Goal: Task Accomplishment & Management: Manage account settings

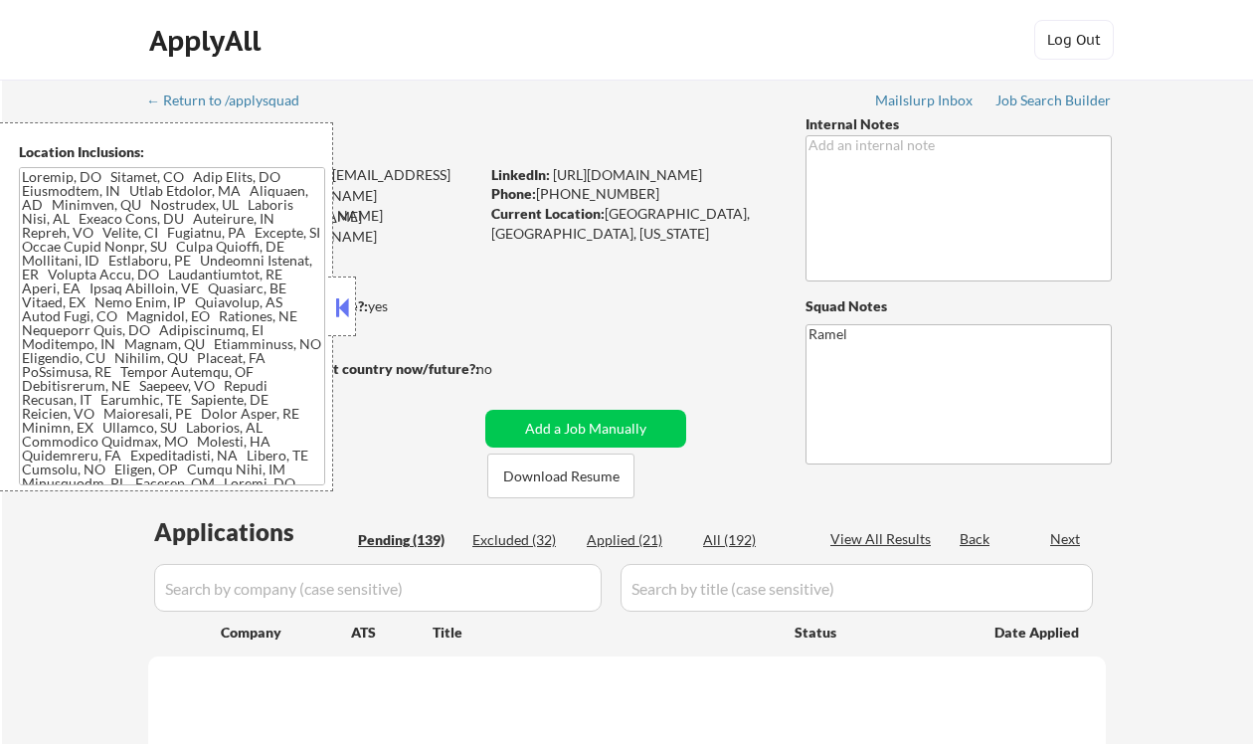
click at [340, 312] on button at bounding box center [342, 307] width 22 height 30
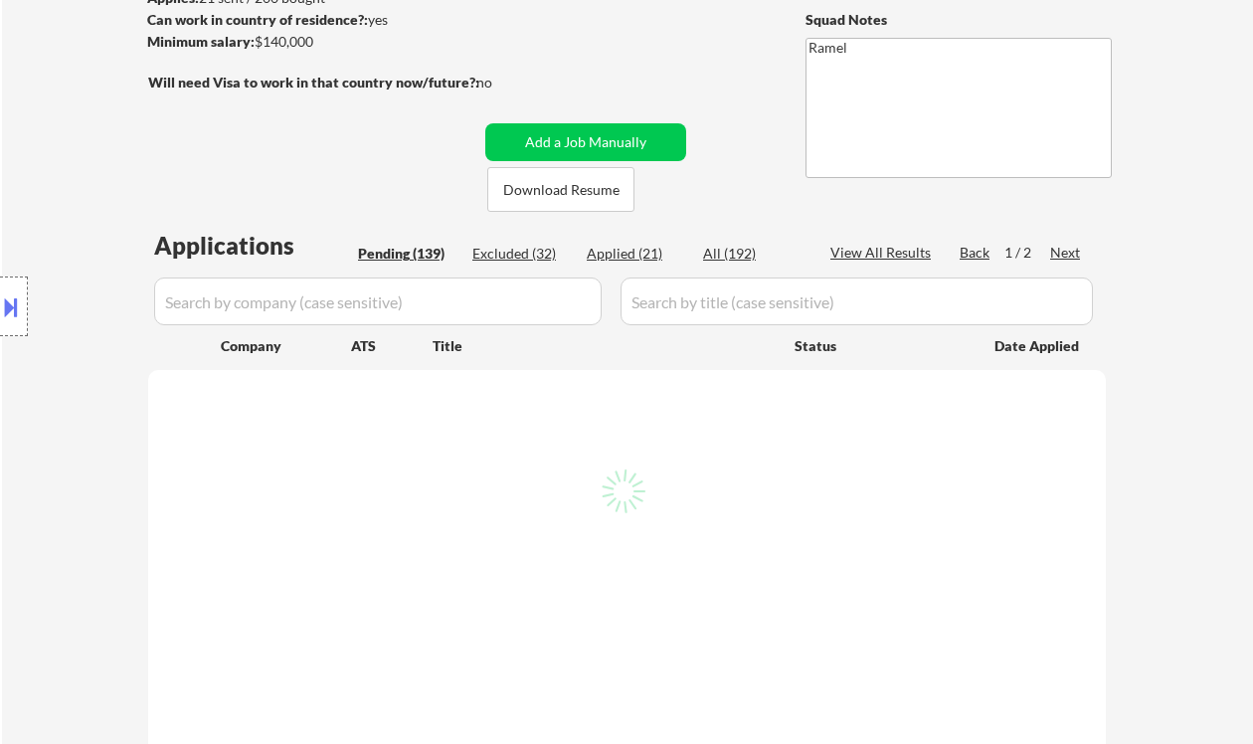
scroll to position [398, 0]
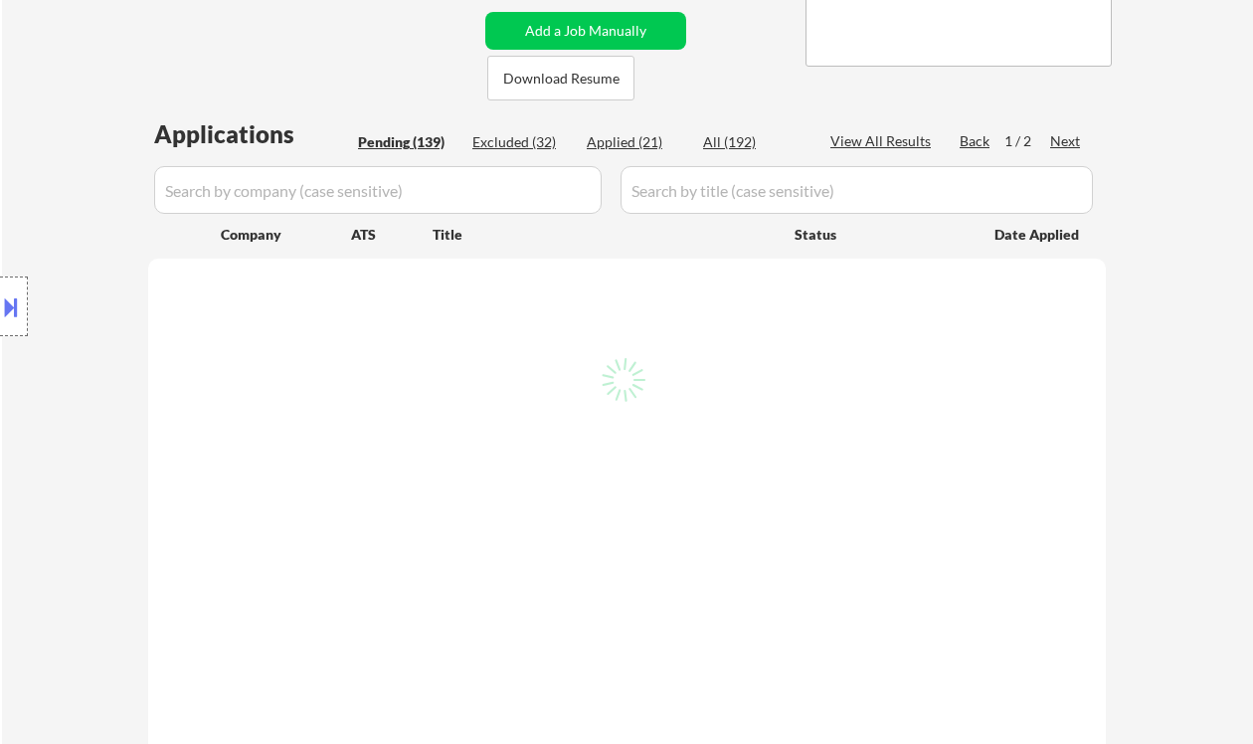
select select ""pending""
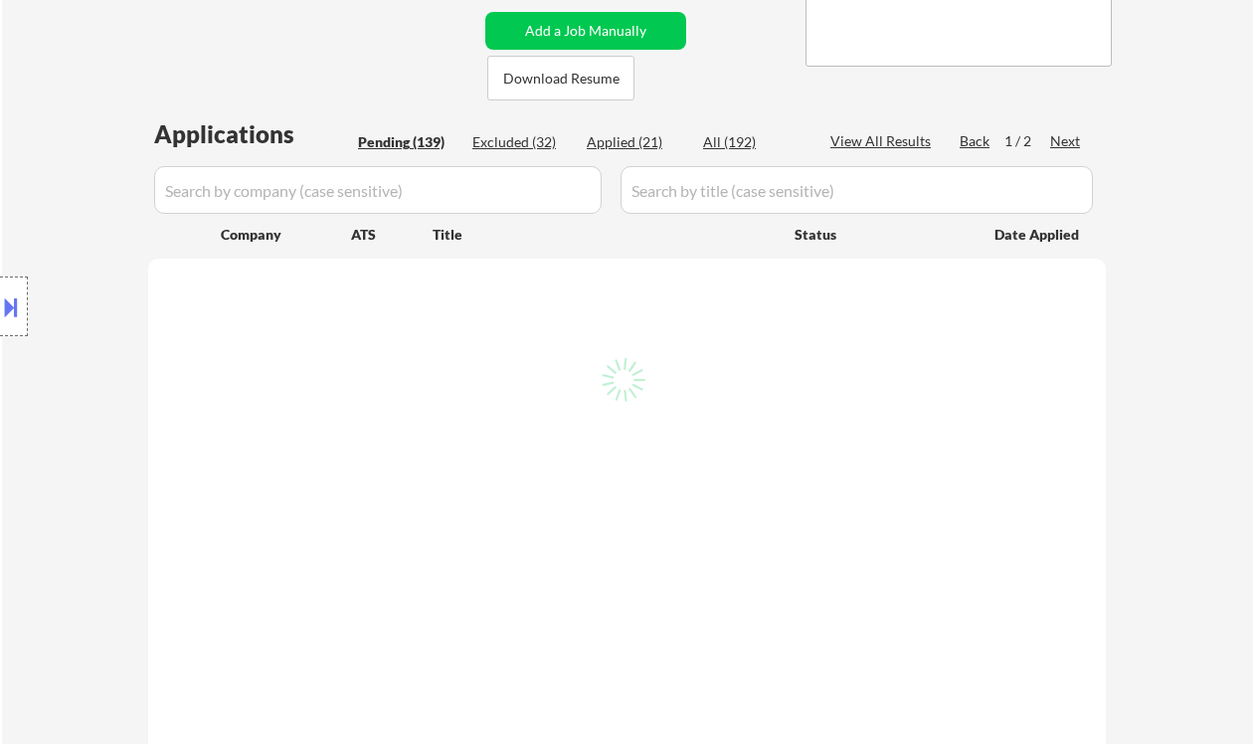
select select ""pending""
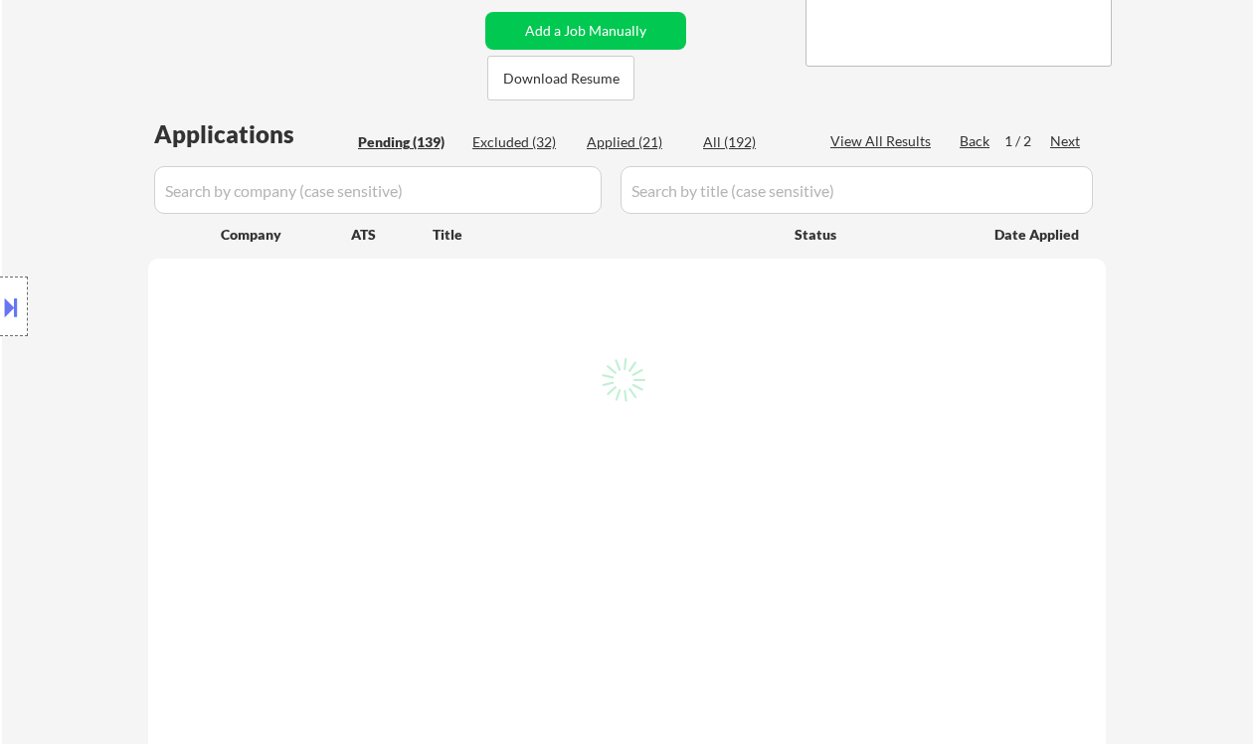
select select ""pending""
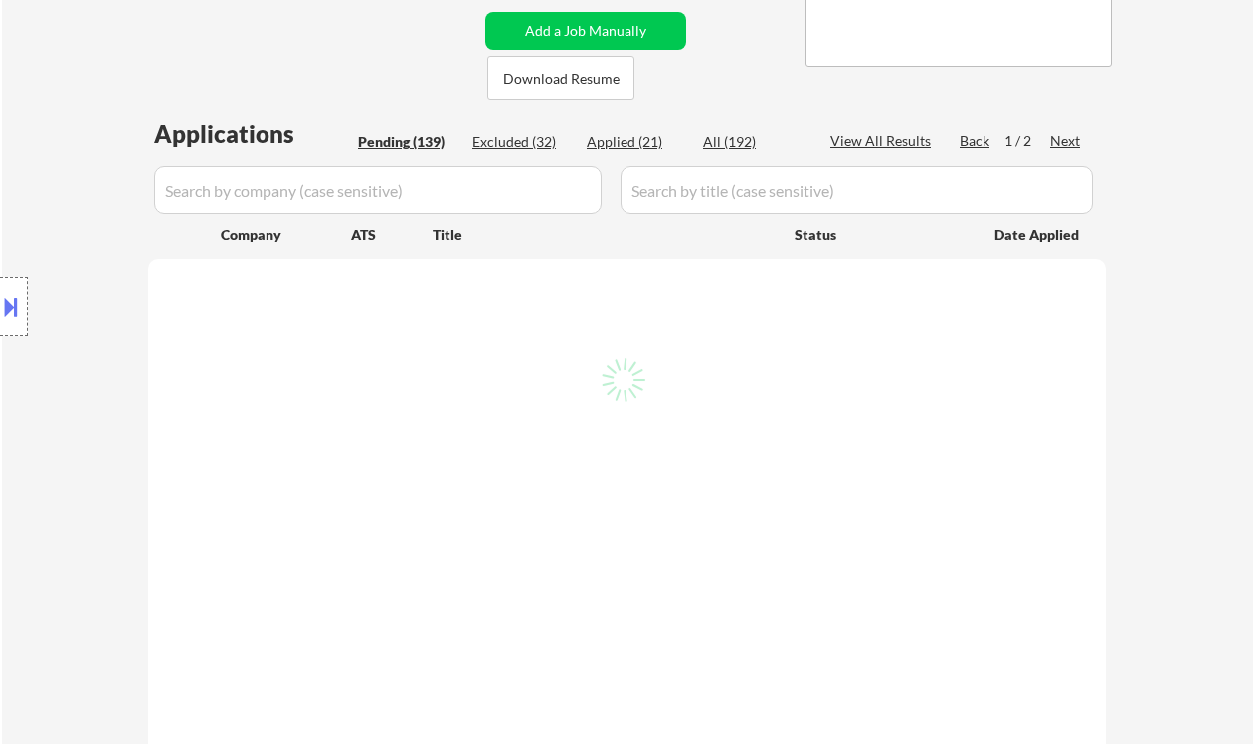
select select ""pending""
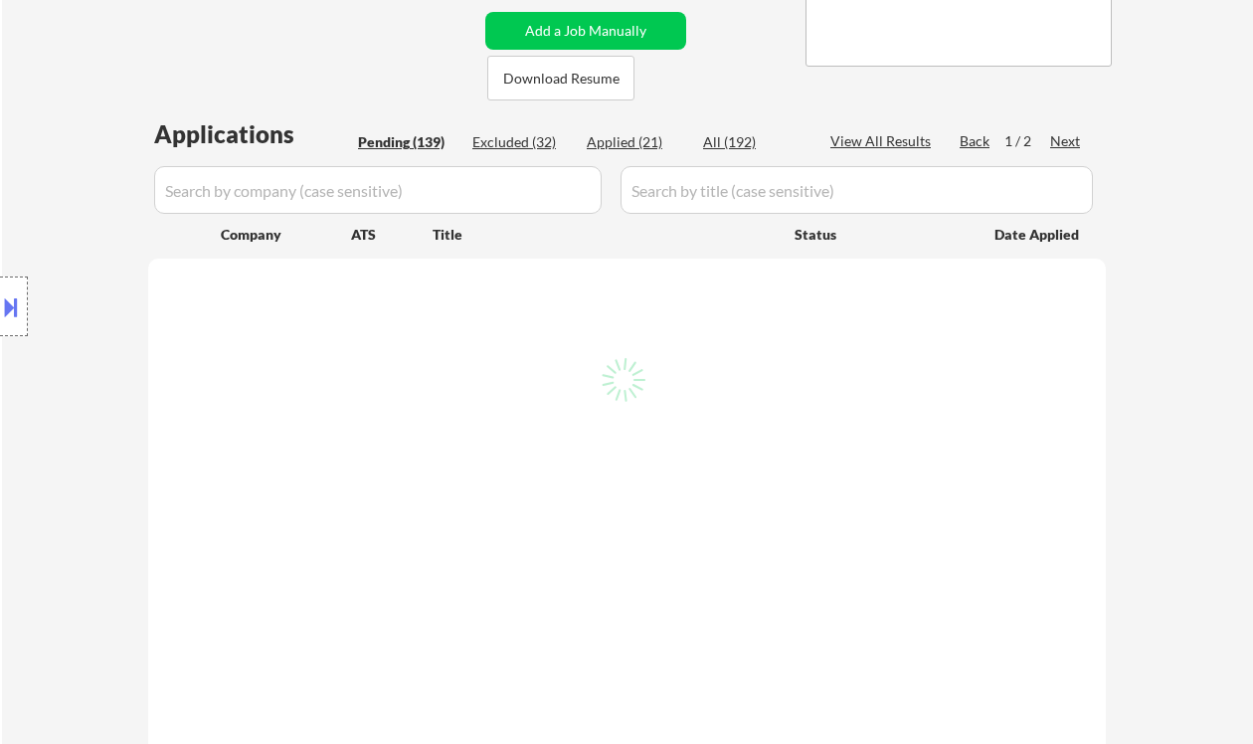
select select ""pending""
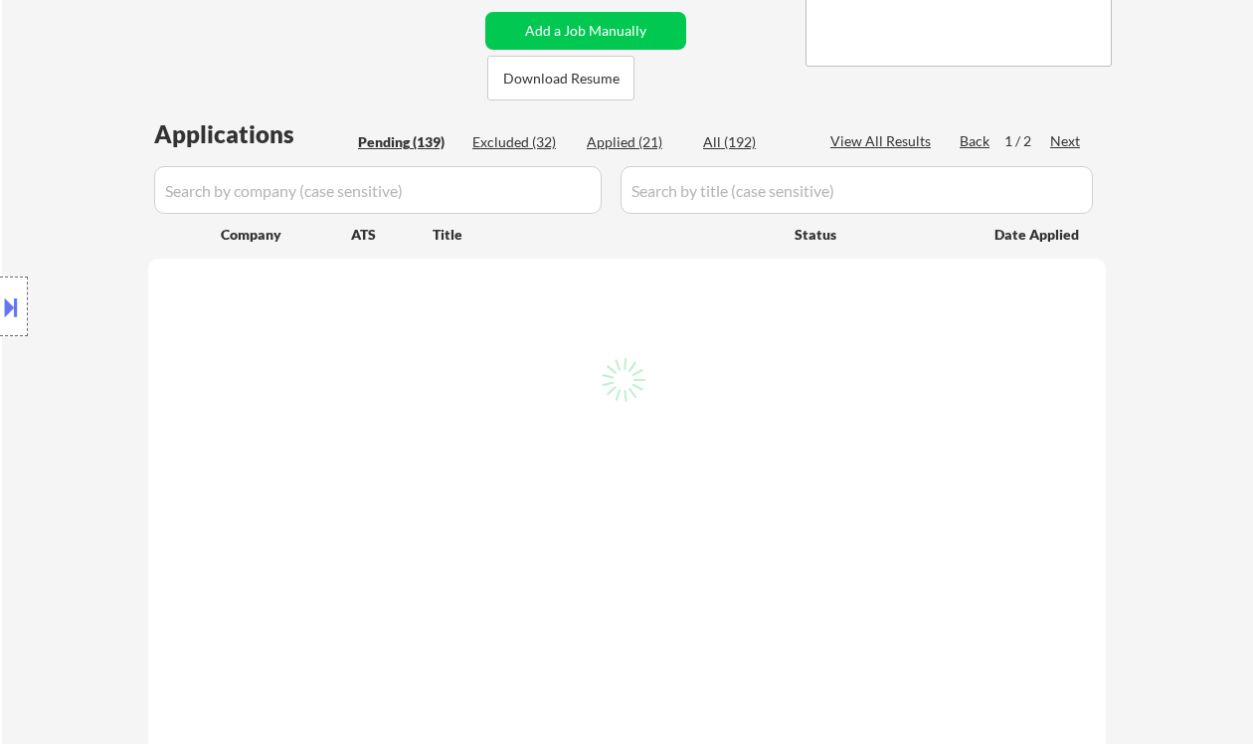
select select ""pending""
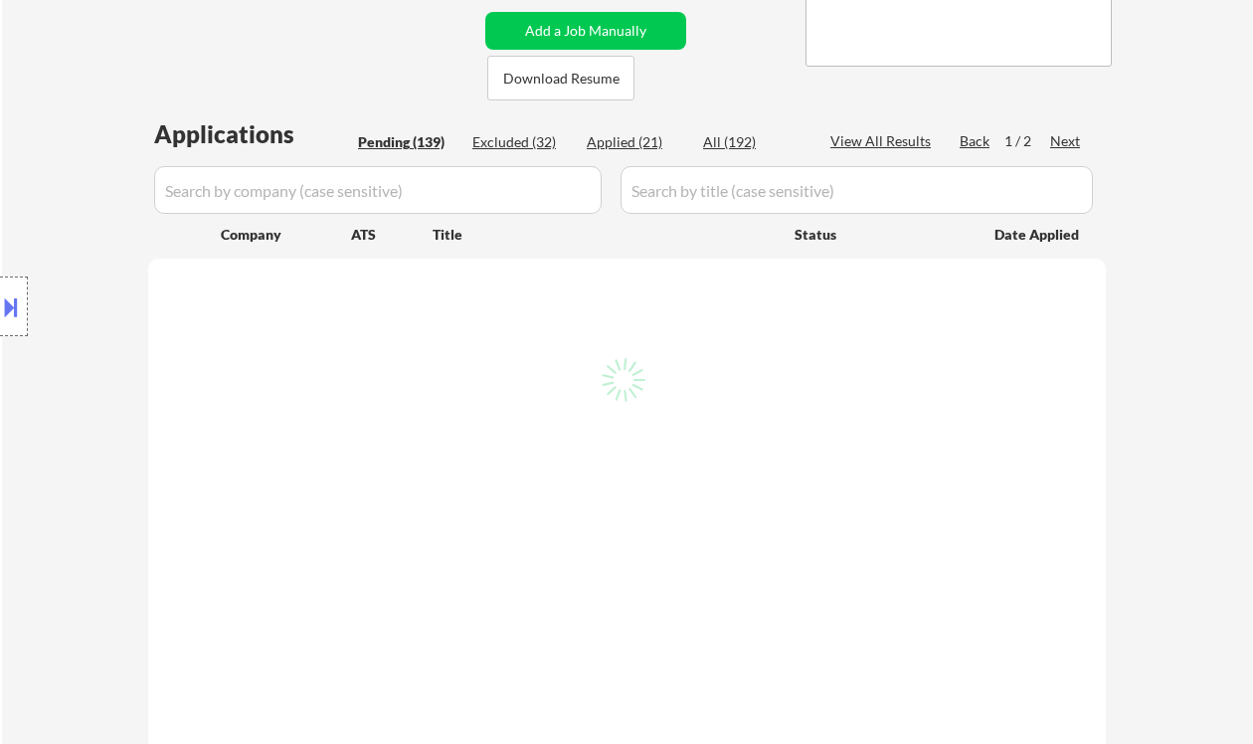
select select ""pending""
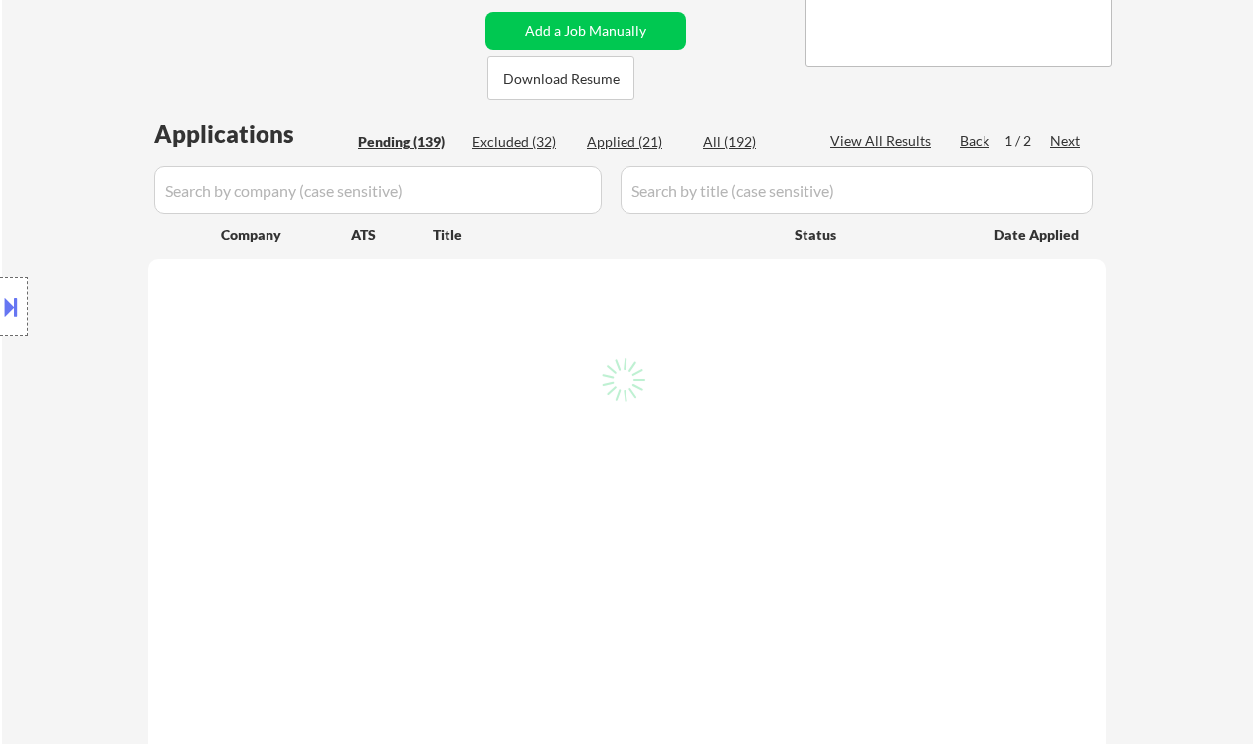
select select ""pending""
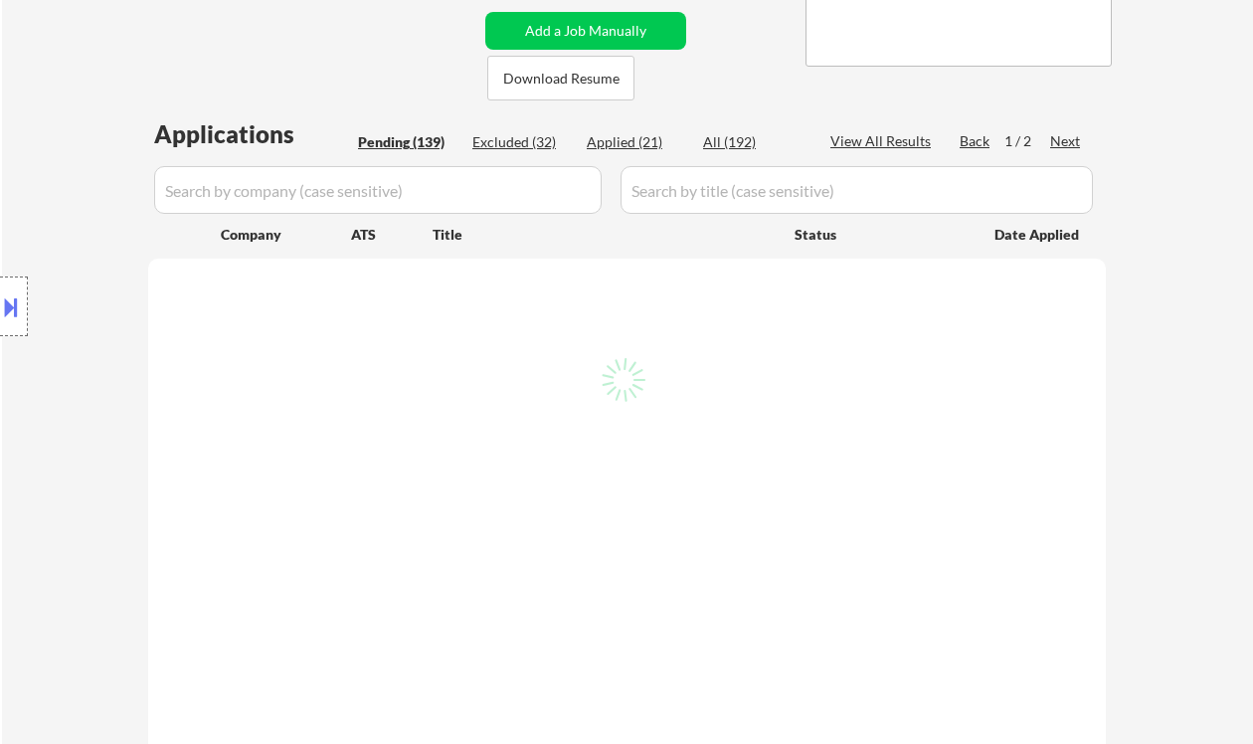
select select ""pending""
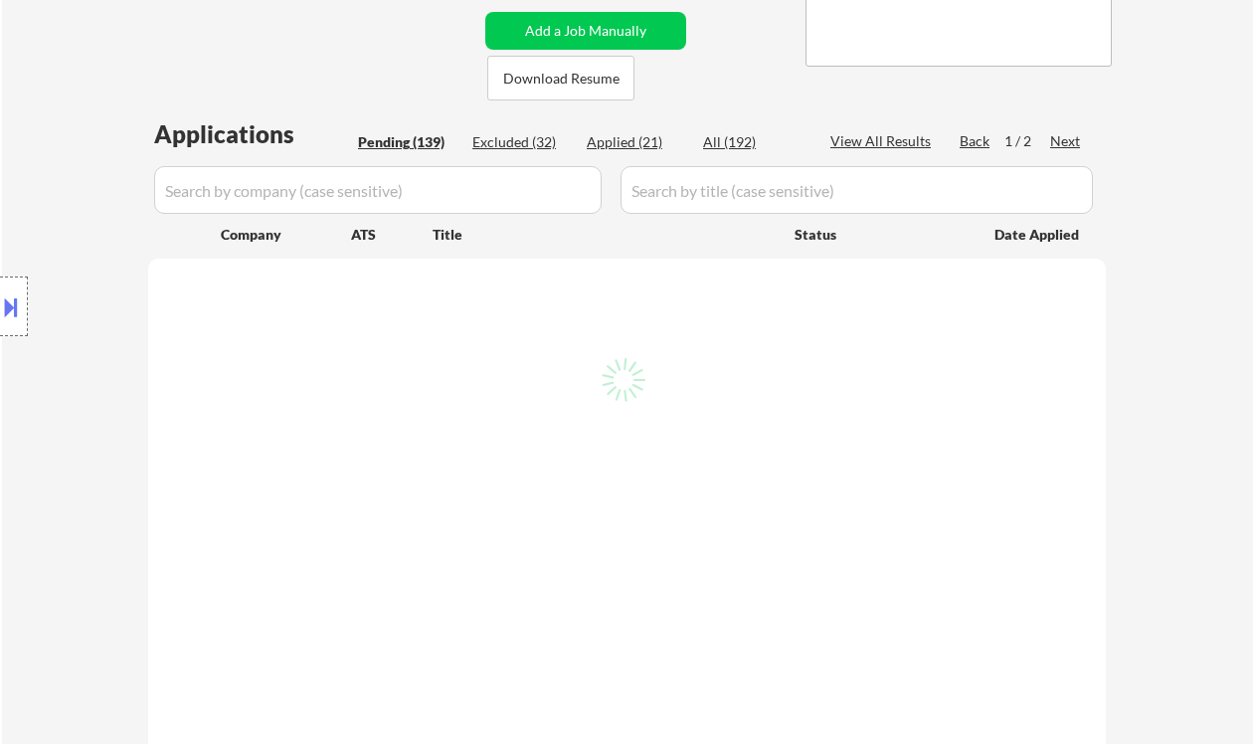
select select ""pending""
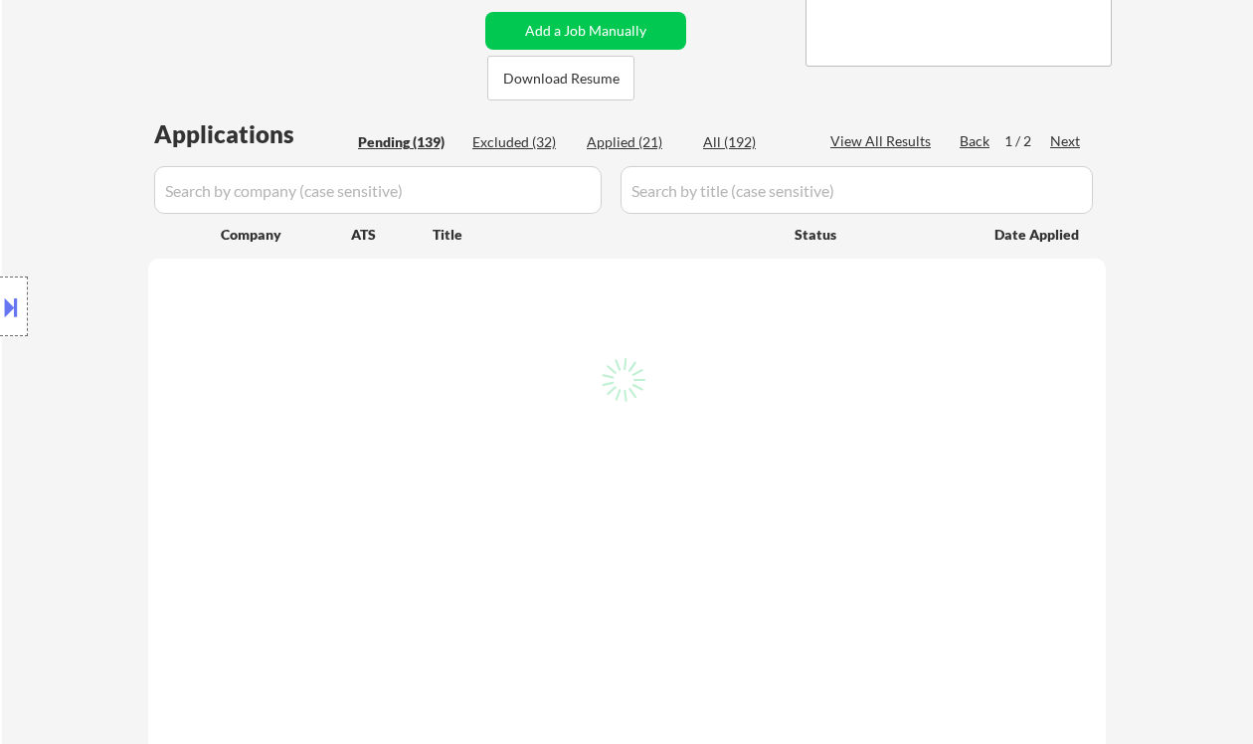
select select ""pending""
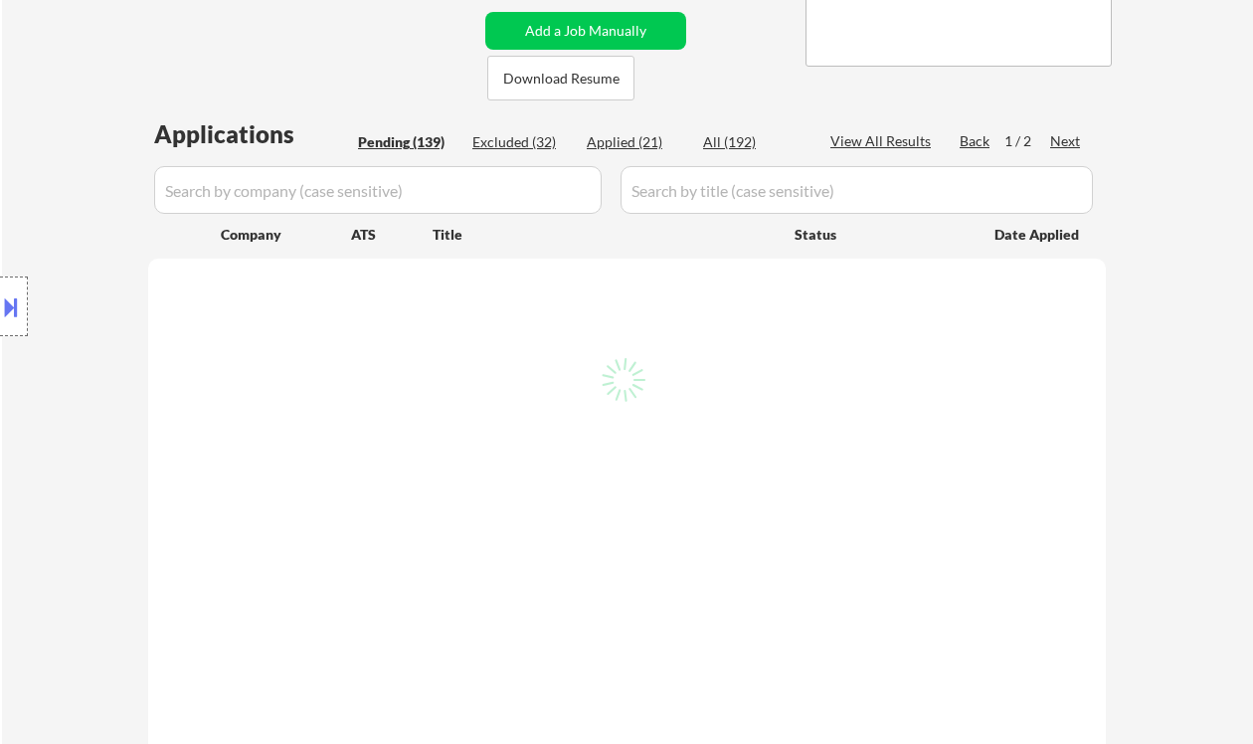
select select ""pending""
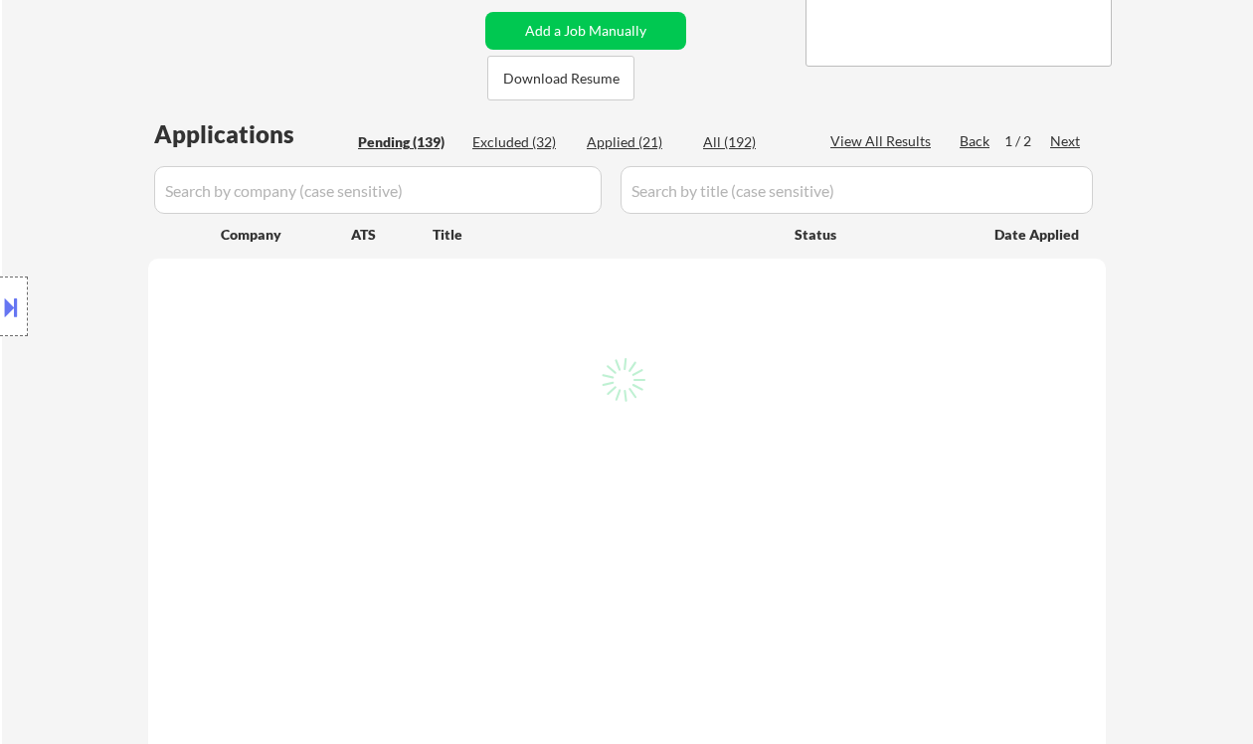
select select ""pending""
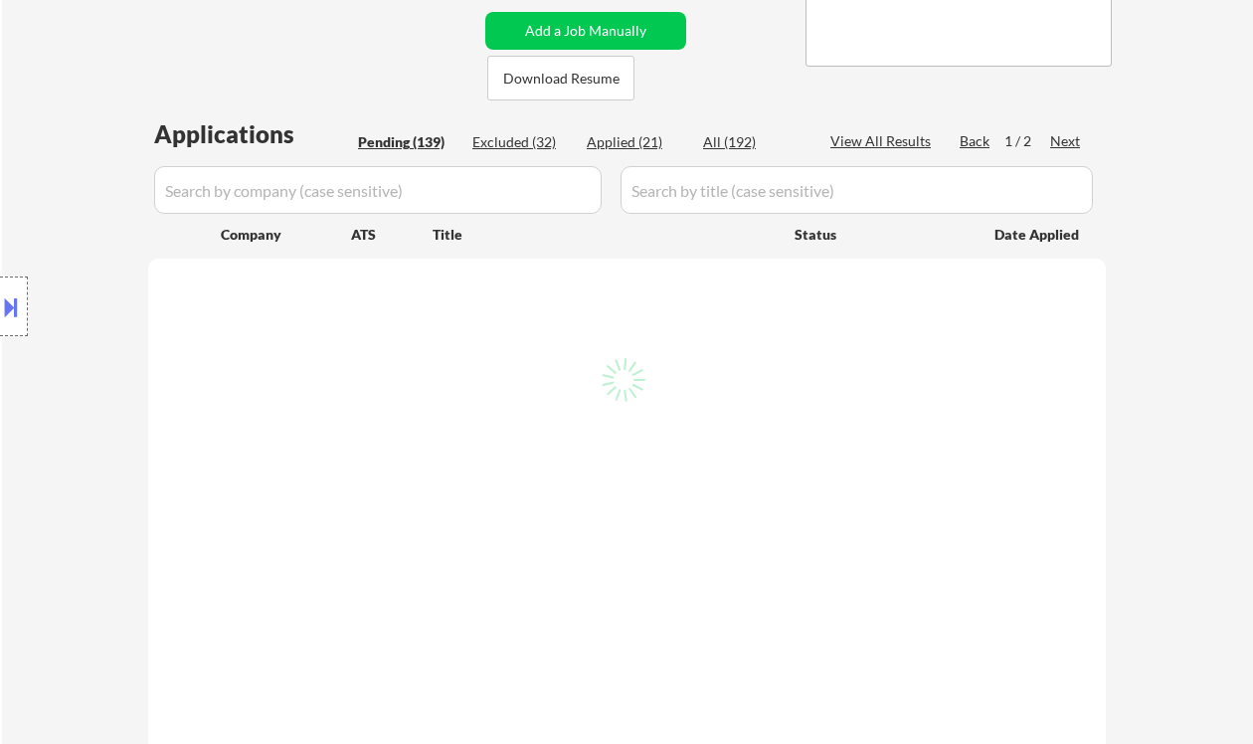
select select ""pending""
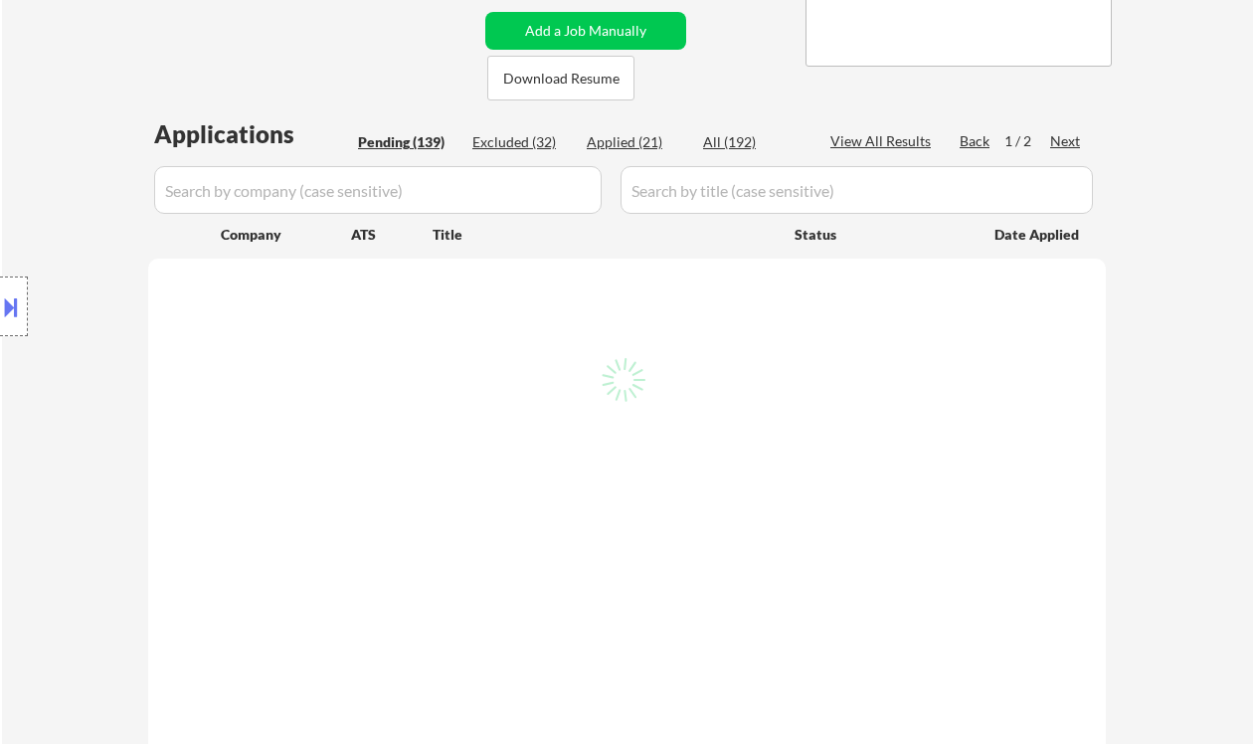
select select ""pending""
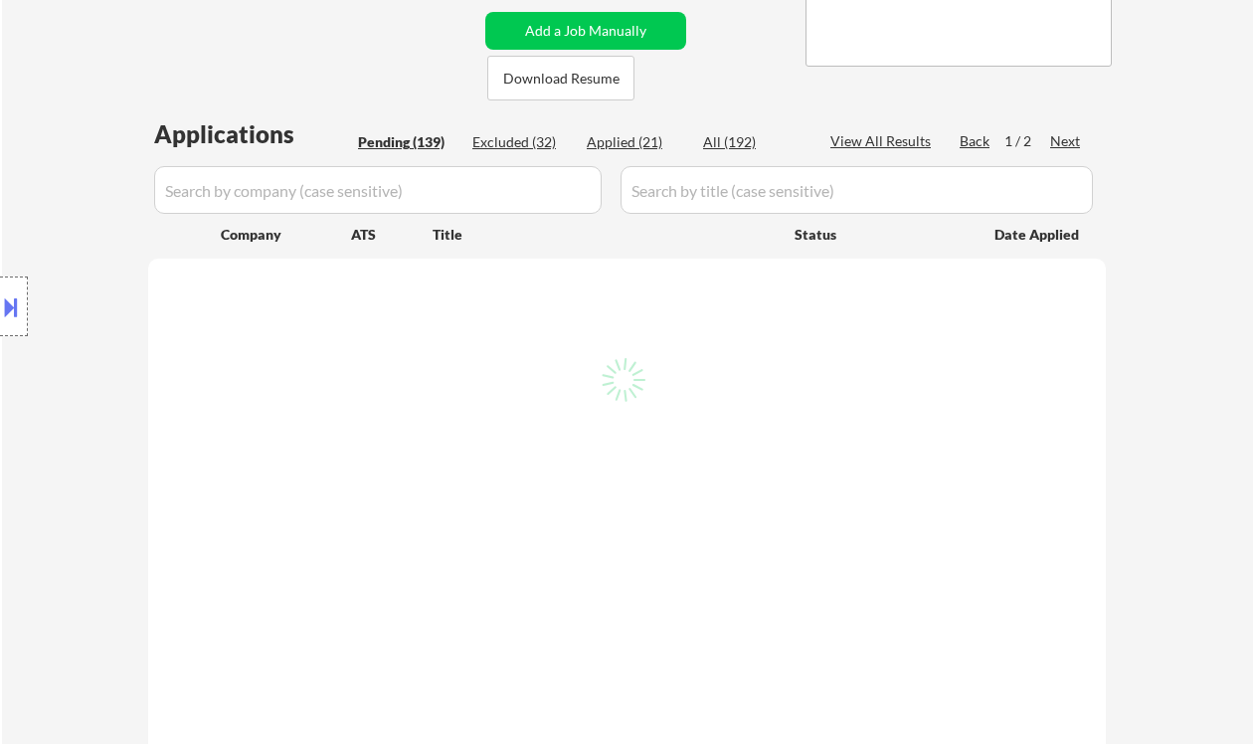
select select ""pending""
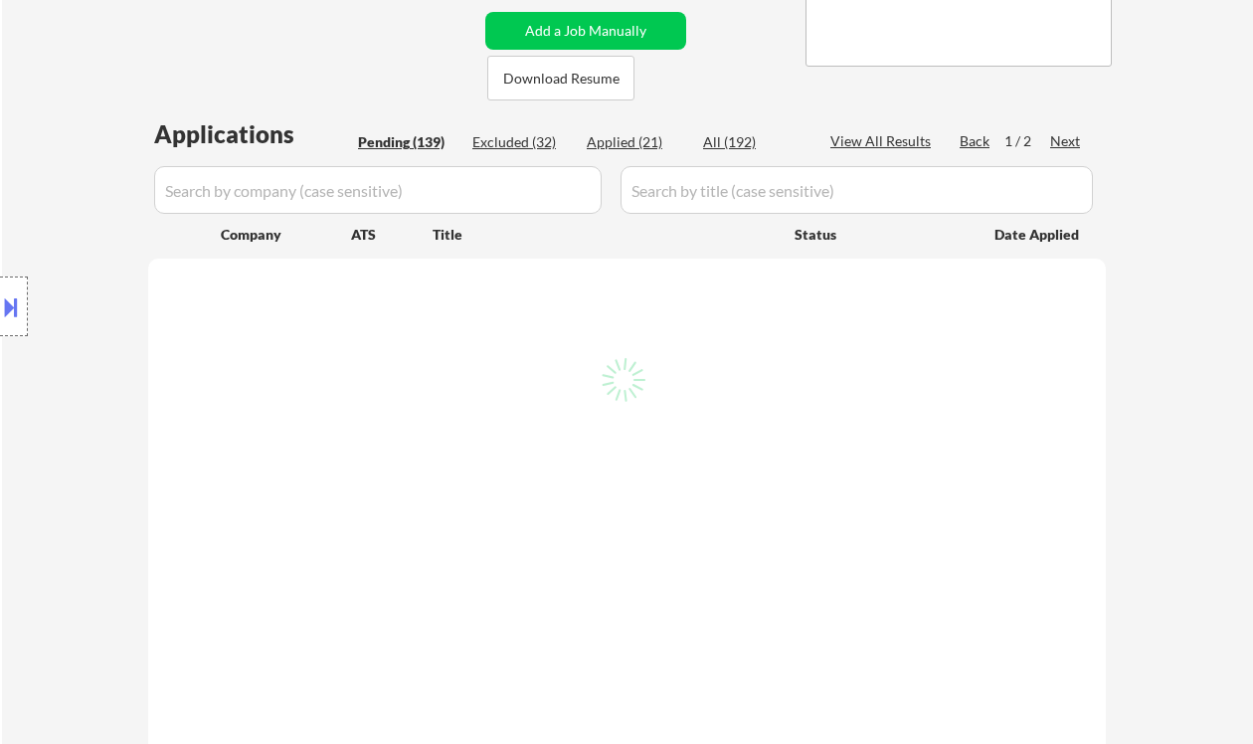
select select ""pending""
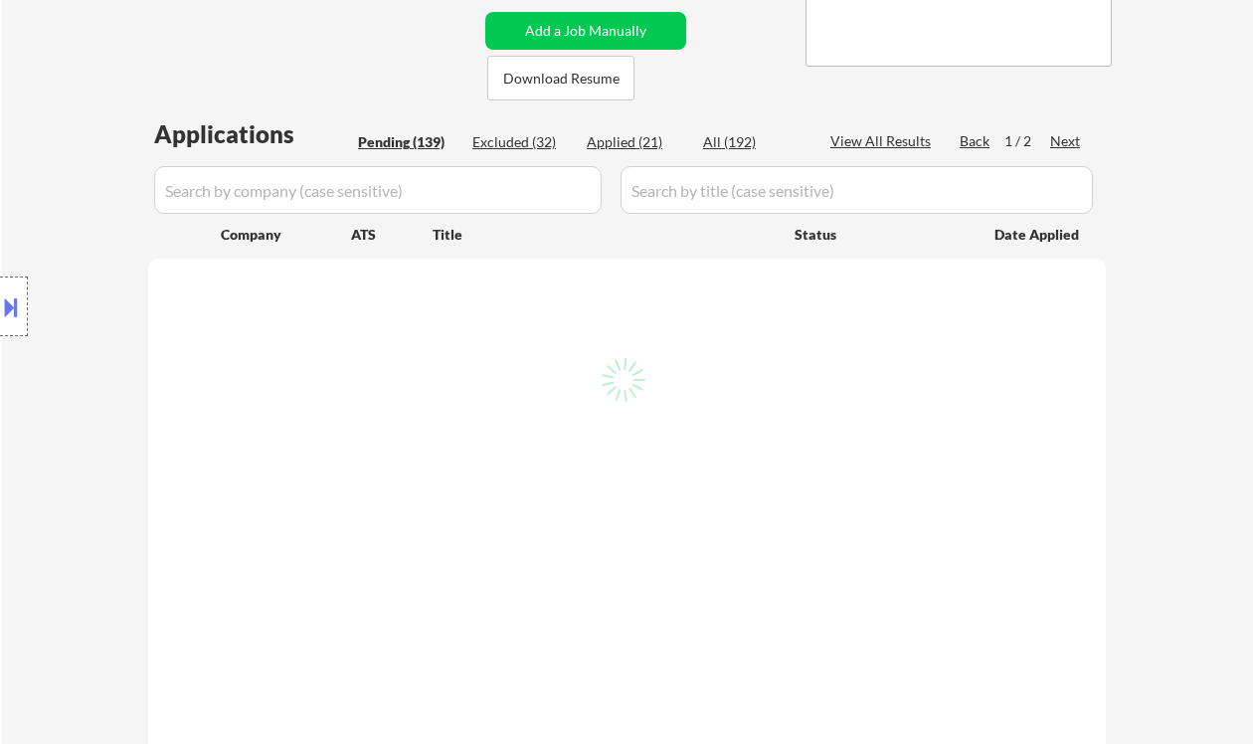
select select ""pending""
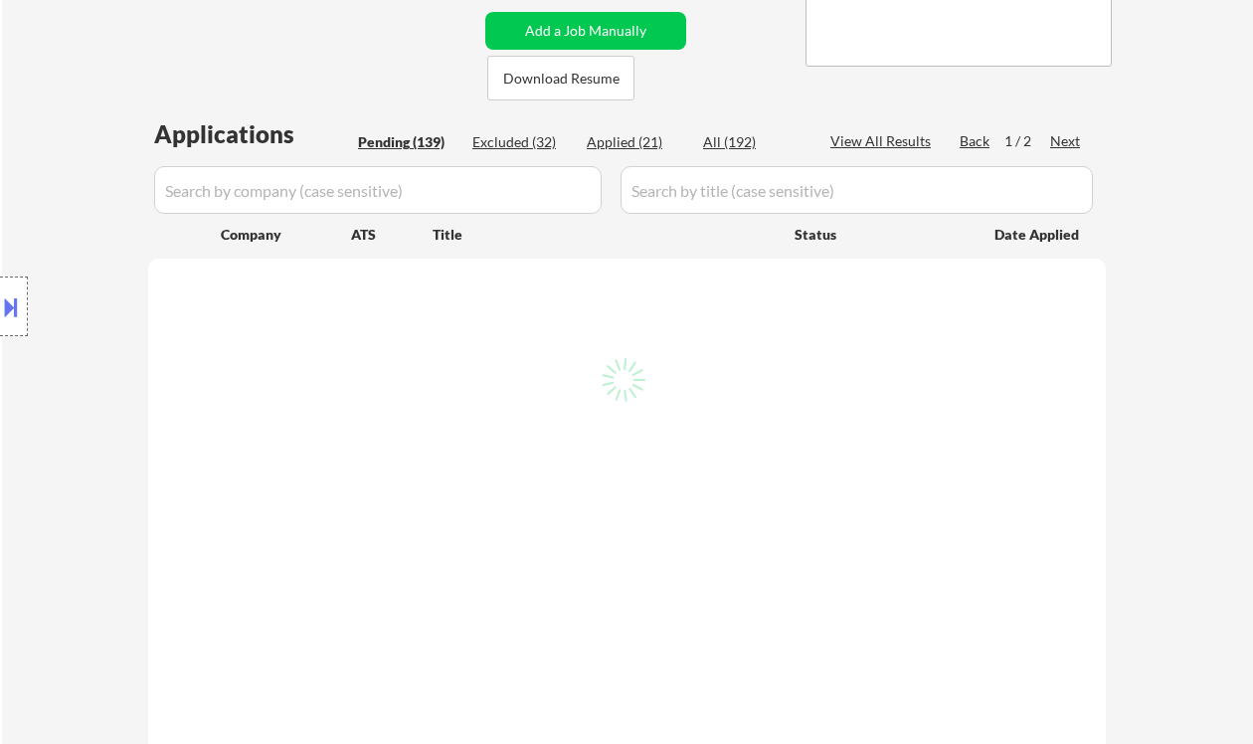
select select ""pending""
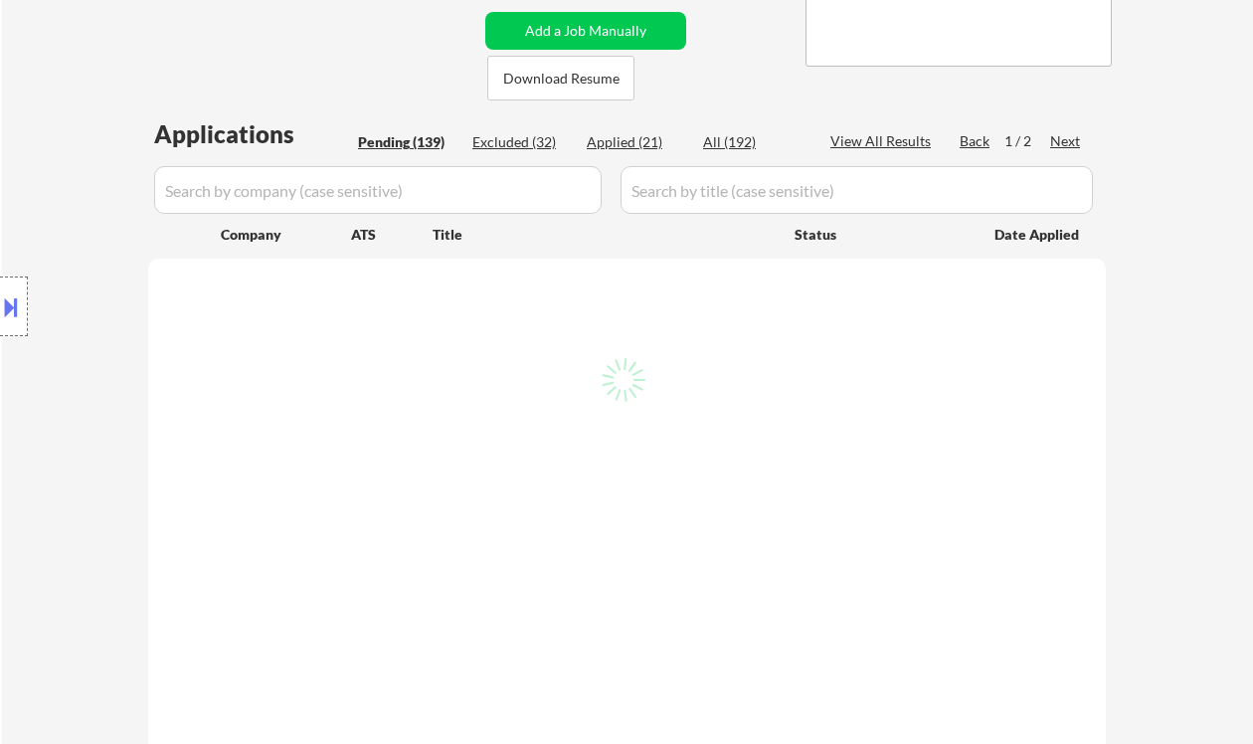
select select ""pending""
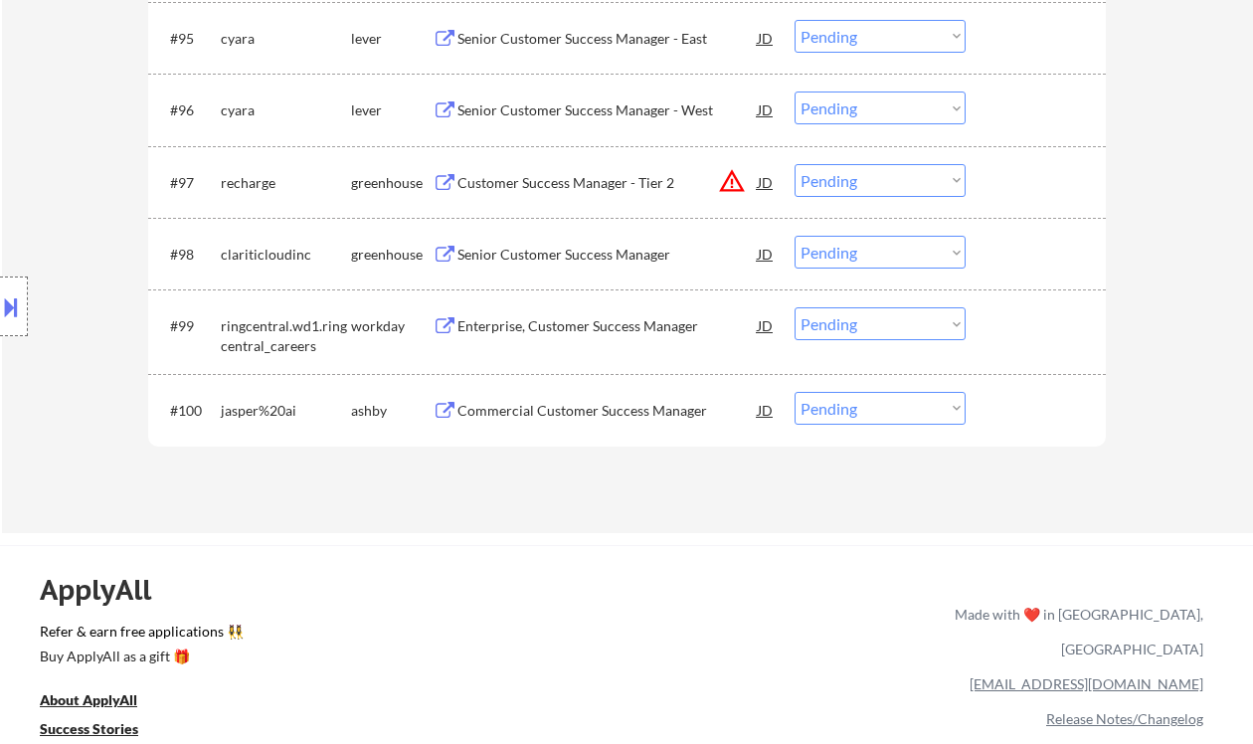
scroll to position [7859, 0]
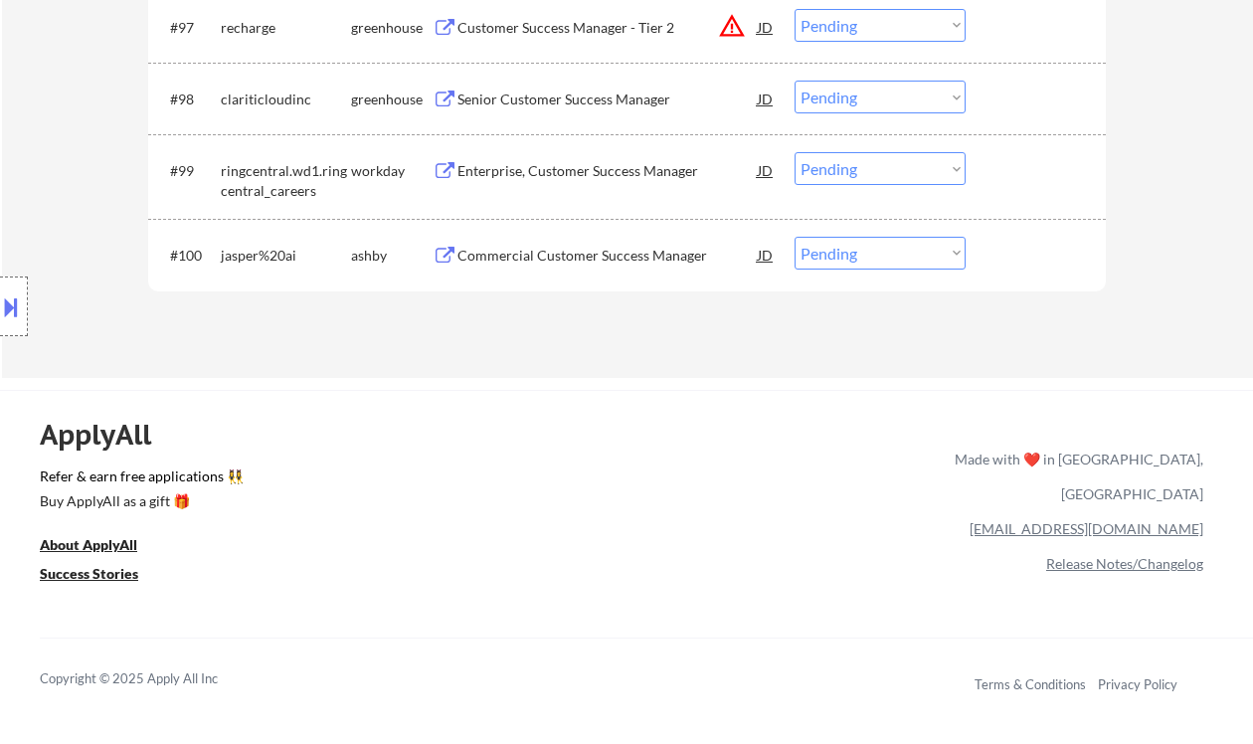
click at [585, 262] on div "Commercial Customer Success Manager" at bounding box center [608, 256] width 300 height 20
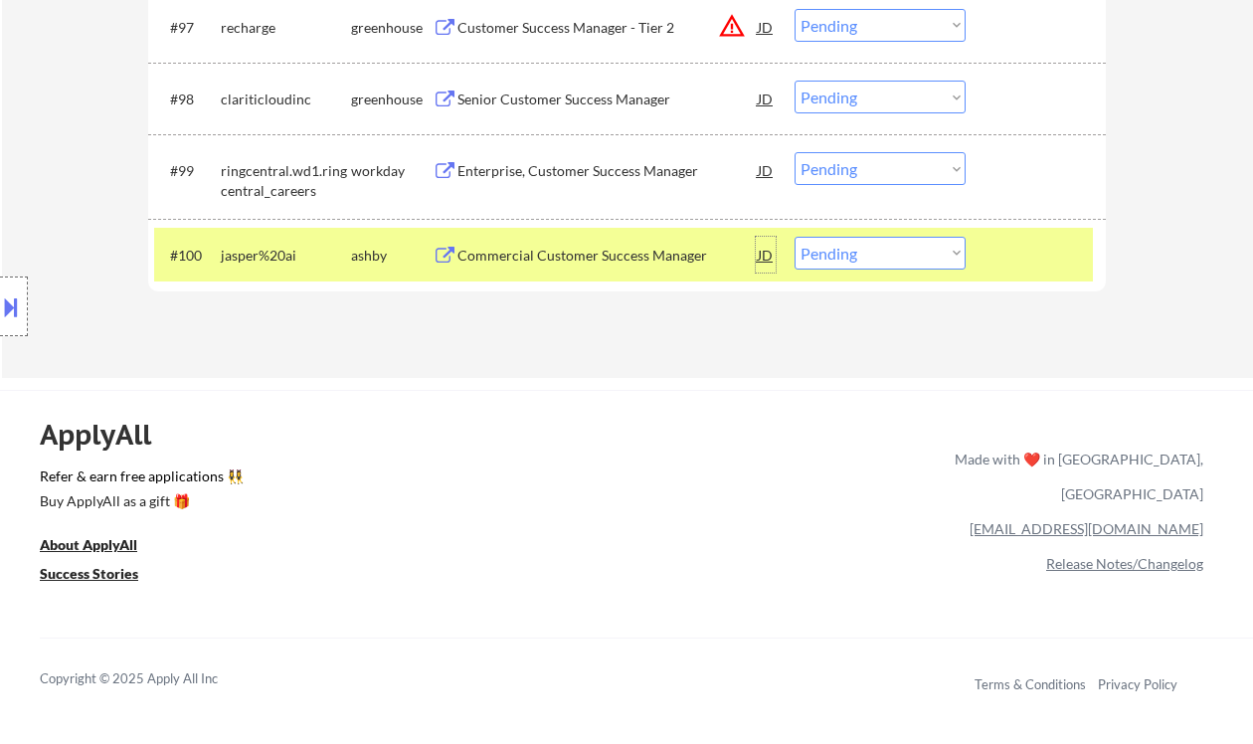
click at [767, 252] on div "JD" at bounding box center [766, 255] width 20 height 36
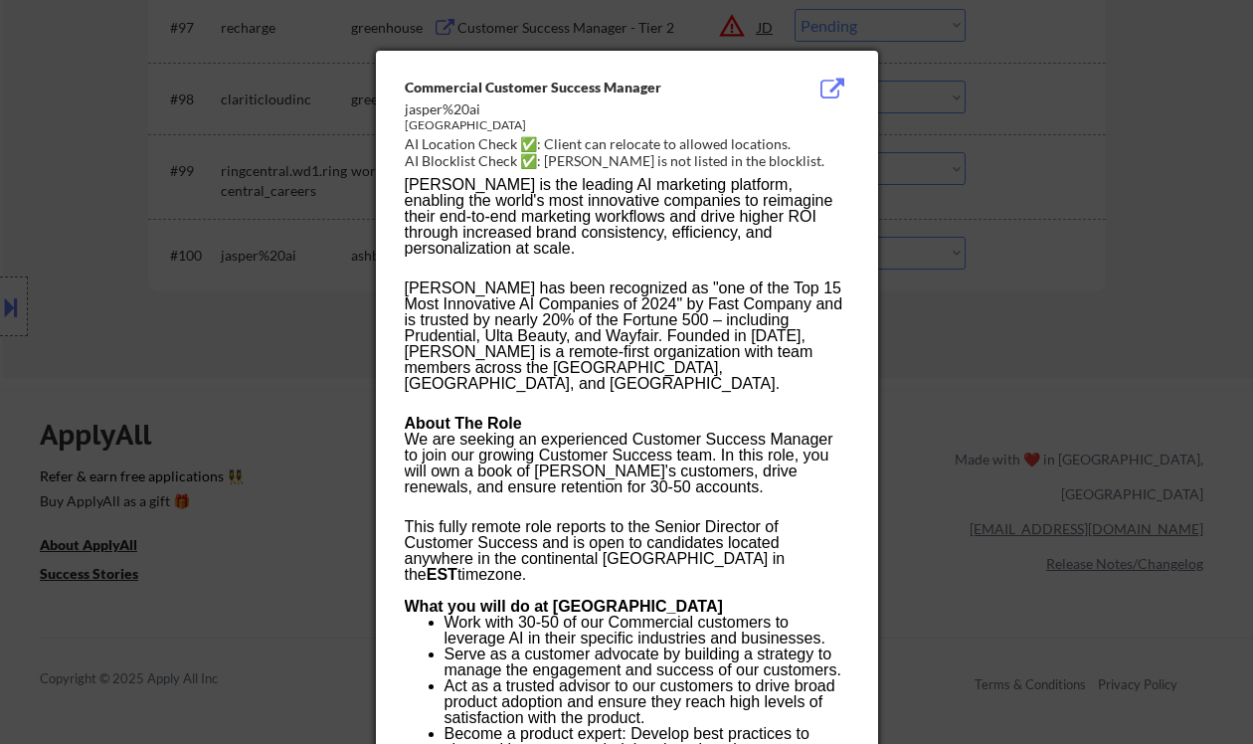
click at [982, 333] on div at bounding box center [626, 372] width 1253 height 744
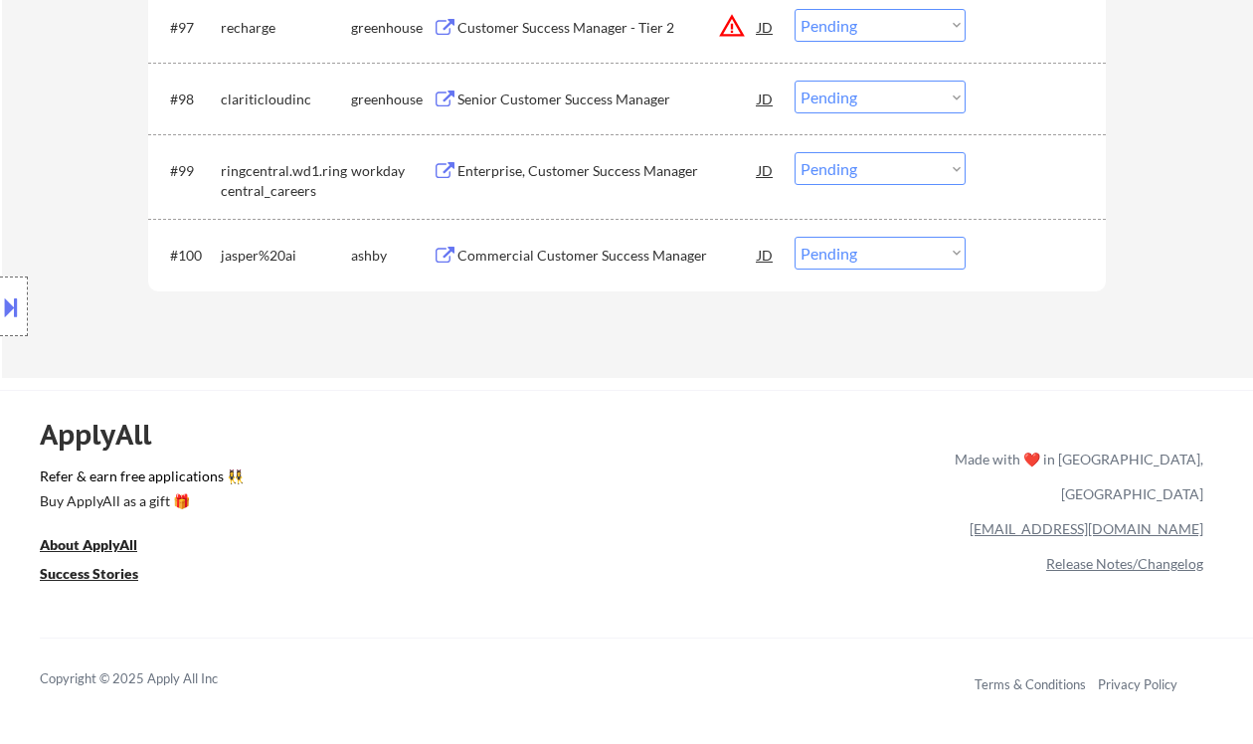
click at [853, 268] on select "Choose an option... Pending Applied Excluded (Questions) Excluded (Expired) Exc…" at bounding box center [880, 253] width 171 height 33
click at [795, 237] on select "Choose an option... Pending Applied Excluded (Questions) Excluded (Expired) Exc…" at bounding box center [880, 253] width 171 height 33
click at [638, 176] on div "Enterprise, Customer Success Manager" at bounding box center [608, 171] width 300 height 20
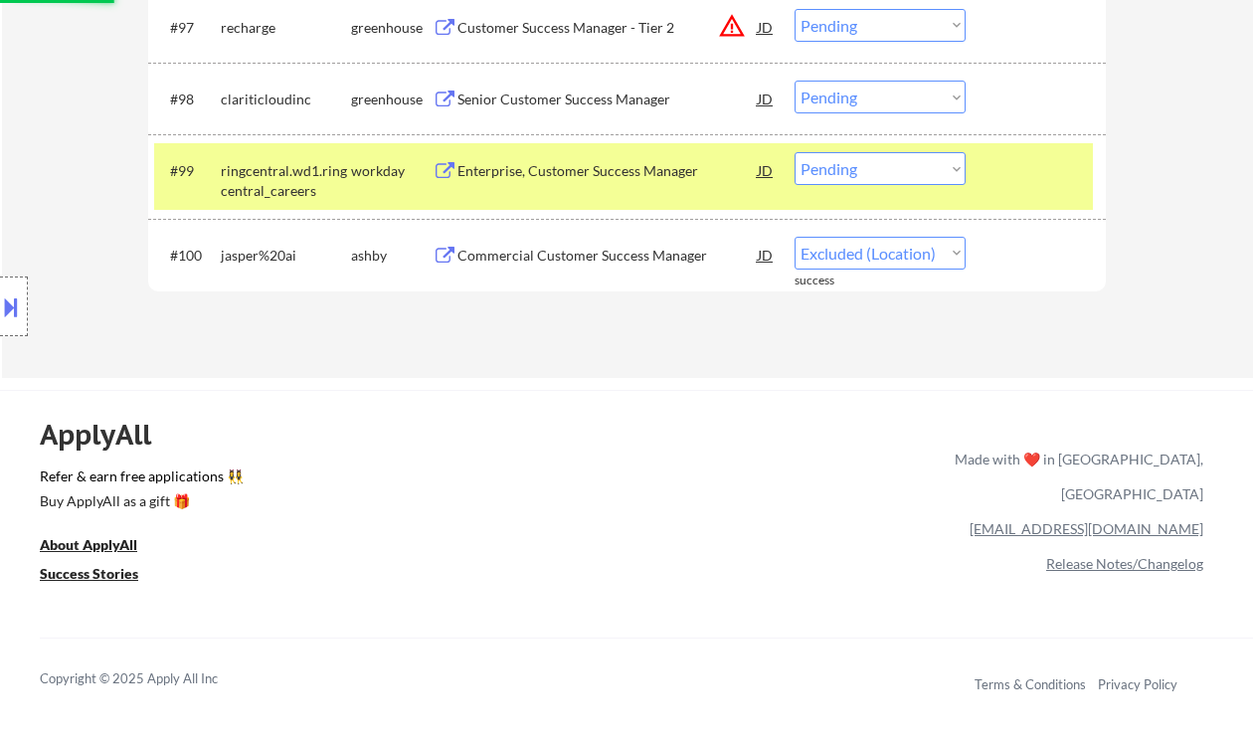
select select ""pending""
click at [561, 100] on div "Senior Customer Success Manager" at bounding box center [608, 100] width 300 height 20
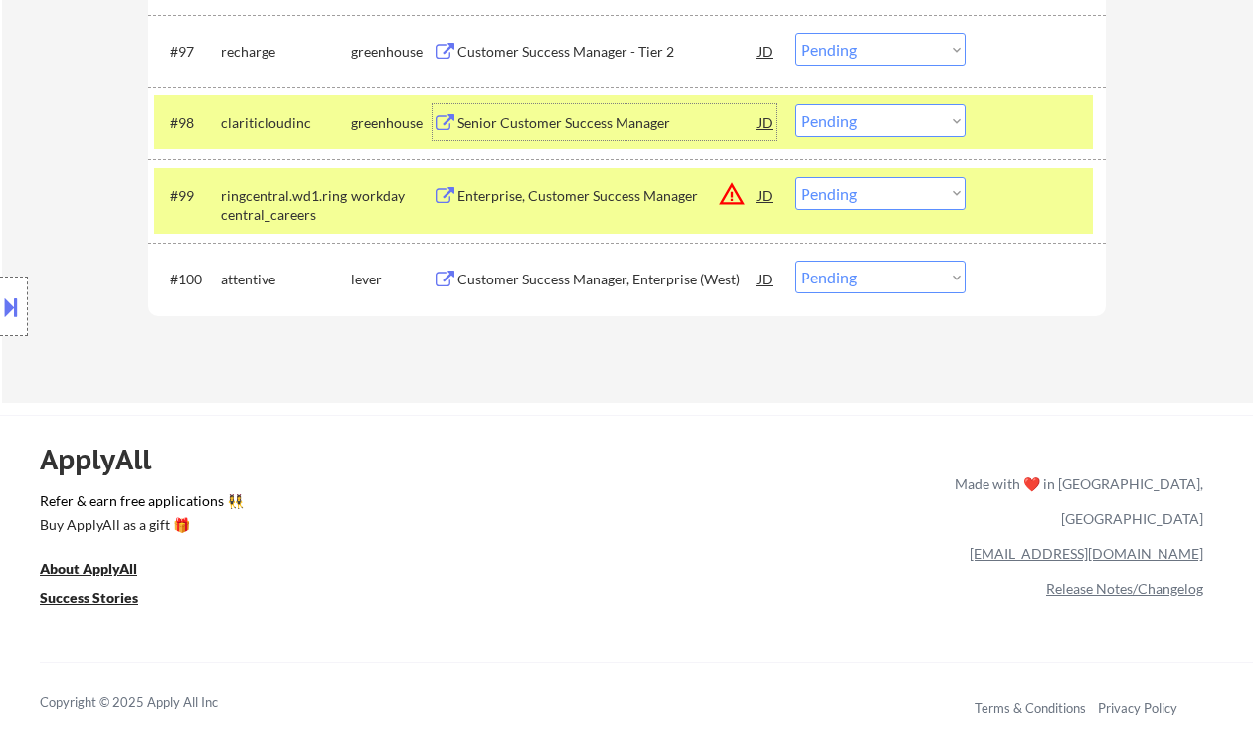
scroll to position [7727, 0]
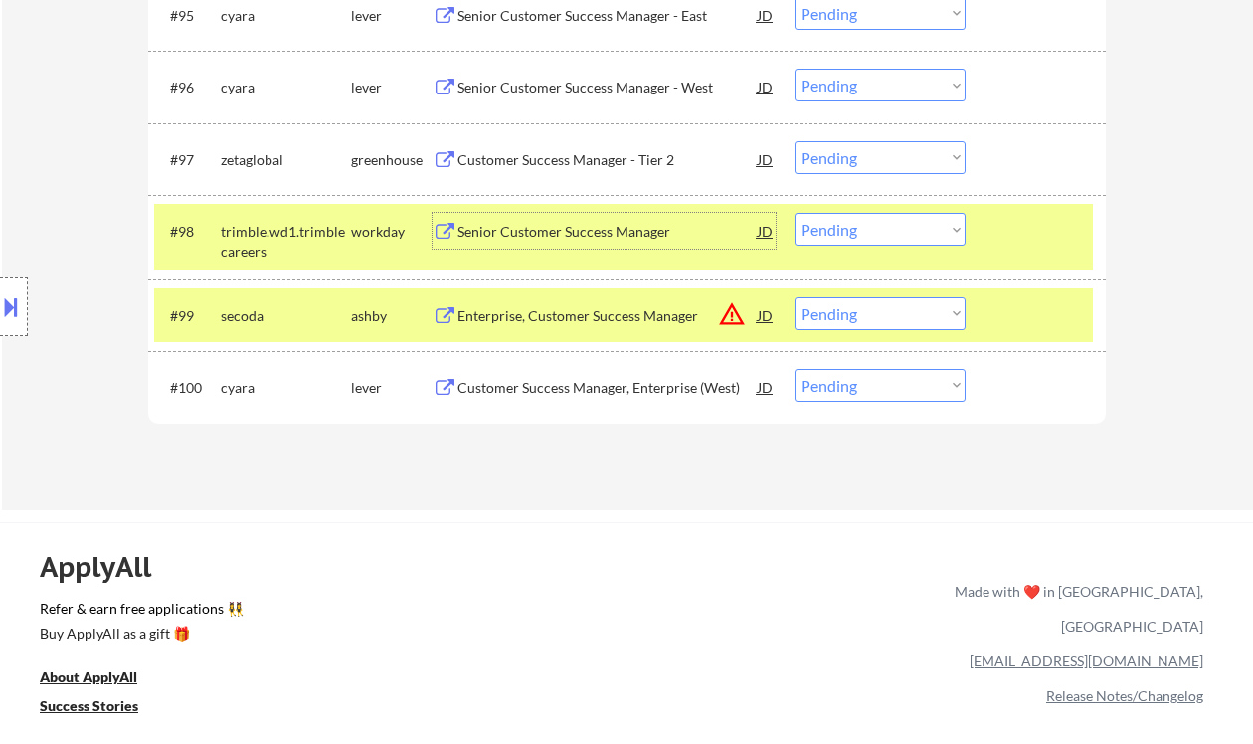
click at [828, 316] on select "Choose an option... Pending Applied Excluded (Questions) Excluded (Expired) Exc…" at bounding box center [880, 313] width 171 height 33
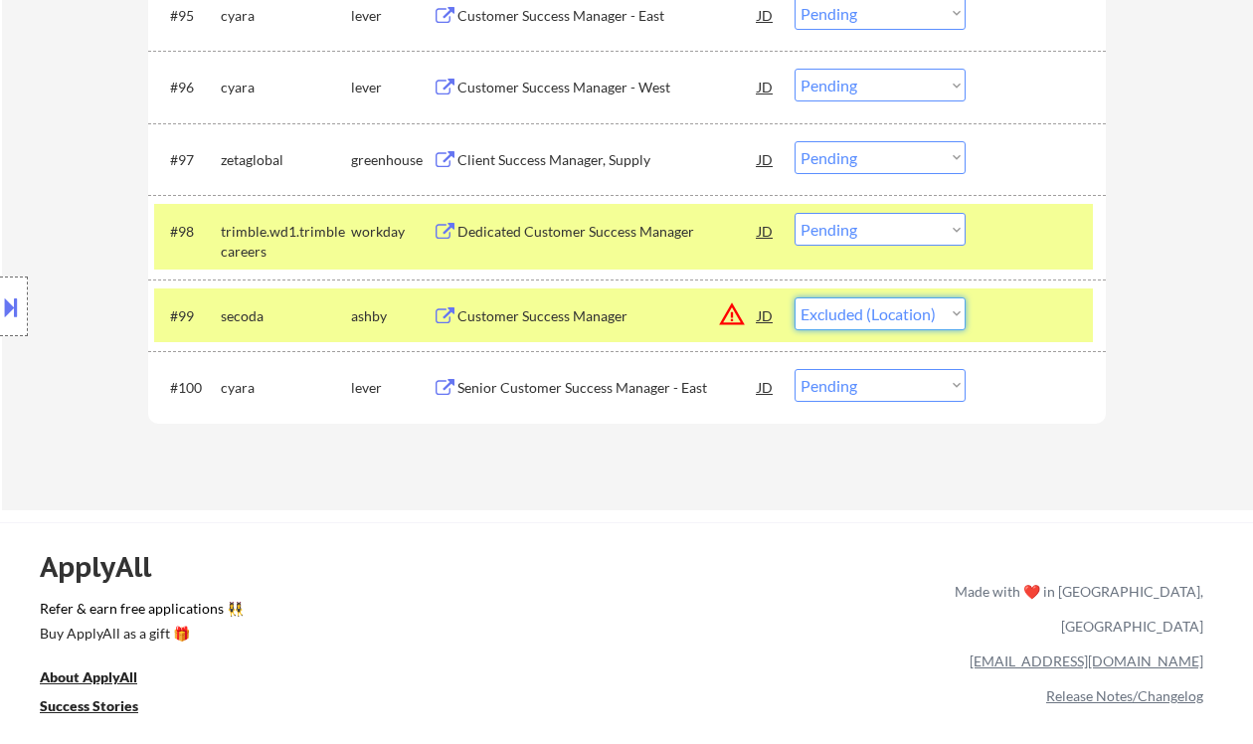
click at [795, 297] on select "Choose an option... Pending Applied Excluded (Questions) Excluded (Expired) Exc…" at bounding box center [880, 313] width 171 height 33
click at [536, 164] on div "Client Success Manager, Supply" at bounding box center [608, 160] width 300 height 20
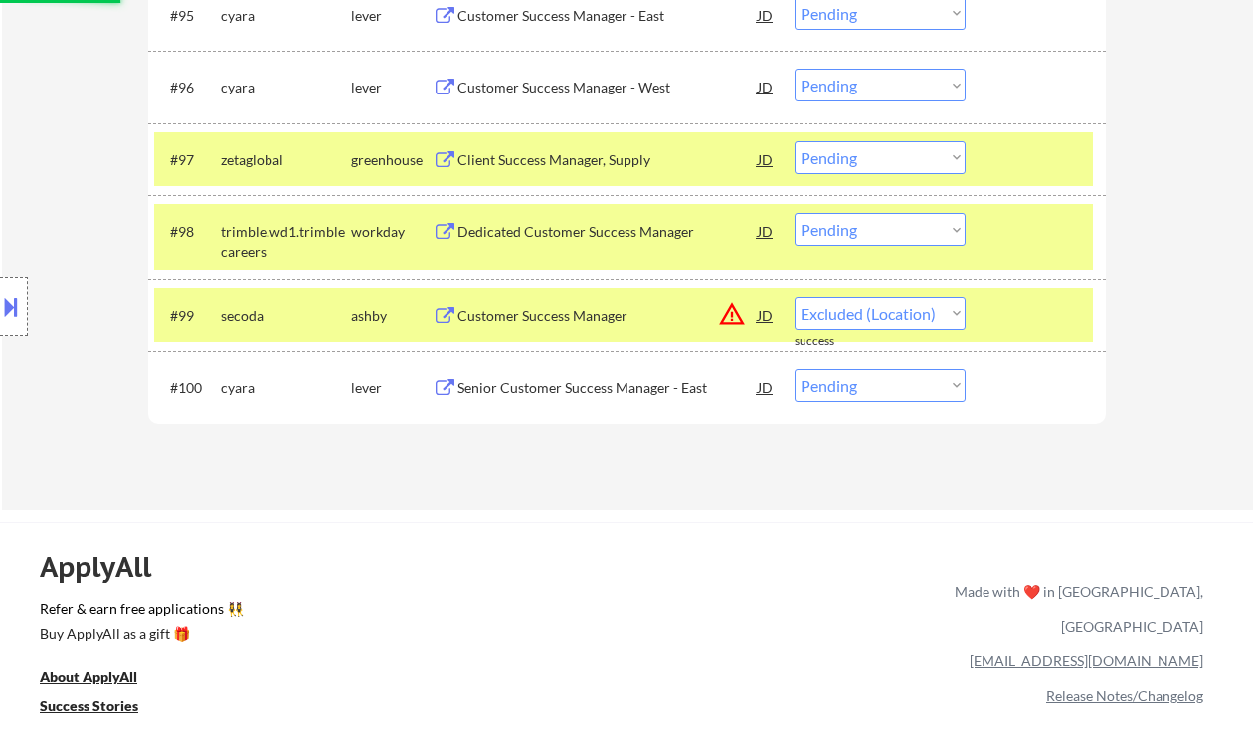
select select ""pending""
click at [585, 90] on div "Customer Success Manager - West" at bounding box center [608, 88] width 300 height 20
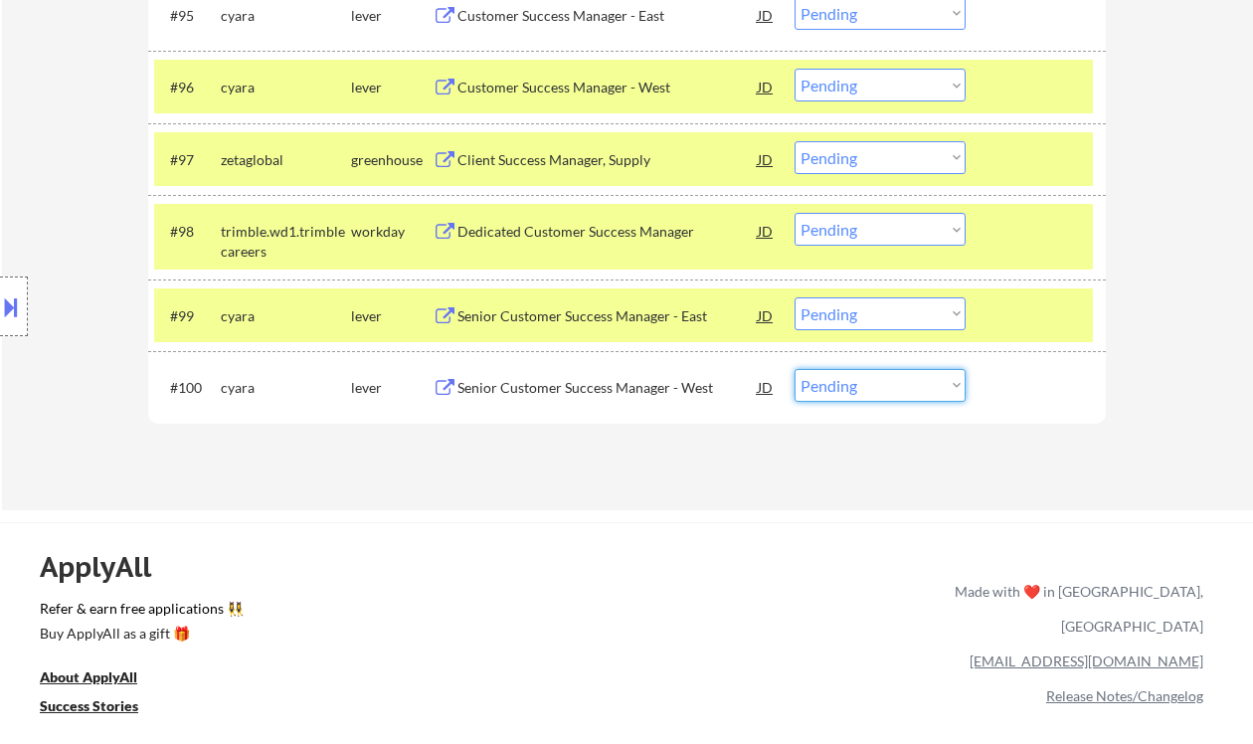
click at [826, 393] on select "Choose an option... Pending Applied Excluded (Questions) Excluded (Expired) Exc…" at bounding box center [880, 385] width 171 height 33
click at [795, 369] on select "Choose an option... Pending Applied Excluded (Questions) Excluded (Expired) Exc…" at bounding box center [880, 385] width 171 height 33
drag, startPoint x: 838, startPoint y: 306, endPoint x: 850, endPoint y: 329, distance: 26.3
click at [838, 306] on select "Choose an option... Pending Applied Excluded (Questions) Excluded (Expired) Exc…" at bounding box center [880, 313] width 171 height 33
select select ""pending""
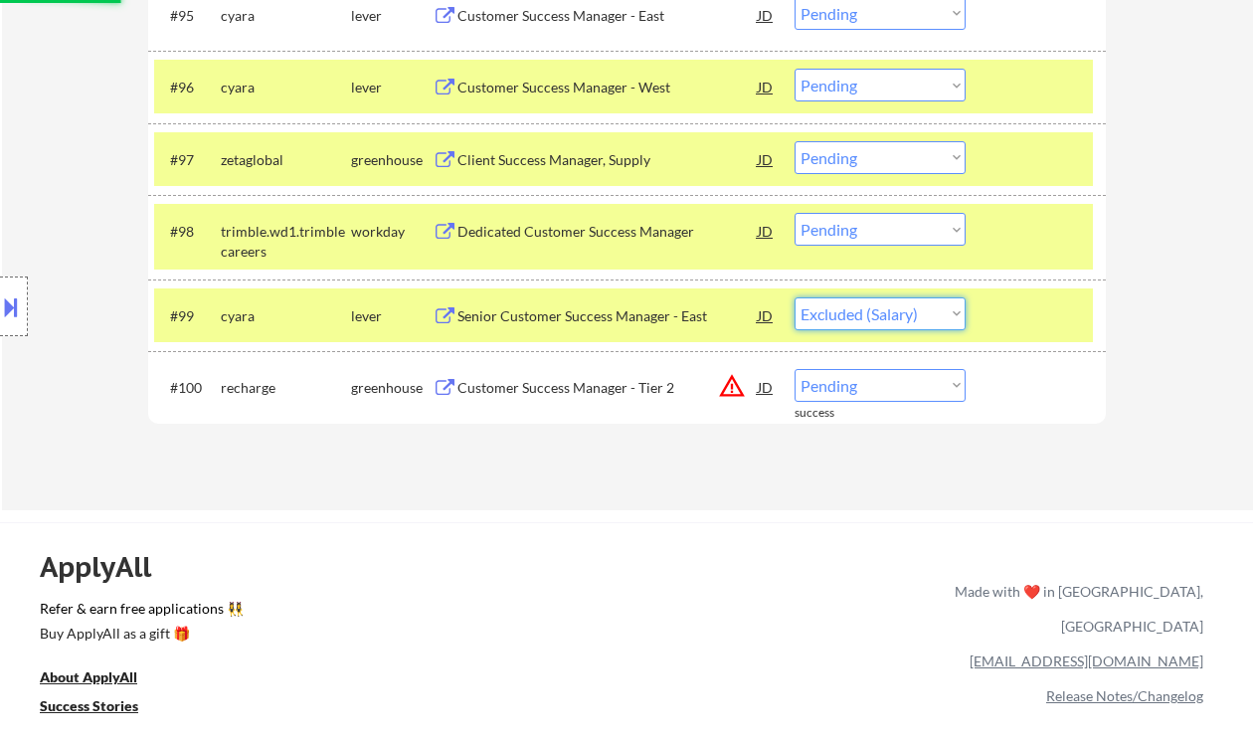
click at [795, 297] on select "Choose an option... Pending Applied Excluded (Questions) Excluded (Expired) Exc…" at bounding box center [880, 313] width 171 height 33
select select ""pending""
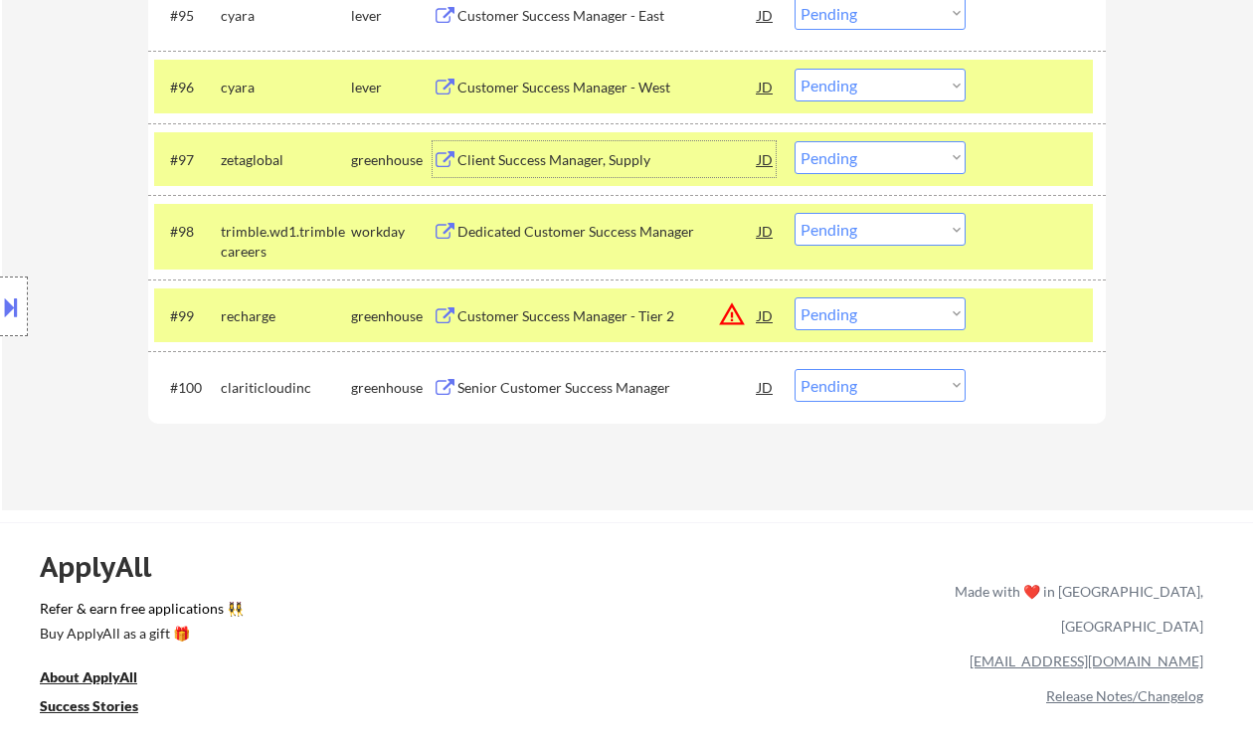
click at [569, 159] on div "Client Success Manager, Supply" at bounding box center [608, 160] width 300 height 20
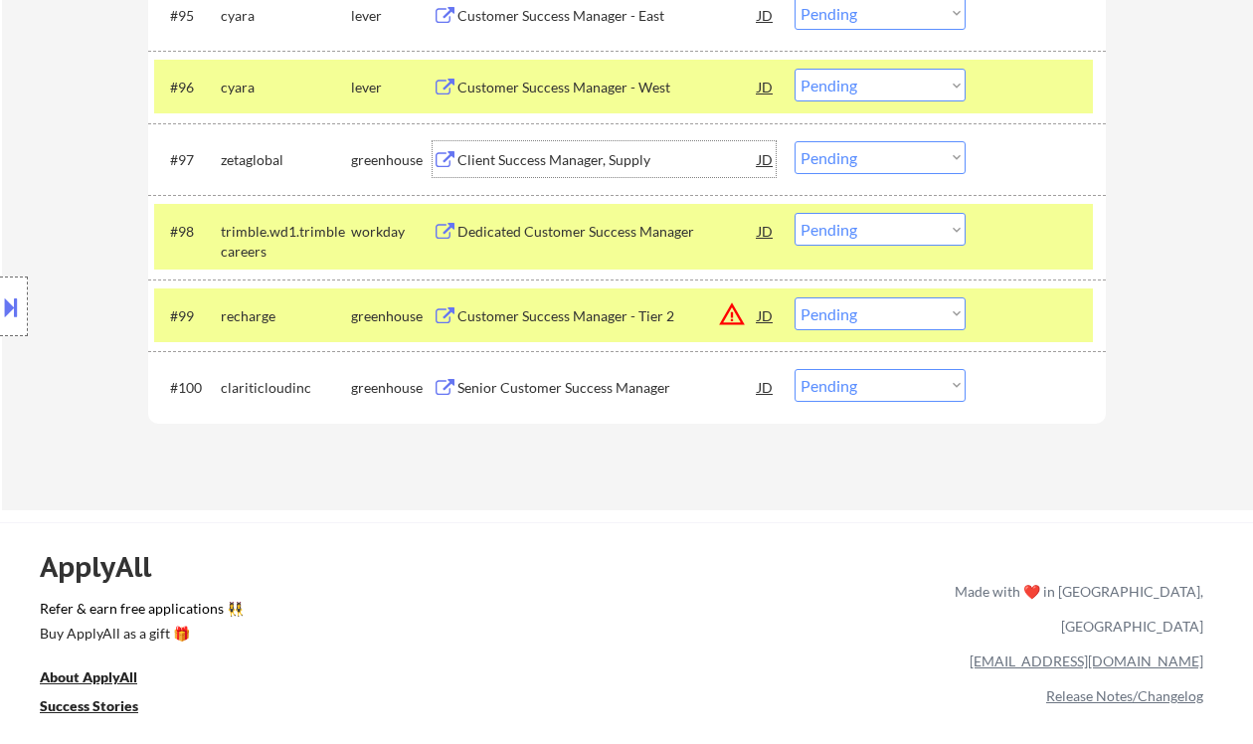
scroll to position [7594, 0]
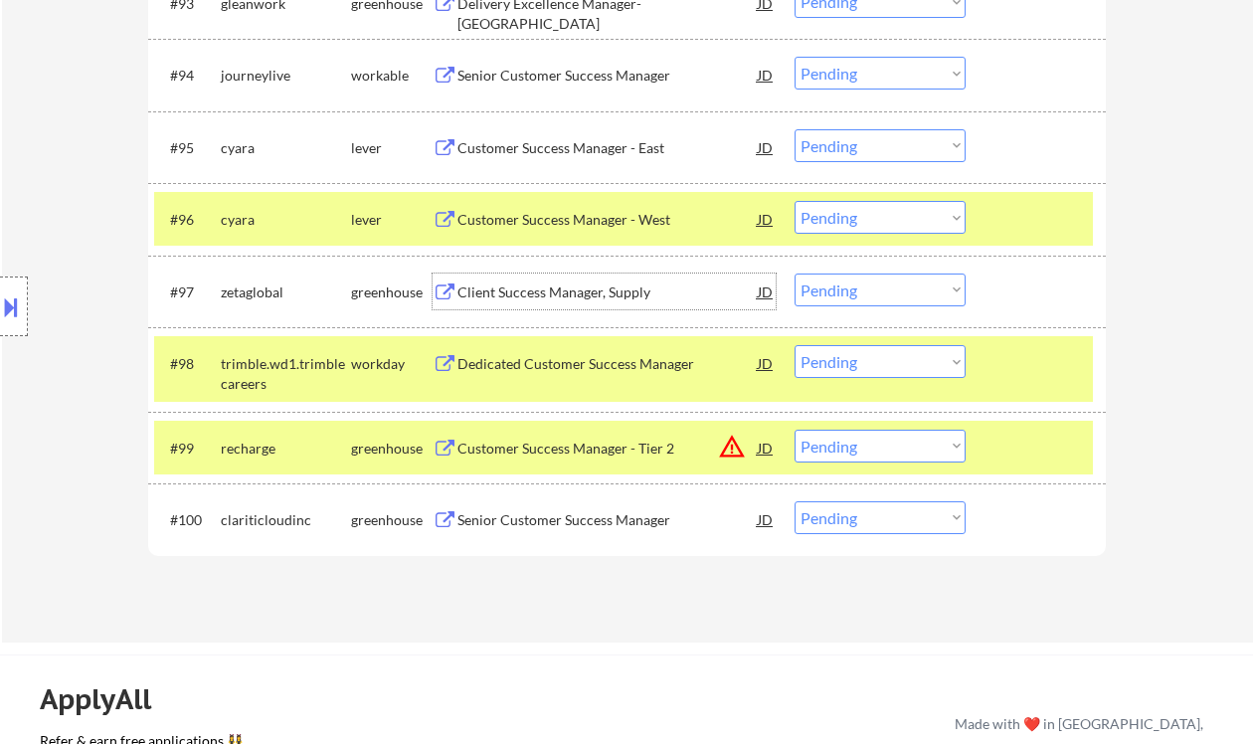
click at [527, 220] on div "Customer Success Manager - West" at bounding box center [608, 220] width 300 height 20
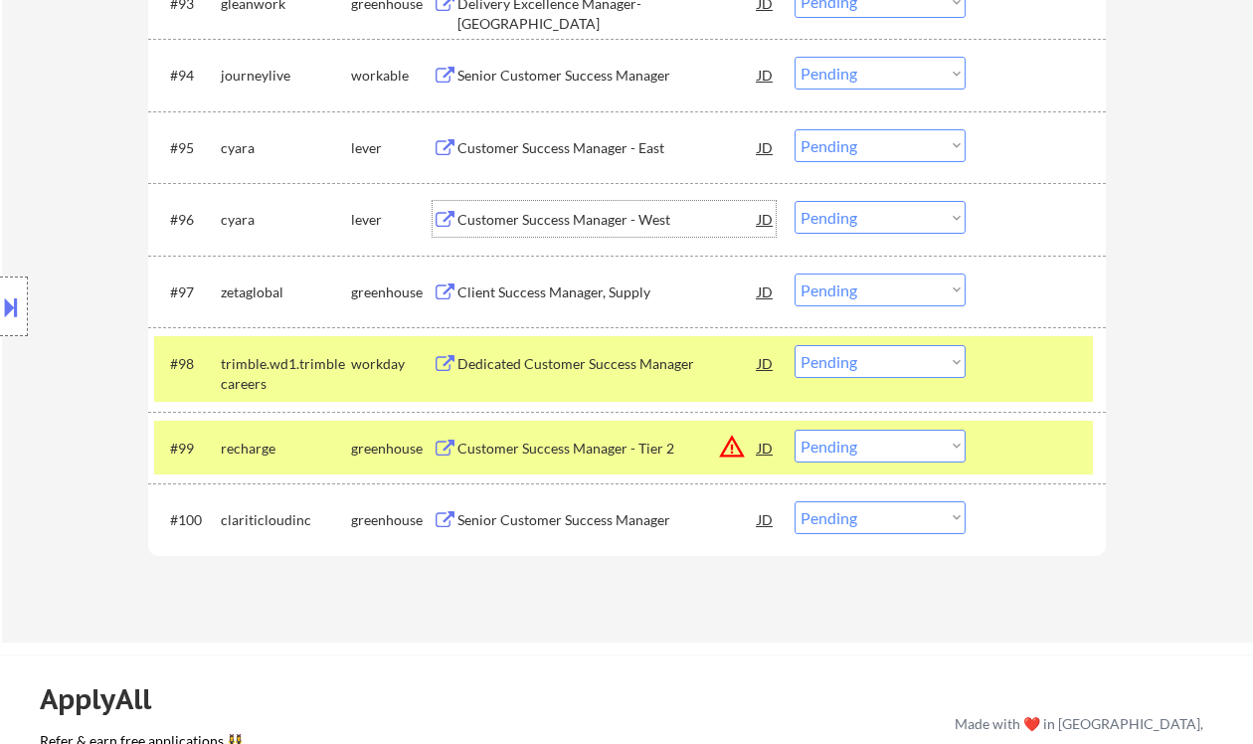
click at [839, 228] on select "Choose an option... Pending Applied Excluded (Questions) Excluded (Expired) Exc…" at bounding box center [880, 217] width 171 height 33
click at [795, 201] on select "Choose an option... Pending Applied Excluded (Questions) Excluded (Expired) Exc…" at bounding box center [880, 217] width 171 height 33
click at [621, 149] on div "Customer Success Manager - East" at bounding box center [608, 148] width 300 height 20
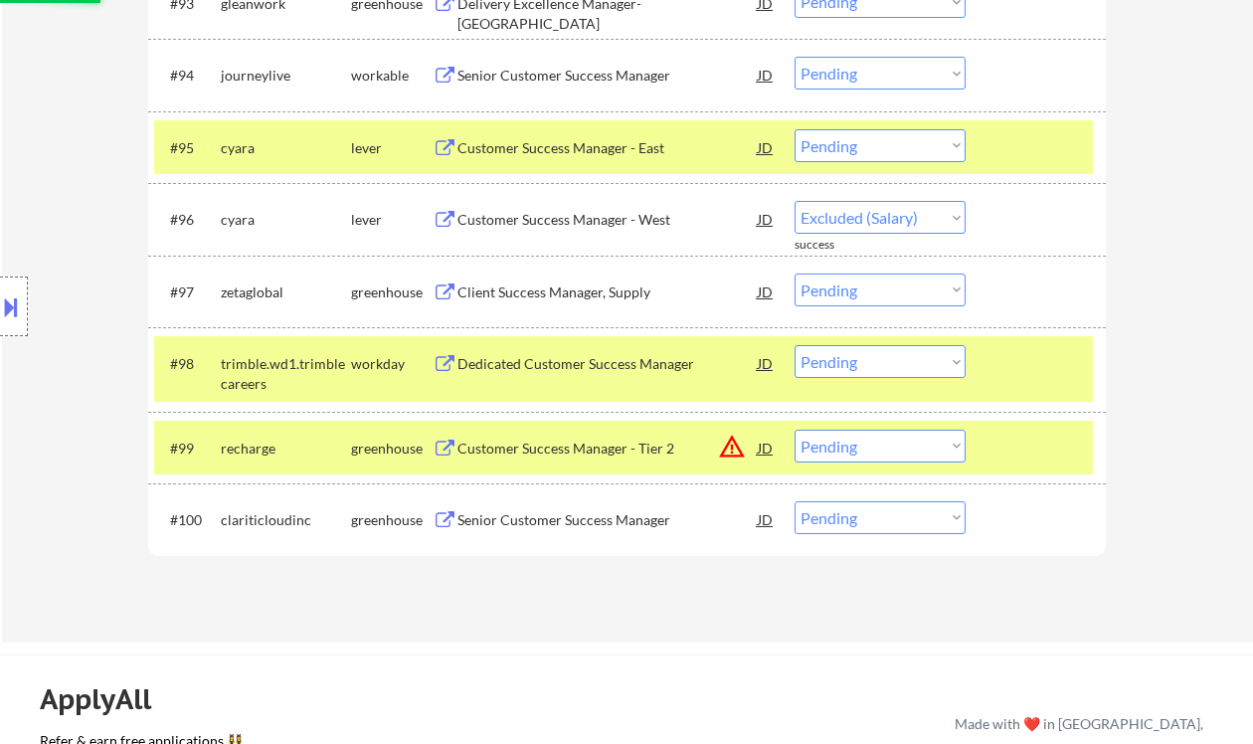
select select ""pending""
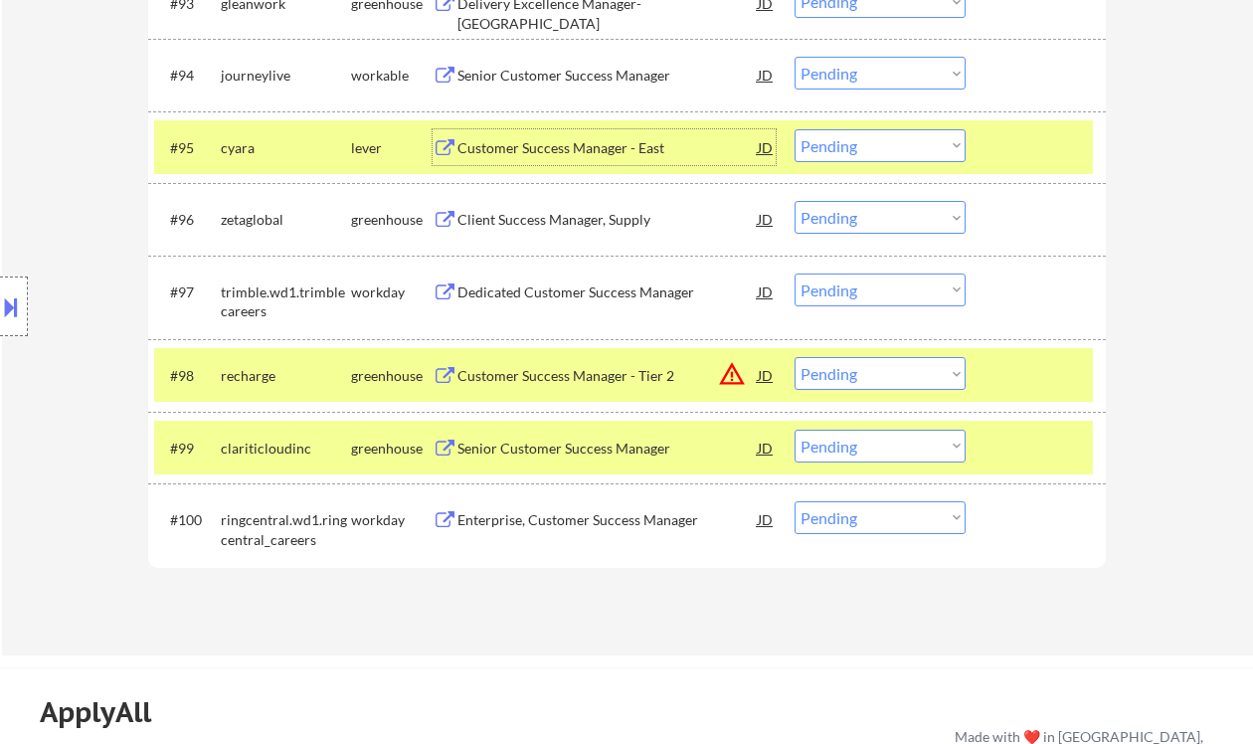
click at [834, 147] on select "Choose an option... Pending Applied Excluded (Questions) Excluded (Expired) Exc…" at bounding box center [880, 145] width 171 height 33
click at [795, 129] on select "Choose an option... Pending Applied Excluded (Questions) Excluded (Expired) Exc…" at bounding box center [880, 145] width 171 height 33
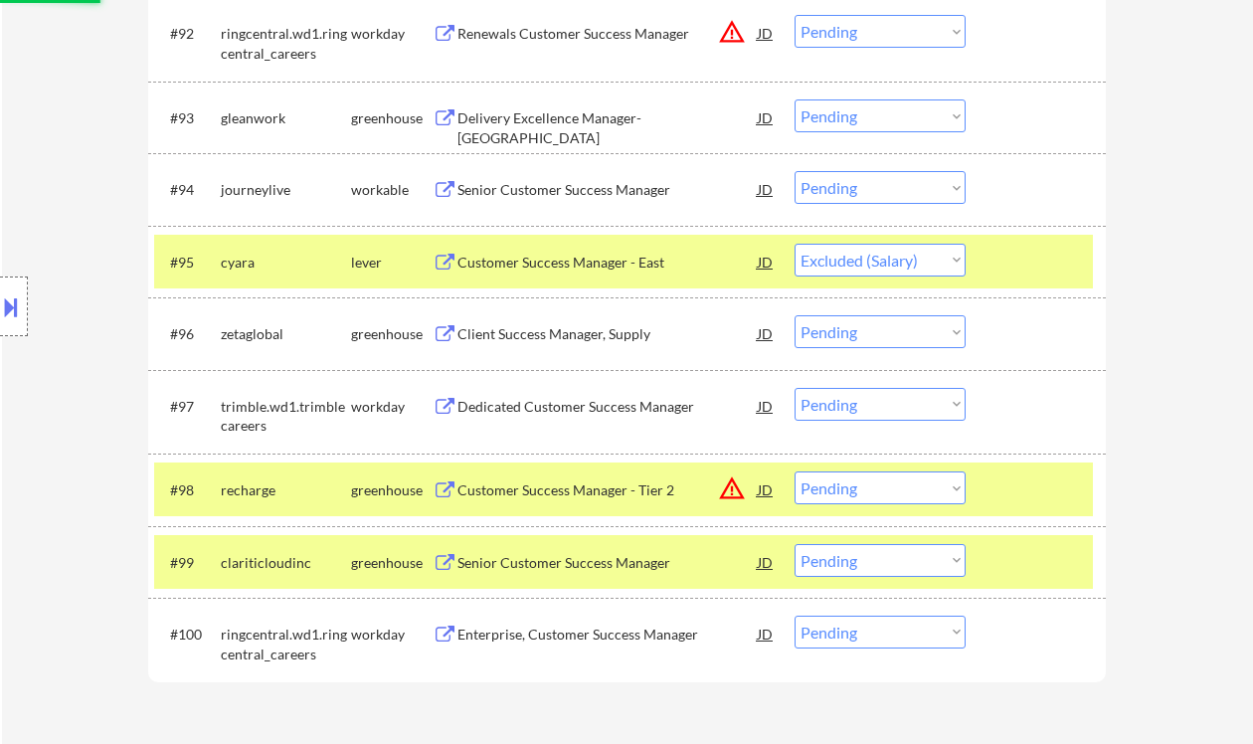
scroll to position [7461, 0]
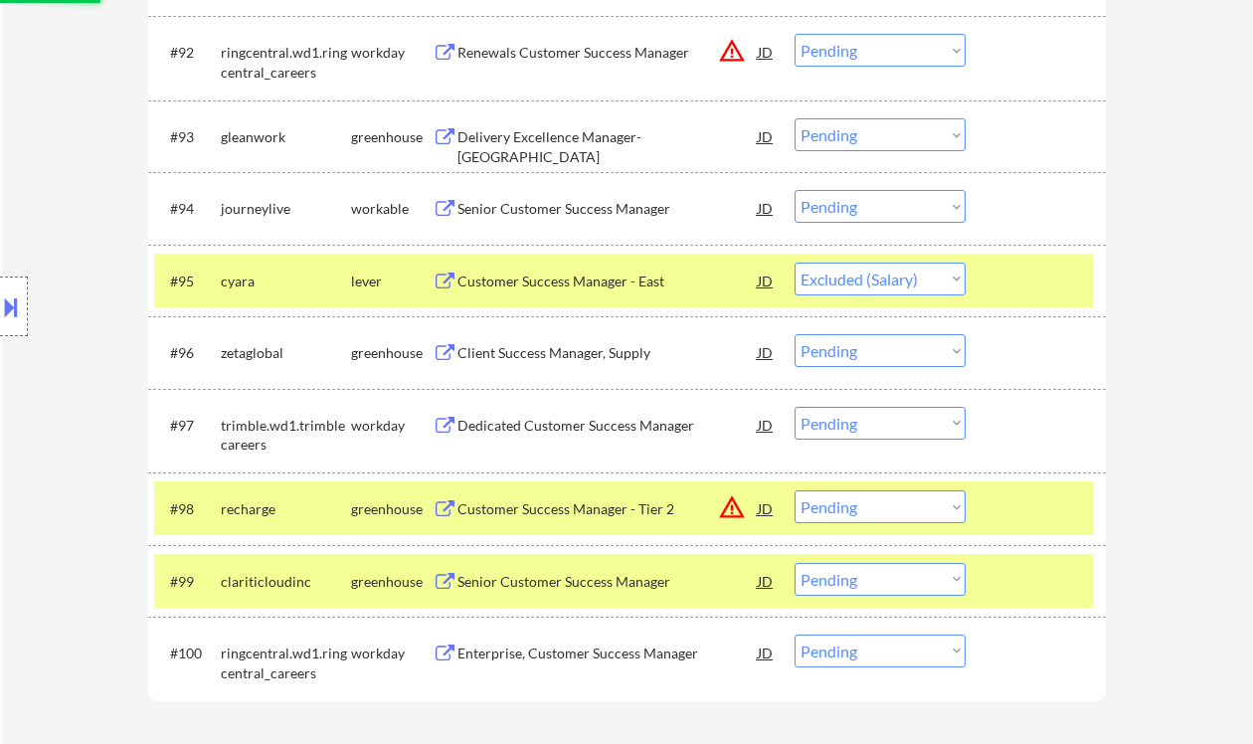
click at [544, 208] on div "Senior Customer Success Manager" at bounding box center [608, 209] width 300 height 20
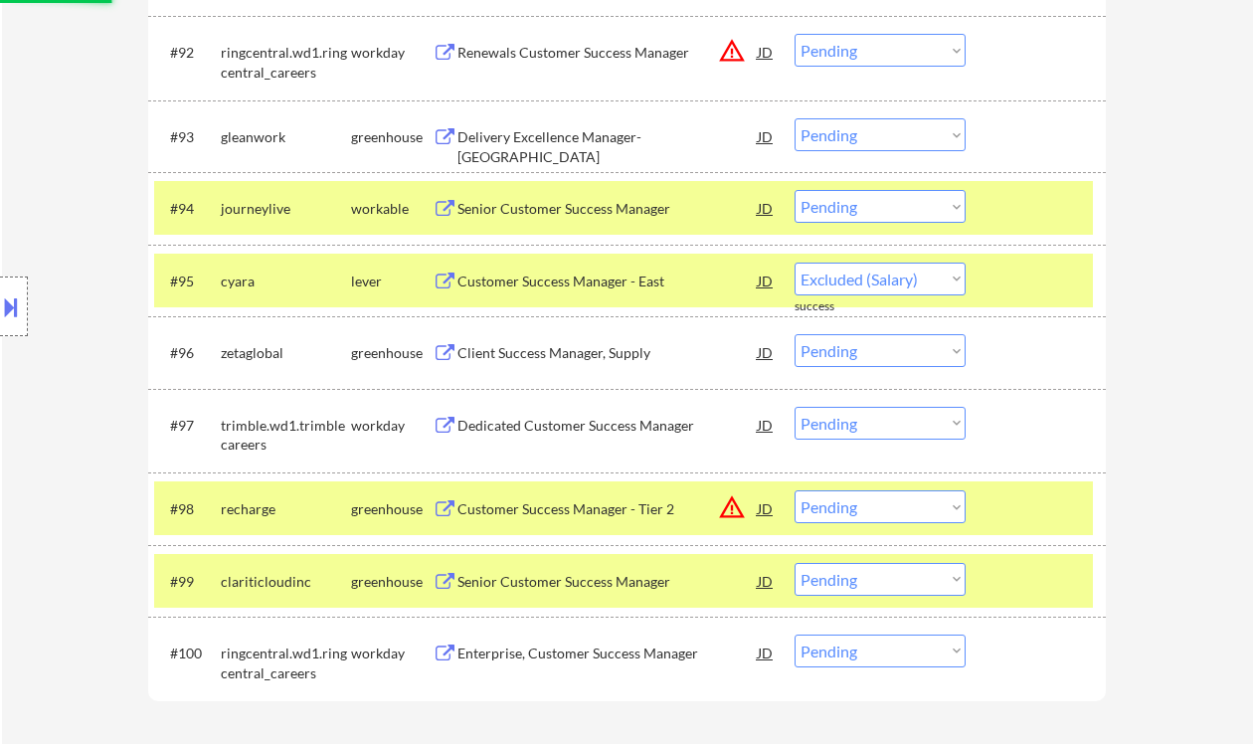
select select ""pending""
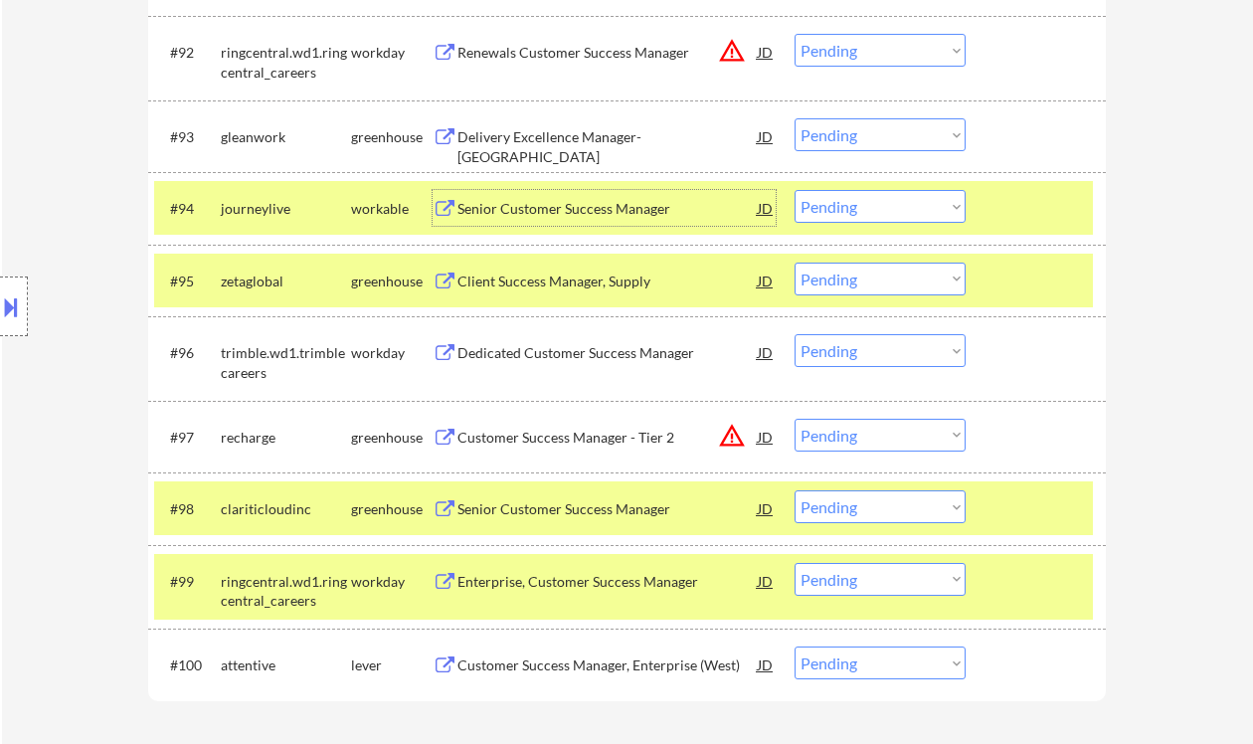
click at [822, 210] on select "Choose an option... Pending Applied Excluded (Questions) Excluded (Expired) Exc…" at bounding box center [880, 206] width 171 height 33
click at [795, 190] on select "Choose an option... Pending Applied Excluded (Questions) Excluded (Expired) Exc…" at bounding box center [880, 206] width 171 height 33
click at [592, 128] on div "Delivery Excellence Manager- [GEOGRAPHIC_DATA]" at bounding box center [608, 146] width 300 height 39
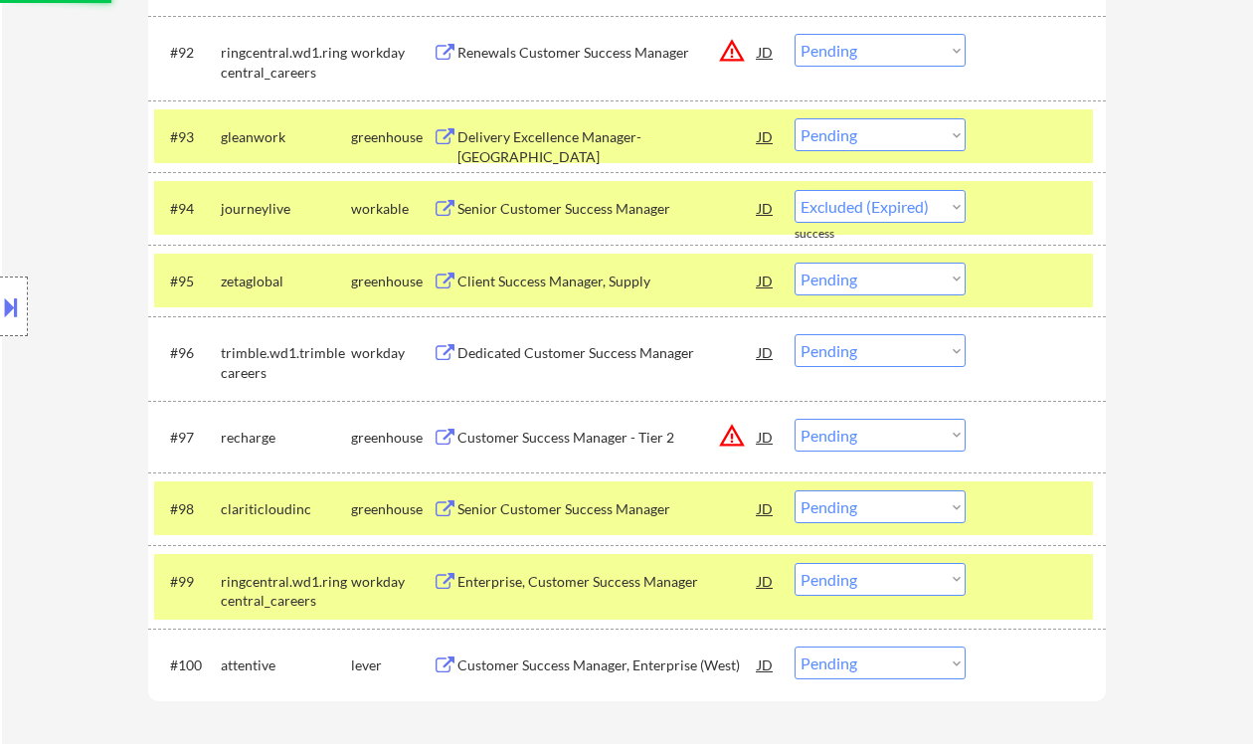
select select ""pending""
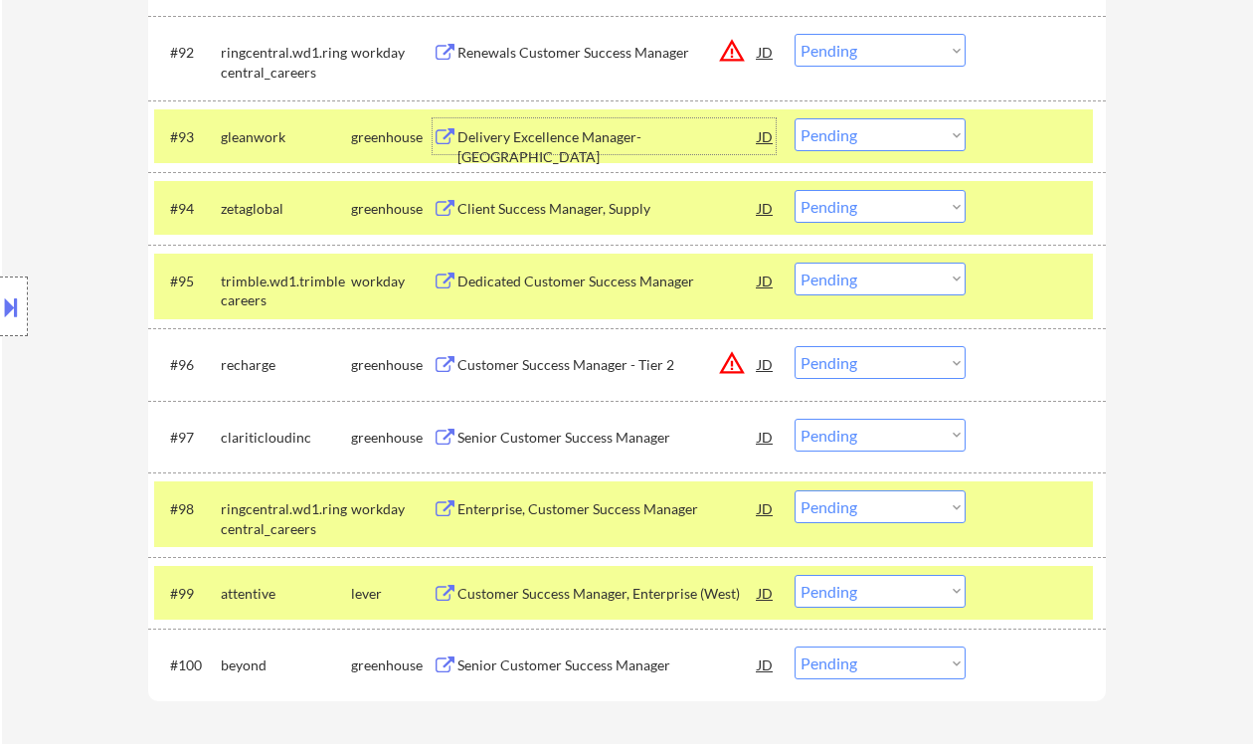
click at [840, 147] on select "Choose an option... Pending Applied Excluded (Questions) Excluded (Expired) Exc…" at bounding box center [880, 134] width 171 height 33
click at [795, 118] on select "Choose an option... Pending Applied Excluded (Questions) Excluded (Expired) Exc…" at bounding box center [880, 134] width 171 height 33
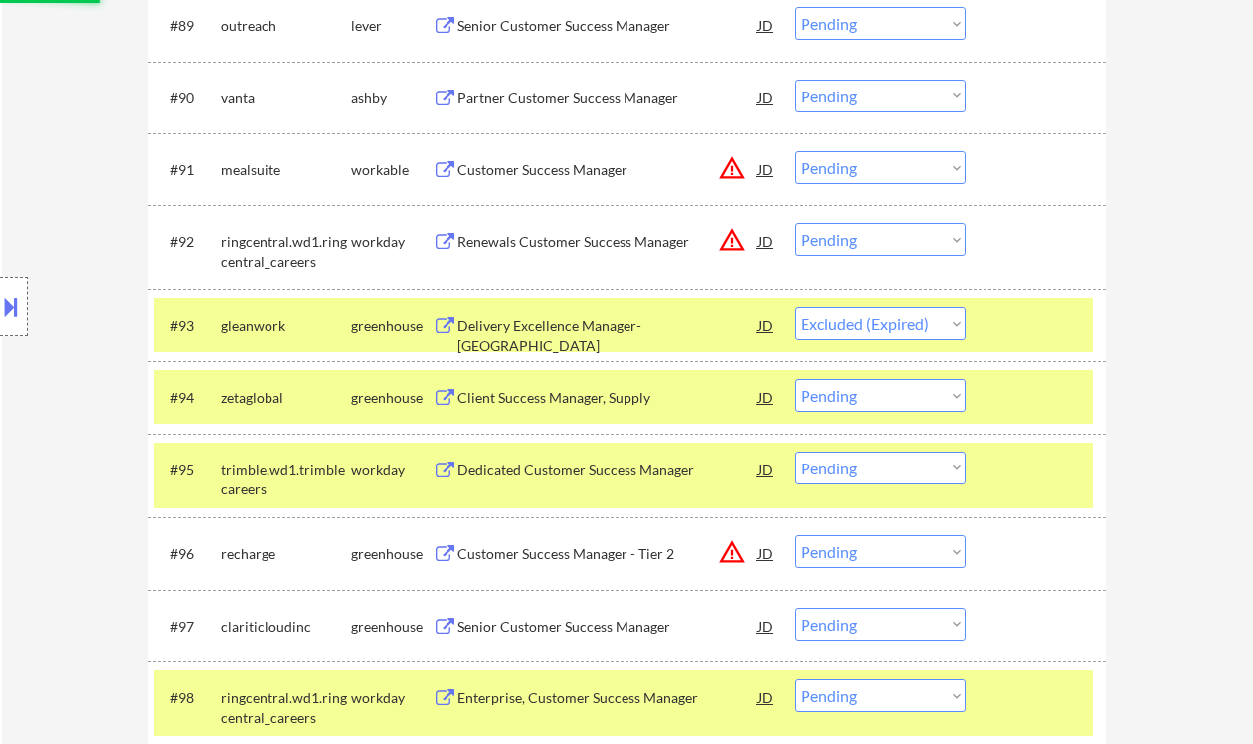
scroll to position [7196, 0]
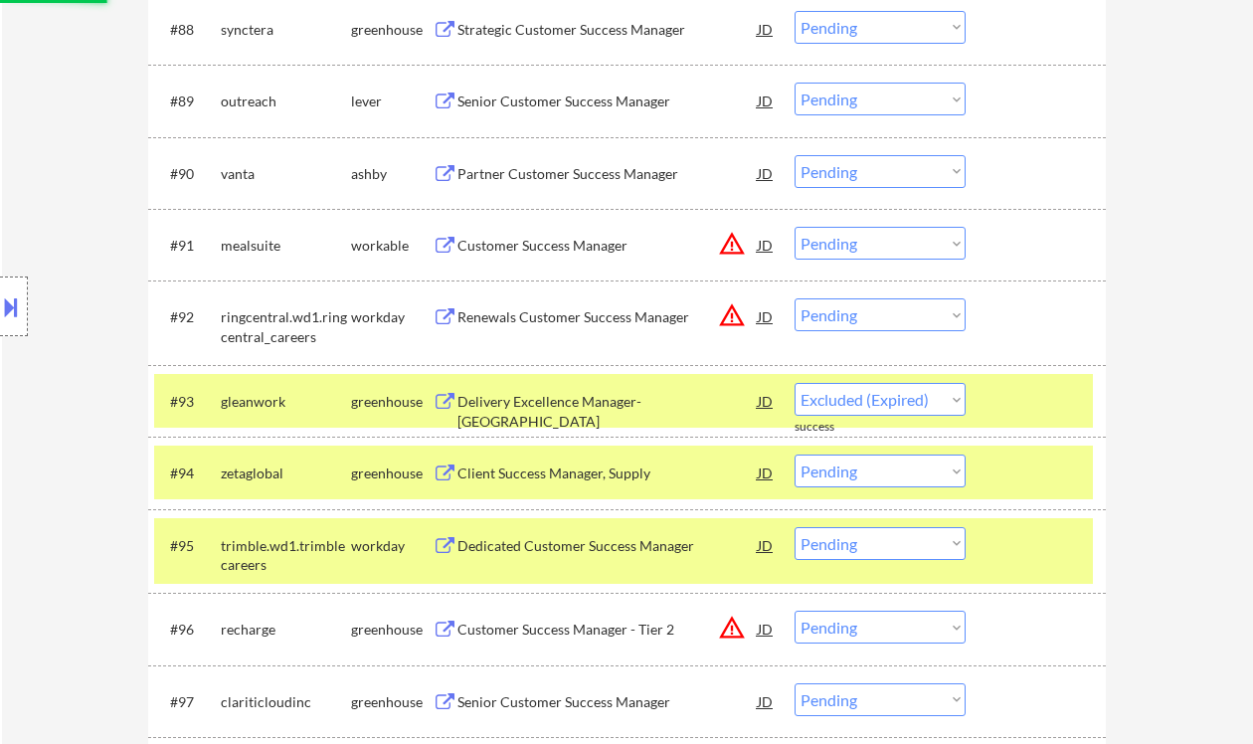
select select ""pending""
click at [542, 177] on div "Partner Customer Success Manager" at bounding box center [608, 174] width 300 height 20
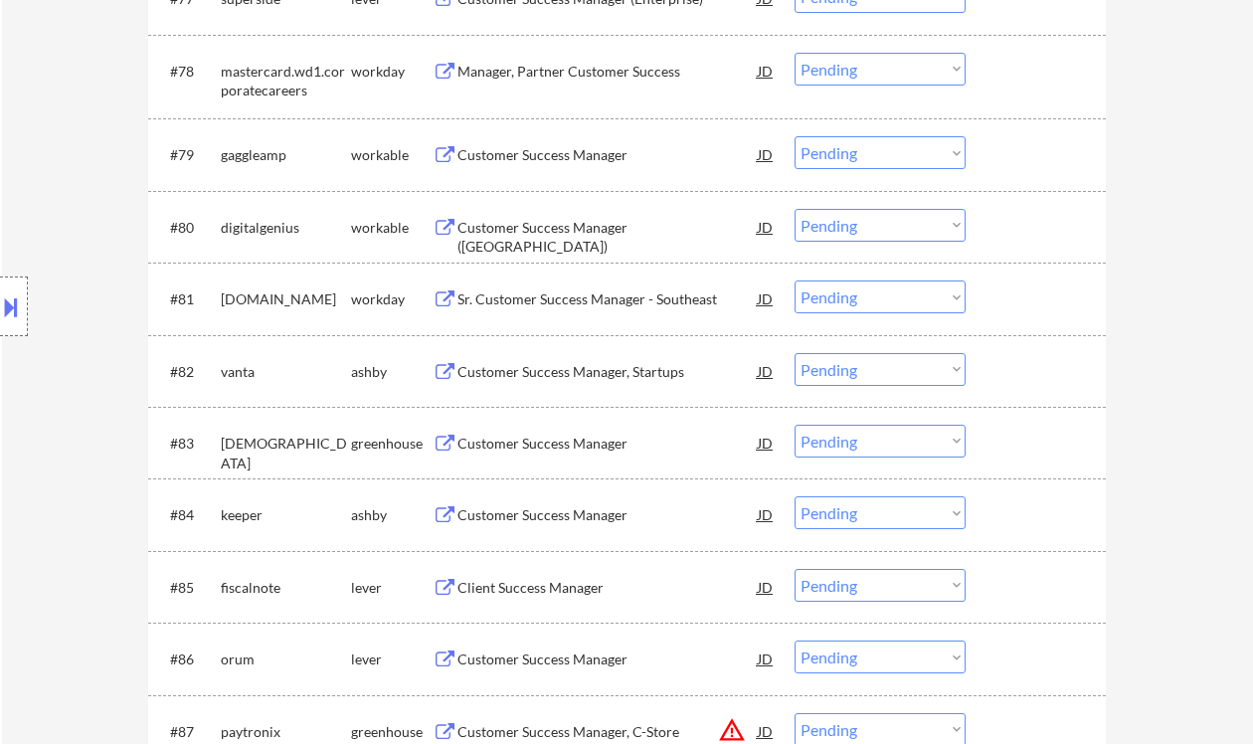
scroll to position [6999, 0]
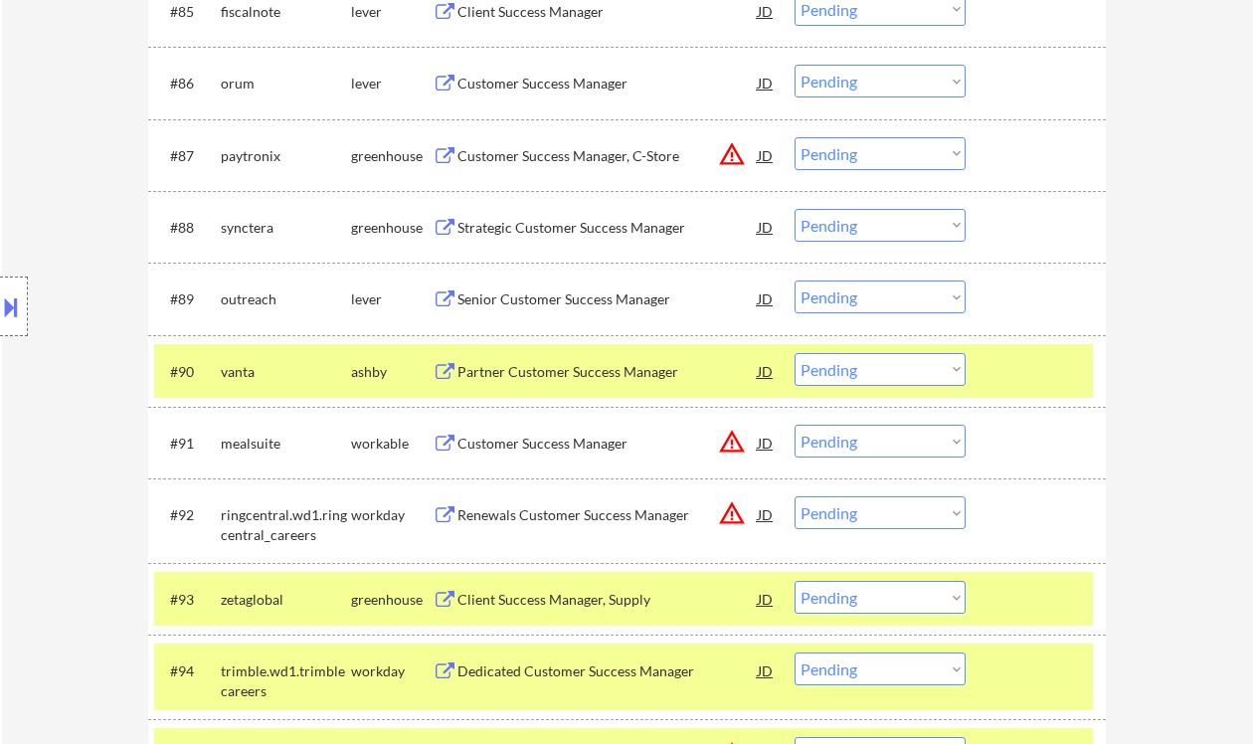
drag, startPoint x: 855, startPoint y: 364, endPoint x: 859, endPoint y: 385, distance: 21.3
click at [855, 364] on select "Choose an option... Pending Applied Excluded (Questions) Excluded (Expired) Exc…" at bounding box center [880, 369] width 171 height 33
click at [795, 353] on select "Choose an option... Pending Applied Excluded (Questions) Excluded (Expired) Exc…" at bounding box center [880, 369] width 171 height 33
click at [571, 296] on div "Senior Customer Success Manager" at bounding box center [608, 299] width 300 height 20
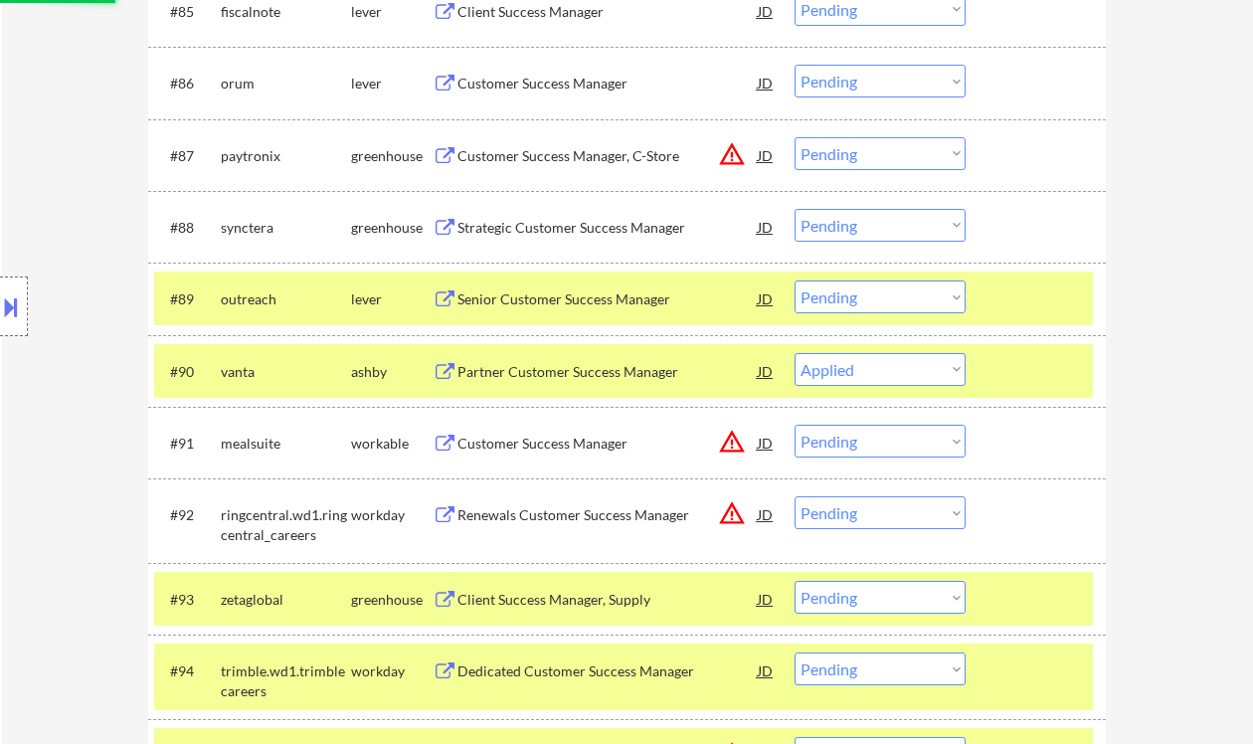
select select ""pending""
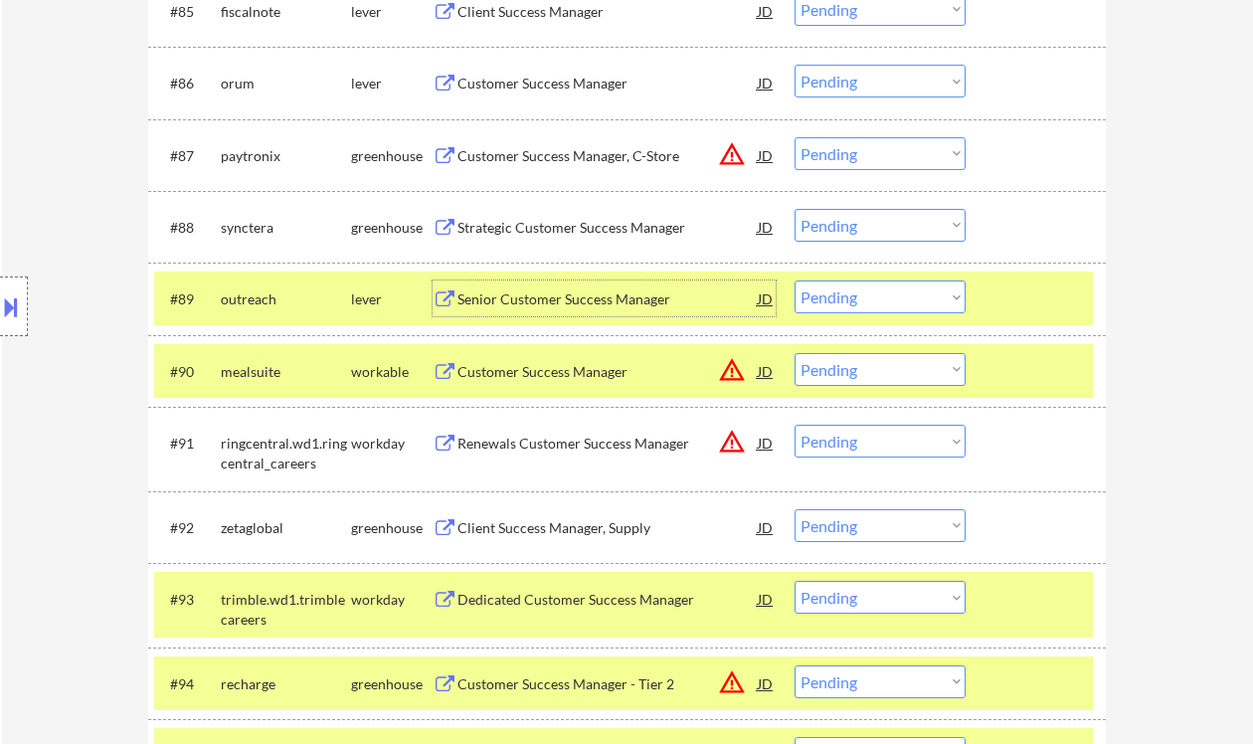
click at [881, 300] on select "Choose an option... Pending Applied Excluded (Questions) Excluded (Expired) Exc…" at bounding box center [880, 296] width 171 height 33
click at [795, 281] on select "Choose an option... Pending Applied Excluded (Questions) Excluded (Expired) Exc…" at bounding box center [880, 296] width 171 height 33
click at [576, 234] on div "Strategic Customer Success Manager" at bounding box center [608, 228] width 300 height 20
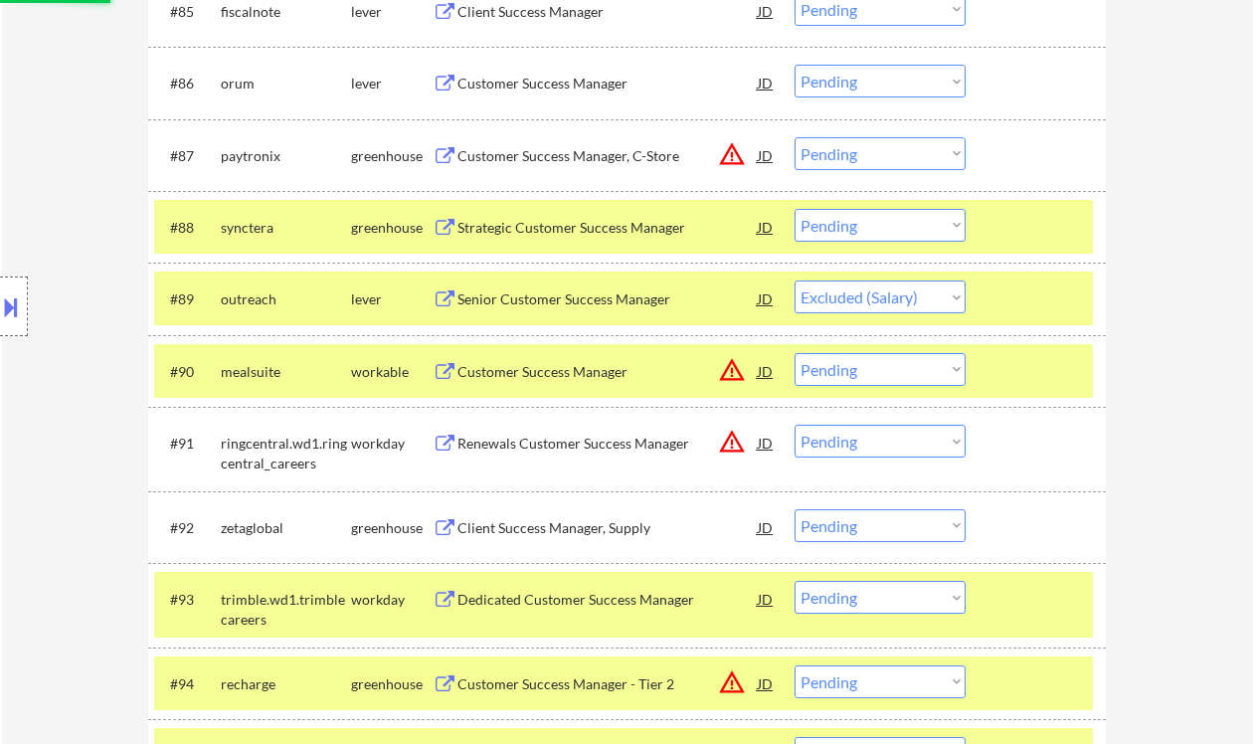
select select ""pending""
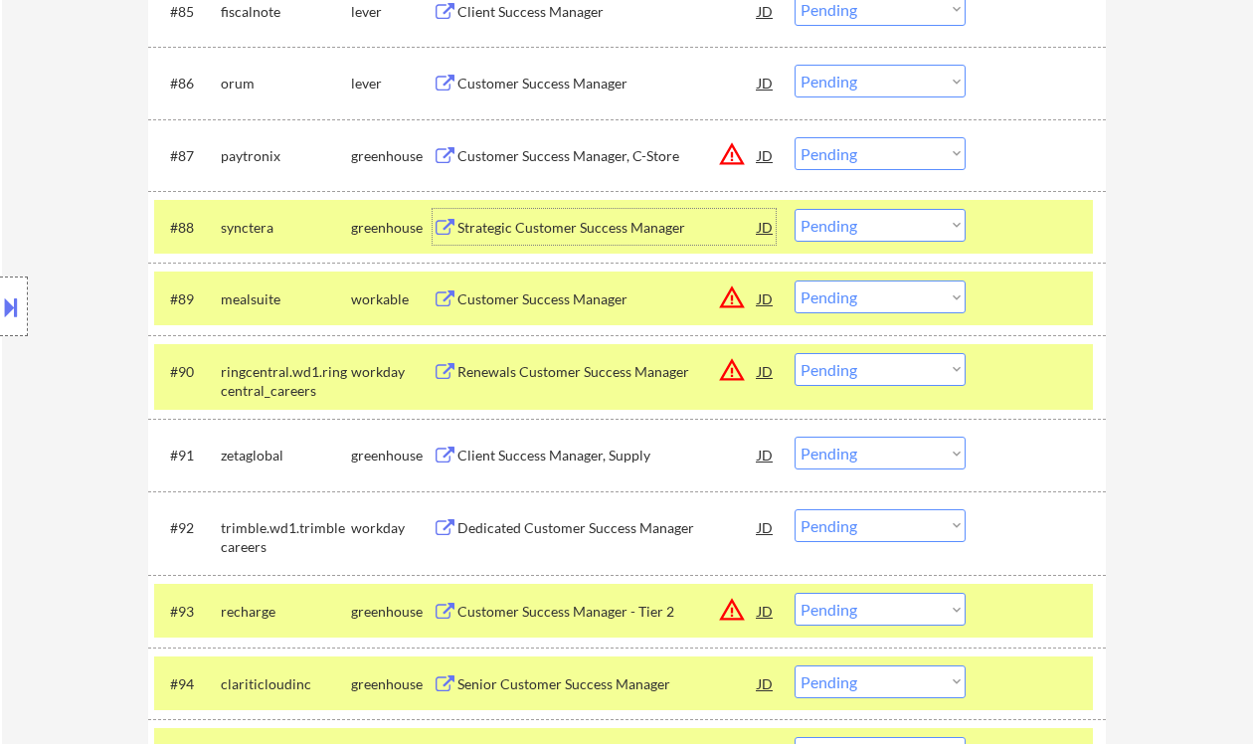
drag, startPoint x: 850, startPoint y: 227, endPoint x: 853, endPoint y: 240, distance: 13.3
click at [850, 227] on select "Choose an option... Pending Applied Excluded (Questions) Excluded (Expired) Exc…" at bounding box center [880, 225] width 171 height 33
click at [795, 209] on select "Choose an option... Pending Applied Excluded (Questions) Excluded (Expired) Exc…" at bounding box center [880, 225] width 171 height 33
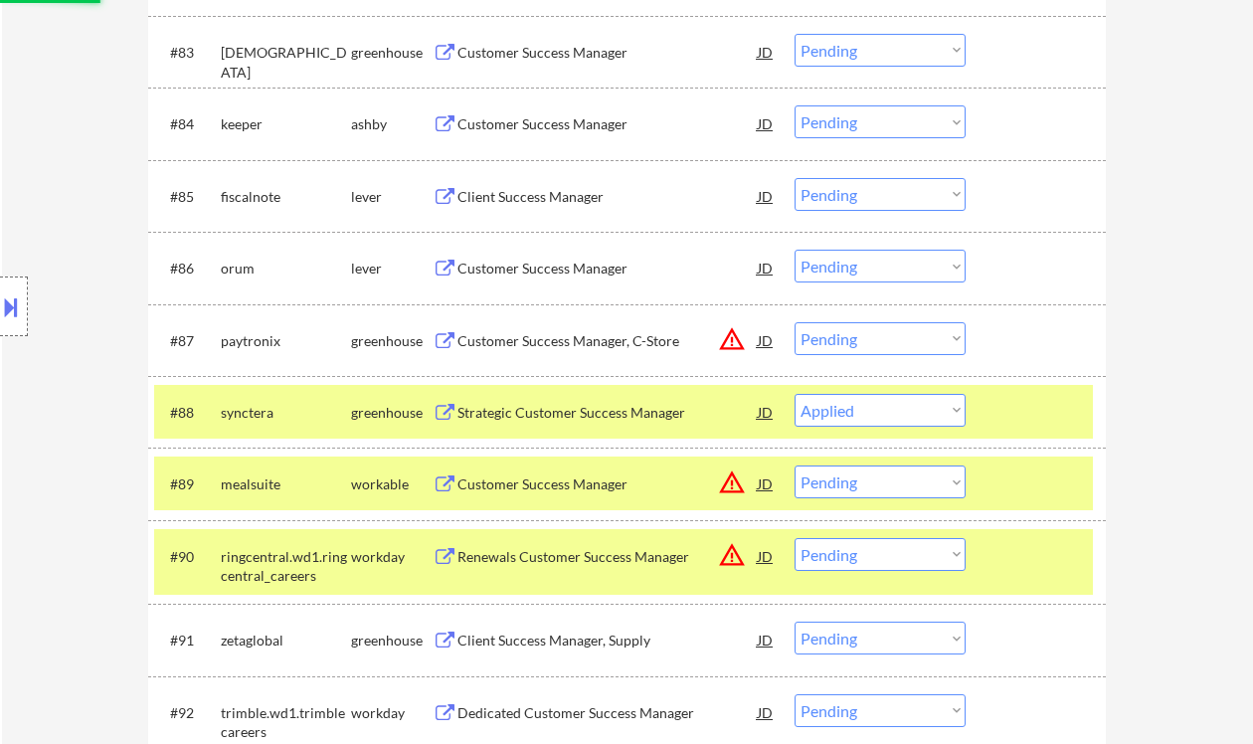
scroll to position [6733, 0]
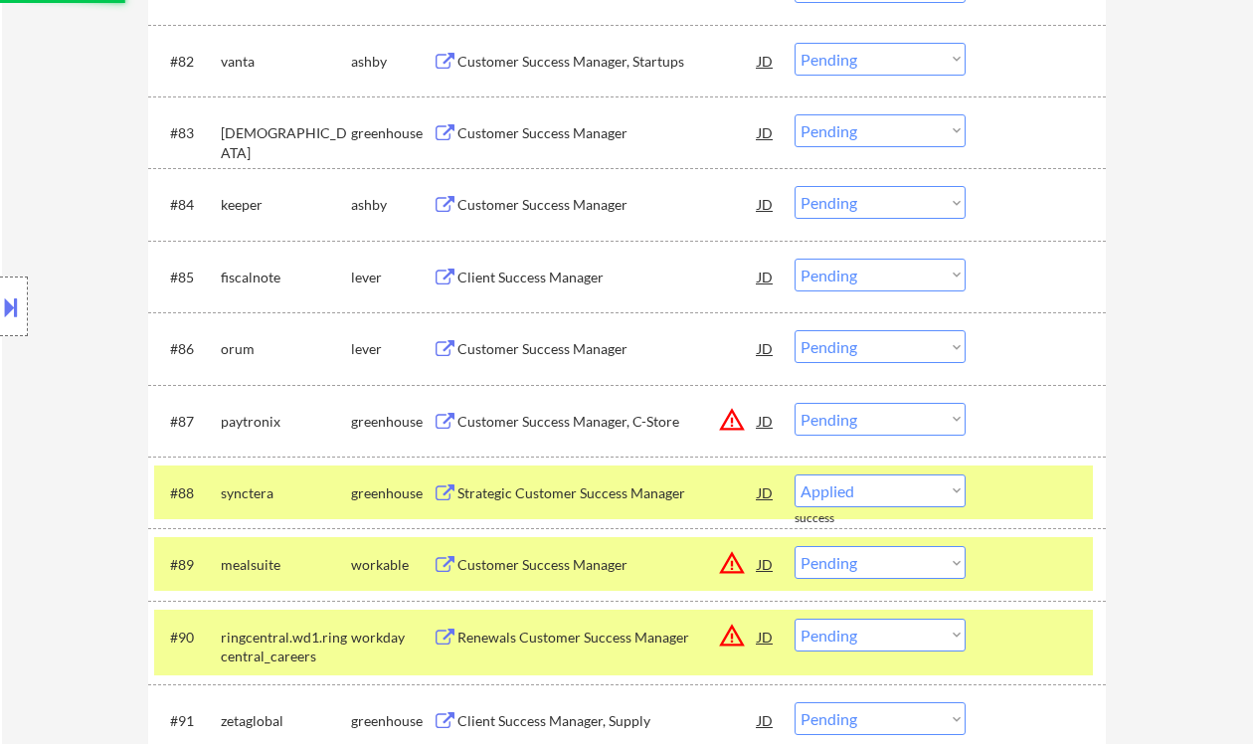
click at [548, 353] on div "Customer Success Manager" at bounding box center [608, 349] width 300 height 20
select select ""pending""
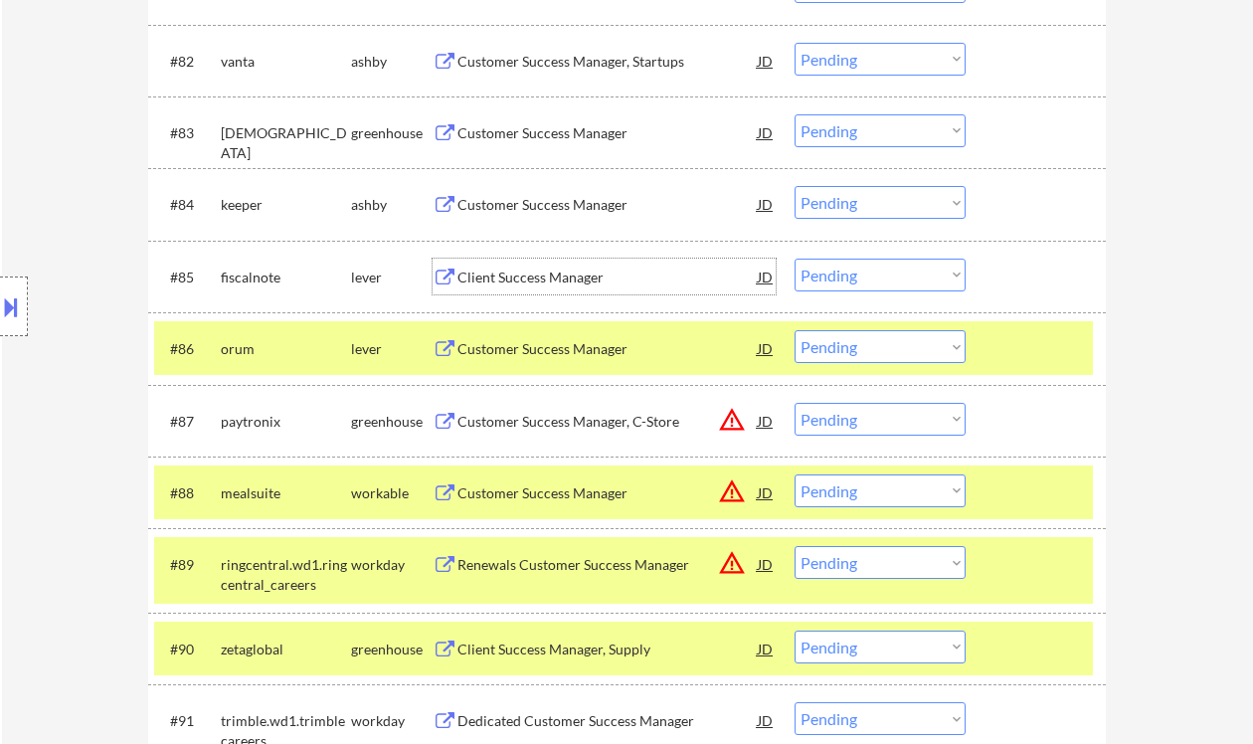
click at [612, 286] on div "Client Success Manager" at bounding box center [608, 277] width 300 height 36
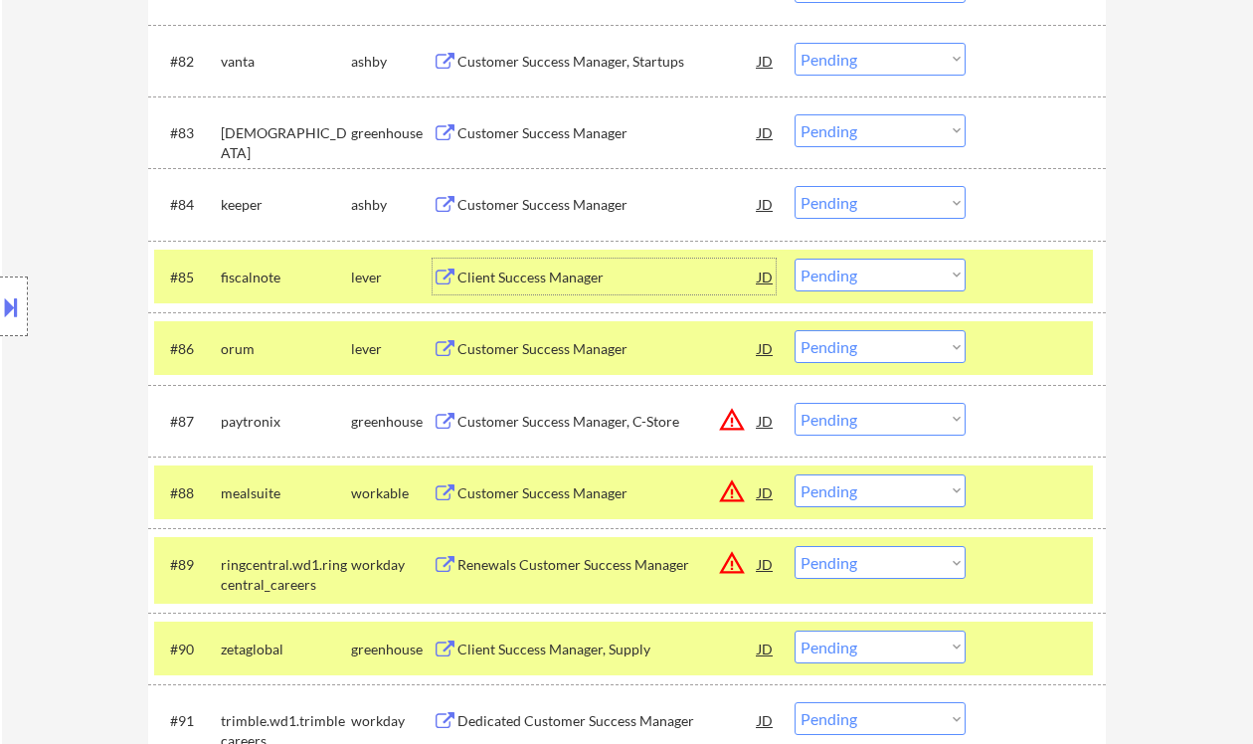
click at [857, 277] on select "Choose an option... Pending Applied Excluded (Questions) Excluded (Expired) Exc…" at bounding box center [880, 275] width 171 height 33
click at [795, 259] on select "Choose an option... Pending Applied Excluded (Questions) Excluded (Expired) Exc…" at bounding box center [880, 275] width 171 height 33
click at [492, 194] on div "Customer Success Manager" at bounding box center [608, 204] width 300 height 36
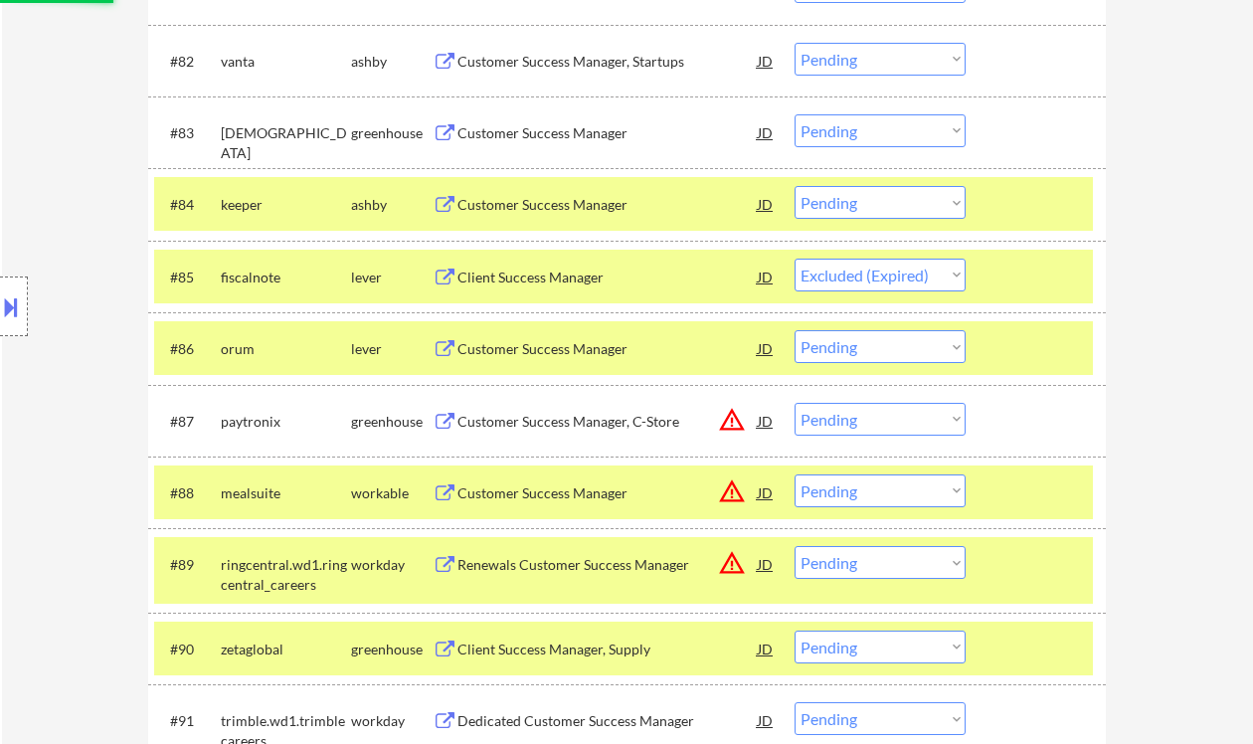
select select ""pending""
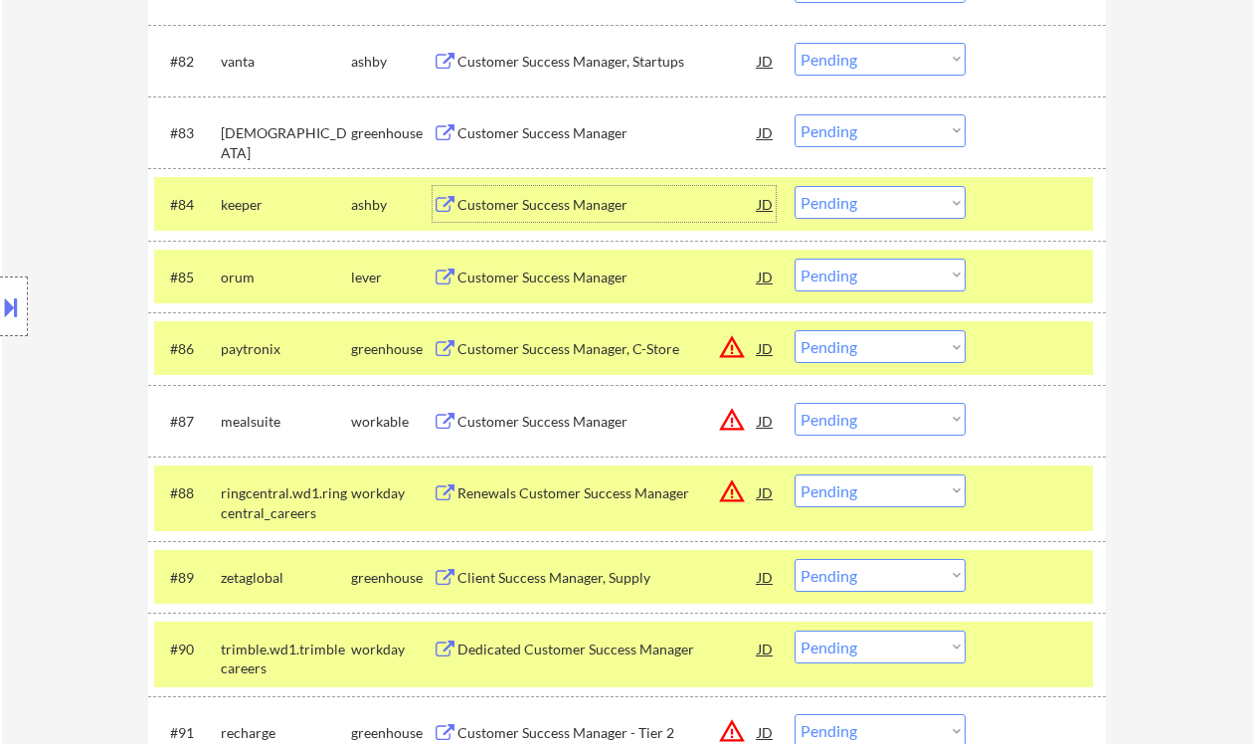
click at [843, 207] on select "Choose an option... Pending Applied Excluded (Questions) Excluded (Expired) Exc…" at bounding box center [880, 202] width 171 height 33
click at [795, 186] on select "Choose an option... Pending Applied Excluded (Questions) Excluded (Expired) Exc…" at bounding box center [880, 202] width 171 height 33
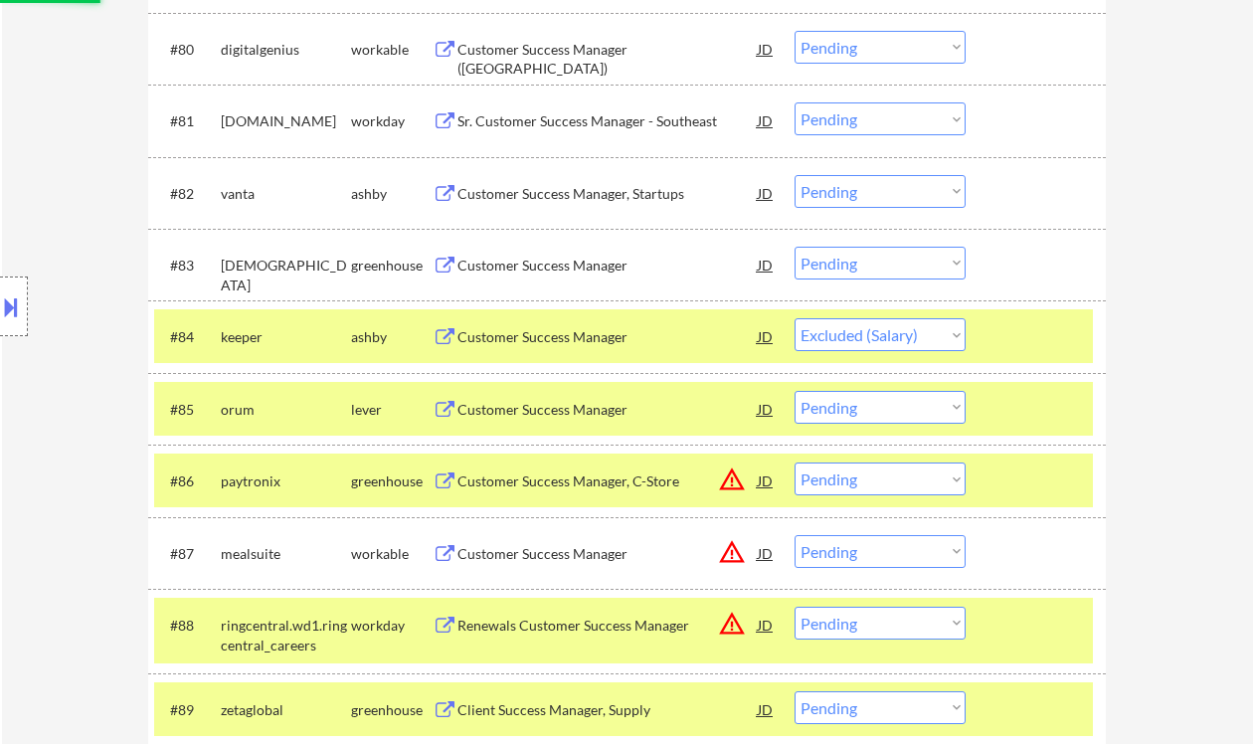
click at [578, 266] on div "Customer Success Manager" at bounding box center [608, 266] width 300 height 20
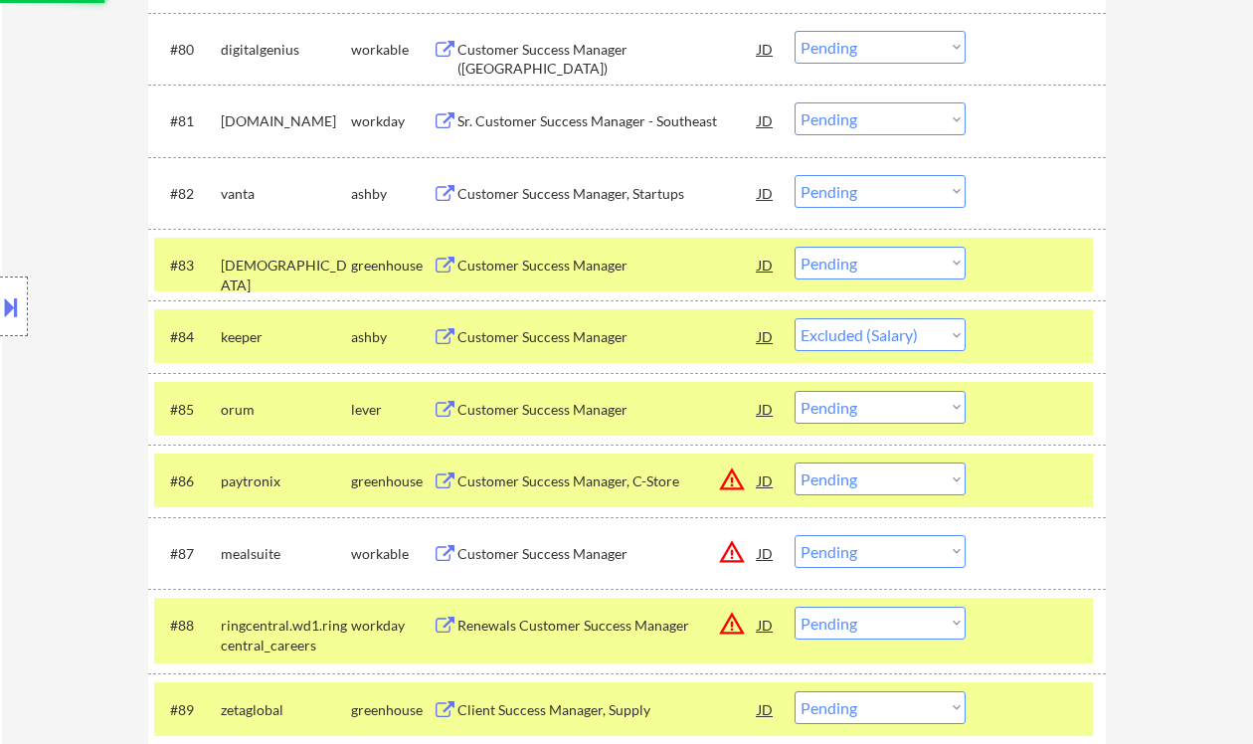
select select ""pending""
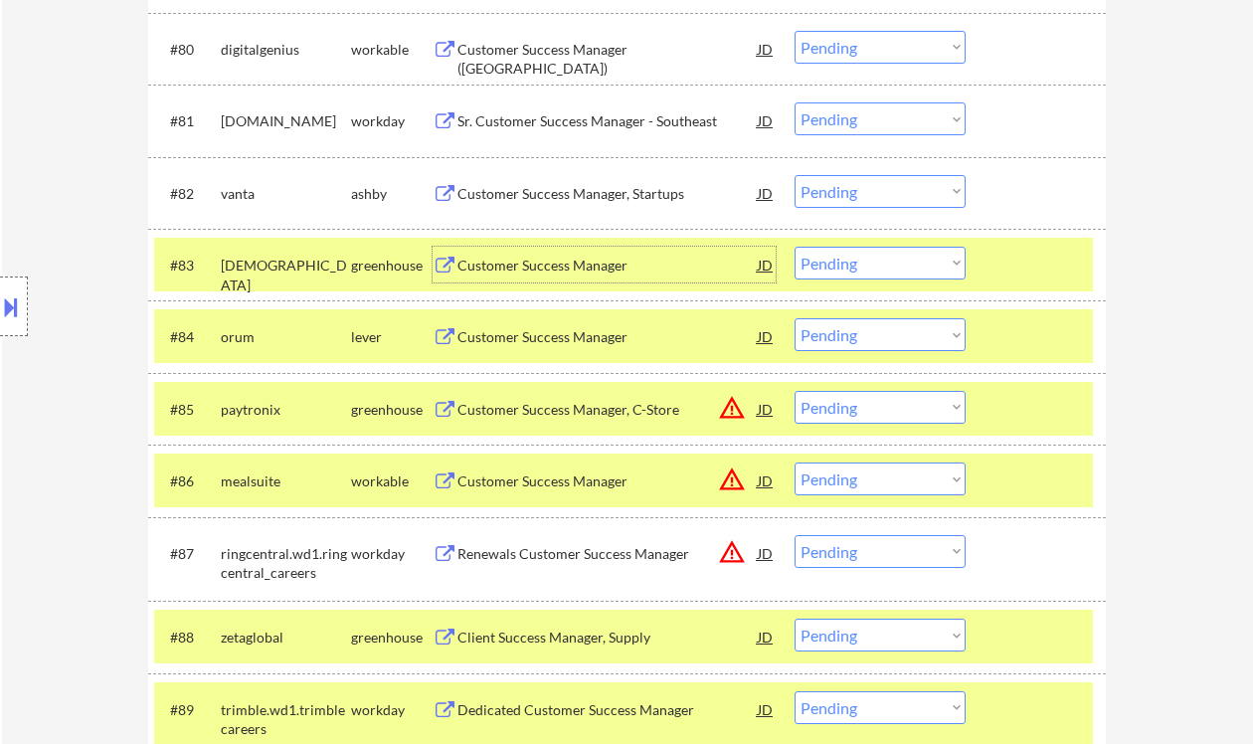
click at [847, 259] on select "Choose an option... Pending Applied Excluded (Questions) Excluded (Expired) Exc…" at bounding box center [880, 263] width 171 height 33
click at [795, 247] on select "Choose an option... Pending Applied Excluded (Questions) Excluded (Expired) Exc…" at bounding box center [880, 263] width 171 height 33
click at [519, 195] on div "Customer Success Manager, Startups" at bounding box center [608, 194] width 300 height 20
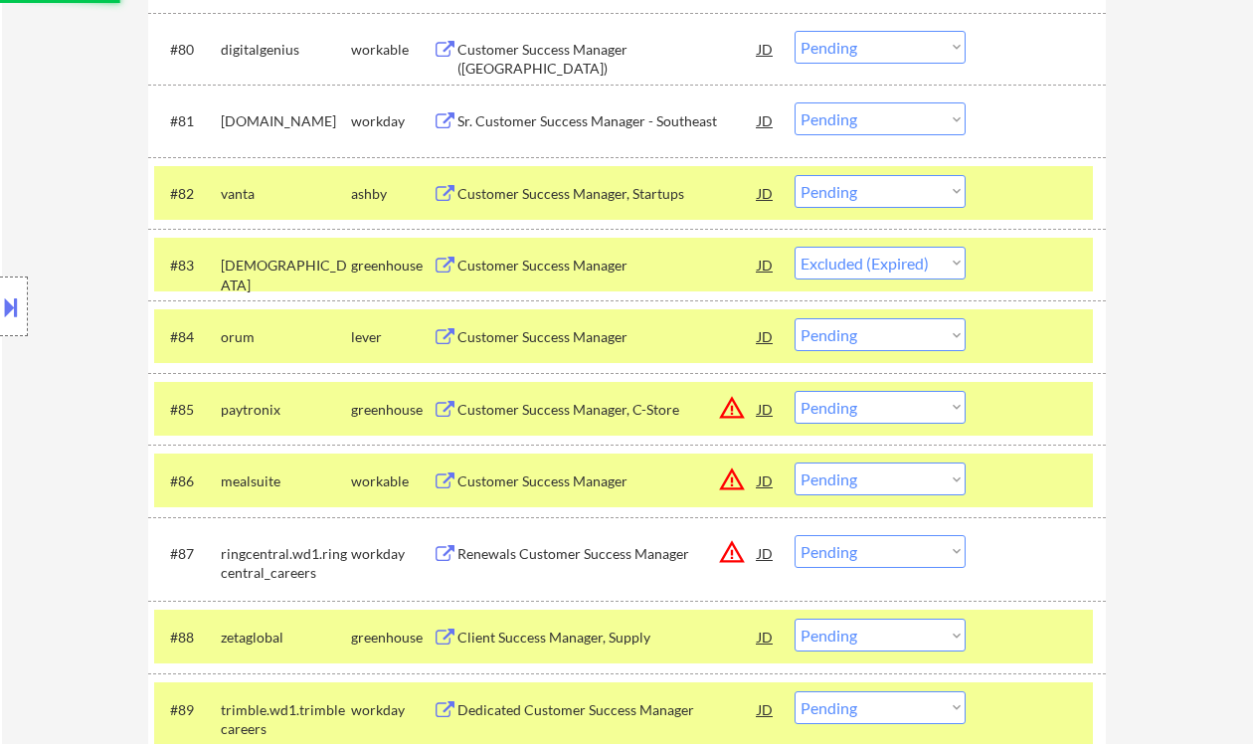
select select ""pending""
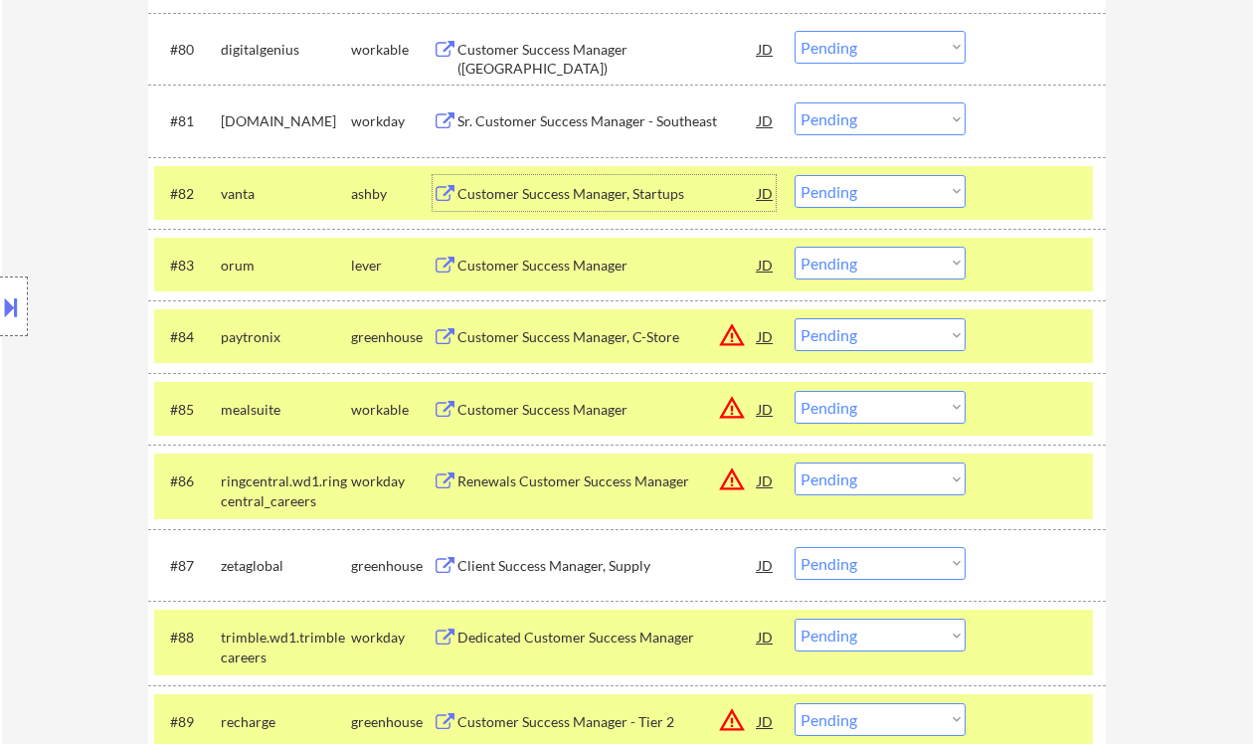
drag, startPoint x: 863, startPoint y: 191, endPoint x: 879, endPoint y: 190, distance: 15.9
click at [863, 191] on select "Choose an option... Pending Applied Excluded (Questions) Excluded (Expired) Exc…" at bounding box center [880, 191] width 171 height 33
click at [795, 175] on select "Choose an option... Pending Applied Excluded (Questions) Excluded (Expired) Exc…" at bounding box center [880, 191] width 171 height 33
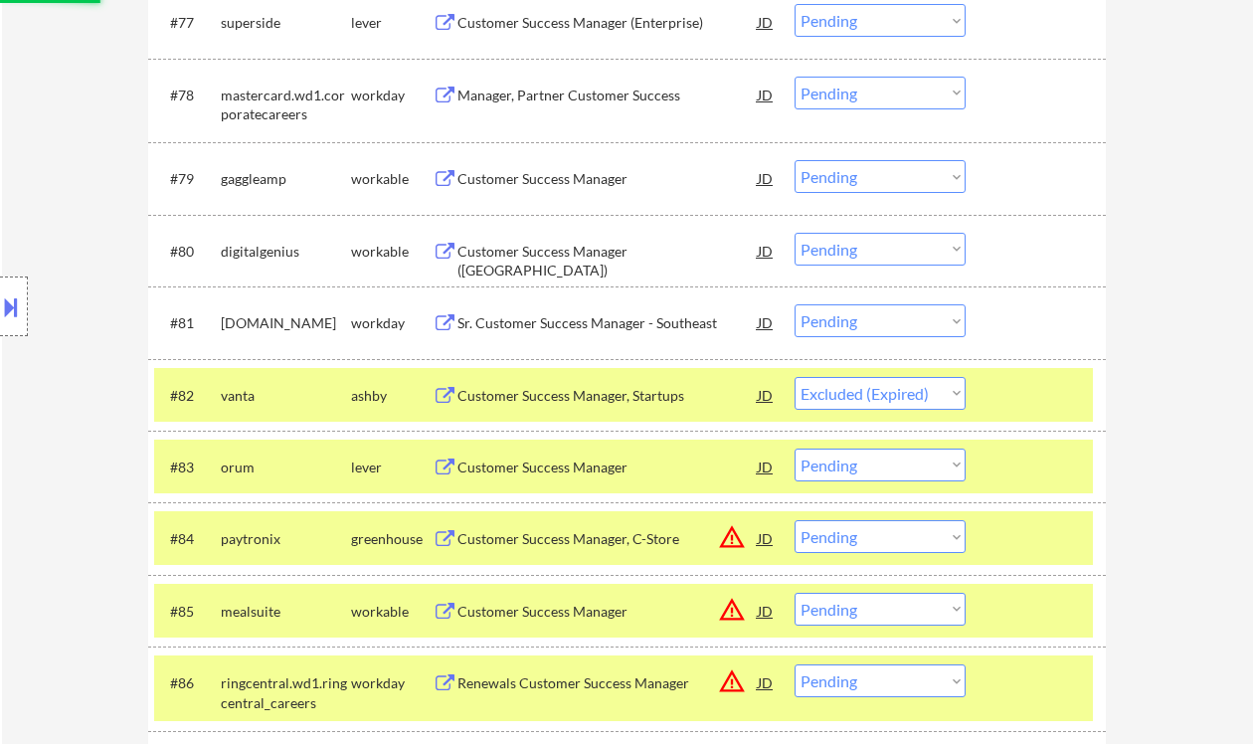
scroll to position [6335, 0]
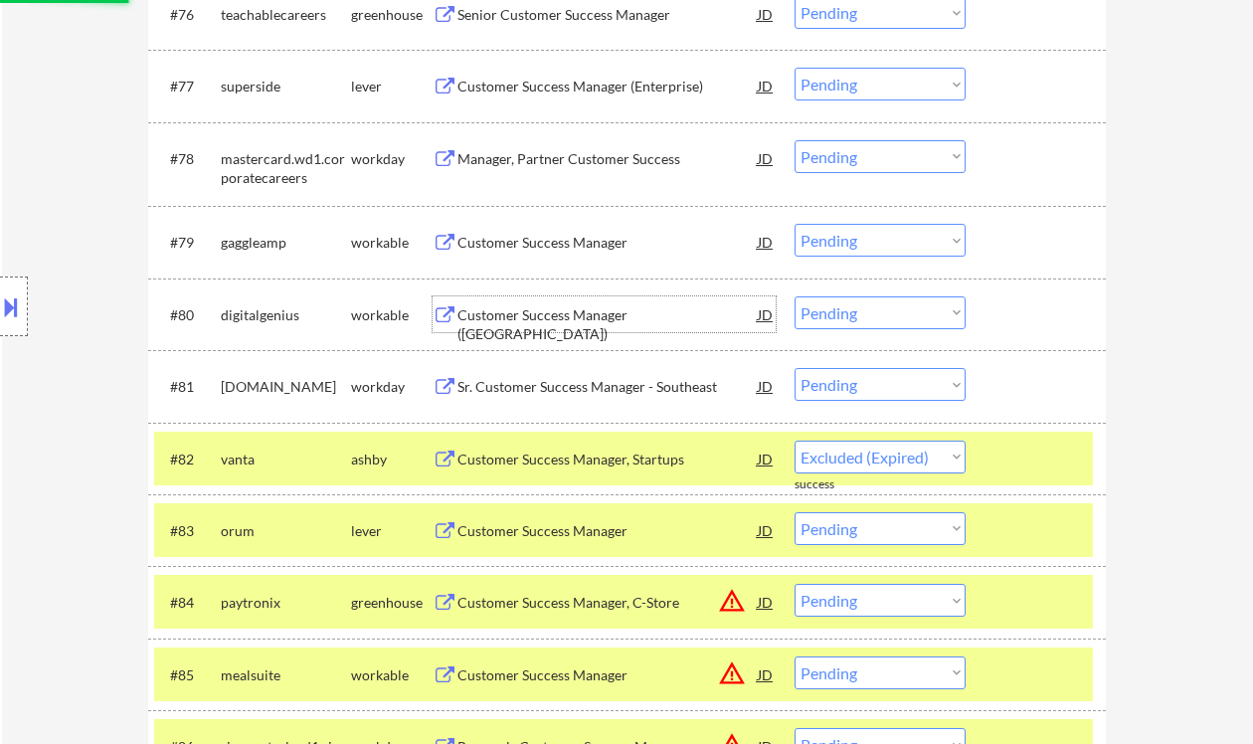
click at [592, 327] on div "Customer Success Manager ([GEOGRAPHIC_DATA])" at bounding box center [608, 314] width 300 height 36
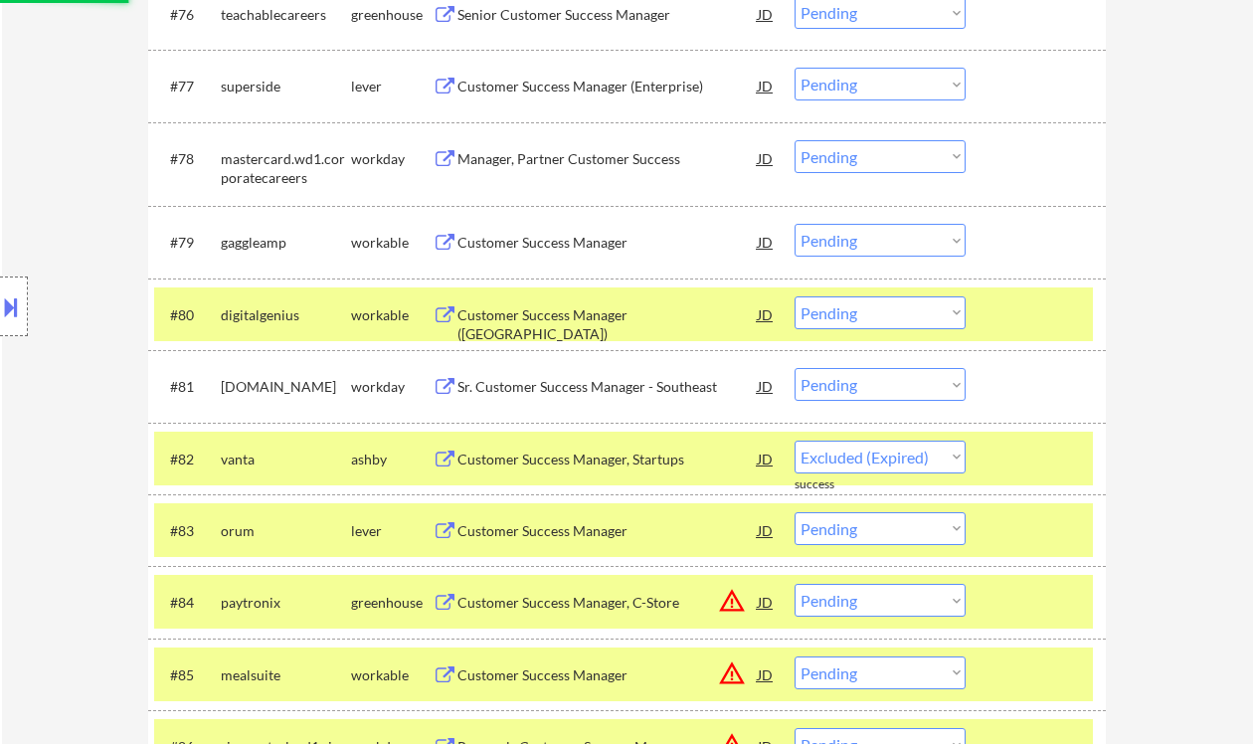
select select ""pending""
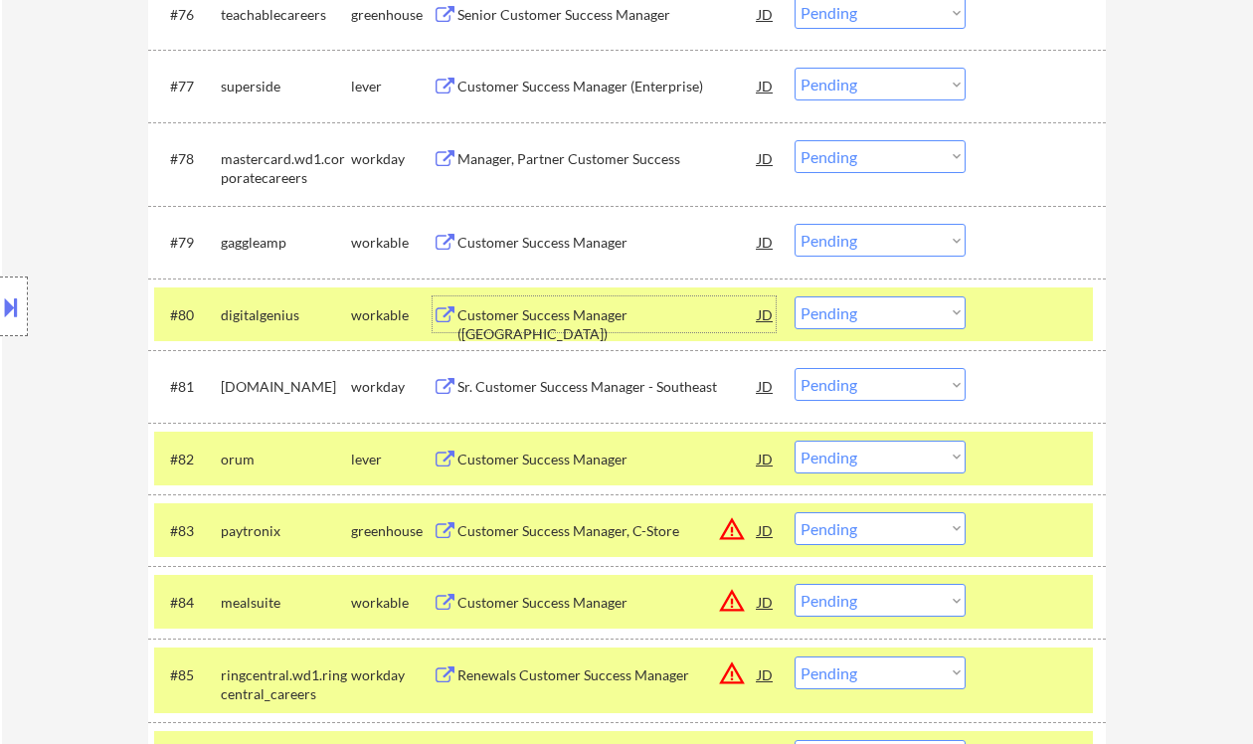
drag, startPoint x: 837, startPoint y: 302, endPoint x: 853, endPoint y: 328, distance: 30.9
click at [837, 302] on select "Choose an option... Pending Applied Excluded (Questions) Excluded (Expired) Exc…" at bounding box center [880, 312] width 171 height 33
click at [795, 296] on select "Choose an option... Pending Applied Excluded (Questions) Excluded (Expired) Exc…" at bounding box center [880, 312] width 171 height 33
click at [581, 243] on div "Customer Success Manager" at bounding box center [608, 243] width 300 height 20
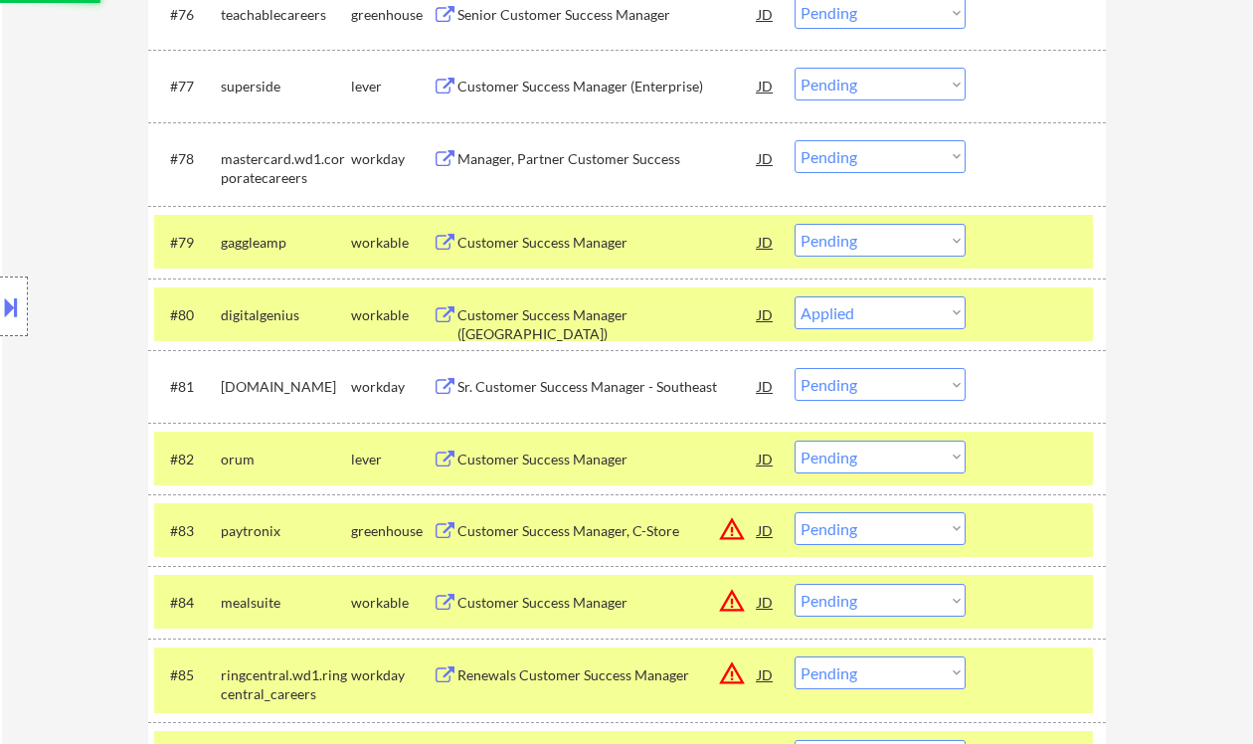
select select ""pending""
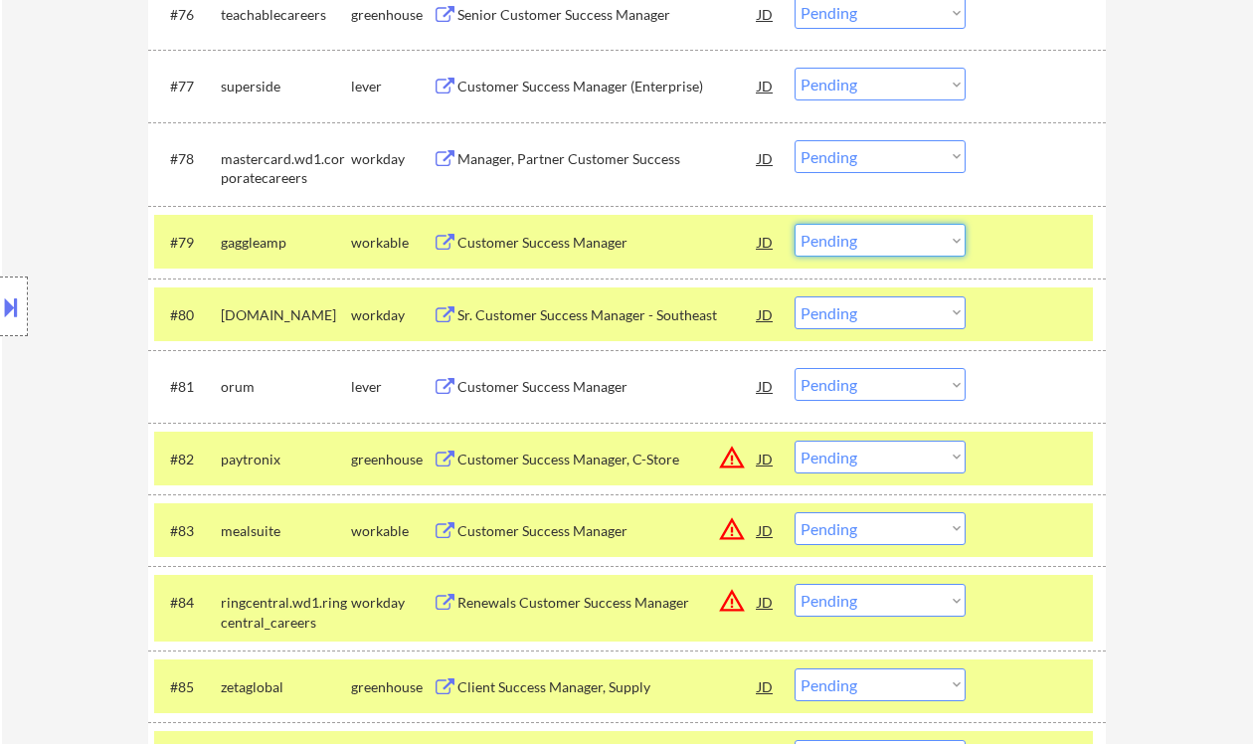
click at [917, 234] on select "Choose an option... Pending Applied Excluded (Questions) Excluded (Expired) Exc…" at bounding box center [880, 240] width 171 height 33
click at [795, 224] on select "Choose an option... Pending Applied Excluded (Questions) Excluded (Expired) Exc…" at bounding box center [880, 240] width 171 height 33
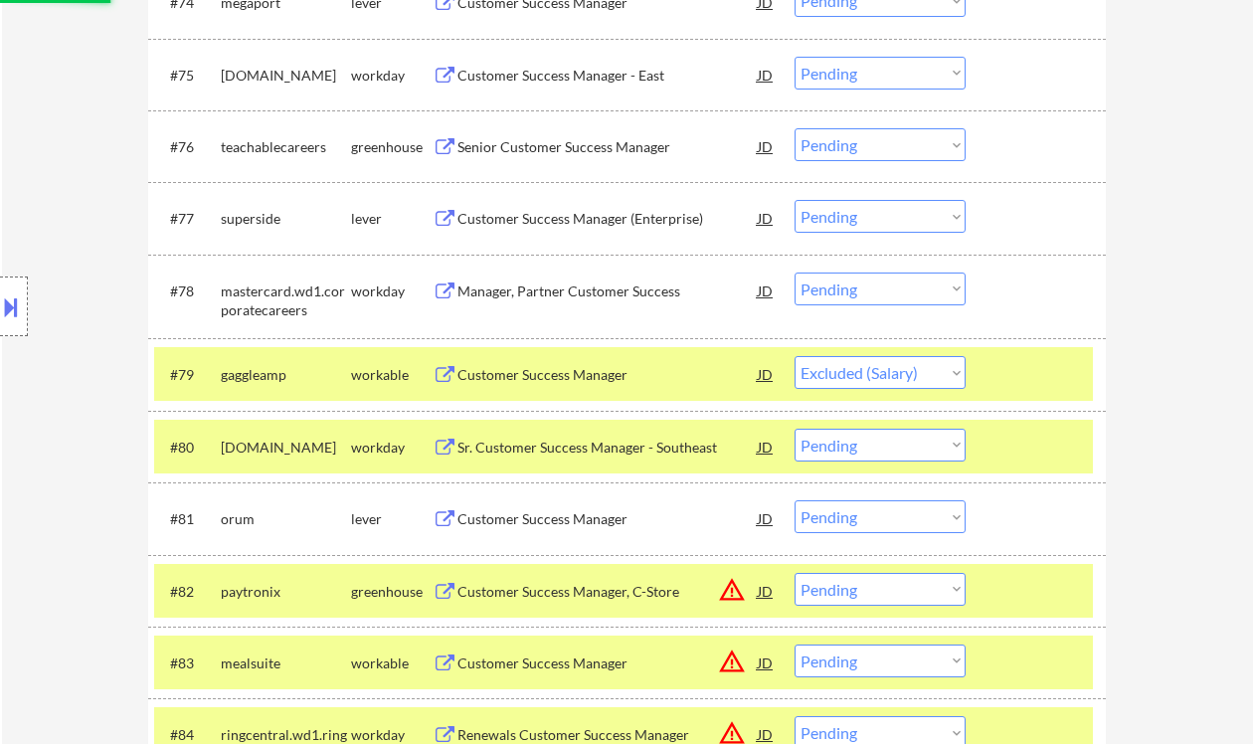
click at [571, 223] on div "Customer Success Manager (Enterprise)" at bounding box center [608, 219] width 300 height 20
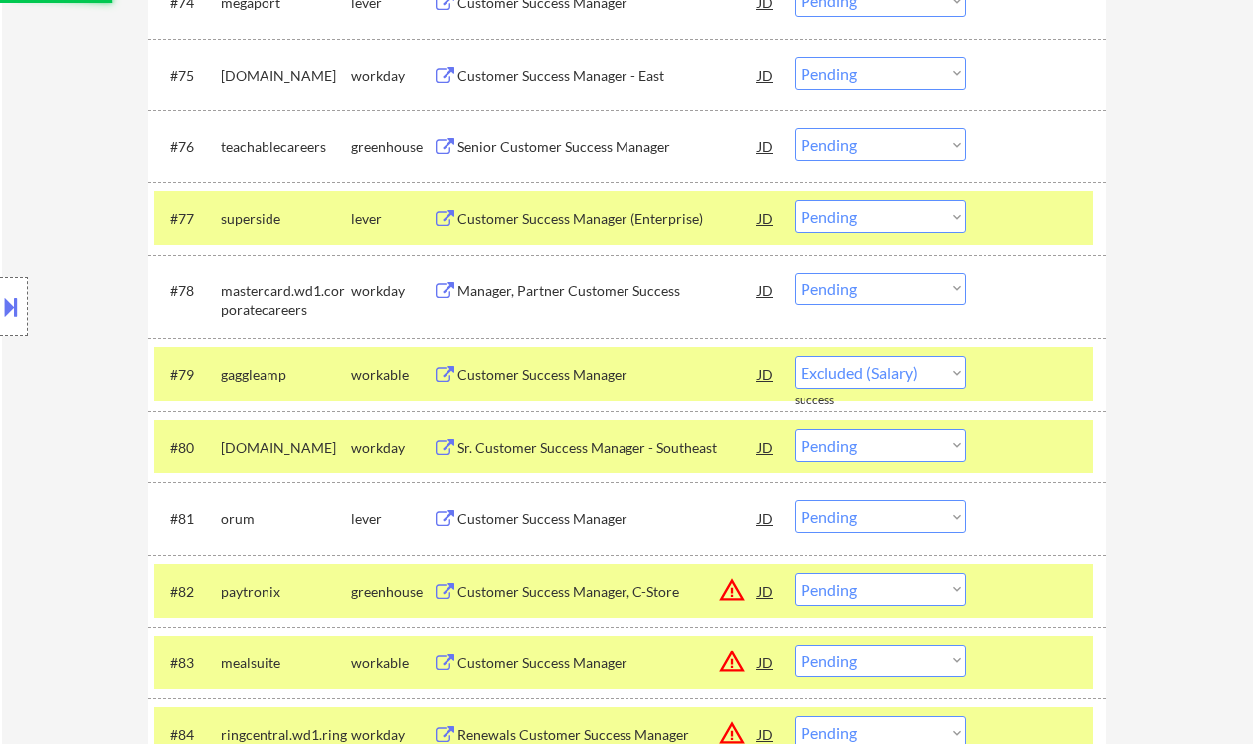
select select ""pending""
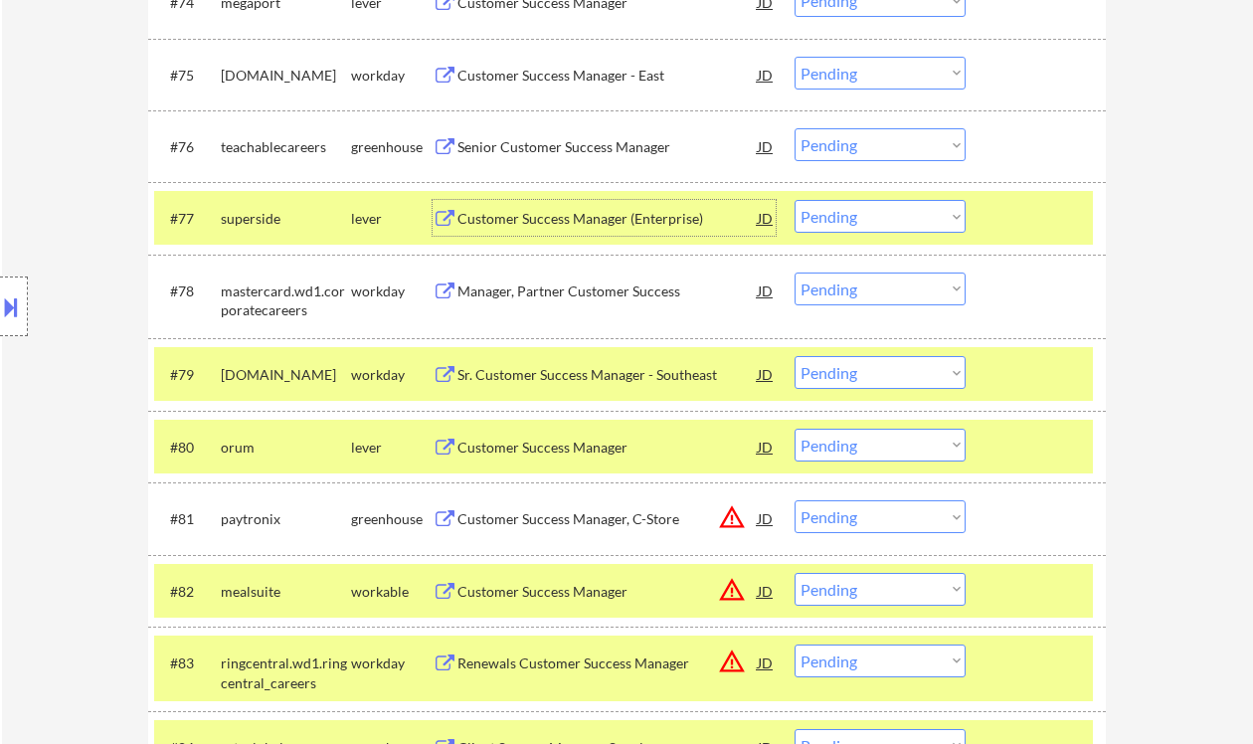
click at [844, 222] on select "Choose an option... Pending Applied Excluded (Questions) Excluded (Expired) Exc…" at bounding box center [880, 216] width 171 height 33
click at [795, 201] on select "Choose an option... Pending Applied Excluded (Questions) Excluded (Expired) Exc…" at bounding box center [880, 216] width 171 height 33
drag, startPoint x: 900, startPoint y: 214, endPoint x: 919, endPoint y: 233, distance: 26.7
click at [900, 214] on select "Choose an option... Pending Applied Excluded (Questions) Excluded (Expired) Exc…" at bounding box center [880, 216] width 171 height 33
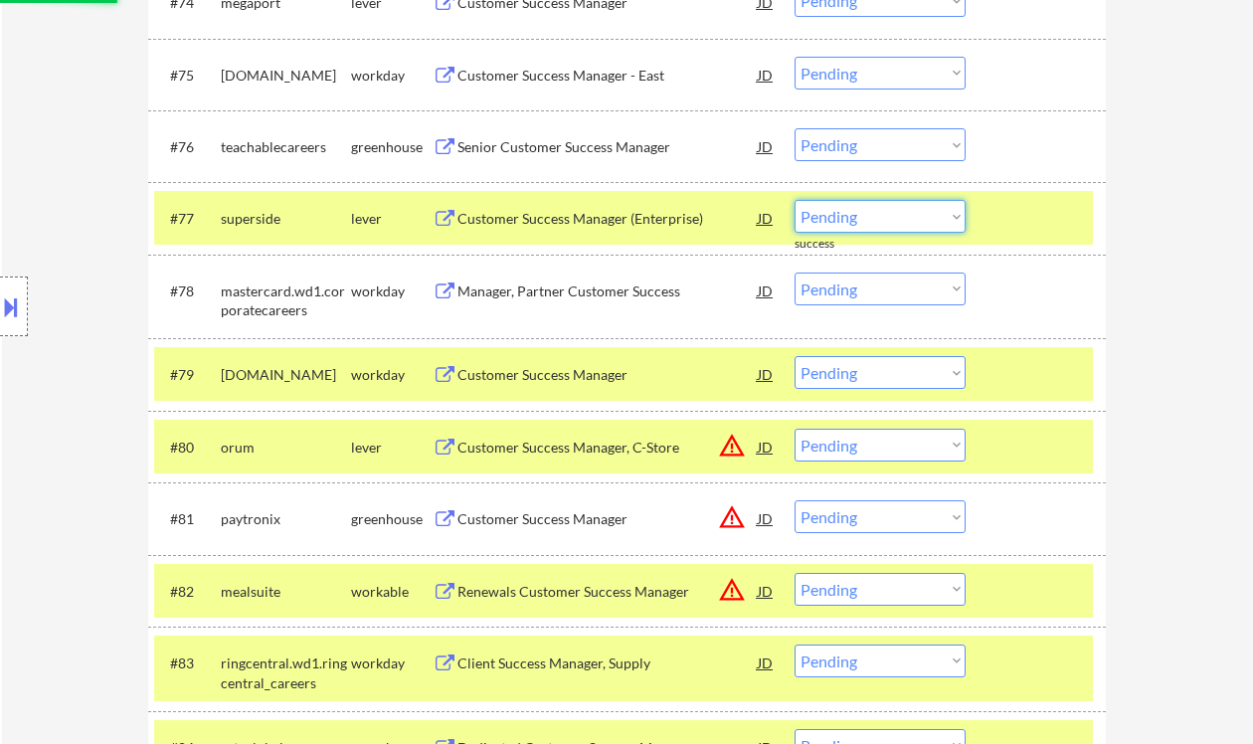
select select ""excluded""
click at [795, 201] on select "Choose an option... Pending Applied Excluded (Questions) Excluded (Expired) Exc…" at bounding box center [880, 216] width 171 height 33
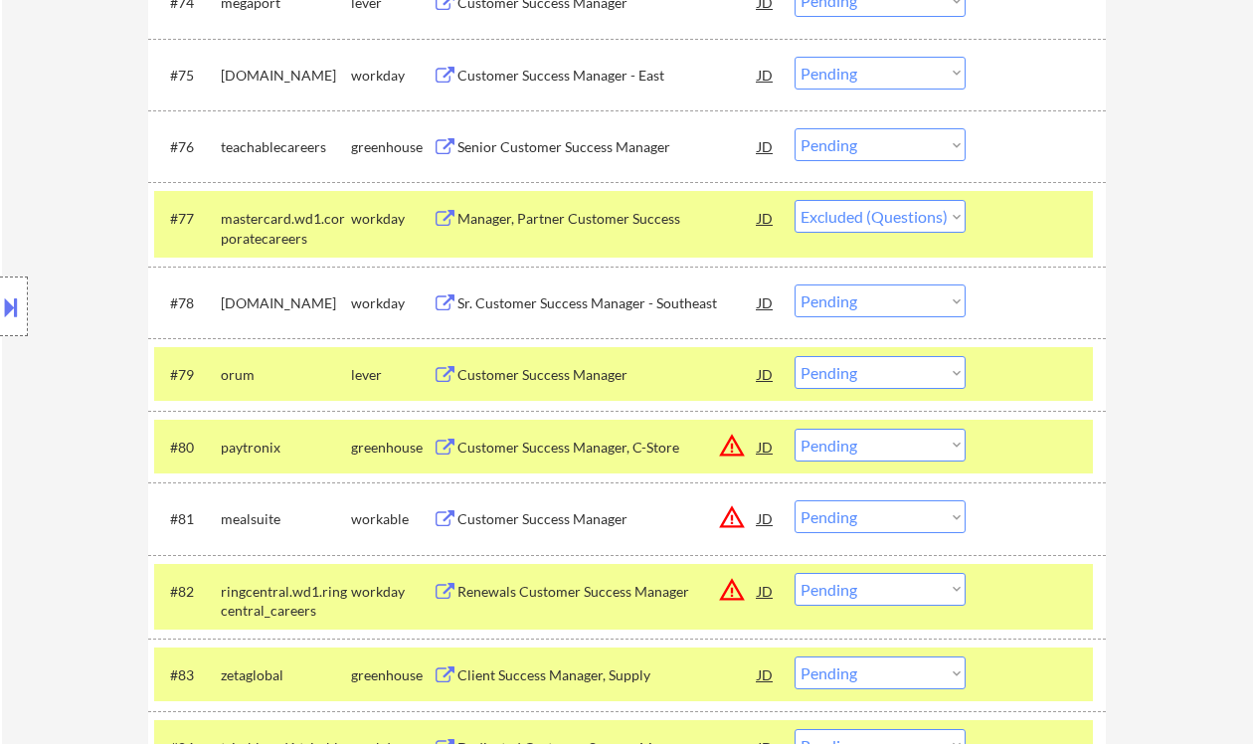
click at [638, 144] on div "Senior Customer Success Manager" at bounding box center [608, 147] width 300 height 20
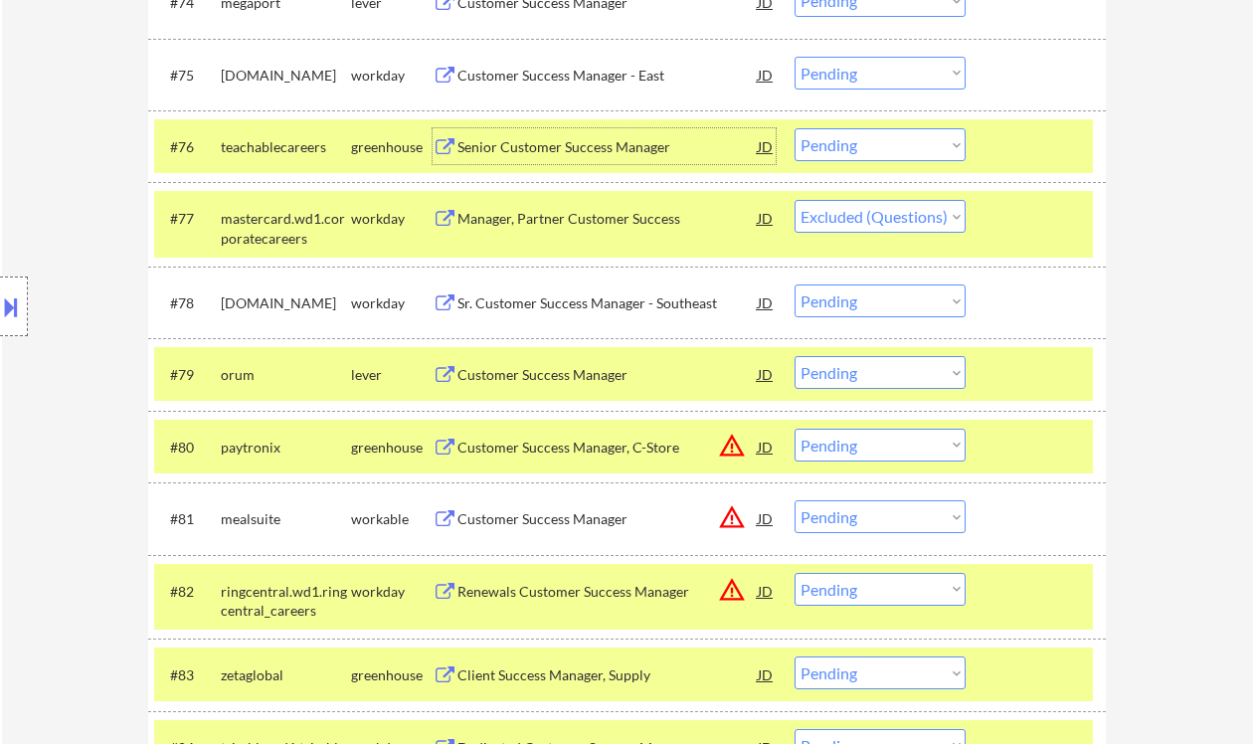
click at [913, 152] on select "Choose an option... Pending Applied Excluded (Questions) Excluded (Expired) Exc…" at bounding box center [880, 144] width 171 height 33
click at [795, 128] on select "Choose an option... Pending Applied Excluded (Questions) Excluded (Expired) Exc…" at bounding box center [880, 144] width 171 height 33
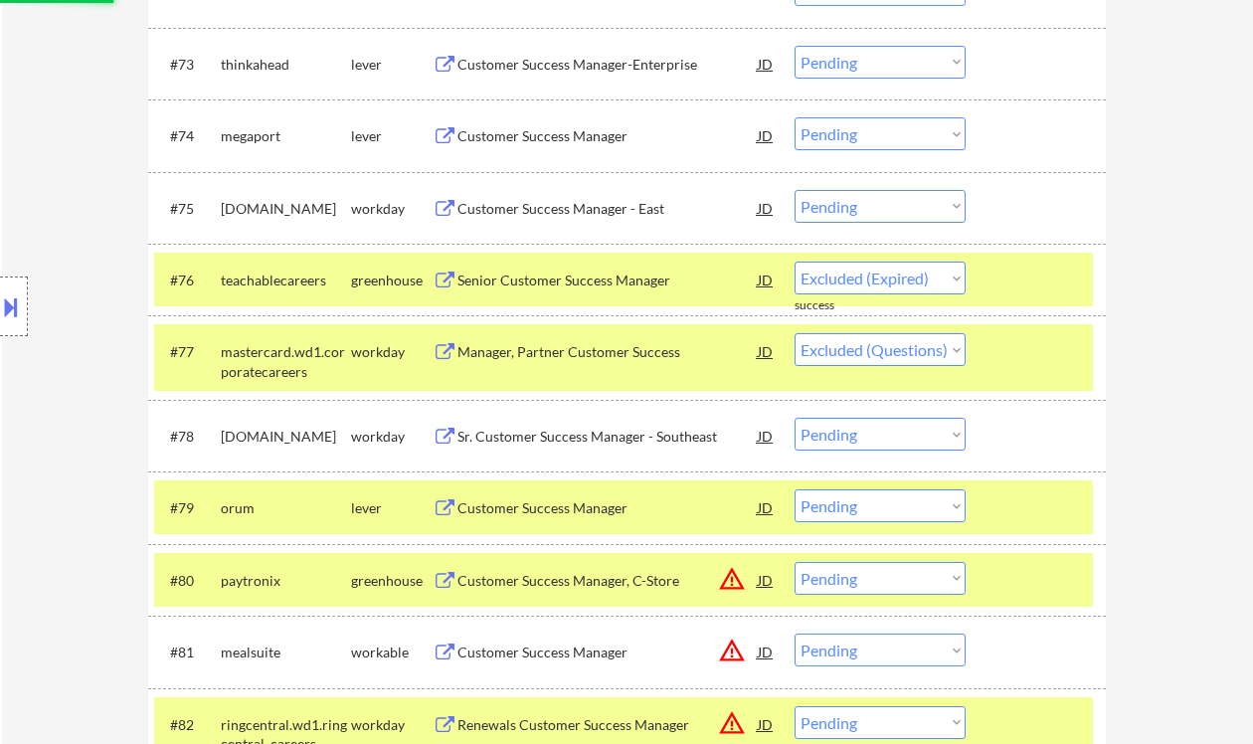
select select ""pending""
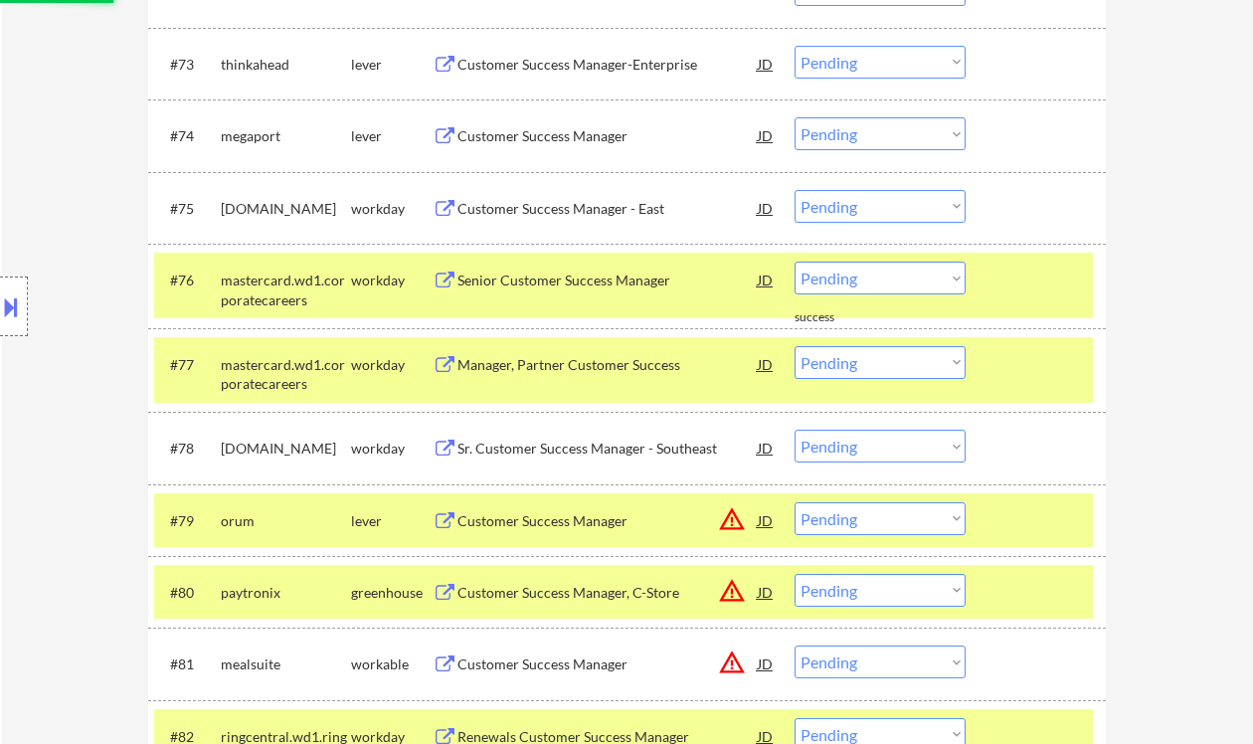
scroll to position [5937, 0]
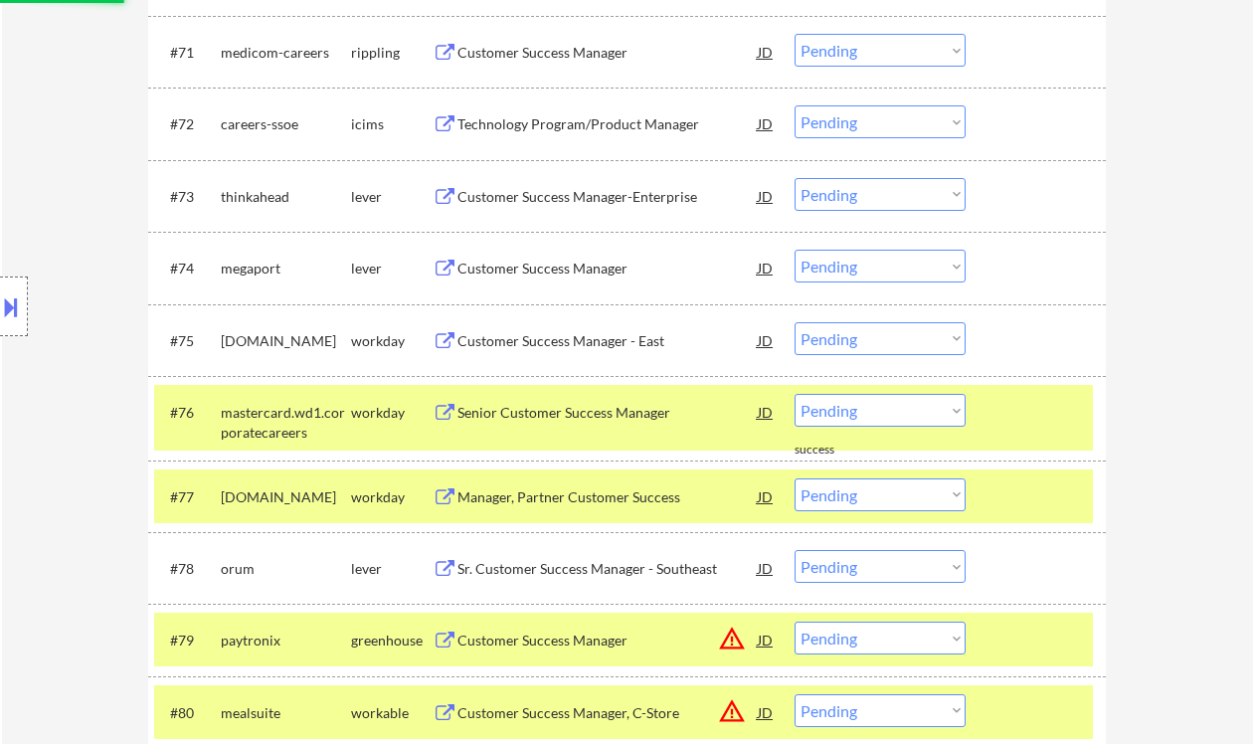
click at [544, 274] on div "Customer Success Manager" at bounding box center [608, 269] width 300 height 20
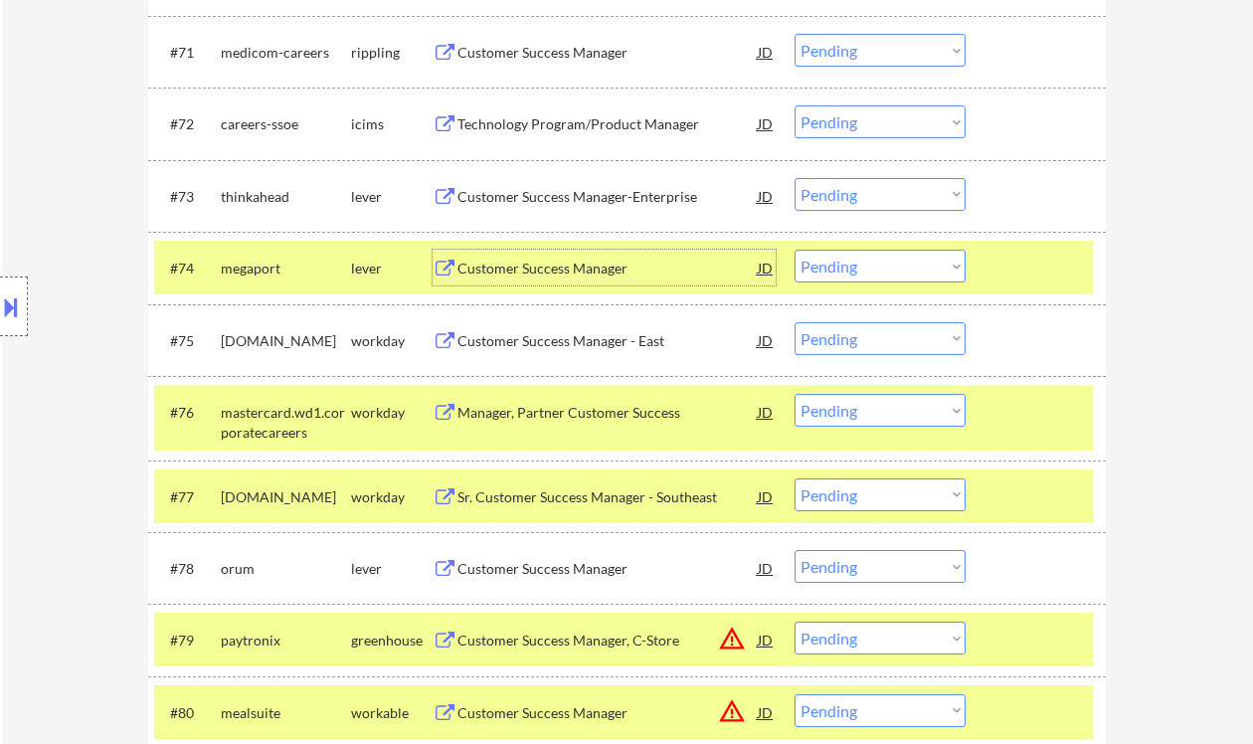
click at [850, 272] on select "Choose an option... Pending Applied Excluded (Questions) Excluded (Expired) Exc…" at bounding box center [880, 266] width 171 height 33
click at [795, 250] on select "Choose an option... Pending Applied Excluded (Questions) Excluded (Expired) Exc…" at bounding box center [880, 266] width 171 height 33
click at [553, 207] on div "Customer Success Manager-Enterprise" at bounding box center [608, 196] width 300 height 36
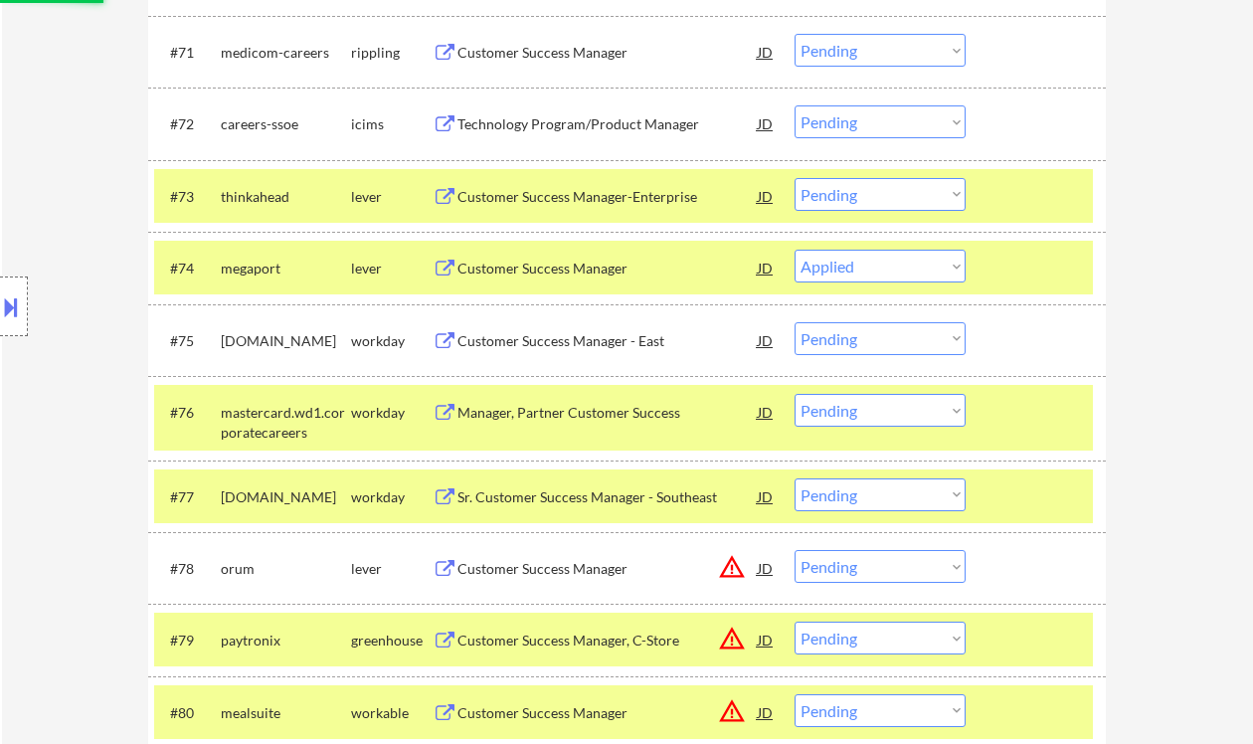
select select ""pending""
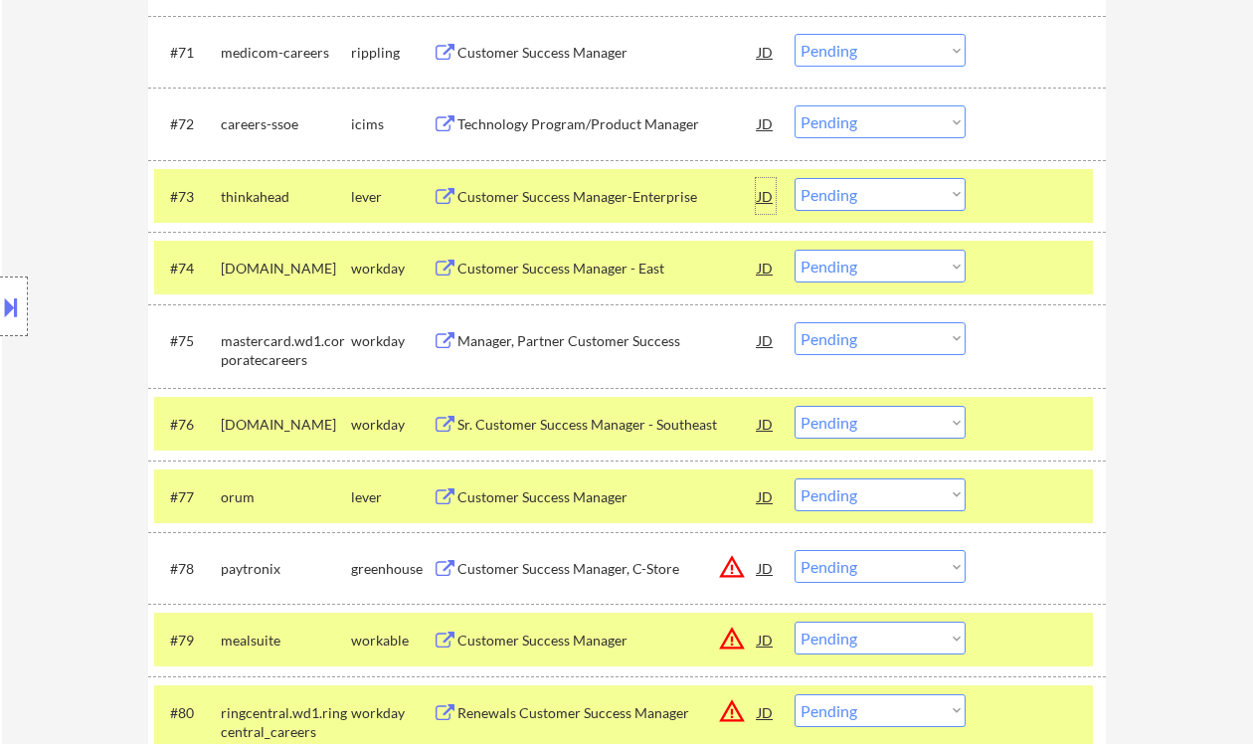
click at [765, 197] on div "JD" at bounding box center [766, 196] width 20 height 36
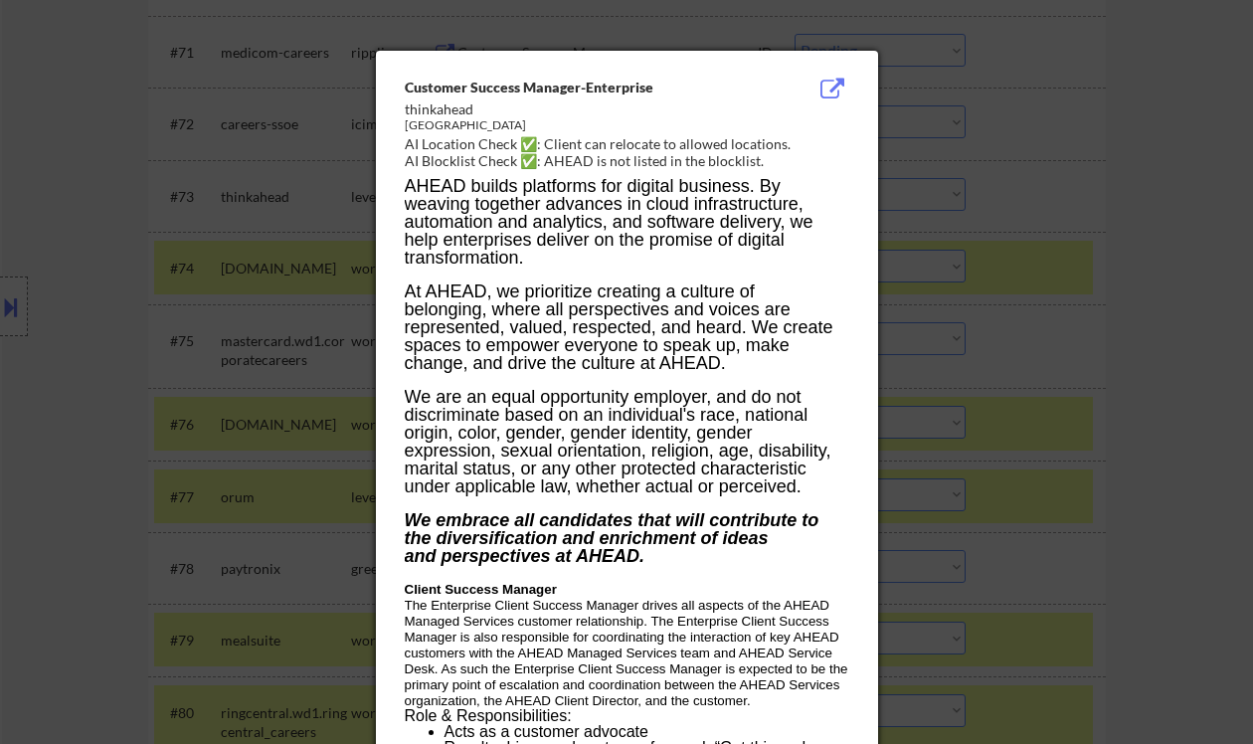
click at [1225, 315] on div at bounding box center [626, 372] width 1253 height 744
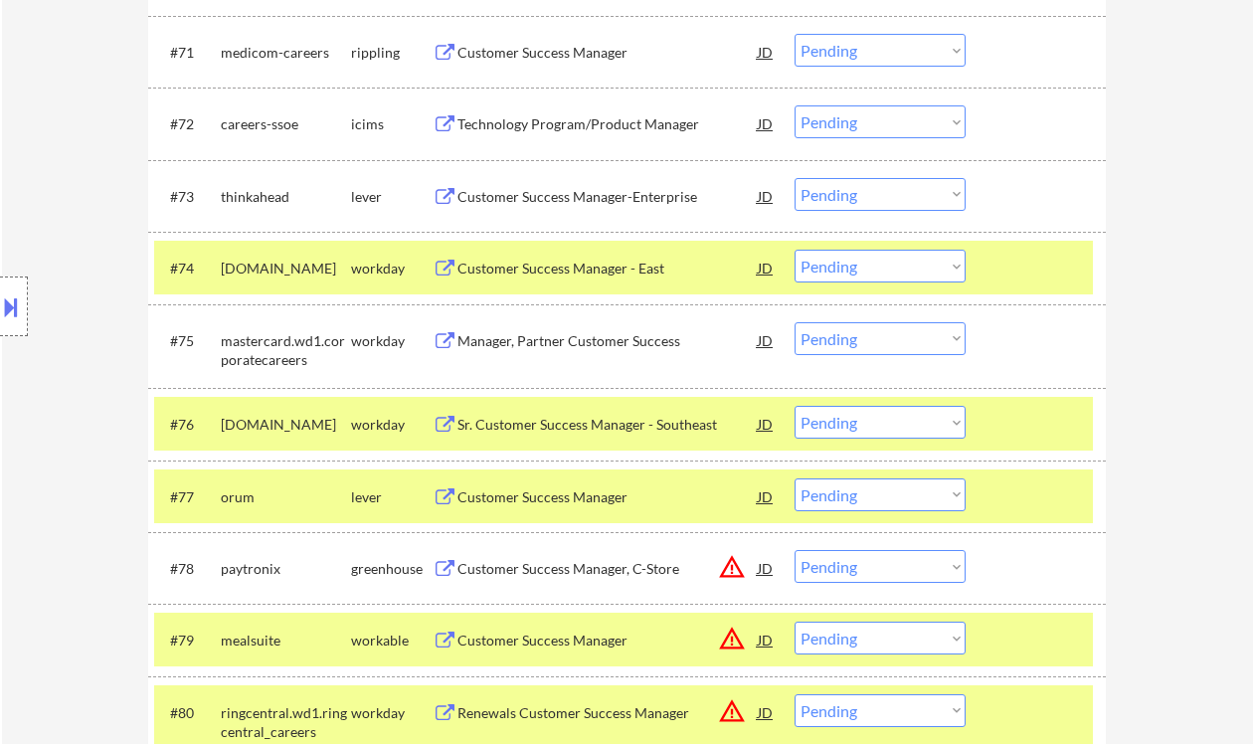
click at [648, 190] on div "Customer Success Manager-Enterprise" at bounding box center [608, 197] width 300 height 20
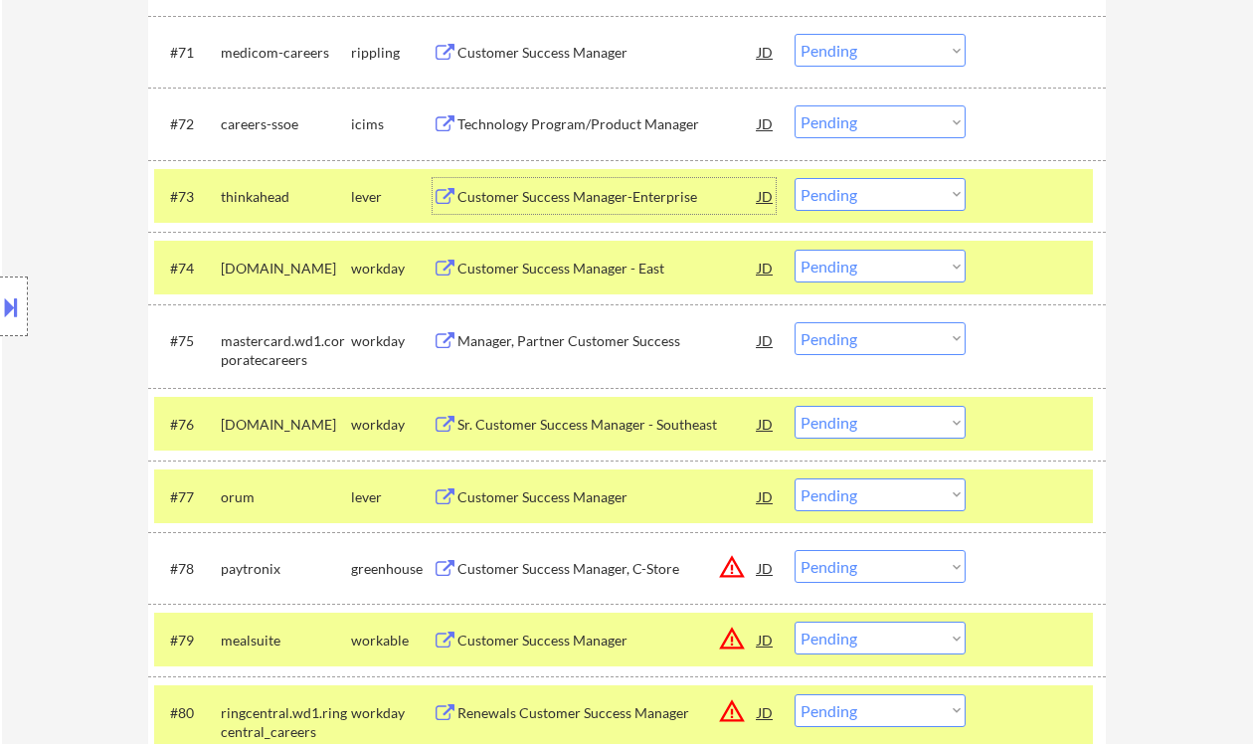
click at [827, 198] on select "Choose an option... Pending Applied Excluded (Questions) Excluded (Expired) Exc…" at bounding box center [880, 194] width 171 height 33
click at [795, 178] on select "Choose an option... Pending Applied Excluded (Questions) Excluded (Expired) Exc…" at bounding box center [880, 194] width 171 height 33
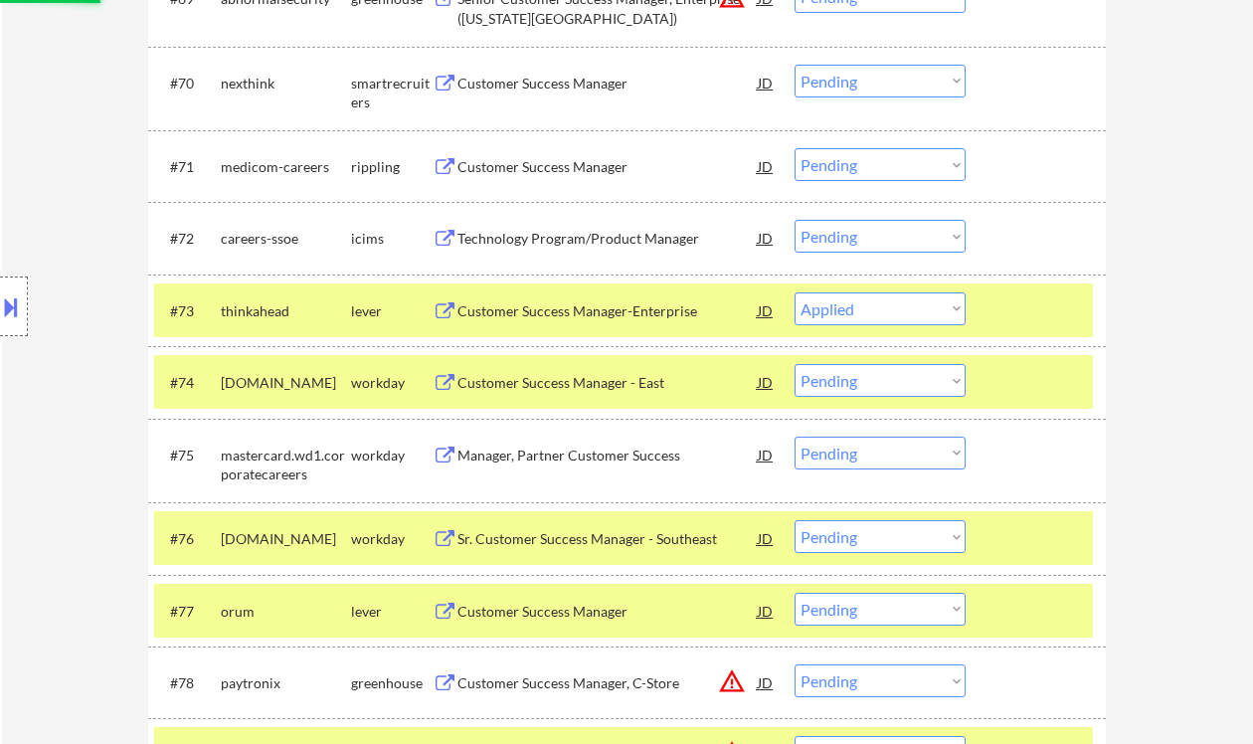
scroll to position [5805, 0]
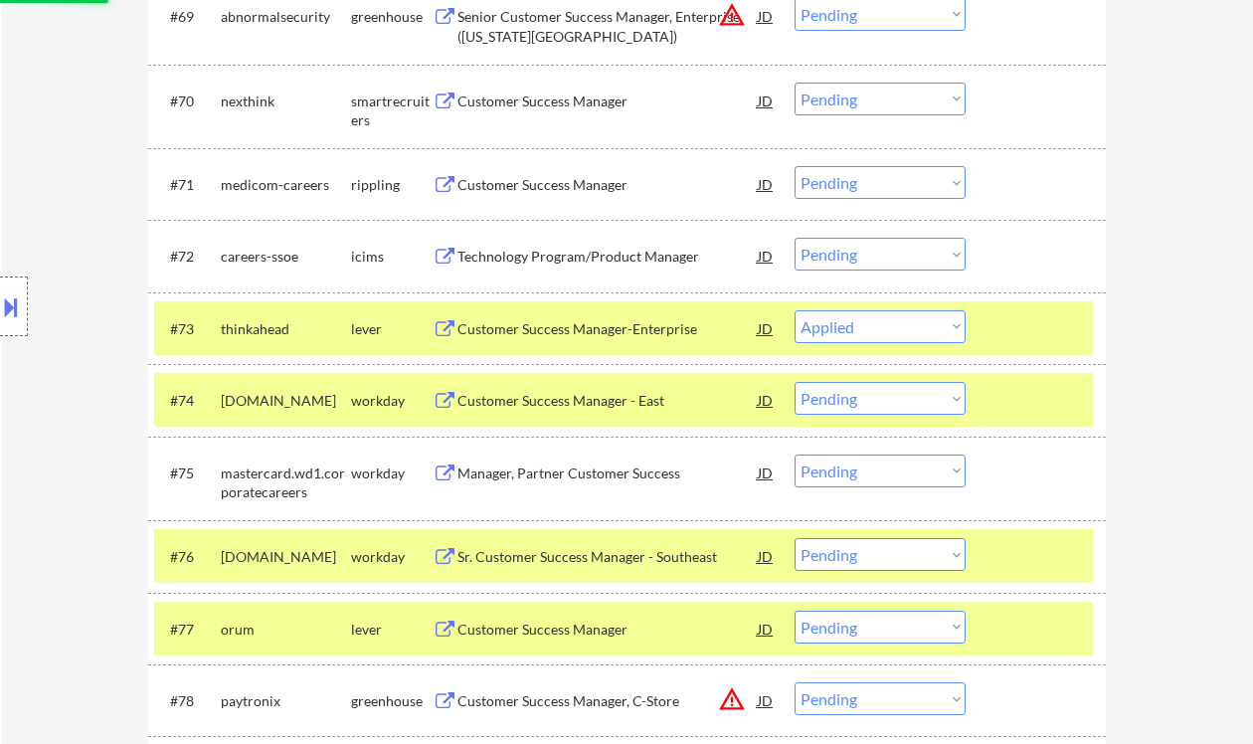
click at [582, 189] on div "Customer Success Manager" at bounding box center [608, 185] width 300 height 20
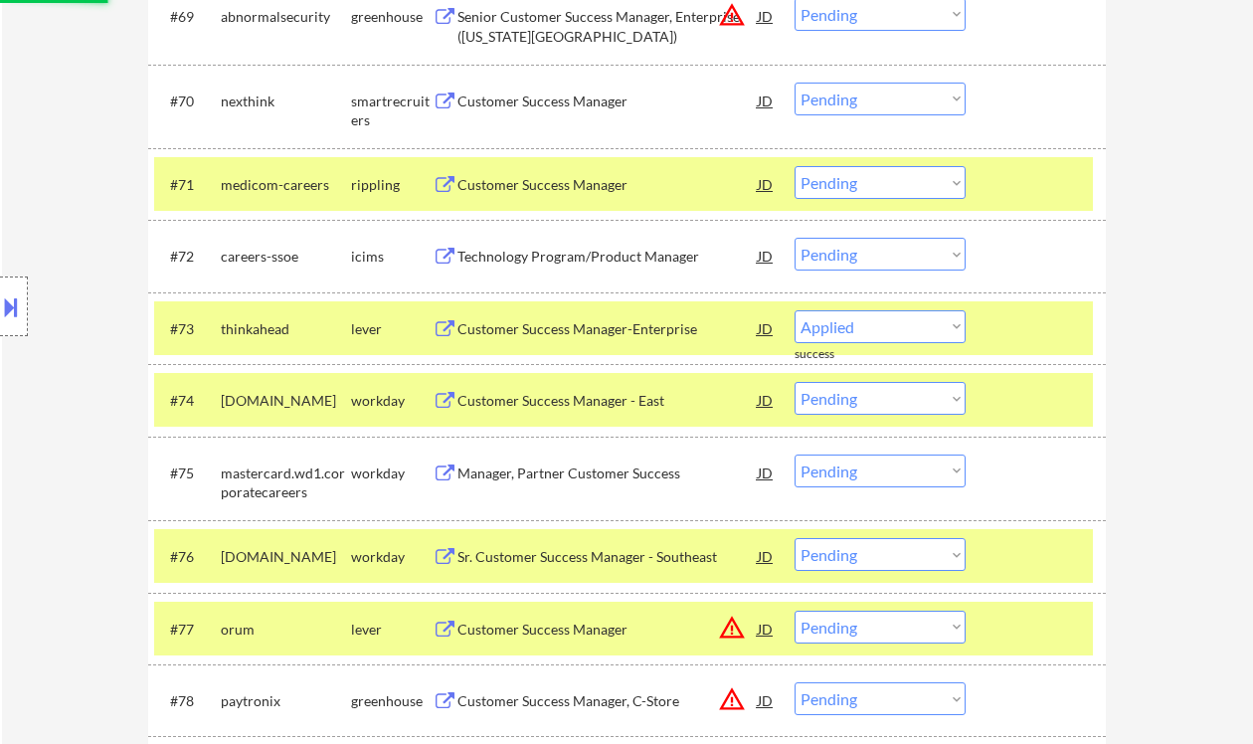
select select ""pending""
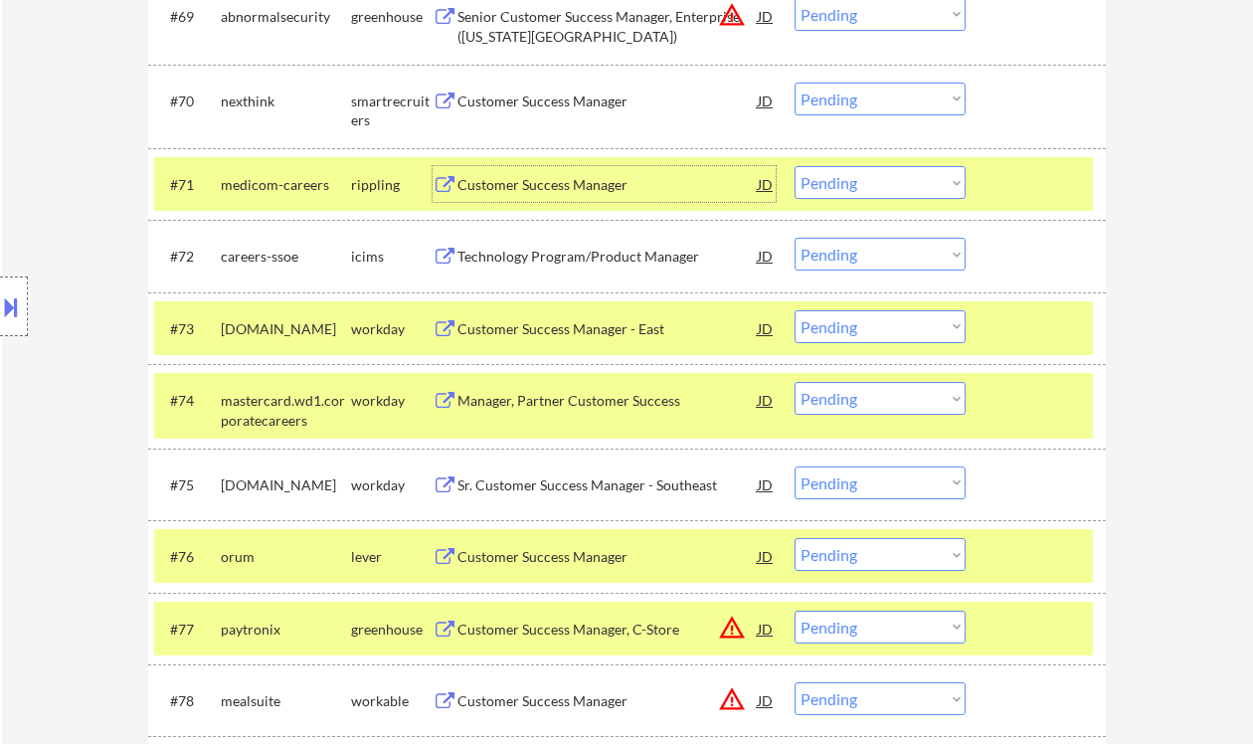
drag, startPoint x: 841, startPoint y: 185, endPoint x: 847, endPoint y: 198, distance: 14.7
click at [841, 185] on select "Choose an option... Pending Applied Excluded (Questions) Excluded (Expired) Exc…" at bounding box center [880, 182] width 171 height 33
click at [795, 166] on select "Choose an option... Pending Applied Excluded (Questions) Excluded (Expired) Exc…" at bounding box center [880, 182] width 171 height 33
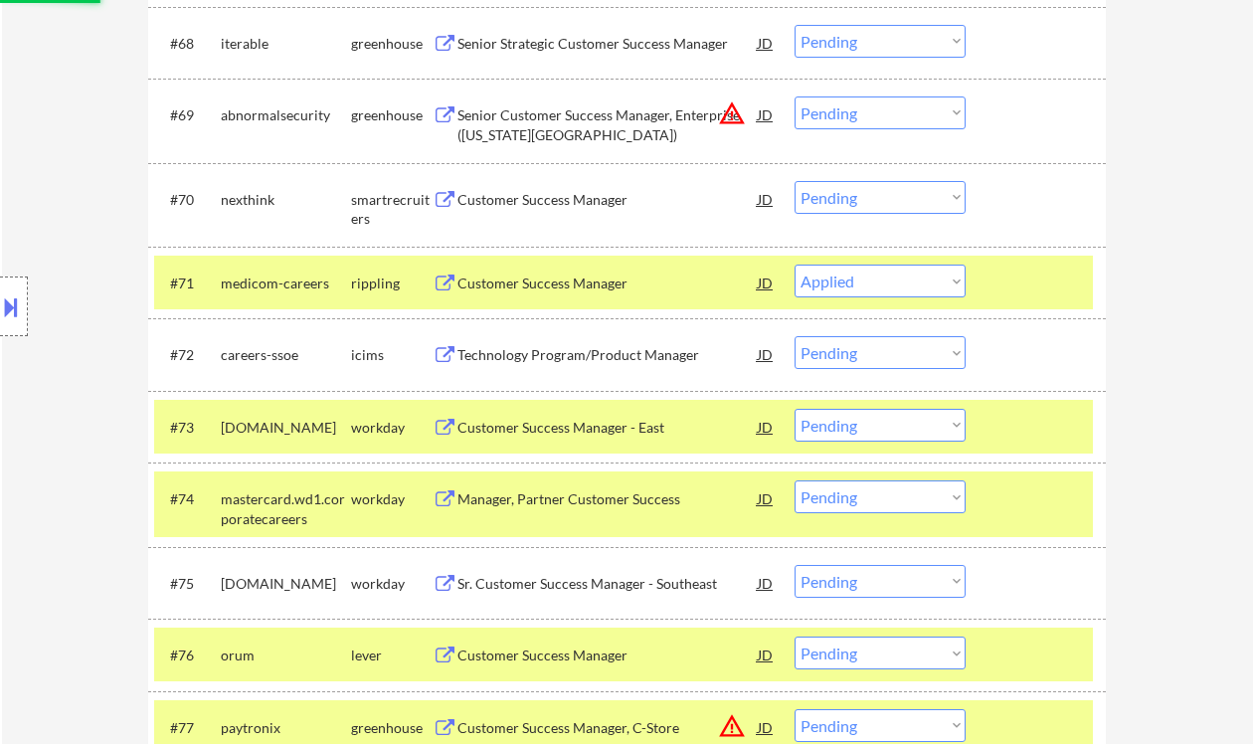
scroll to position [5672, 0]
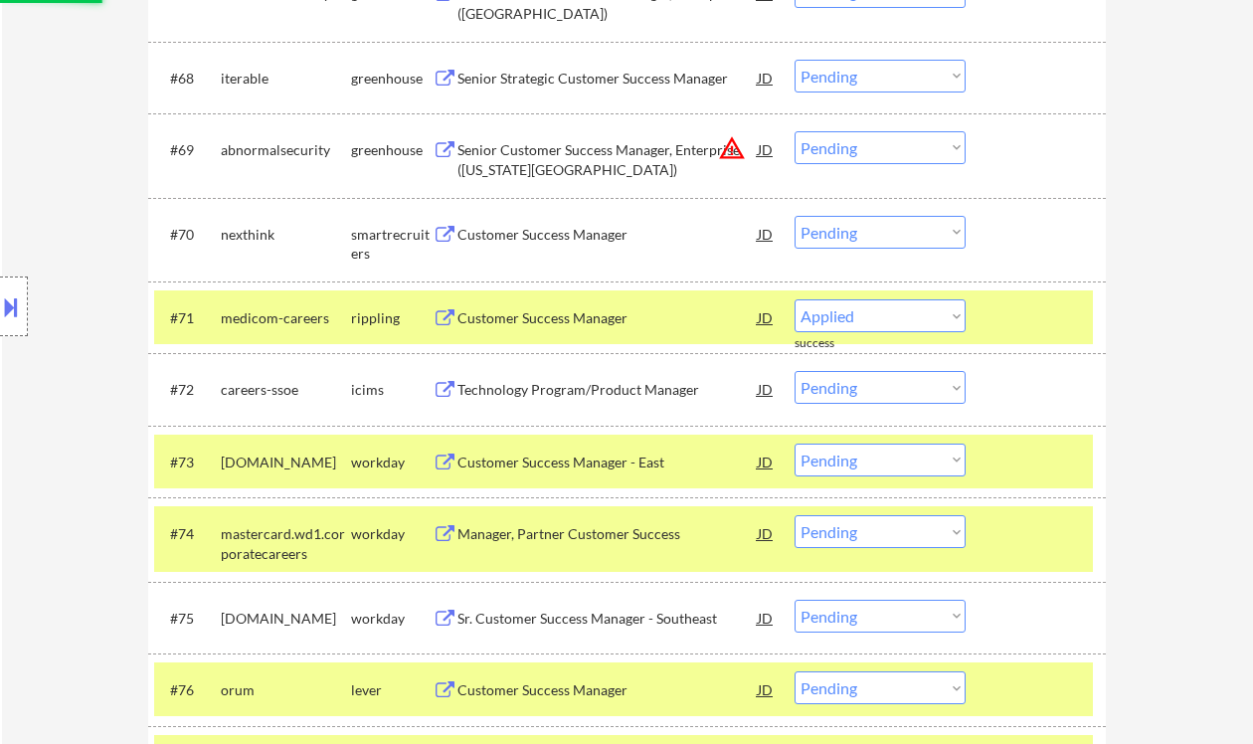
click at [570, 245] on div "Customer Success Manager" at bounding box center [608, 234] width 300 height 36
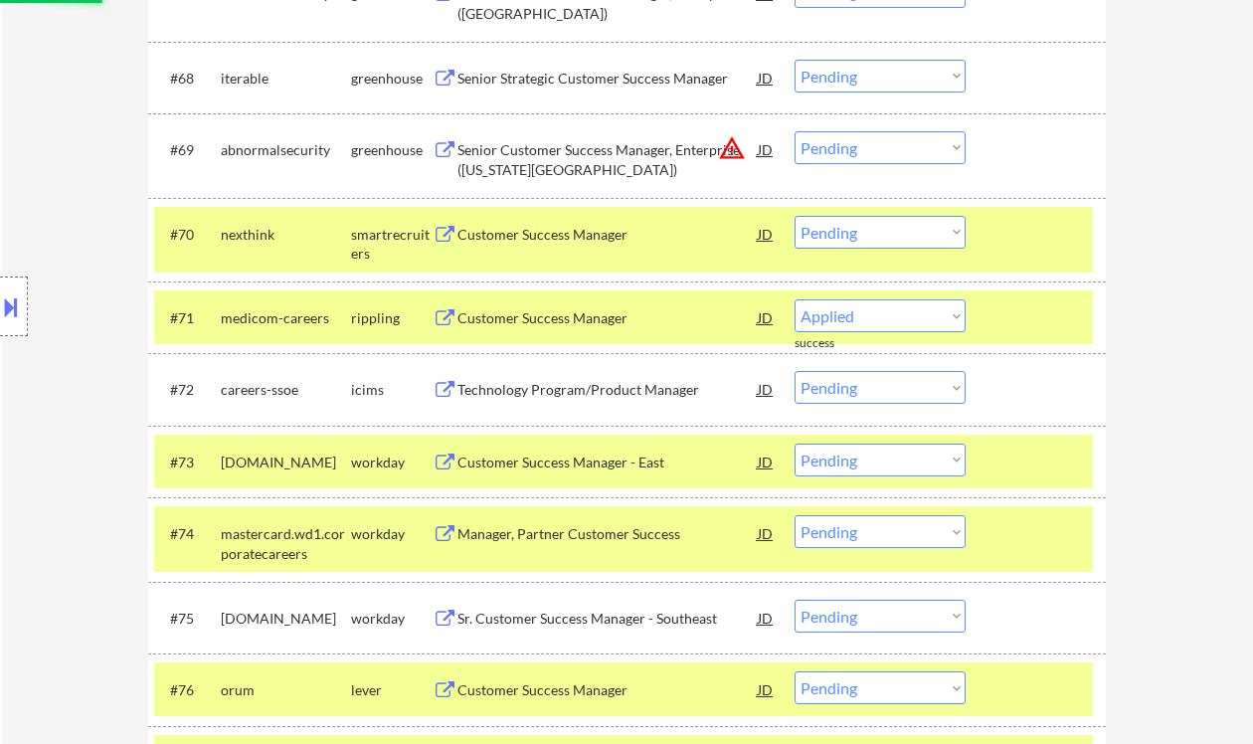
select select ""pending""
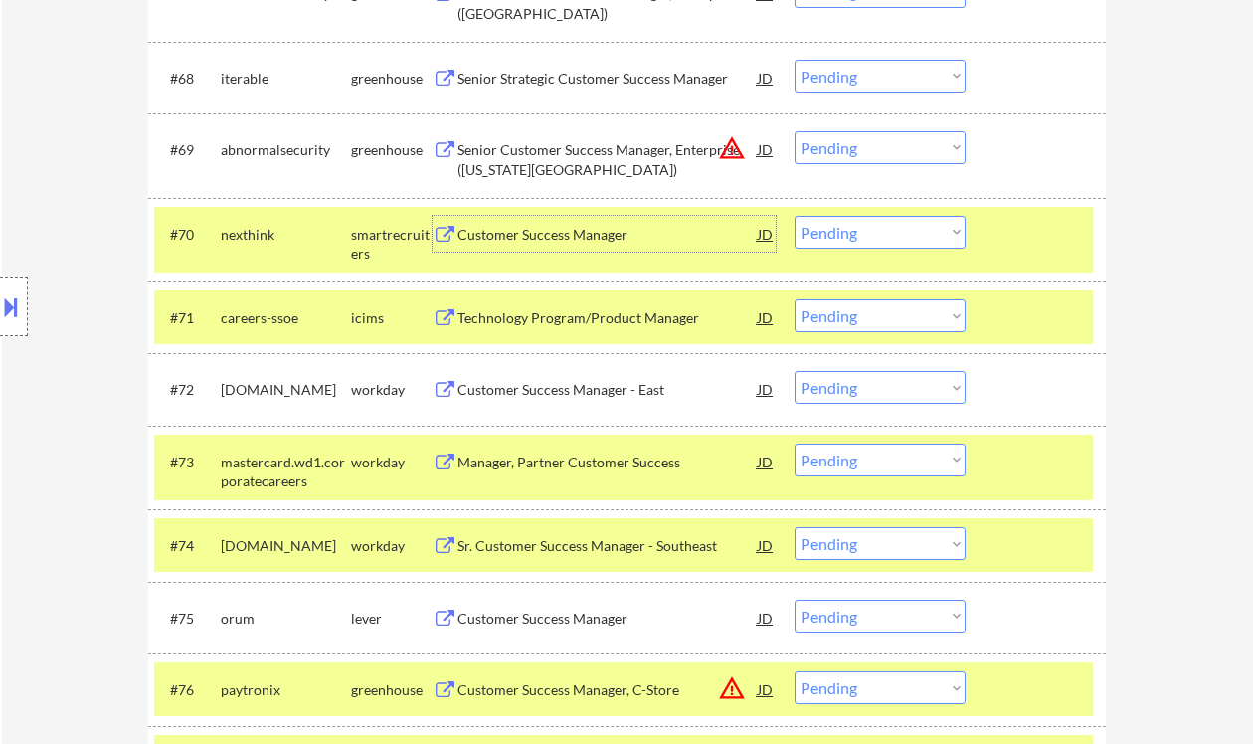
click at [869, 231] on select "Choose an option... Pending Applied Excluded (Questions) Excluded (Expired) Exc…" at bounding box center [880, 232] width 171 height 33
click at [795, 216] on select "Choose an option... Pending Applied Excluded (Questions) Excluded (Expired) Exc…" at bounding box center [880, 232] width 171 height 33
select select ""pending""
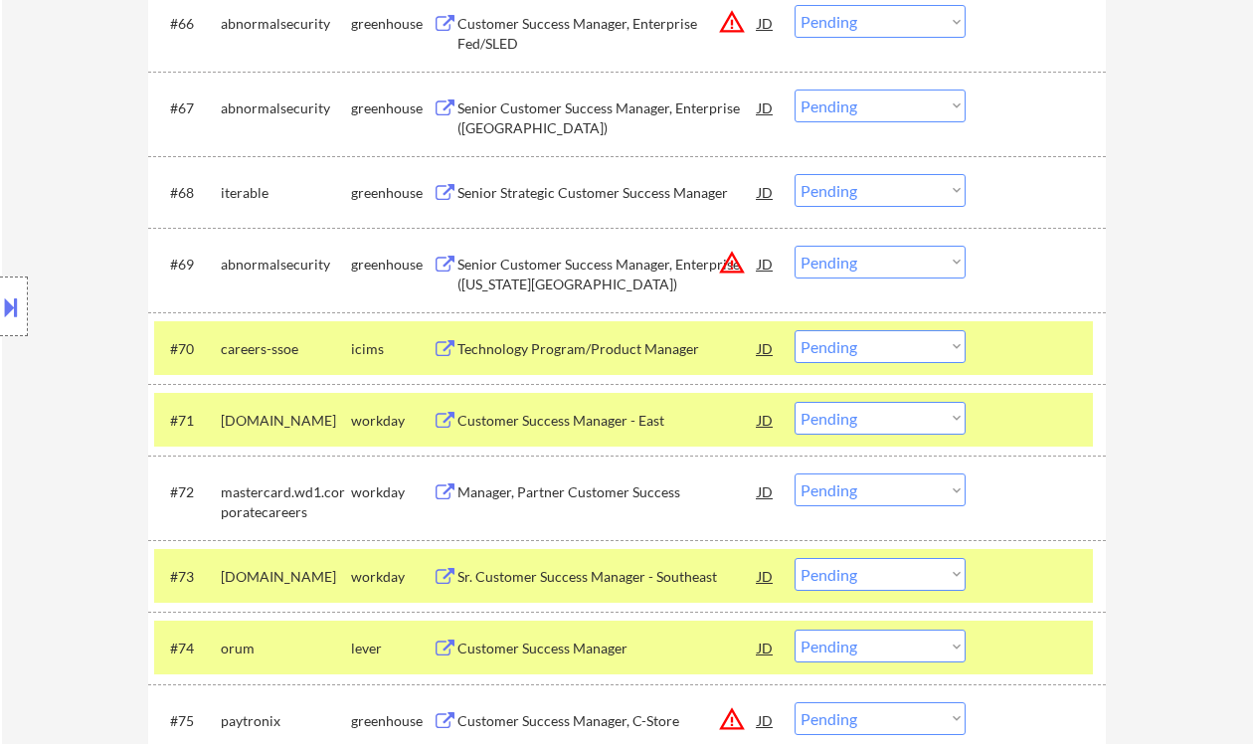
scroll to position [5539, 0]
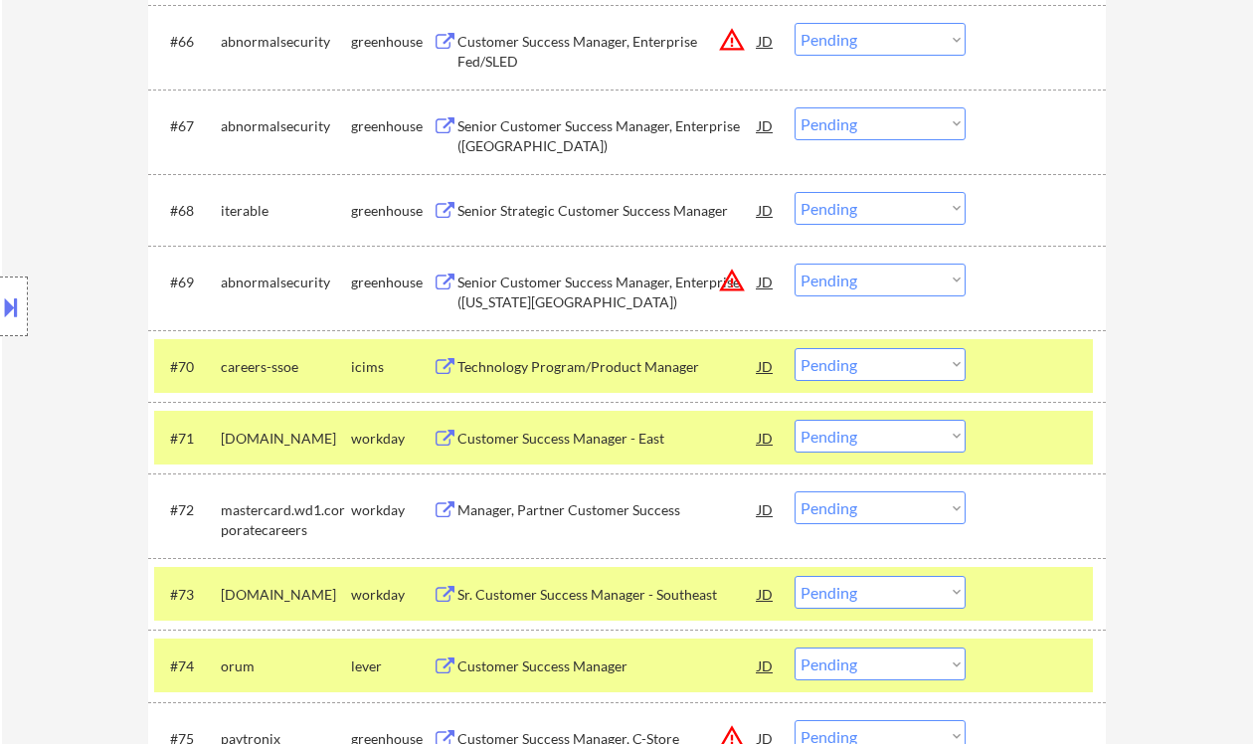
click at [574, 219] on div "Senior Strategic Customer Success Manager" at bounding box center [608, 211] width 300 height 20
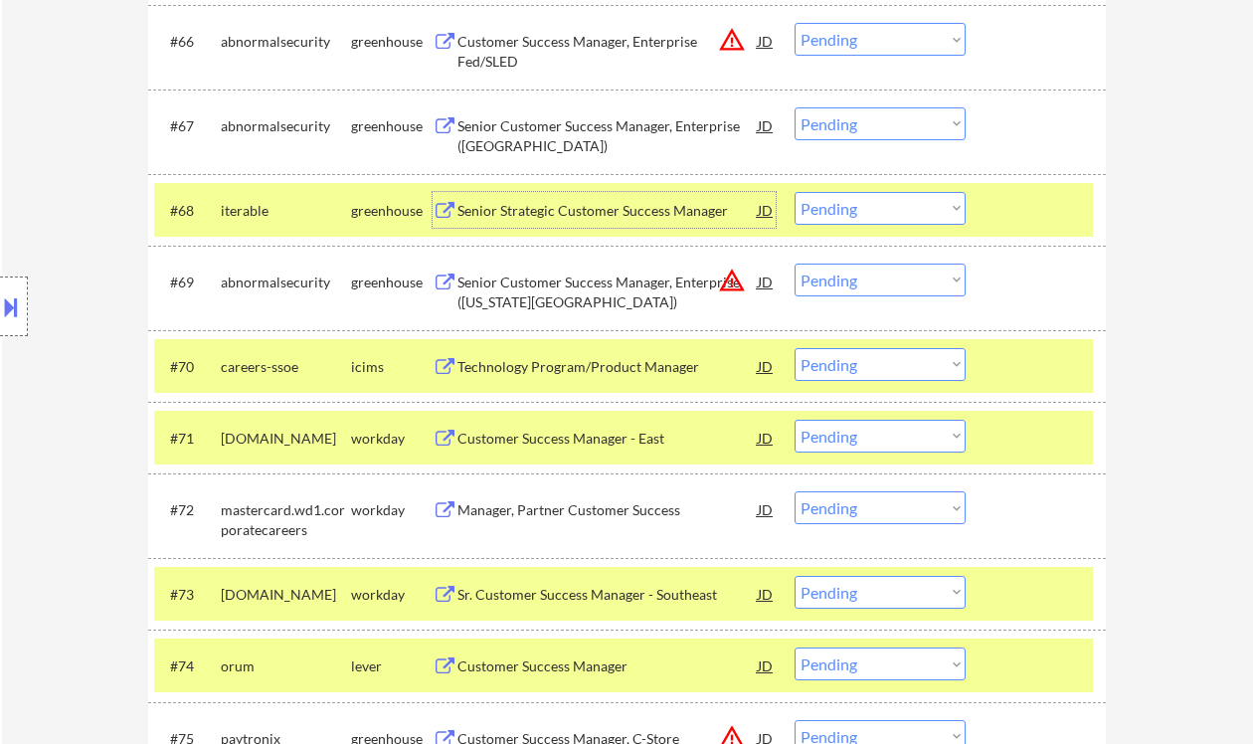
click at [869, 219] on select "Choose an option... Pending Applied Excluded (Questions) Excluded (Expired) Exc…" at bounding box center [880, 208] width 171 height 33
click at [795, 192] on select "Choose an option... Pending Applied Excluded (Questions) Excluded (Expired) Exc…" at bounding box center [880, 208] width 171 height 33
click at [590, 135] on div "Senior Customer Success Manager, Enterprise ([GEOGRAPHIC_DATA])" at bounding box center [608, 135] width 300 height 39
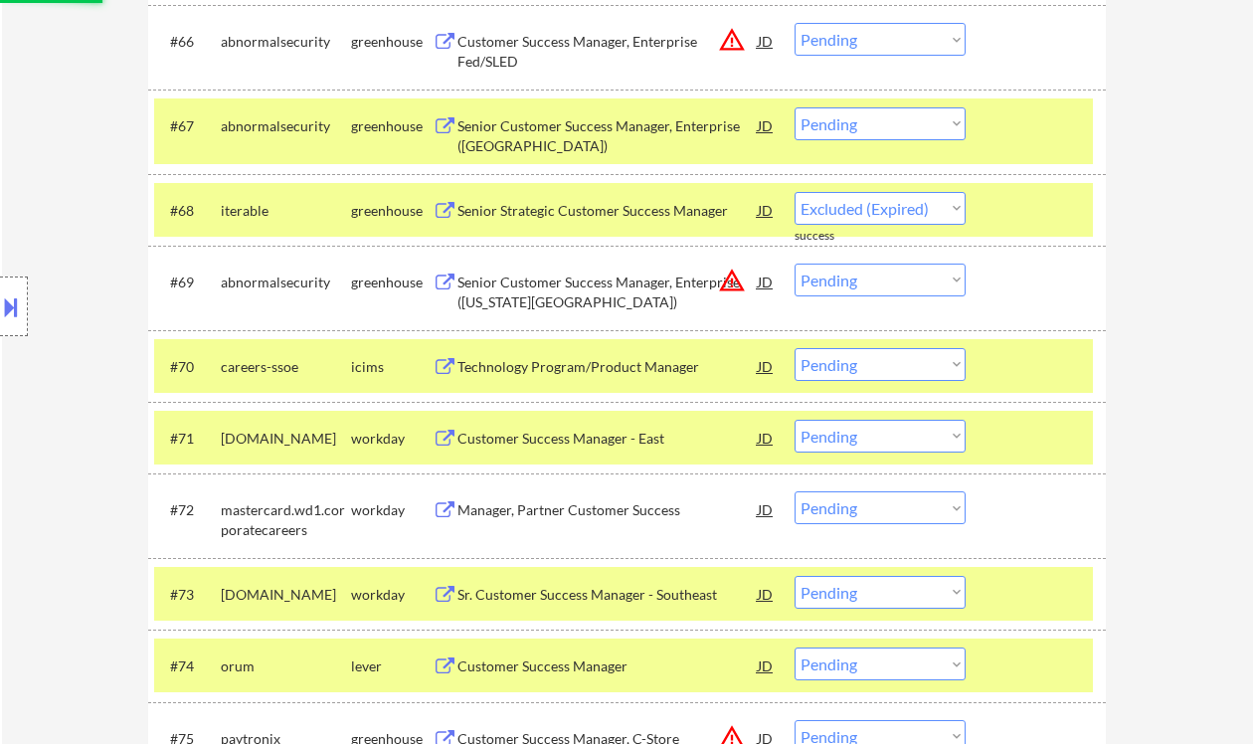
select select ""pending""
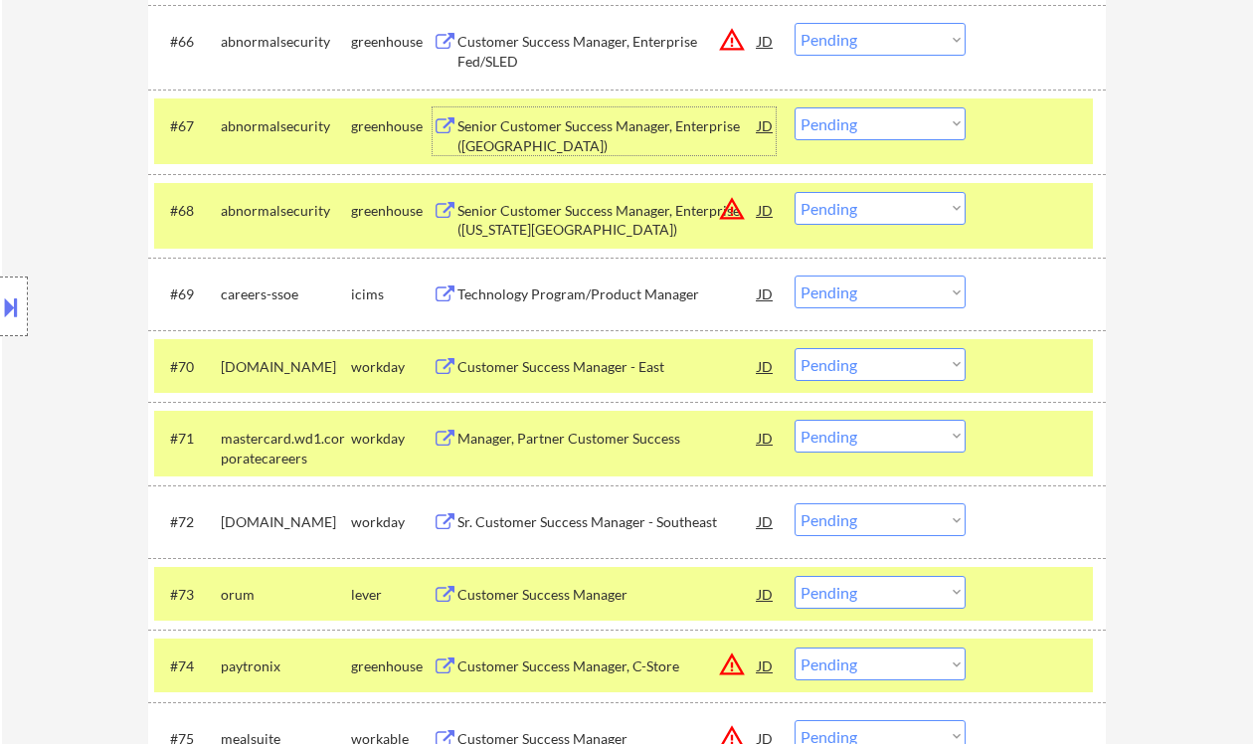
click at [853, 132] on select "Choose an option... Pending Applied Excluded (Questions) Excluded (Expired) Exc…" at bounding box center [880, 123] width 171 height 33
click at [795, 107] on select "Choose an option... Pending Applied Excluded (Questions) Excluded (Expired) Exc…" at bounding box center [880, 123] width 171 height 33
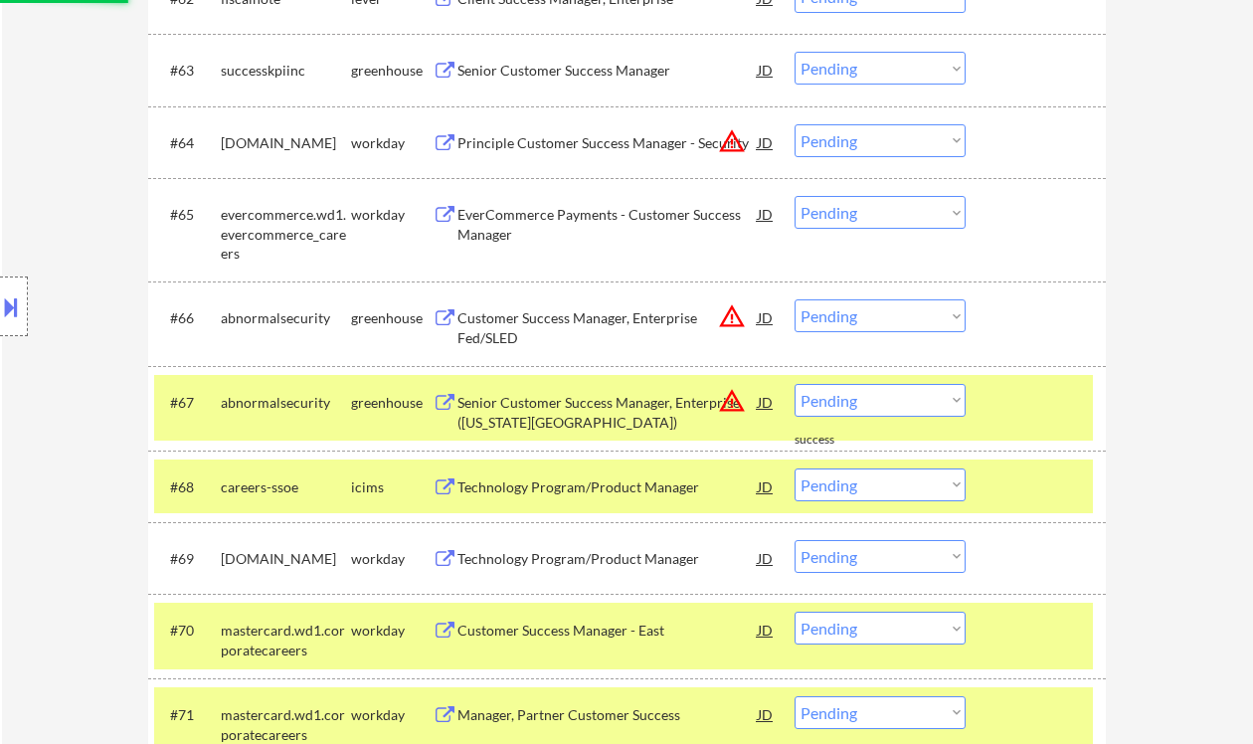
scroll to position [5274, 0]
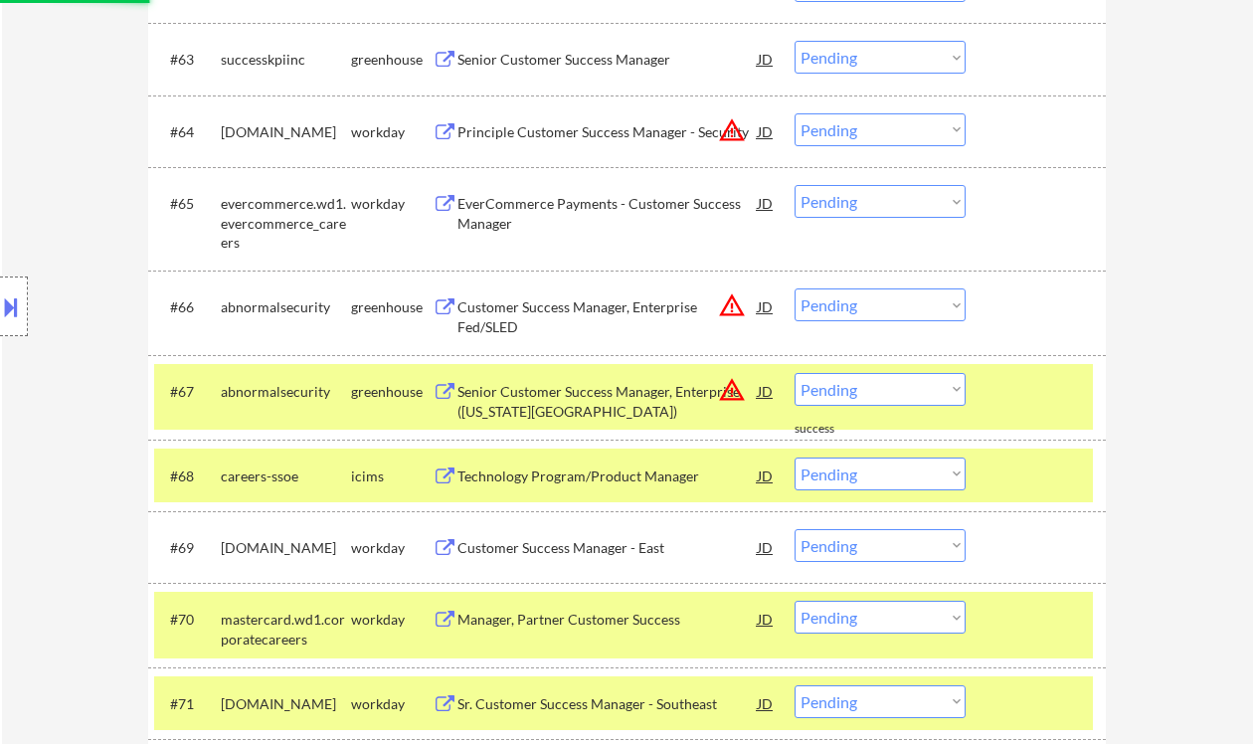
click at [772, 392] on div "JD" at bounding box center [766, 391] width 20 height 36
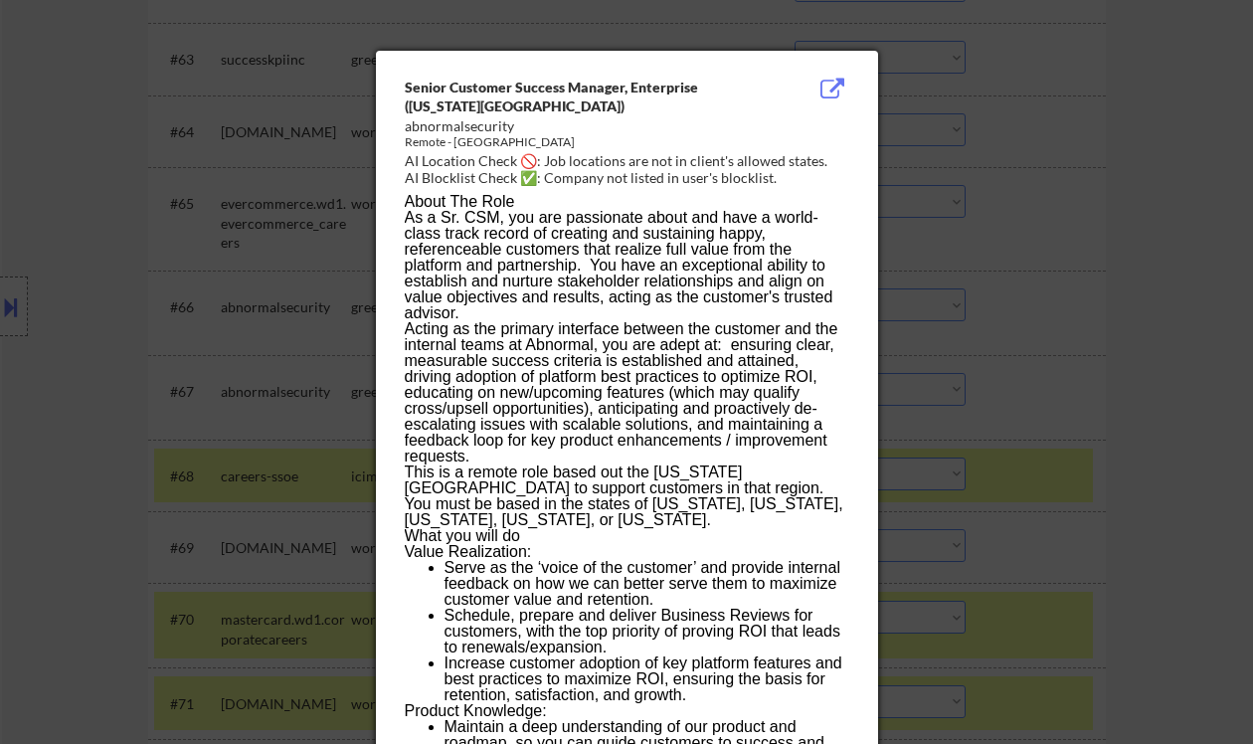
click at [1120, 388] on div at bounding box center [626, 372] width 1253 height 744
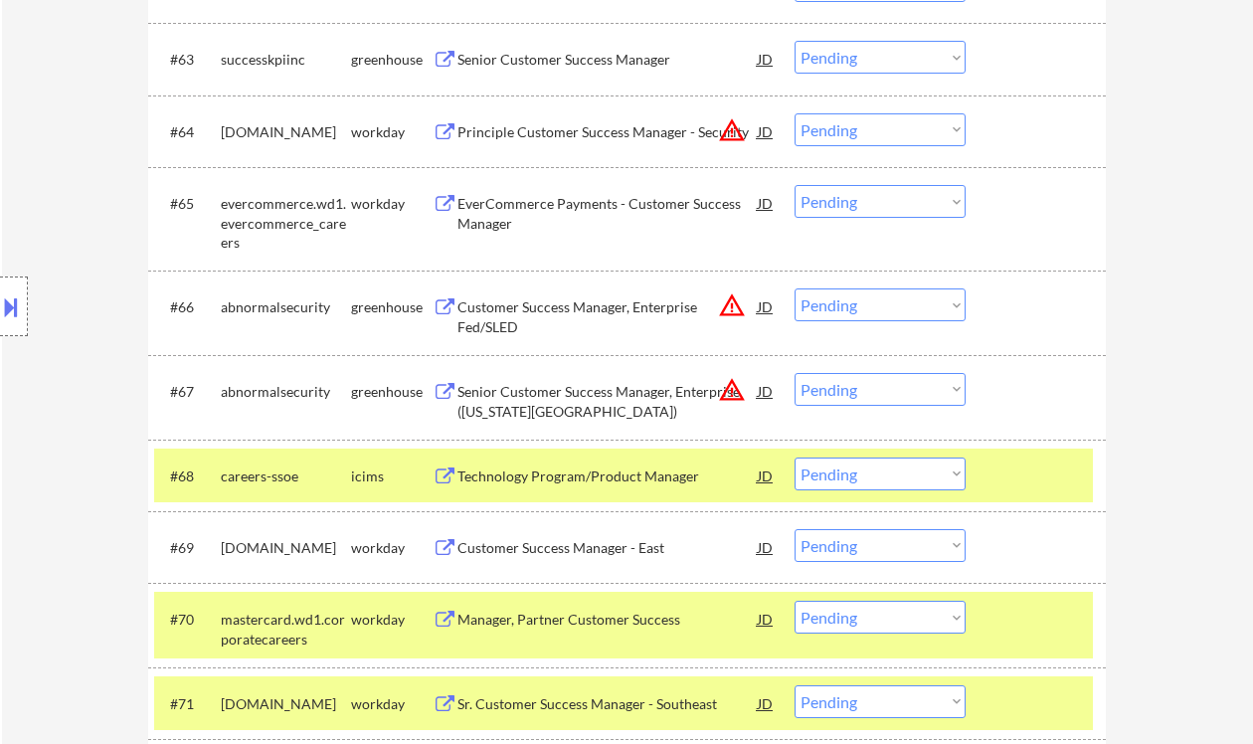
click at [594, 393] on div "Senior Customer Success Manager, Enterprise ([US_STATE][GEOGRAPHIC_DATA])" at bounding box center [608, 401] width 300 height 39
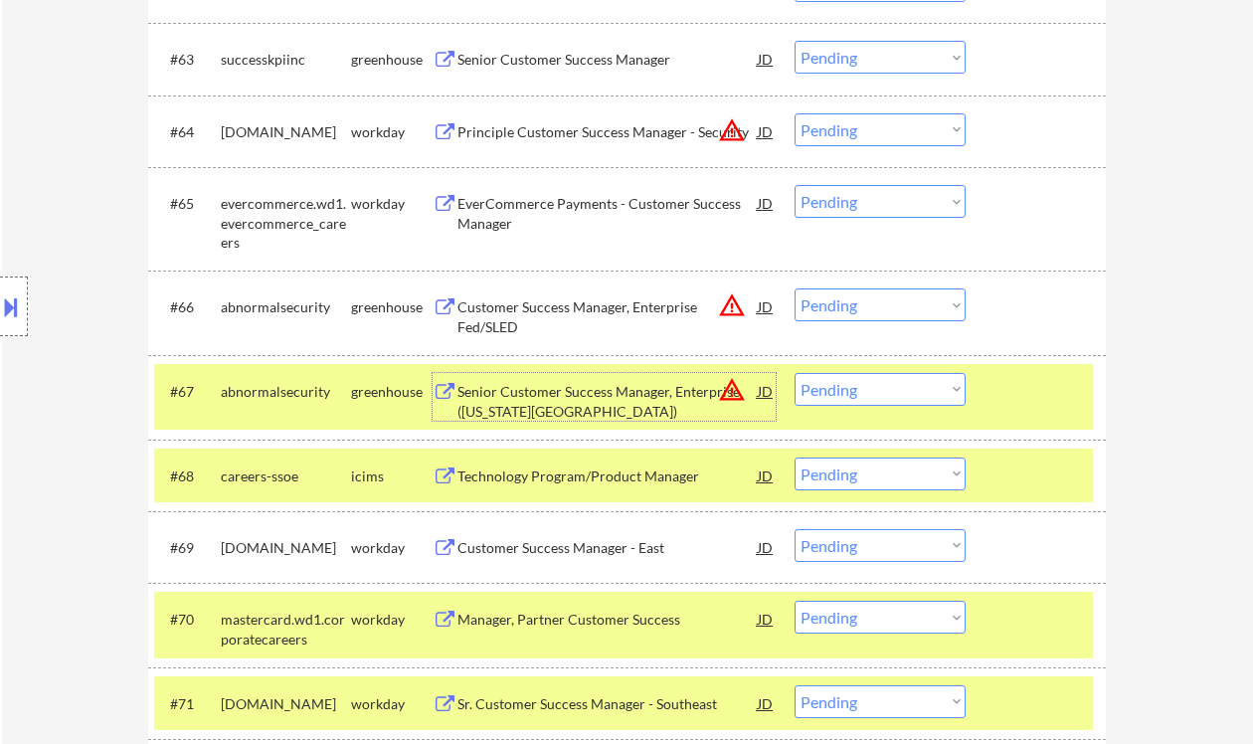
click at [887, 403] on select "Choose an option... Pending Applied Excluded (Questions) Excluded (Expired) Exc…" at bounding box center [880, 389] width 171 height 33
click at [795, 373] on select "Choose an option... Pending Applied Excluded (Questions) Excluded (Expired) Exc…" at bounding box center [880, 389] width 171 height 33
drag, startPoint x: 892, startPoint y: 301, endPoint x: 929, endPoint y: 320, distance: 41.4
click at [892, 301] on select "Choose an option... Pending Applied Excluded (Questions) Excluded (Expired) Exc…" at bounding box center [880, 304] width 171 height 33
select select ""pending""
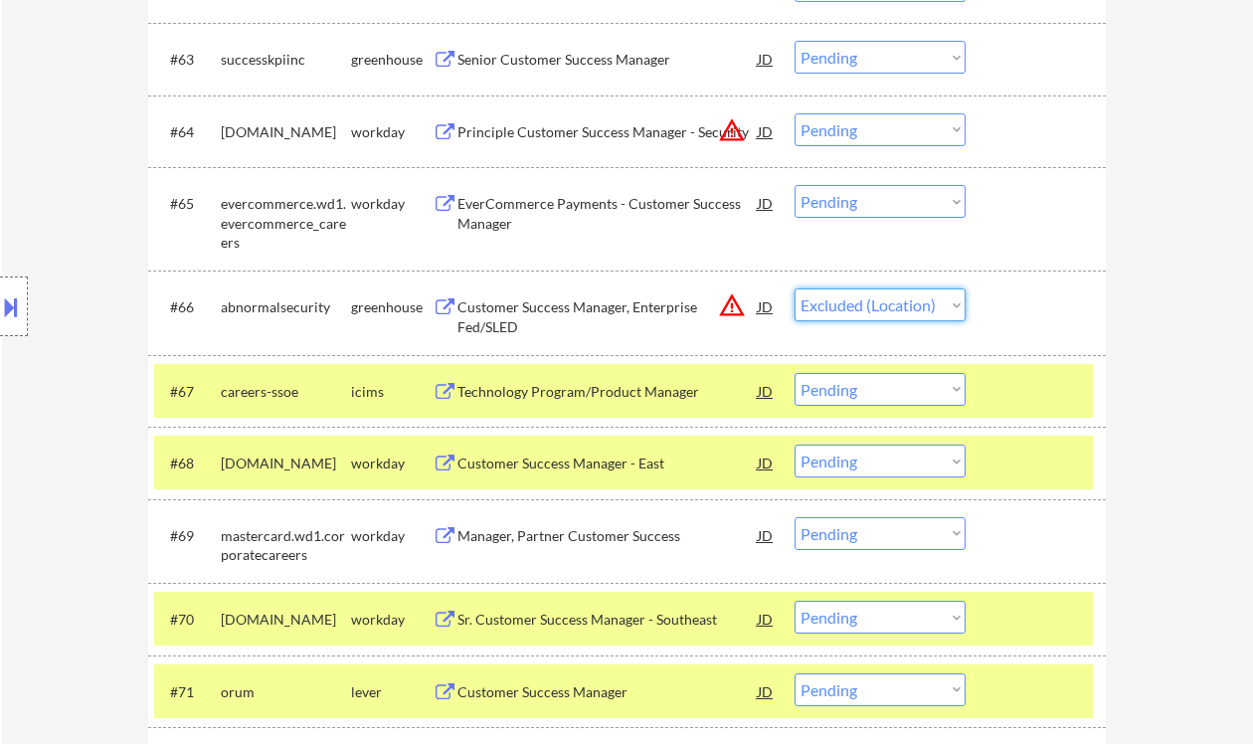
click at [795, 288] on select "Choose an option... Pending Applied Excluded (Questions) Excluded (Expired) Exc…" at bounding box center [880, 304] width 171 height 33
click at [889, 207] on select "Choose an option... Pending Applied Excluded (Questions) Excluded (Expired) Exc…" at bounding box center [880, 201] width 171 height 33
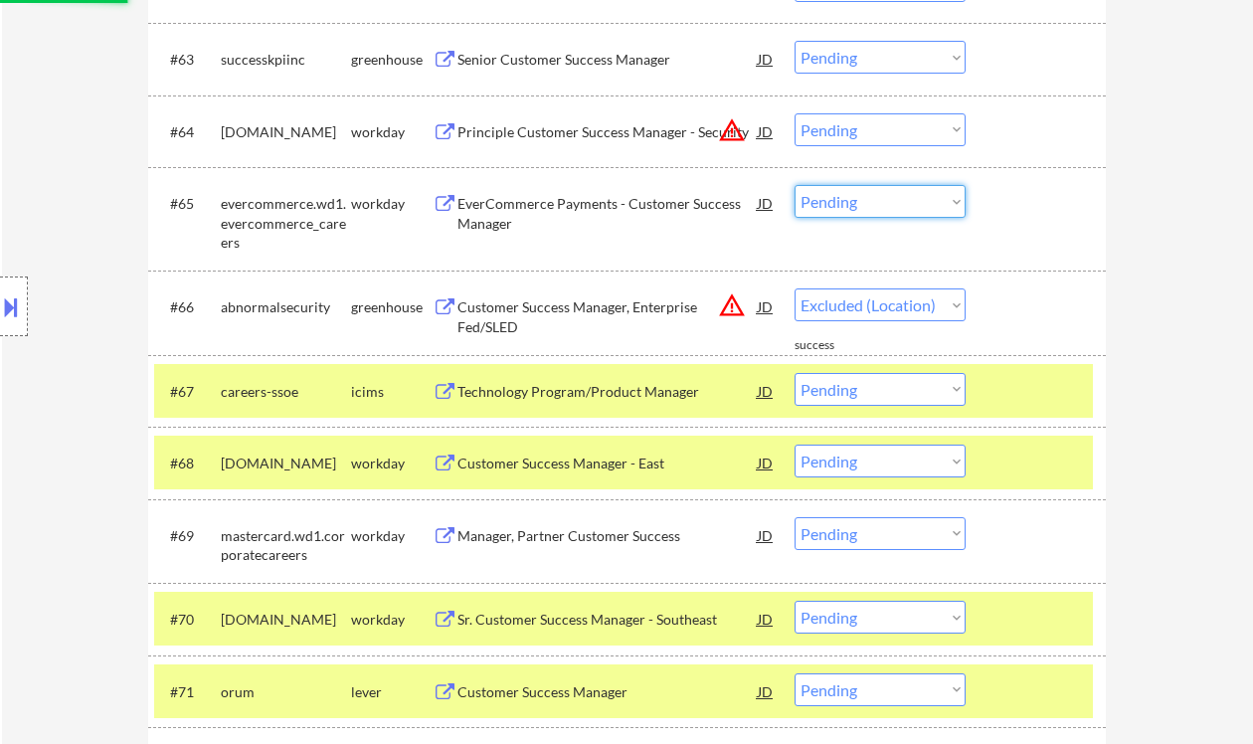
select select ""pending""
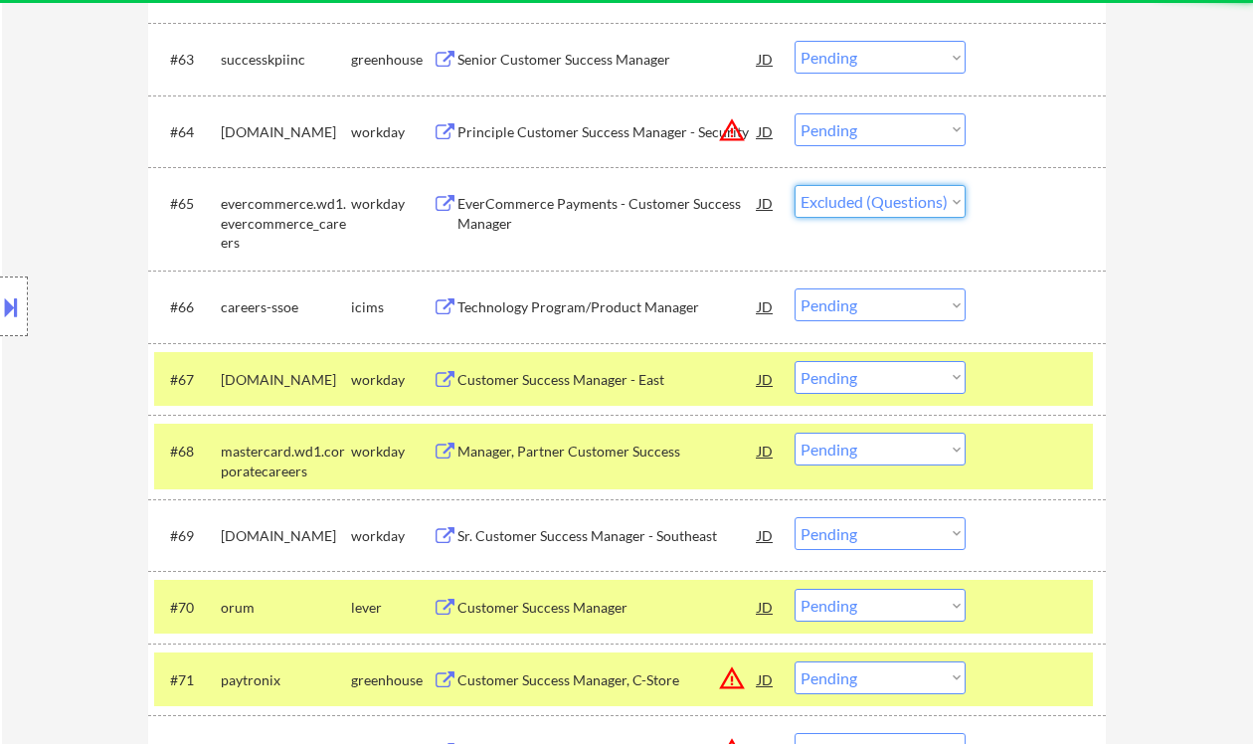
click at [795, 185] on select "Choose an option... Pending Applied Excluded (Questions) Excluded (Expired) Exc…" at bounding box center [880, 201] width 171 height 33
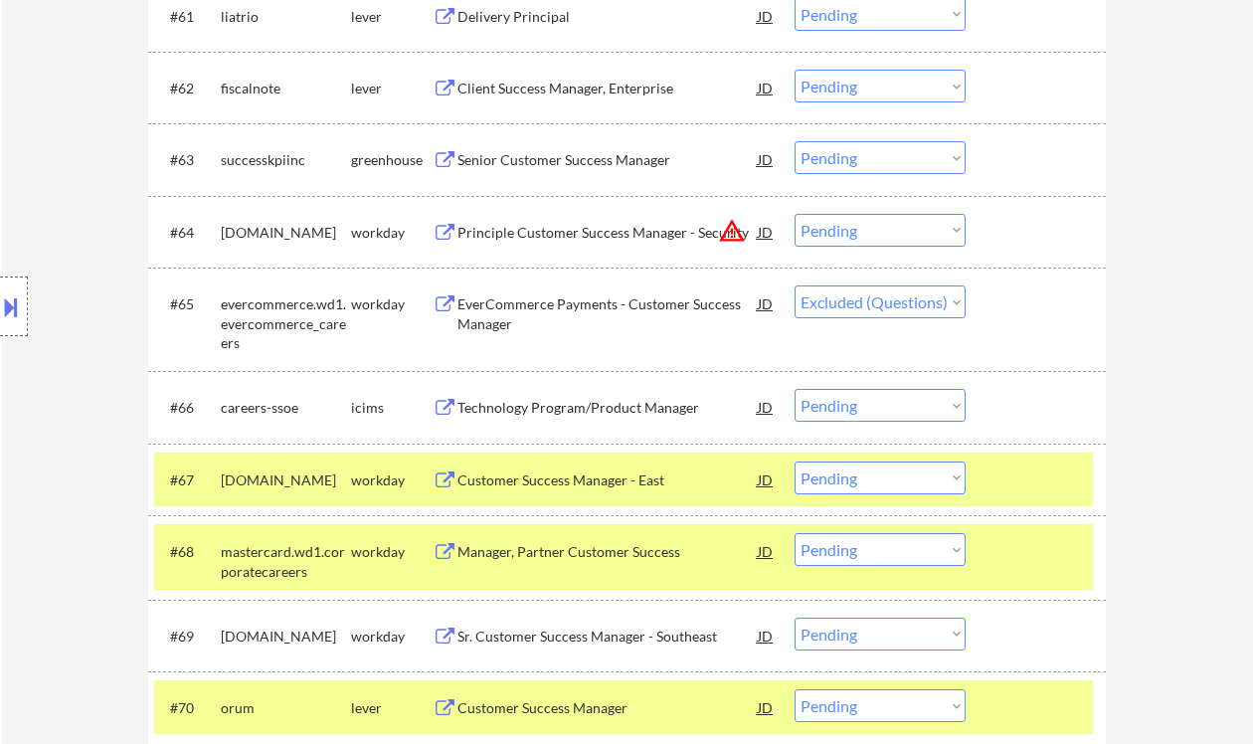
scroll to position [5141, 0]
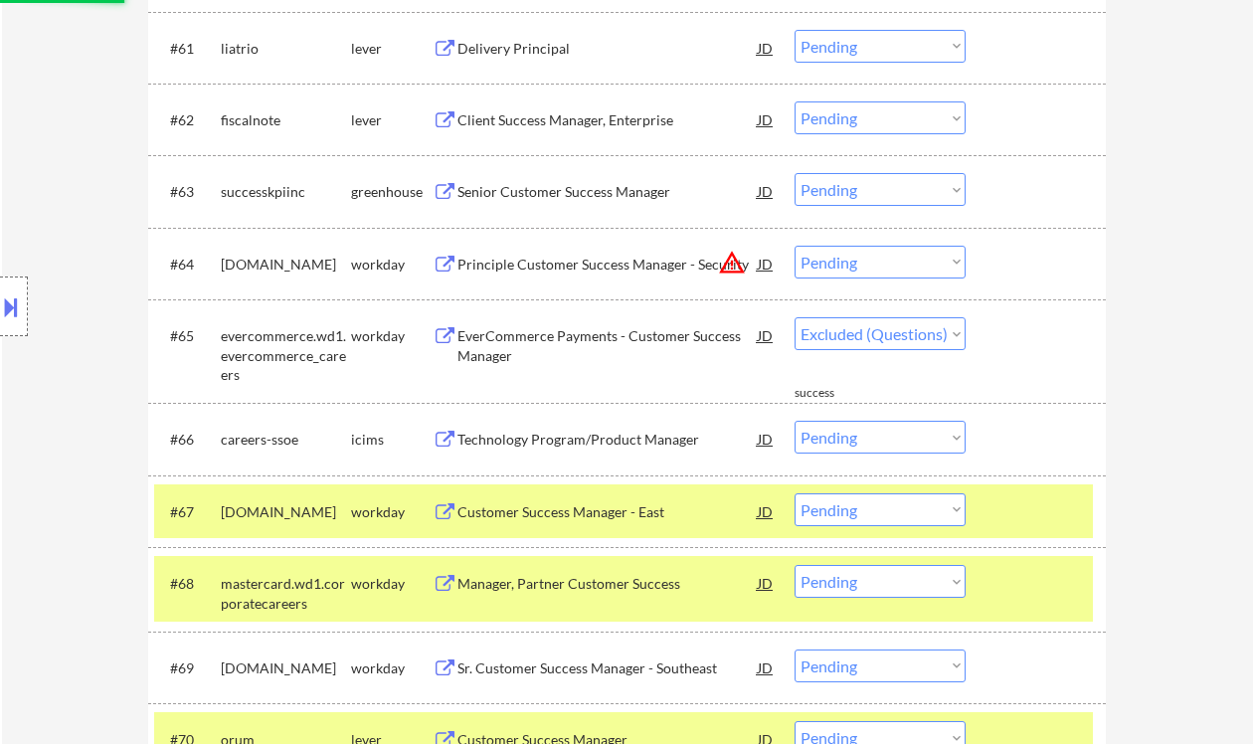
click at [552, 196] on div "Senior Customer Success Manager" at bounding box center [608, 192] width 300 height 20
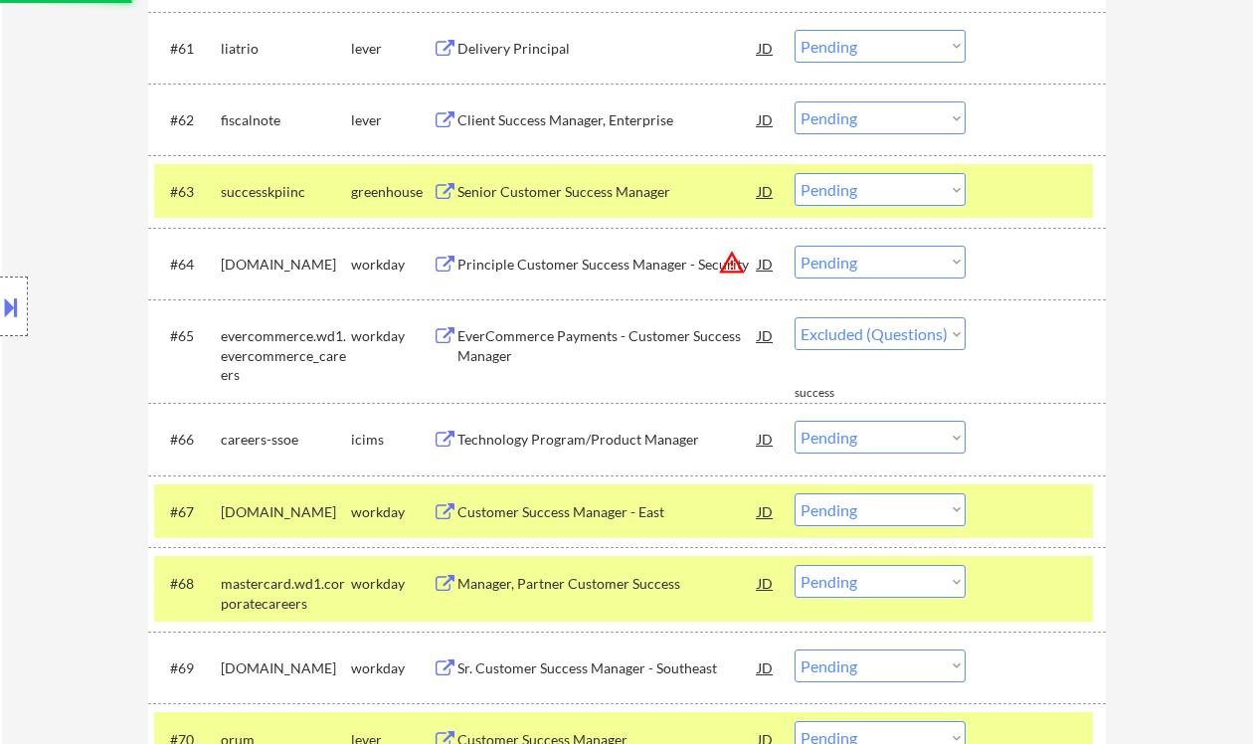
select select ""pending""
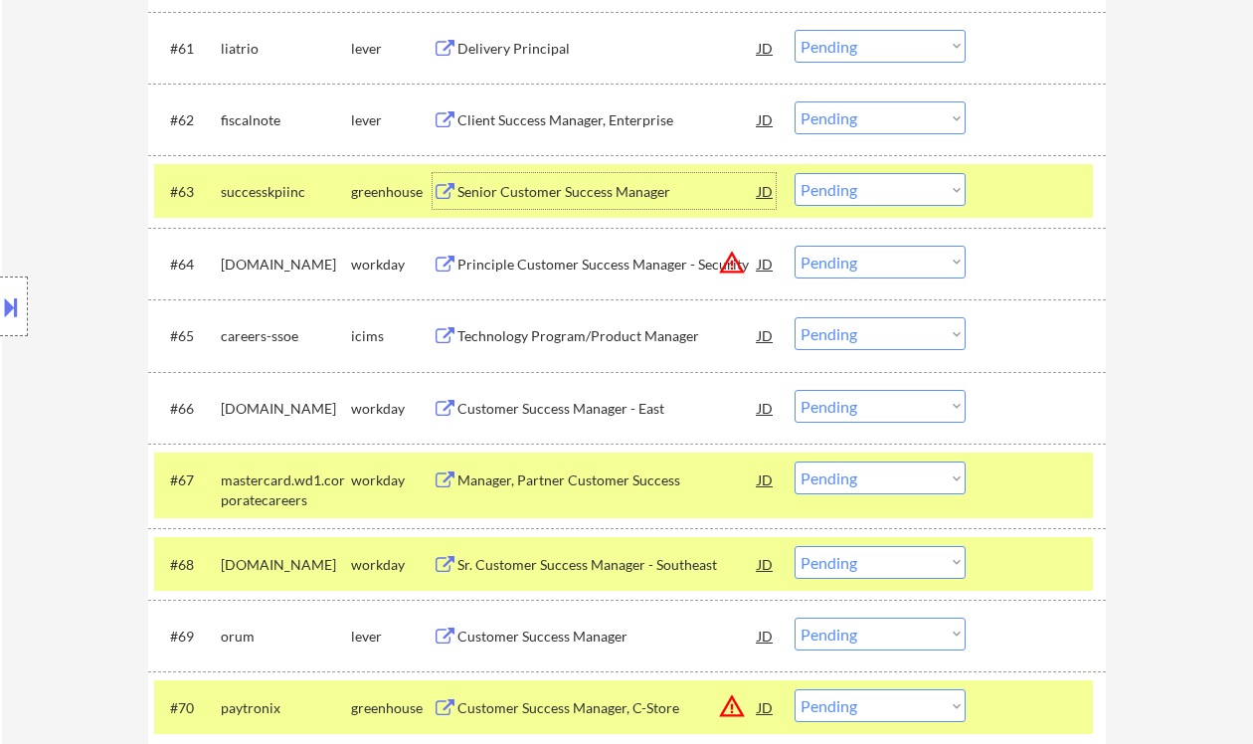
drag, startPoint x: 861, startPoint y: 197, endPoint x: 874, endPoint y: 198, distance: 13.0
click at [861, 197] on select "Choose an option... Pending Applied Excluded (Questions) Excluded (Expired) Exc…" at bounding box center [880, 189] width 171 height 33
click at [795, 173] on select "Choose an option... Pending Applied Excluded (Questions) Excluded (Expired) Exc…" at bounding box center [880, 189] width 171 height 33
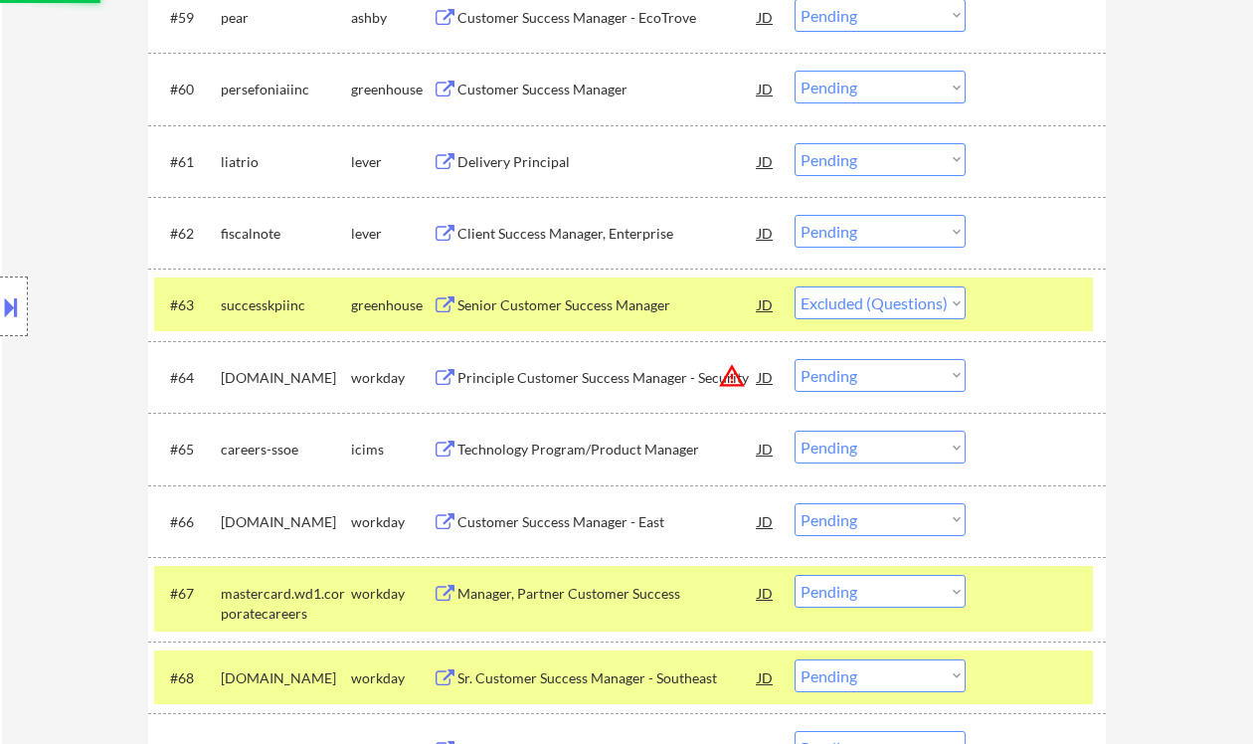
scroll to position [5009, 0]
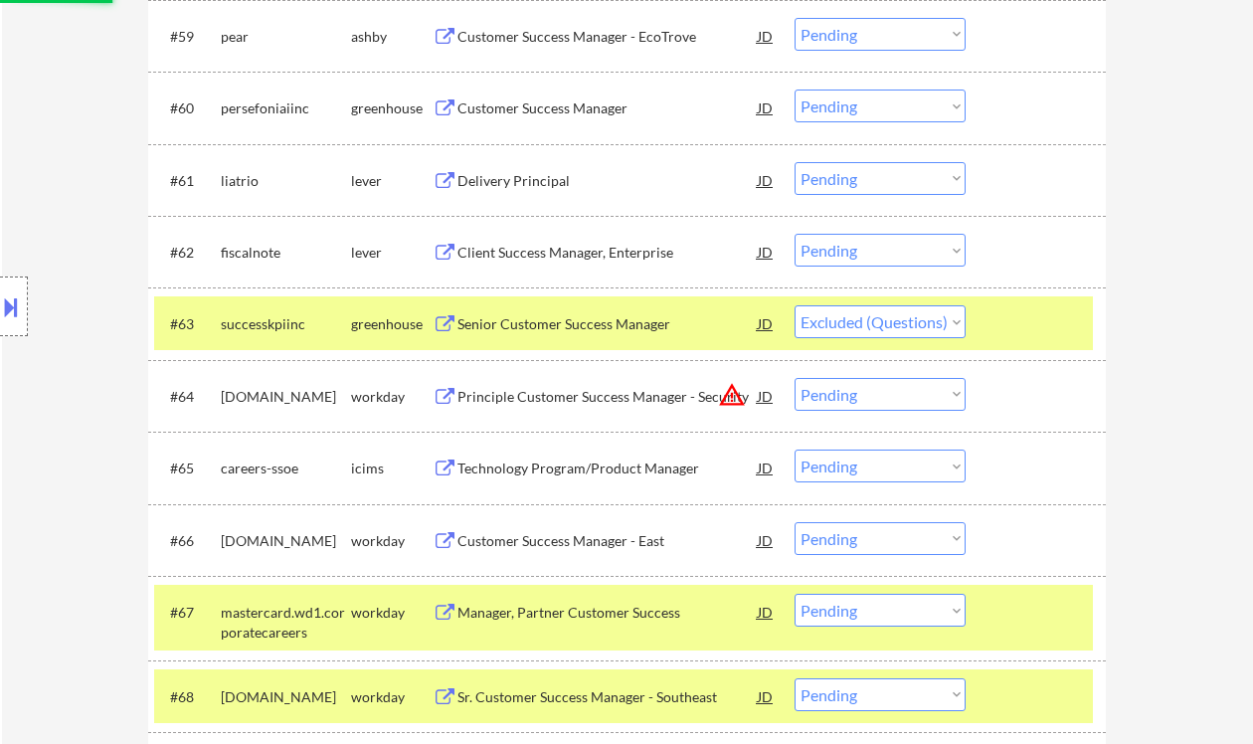
click at [541, 249] on div "Client Success Manager, Enterprise" at bounding box center [608, 253] width 300 height 20
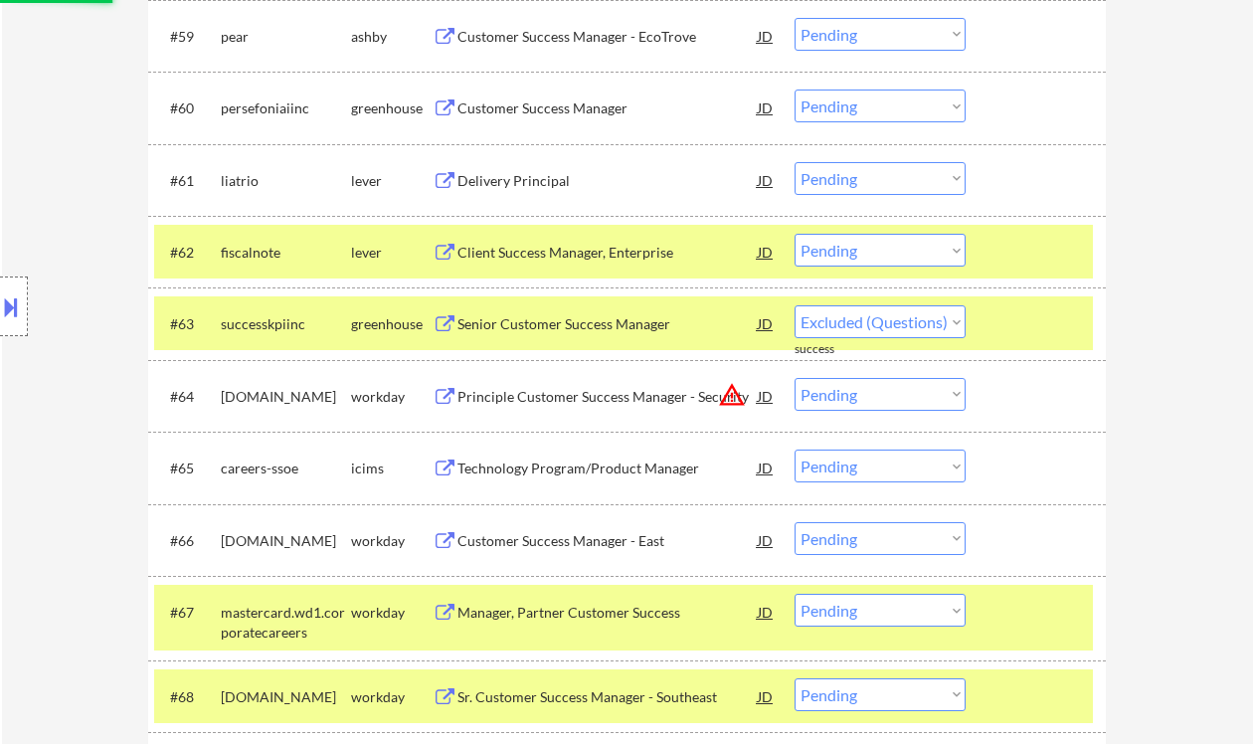
select select ""pending""
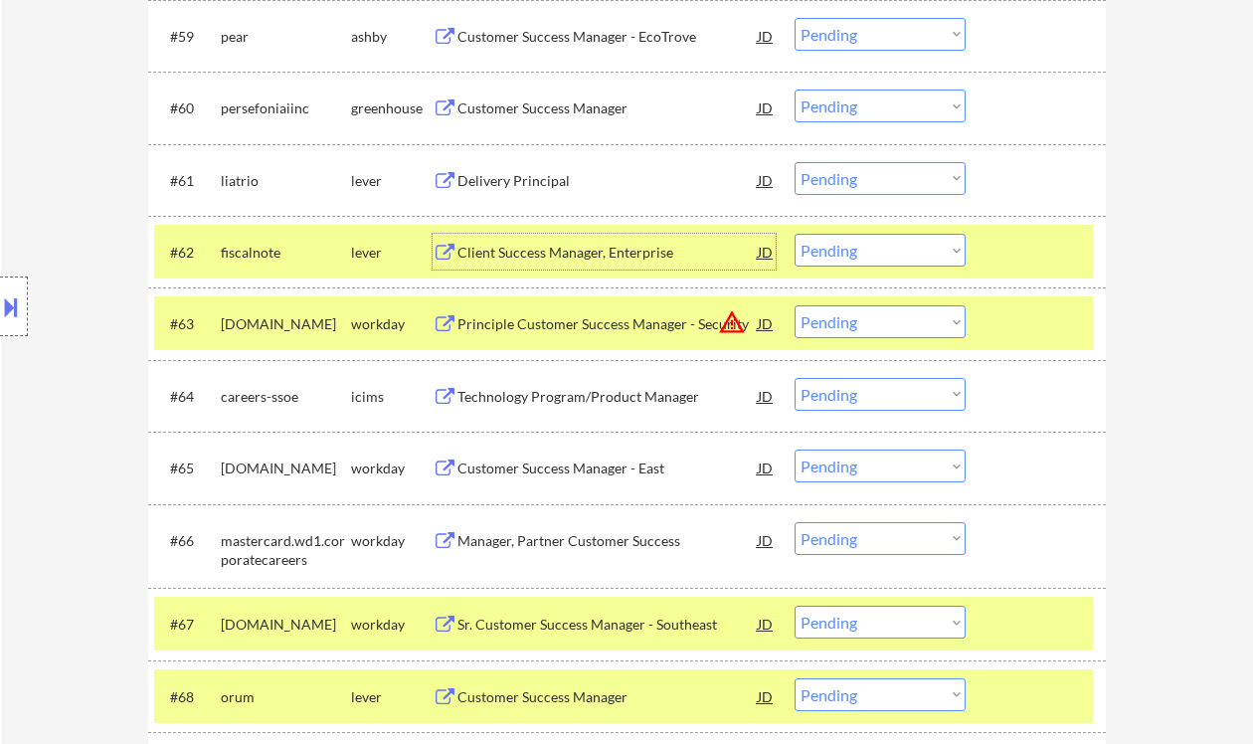
drag, startPoint x: 812, startPoint y: 257, endPoint x: 840, endPoint y: 266, distance: 29.3
click at [812, 257] on select "Choose an option... Pending Applied Excluded (Questions) Excluded (Expired) Exc…" at bounding box center [880, 250] width 171 height 33
click at [795, 234] on select "Choose an option... Pending Applied Excluded (Questions) Excluded (Expired) Exc…" at bounding box center [880, 250] width 171 height 33
click at [522, 183] on div "Delivery Principal" at bounding box center [608, 181] width 300 height 20
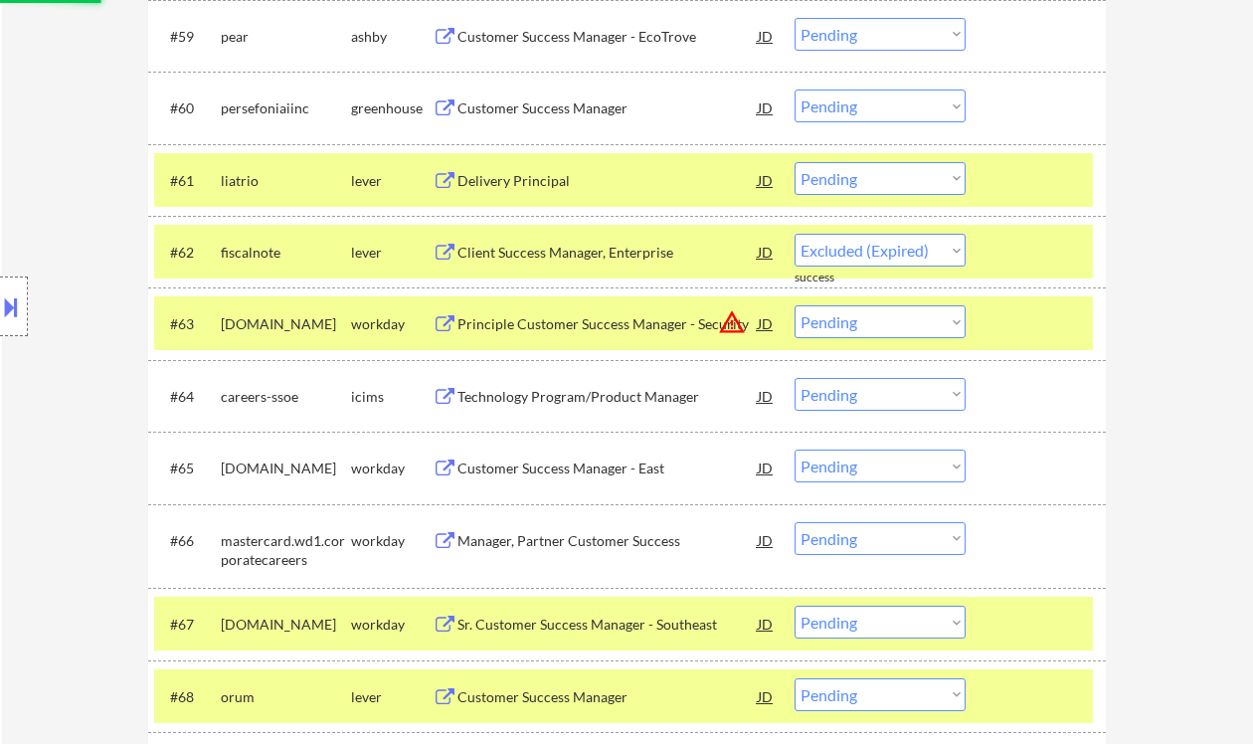
select select ""pending""
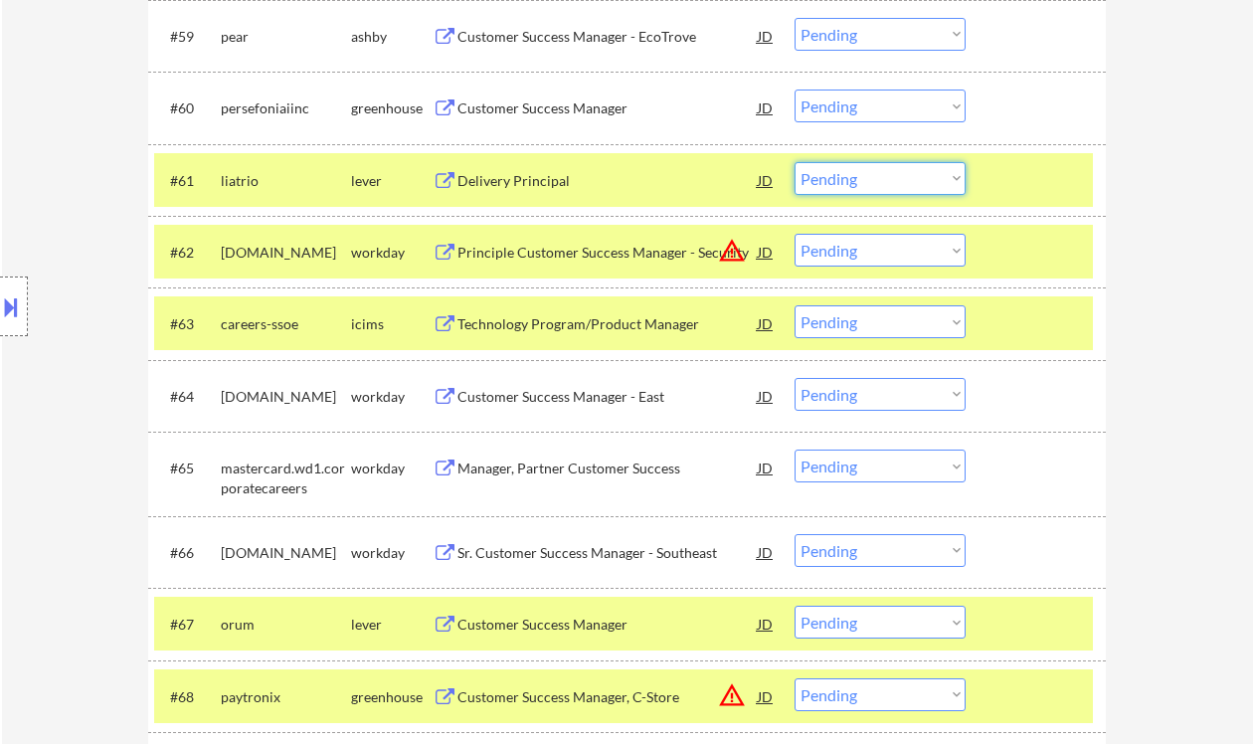
click at [879, 173] on select "Choose an option... Pending Applied Excluded (Questions) Excluded (Expired) Exc…" at bounding box center [880, 178] width 171 height 33
click at [795, 162] on select "Choose an option... Pending Applied Excluded (Questions) Excluded (Expired) Exc…" at bounding box center [880, 178] width 171 height 33
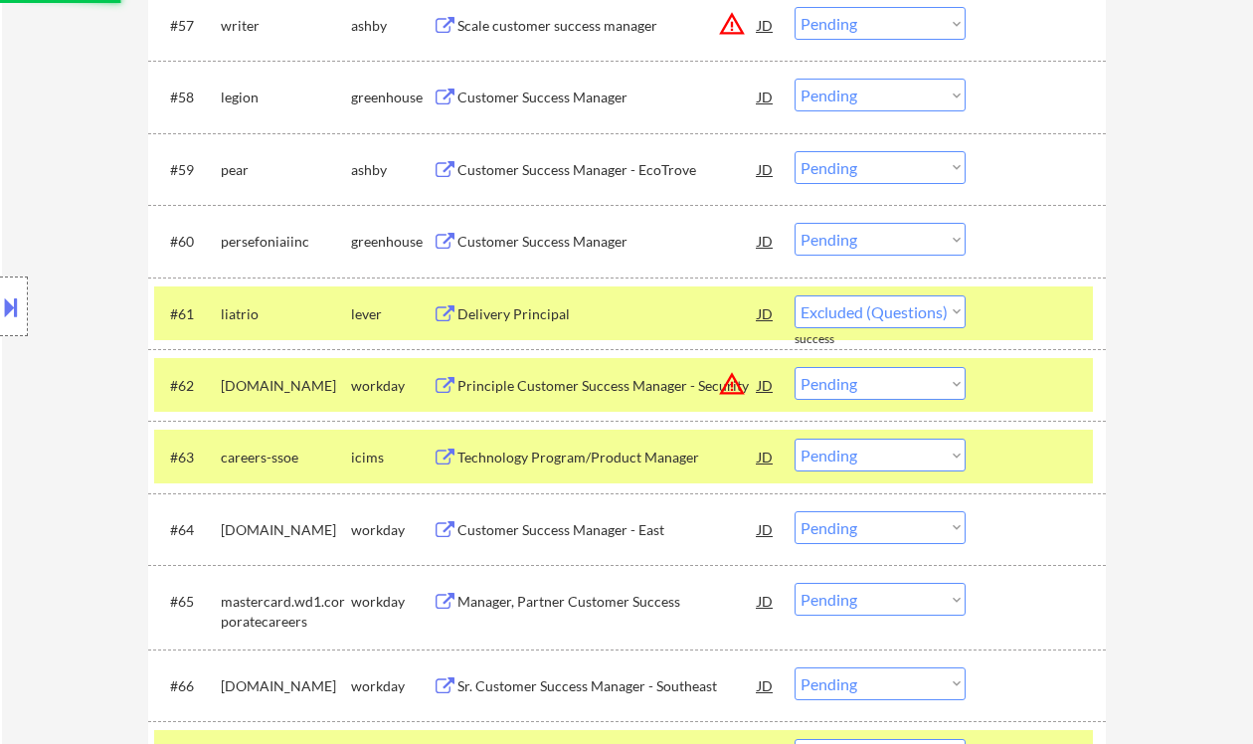
click at [554, 245] on div "Customer Success Manager" at bounding box center [608, 242] width 300 height 20
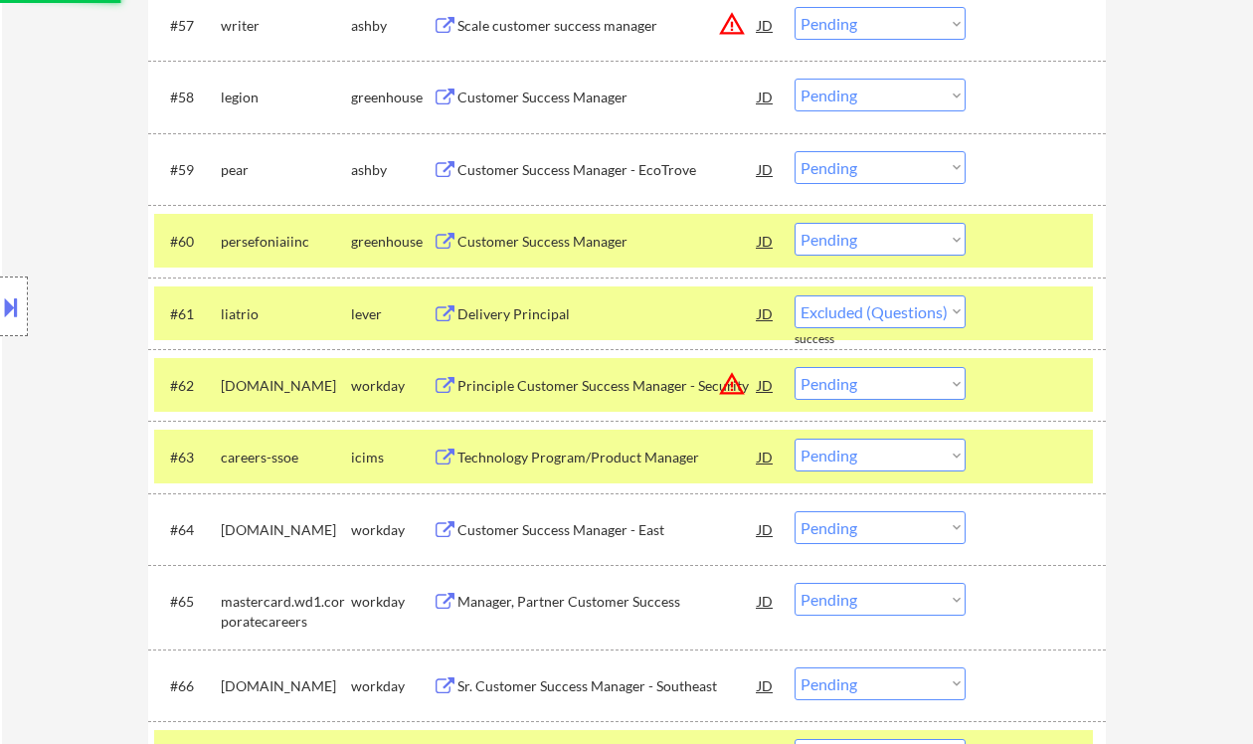
select select ""pending""
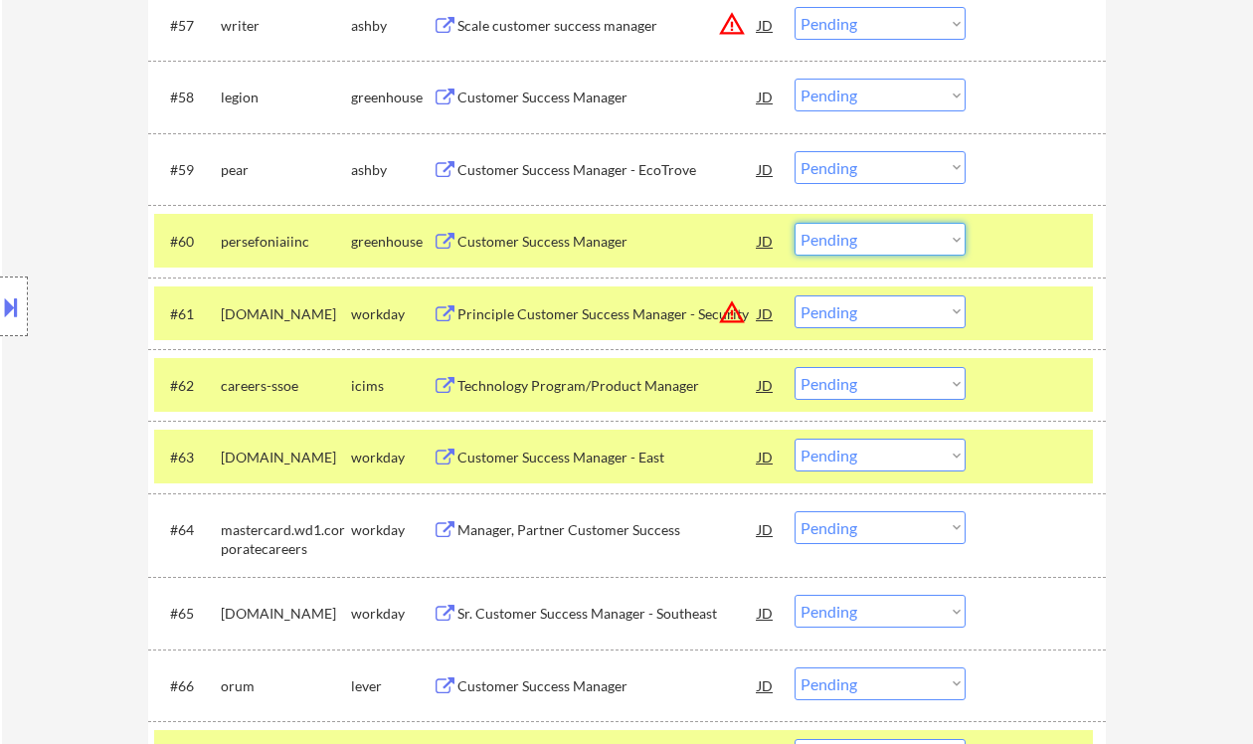
click at [834, 233] on select "Choose an option... Pending Applied Excluded (Questions) Excluded (Expired) Exc…" at bounding box center [880, 239] width 171 height 33
click at [795, 223] on select "Choose an option... Pending Applied Excluded (Questions) Excluded (Expired) Exc…" at bounding box center [880, 239] width 171 height 33
click at [537, 172] on div "Customer Success Manager - EcoTrove" at bounding box center [608, 170] width 300 height 20
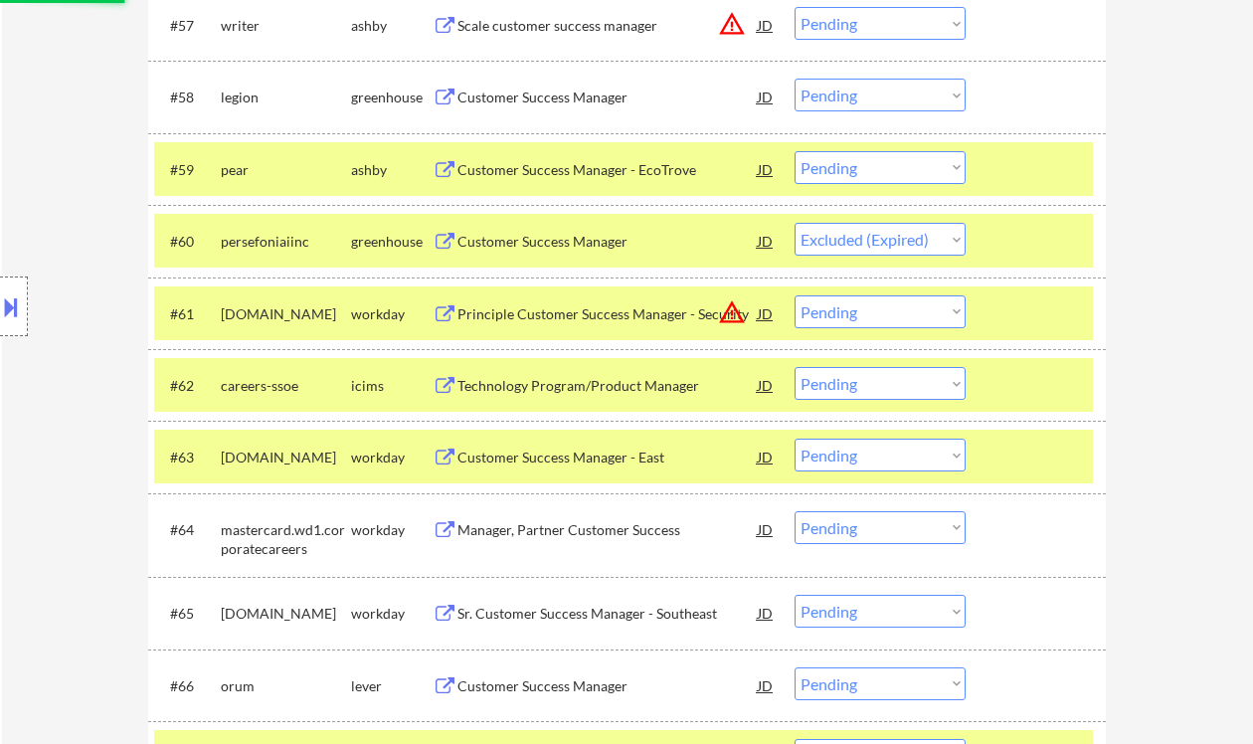
select select ""pending""
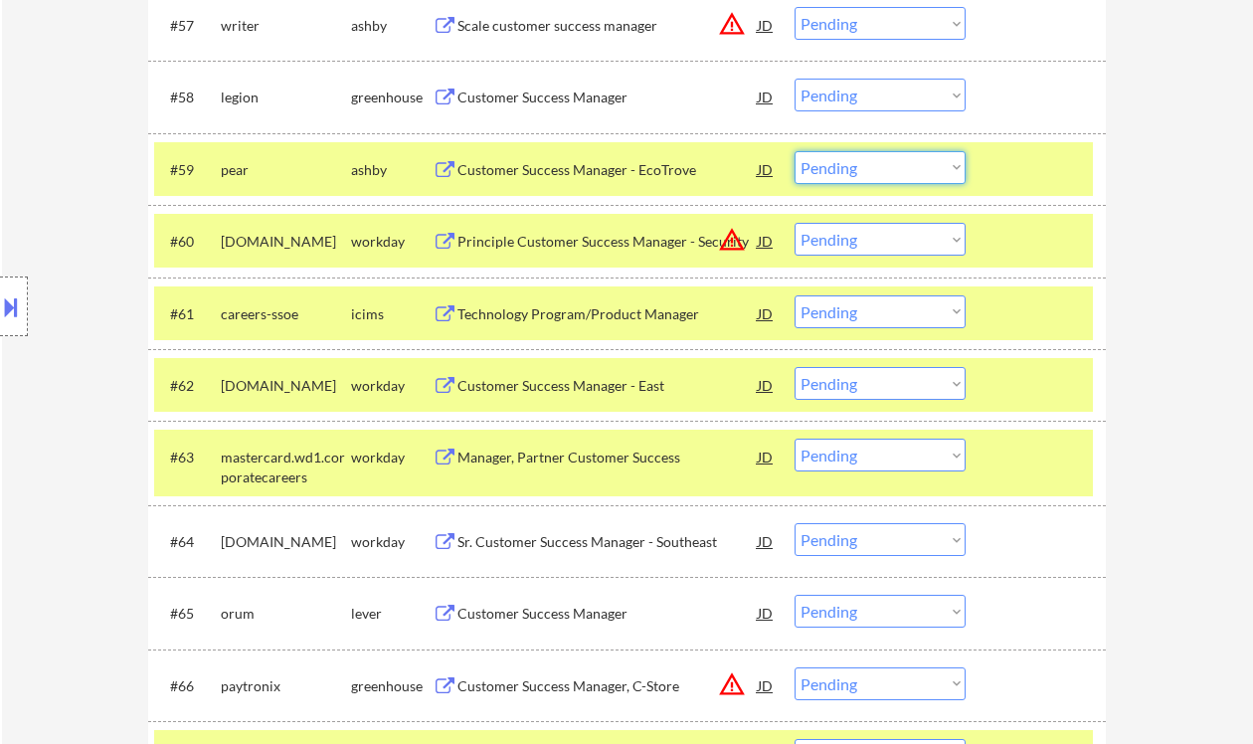
click at [837, 168] on select "Choose an option... Pending Applied Excluded (Questions) Excluded (Expired) Exc…" at bounding box center [880, 167] width 171 height 33
click at [795, 151] on select "Choose an option... Pending Applied Excluded (Questions) Excluded (Expired) Exc…" at bounding box center [880, 167] width 171 height 33
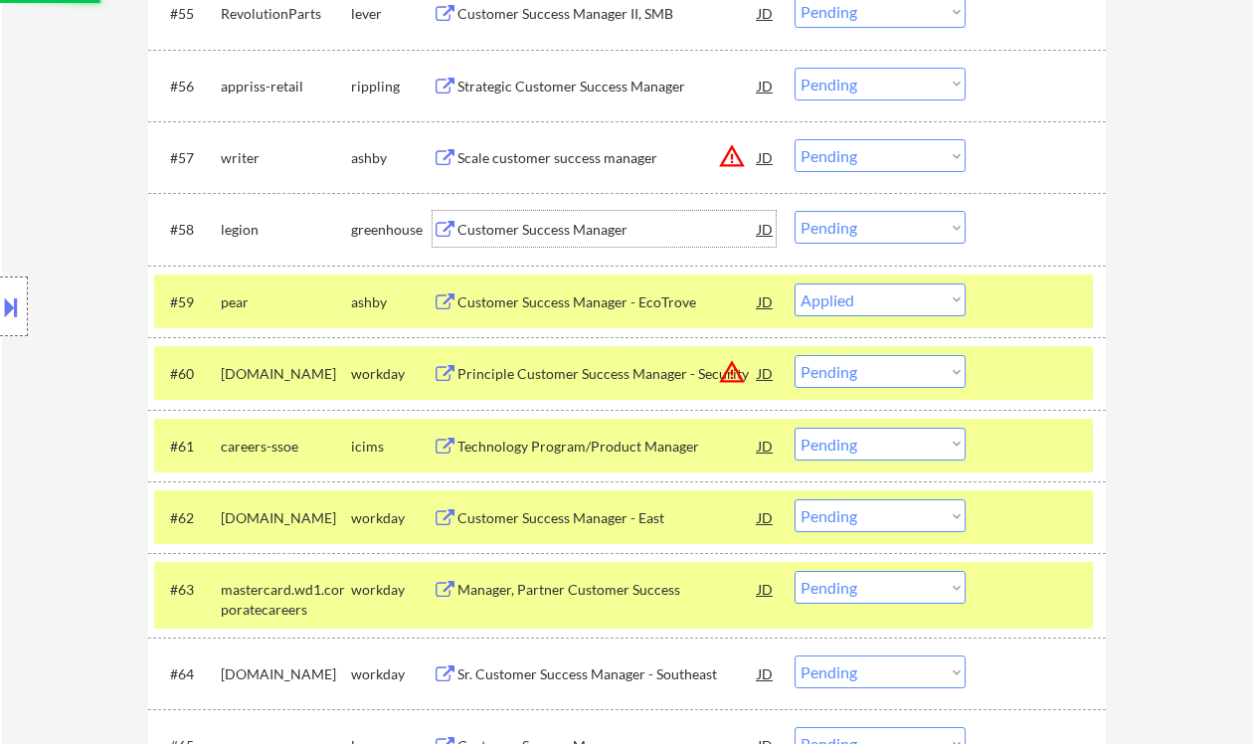
click at [555, 225] on div "Customer Success Manager" at bounding box center [608, 230] width 300 height 20
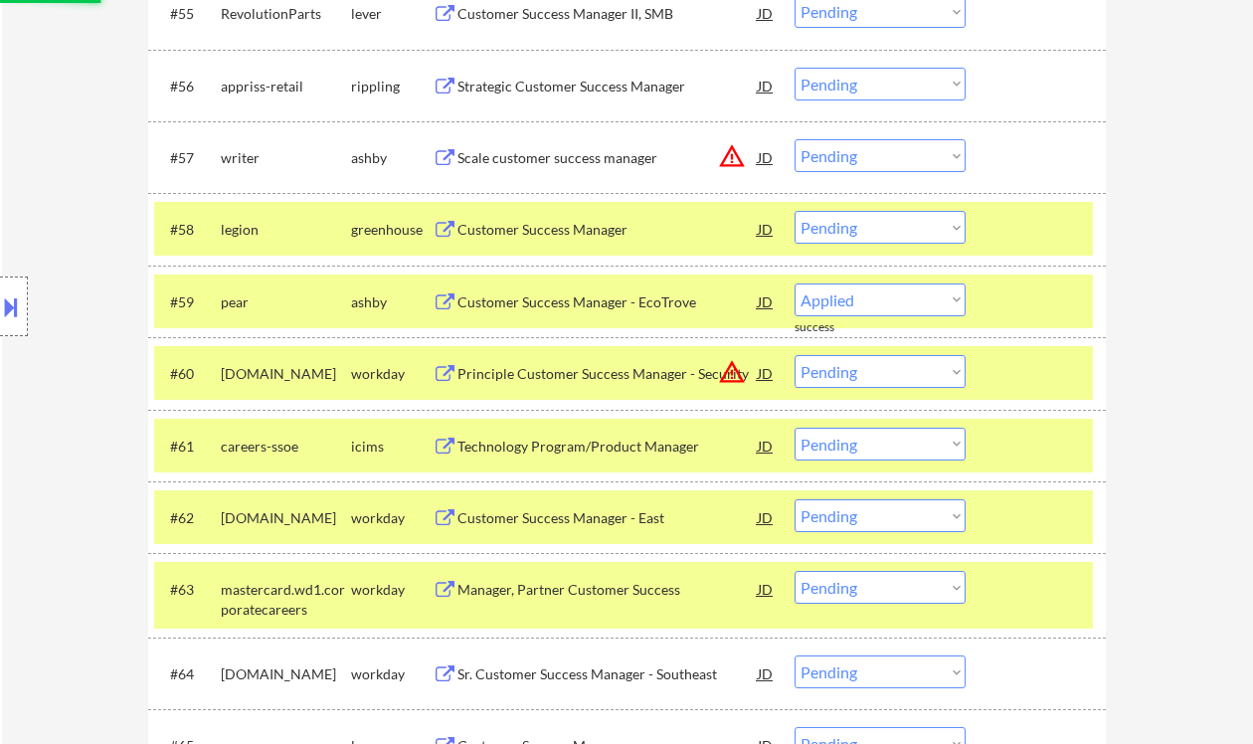
select select ""pending""
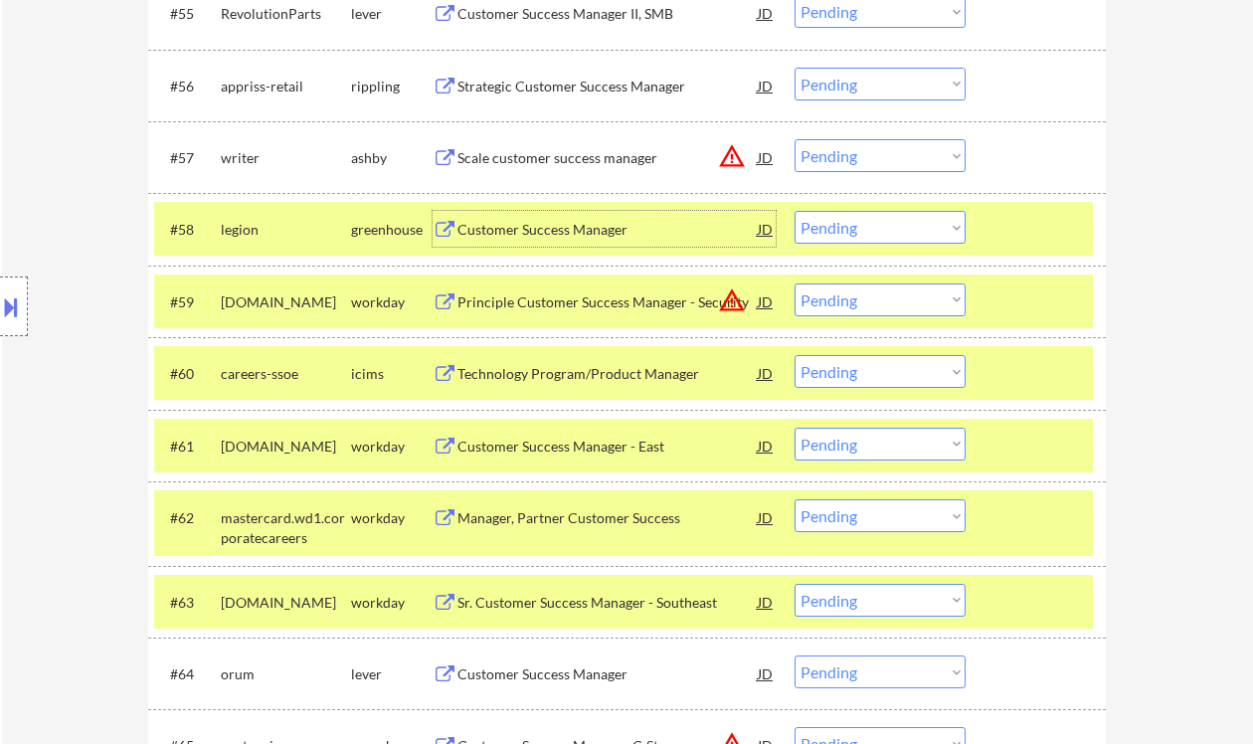
click at [840, 221] on select "Choose an option... Pending Applied Excluded (Questions) Excluded (Expired) Exc…" at bounding box center [880, 227] width 171 height 33
click at [795, 211] on select "Choose an option... Pending Applied Excluded (Questions) Excluded (Expired) Exc…" at bounding box center [880, 227] width 171 height 33
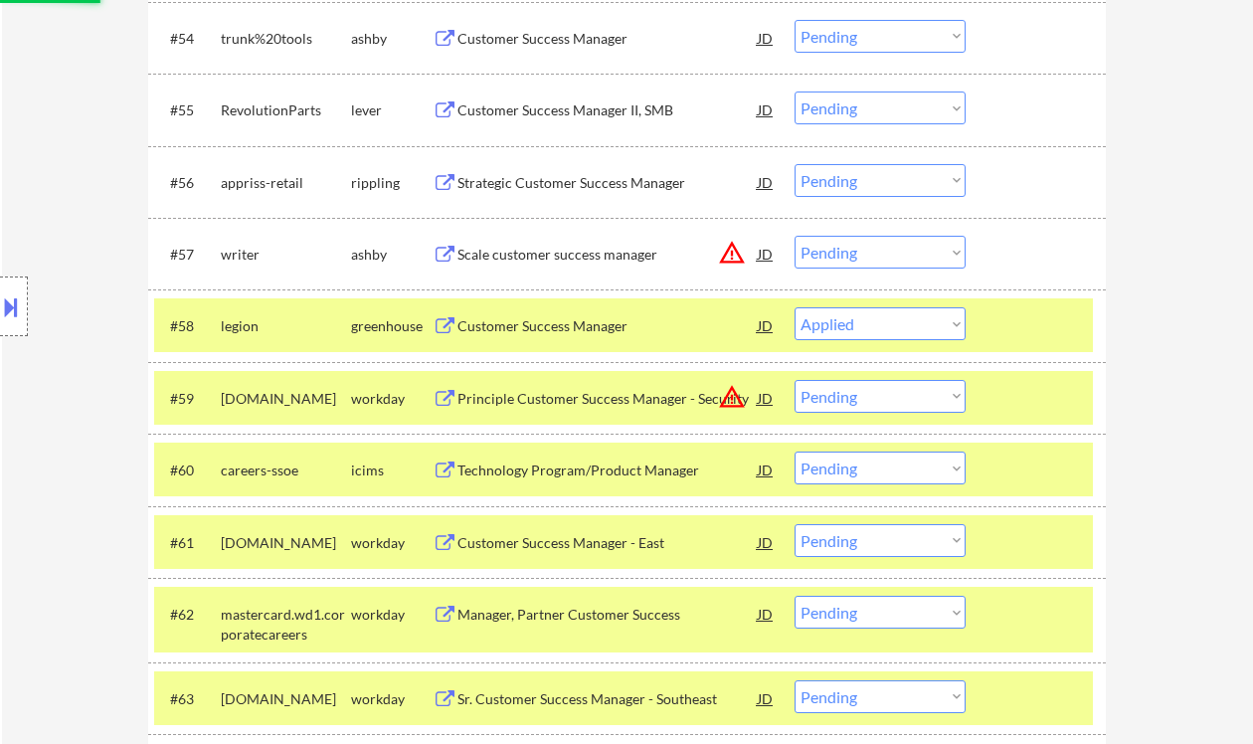
scroll to position [4611, 0]
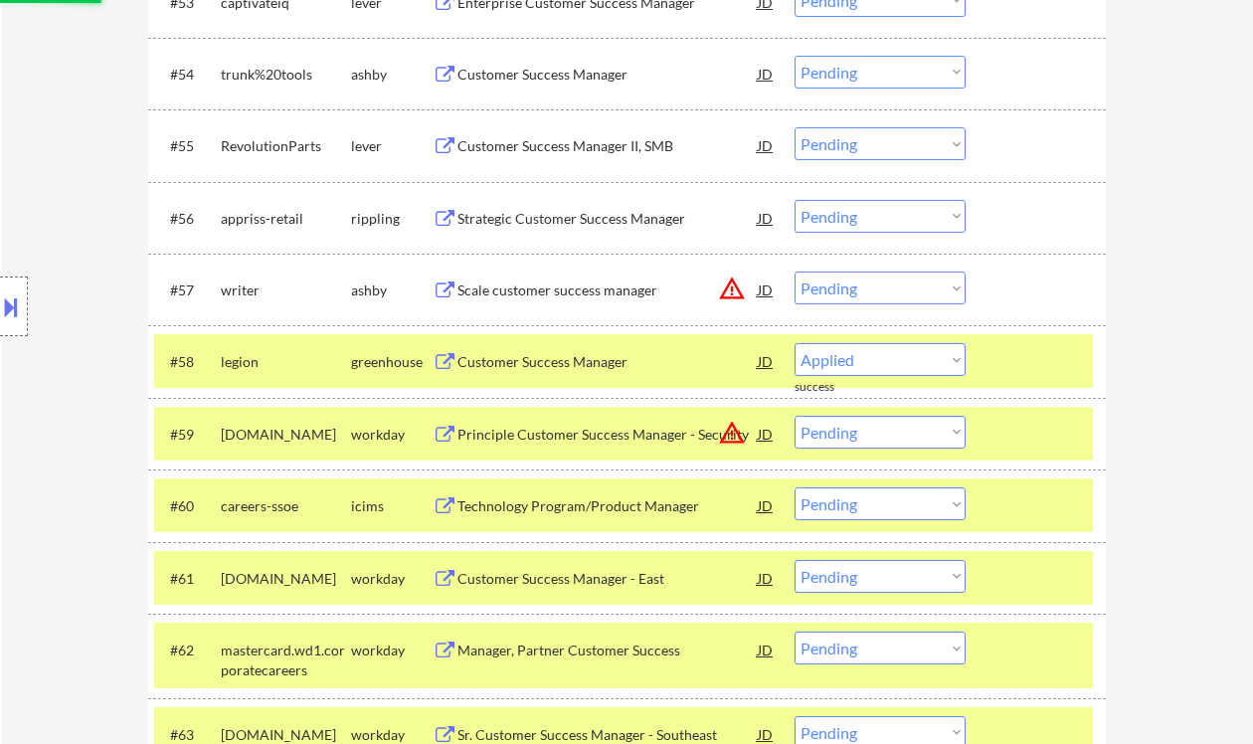
select select ""pending""
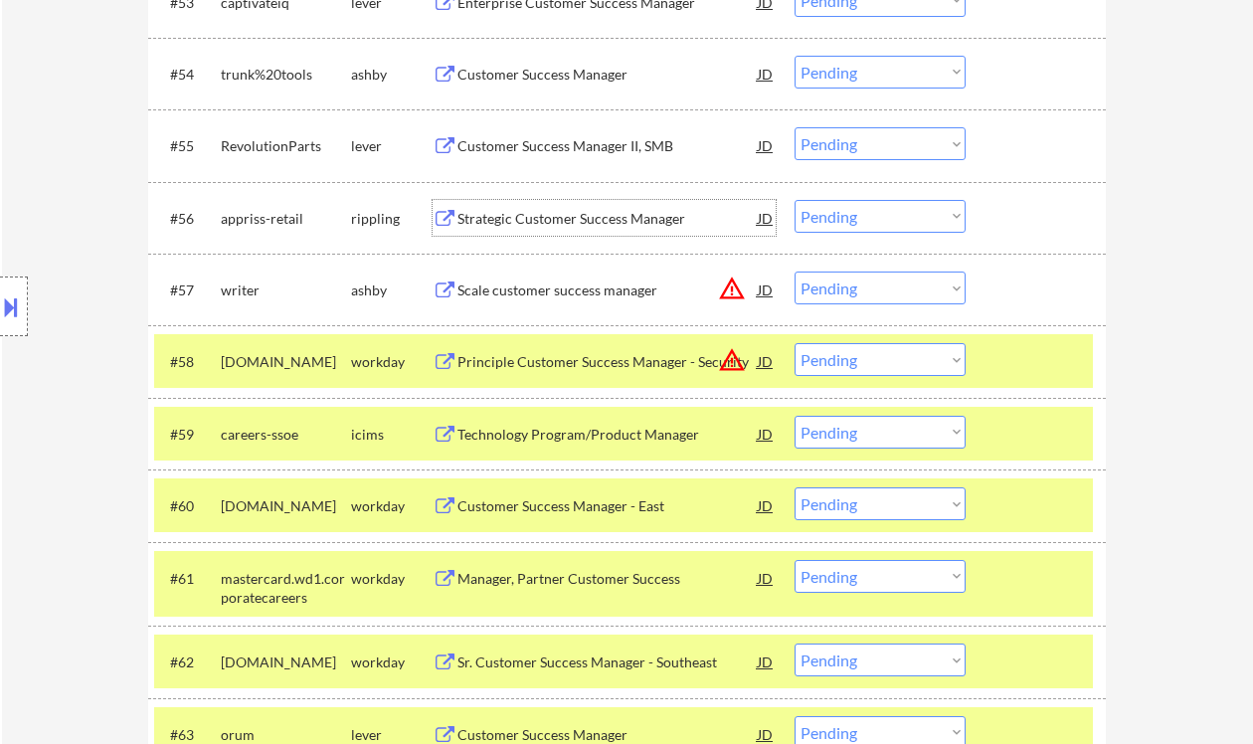
click at [516, 218] on div "Strategic Customer Success Manager" at bounding box center [608, 219] width 300 height 20
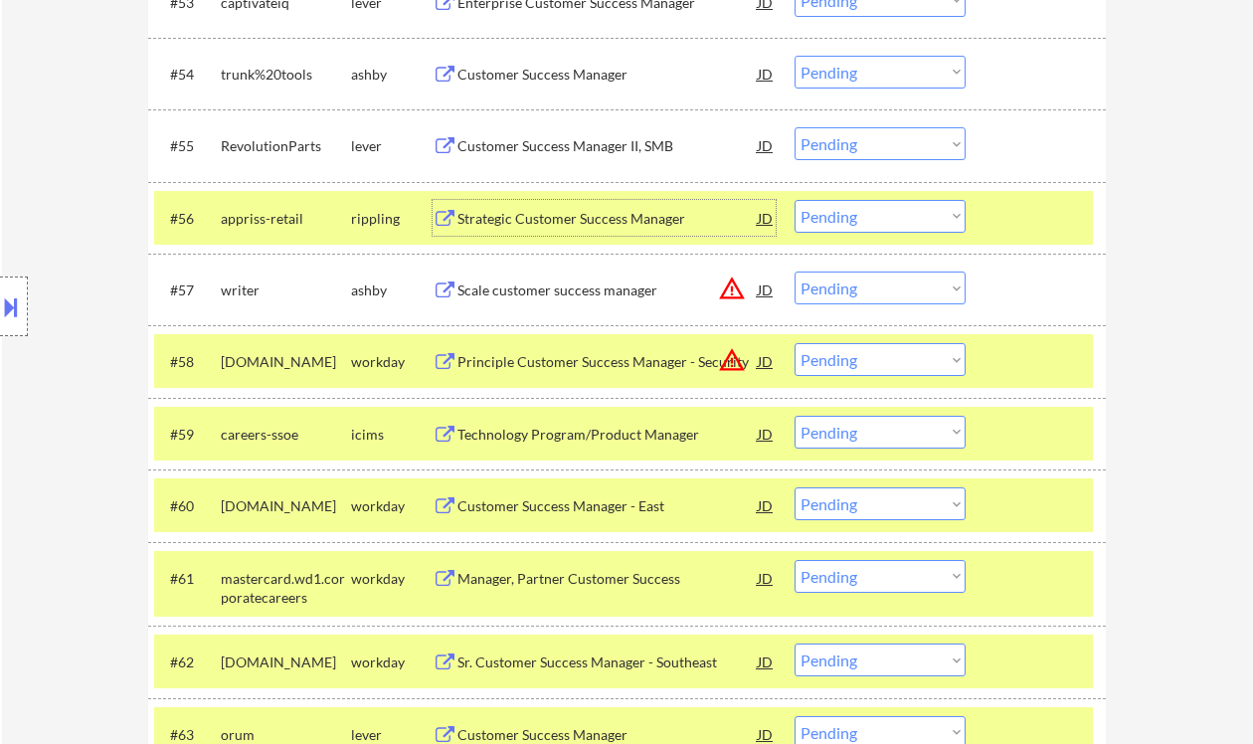
click at [877, 220] on select "Choose an option... Pending Applied Excluded (Questions) Excluded (Expired) Exc…" at bounding box center [880, 216] width 171 height 33
click at [795, 200] on select "Choose an option... Pending Applied Excluded (Questions) Excluded (Expired) Exc…" at bounding box center [880, 216] width 171 height 33
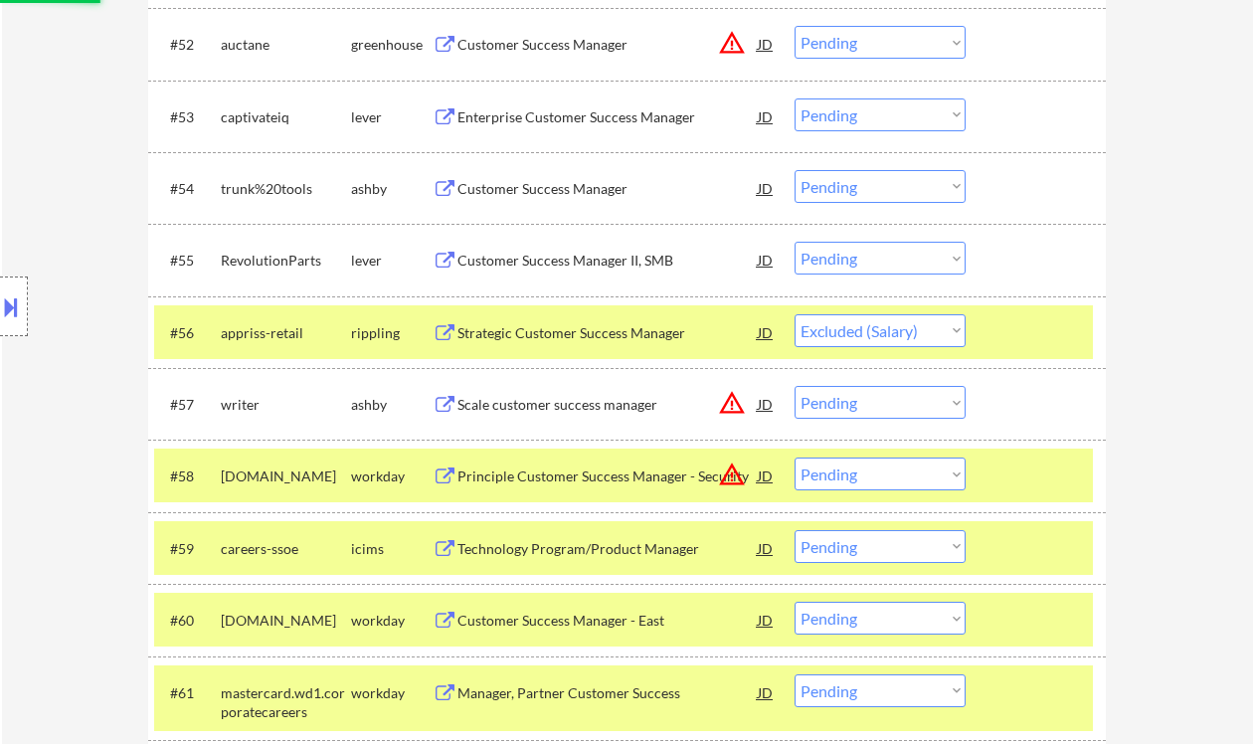
scroll to position [4478, 0]
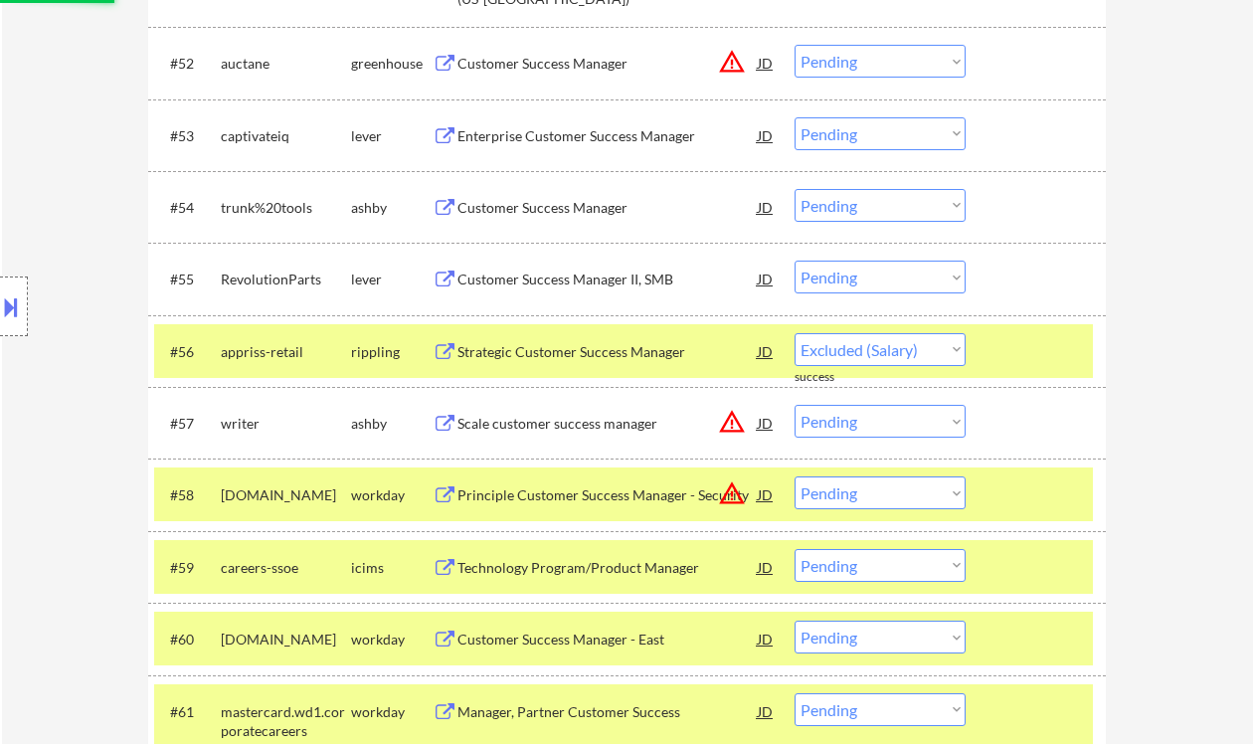
click at [542, 271] on div "Customer Success Manager II, SMB" at bounding box center [608, 280] width 300 height 20
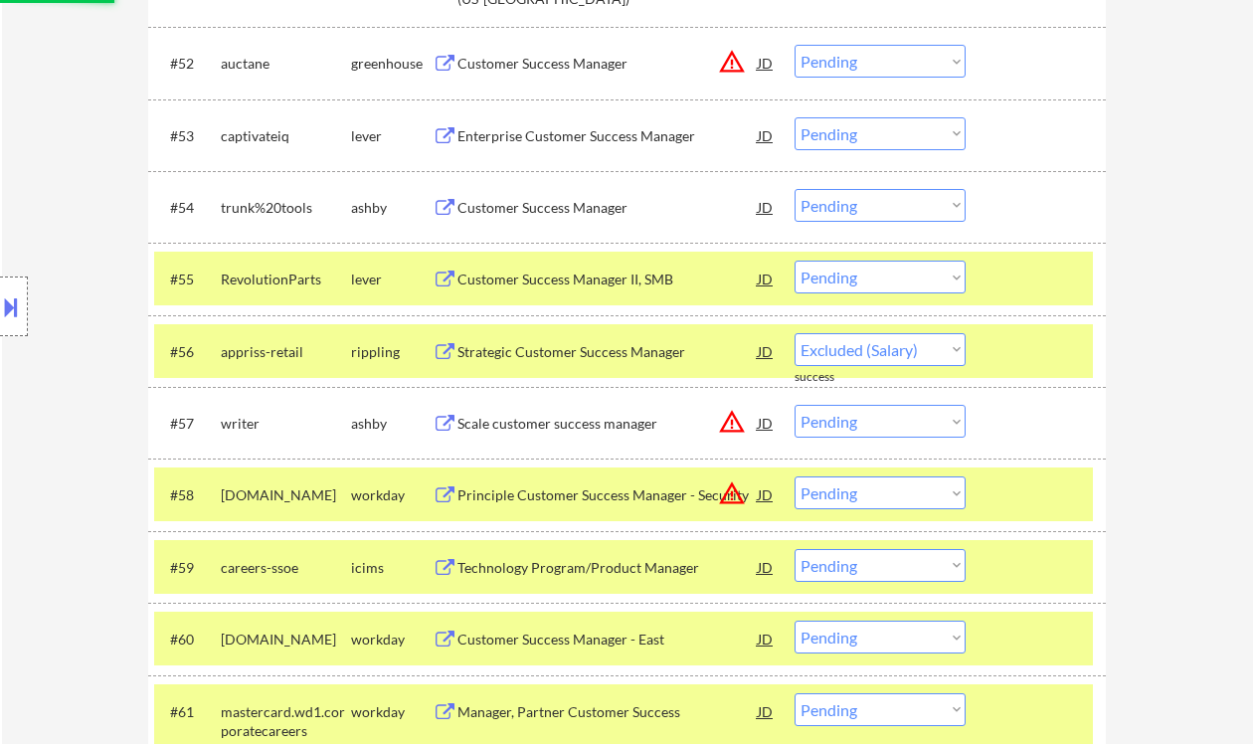
select select ""pending""
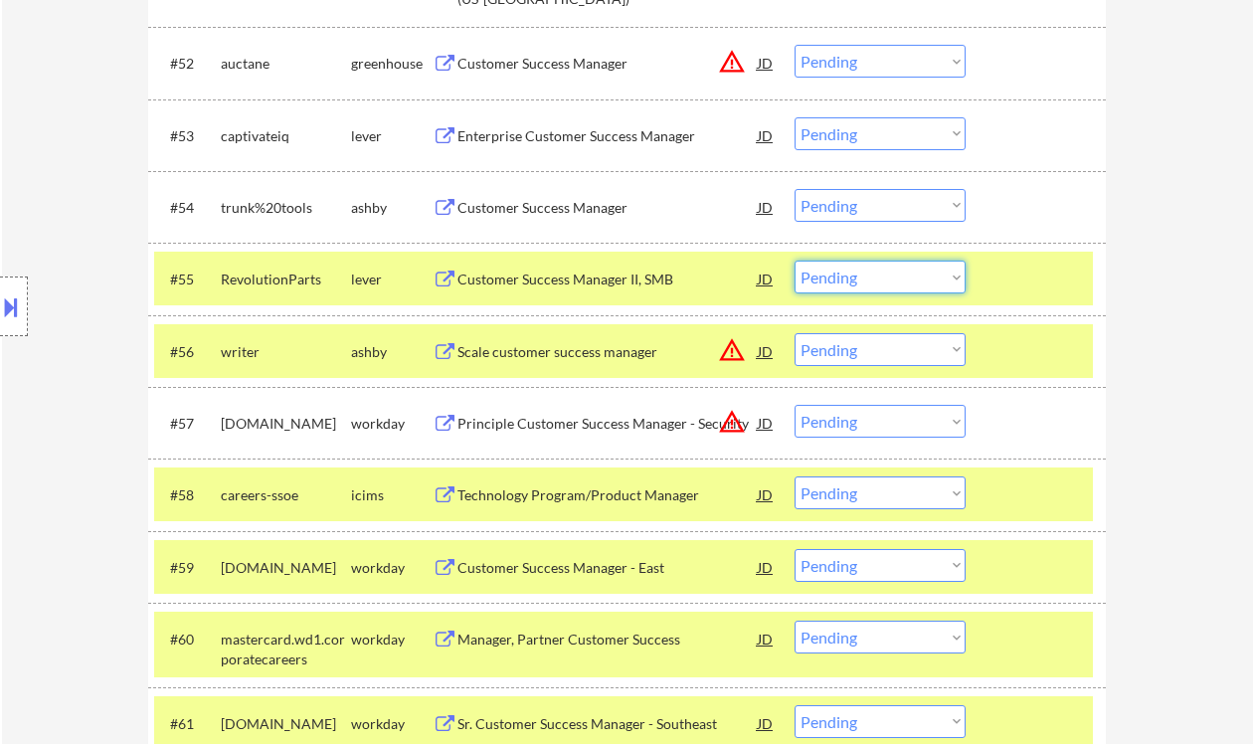
drag, startPoint x: 862, startPoint y: 266, endPoint x: 904, endPoint y: 292, distance: 49.7
click at [863, 266] on select "Choose an option... Pending Applied Excluded (Questions) Excluded (Expired) Exc…" at bounding box center [880, 277] width 171 height 33
click at [795, 261] on select "Choose an option... Pending Applied Excluded (Questions) Excluded (Expired) Exc…" at bounding box center [880, 277] width 171 height 33
click at [534, 212] on div "Customer Success Manager" at bounding box center [608, 208] width 300 height 20
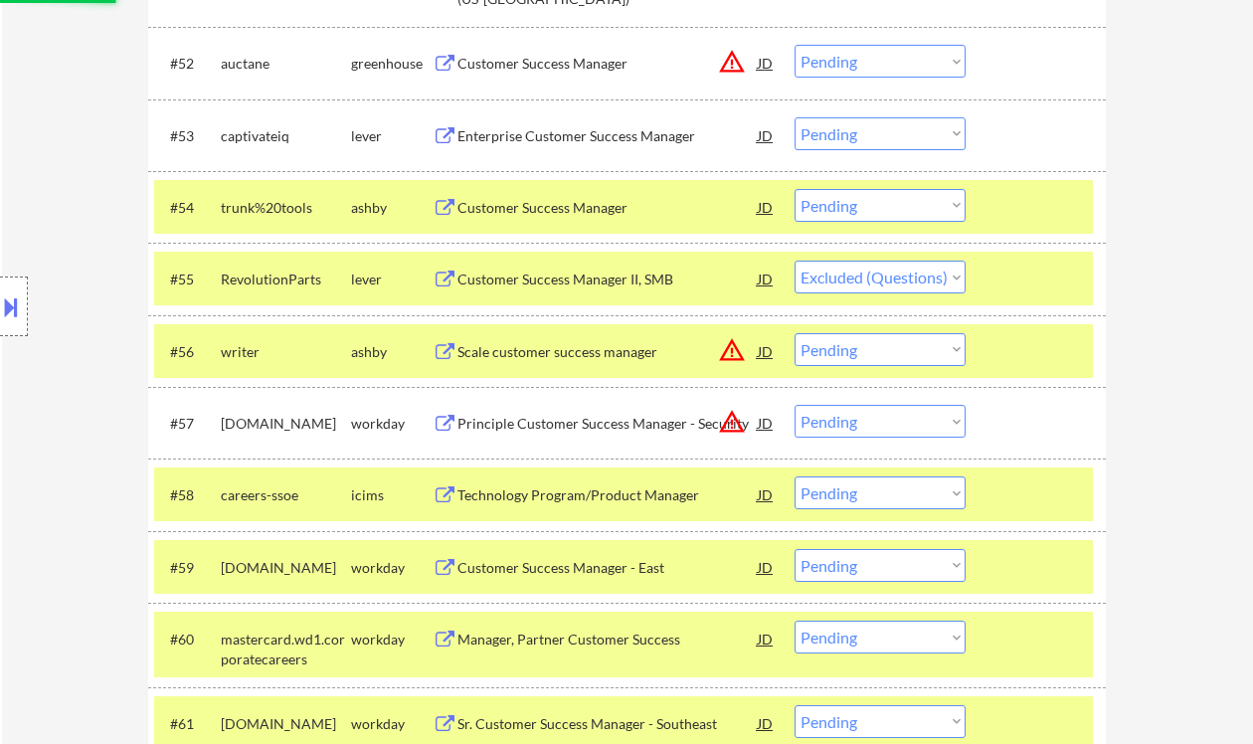
select select ""pending""
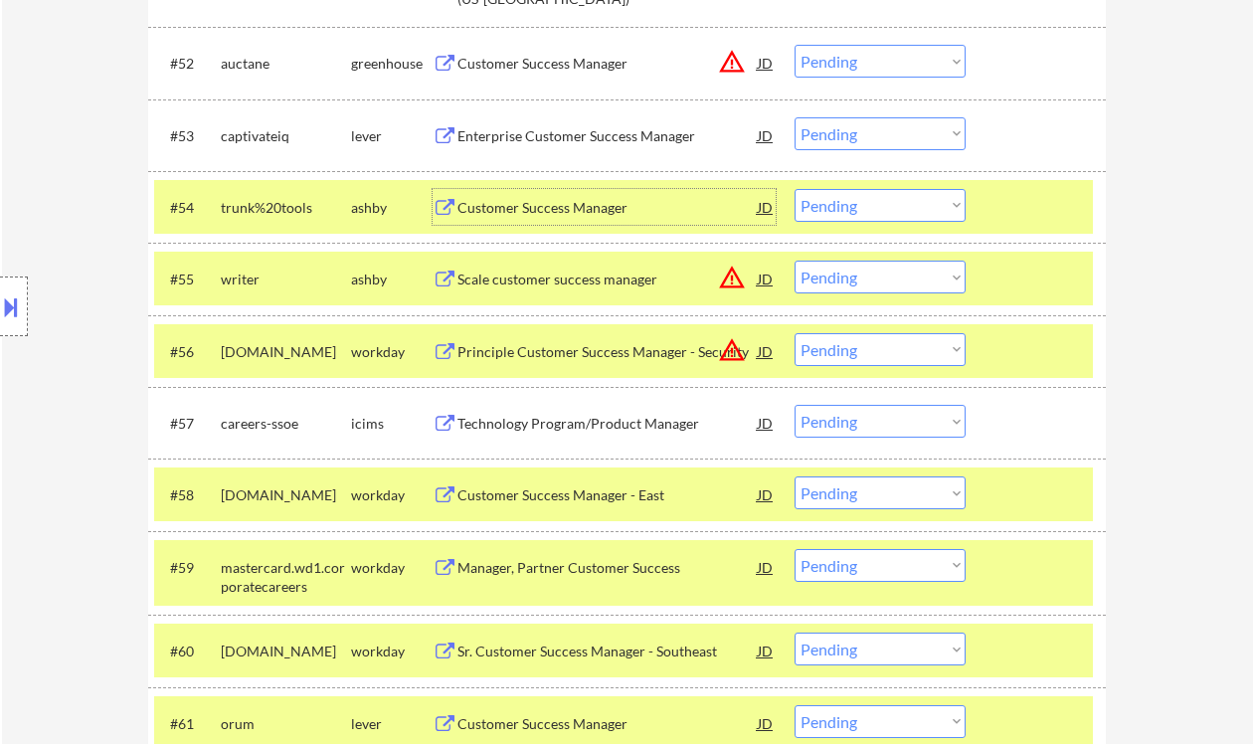
click at [861, 204] on select "Choose an option... Pending Applied Excluded (Questions) Excluded (Expired) Exc…" at bounding box center [880, 205] width 171 height 33
click at [795, 189] on select "Choose an option... Pending Applied Excluded (Questions) Excluded (Expired) Exc…" at bounding box center [880, 205] width 171 height 33
click at [548, 135] on div "Enterprise Customer Success Manager" at bounding box center [608, 136] width 300 height 20
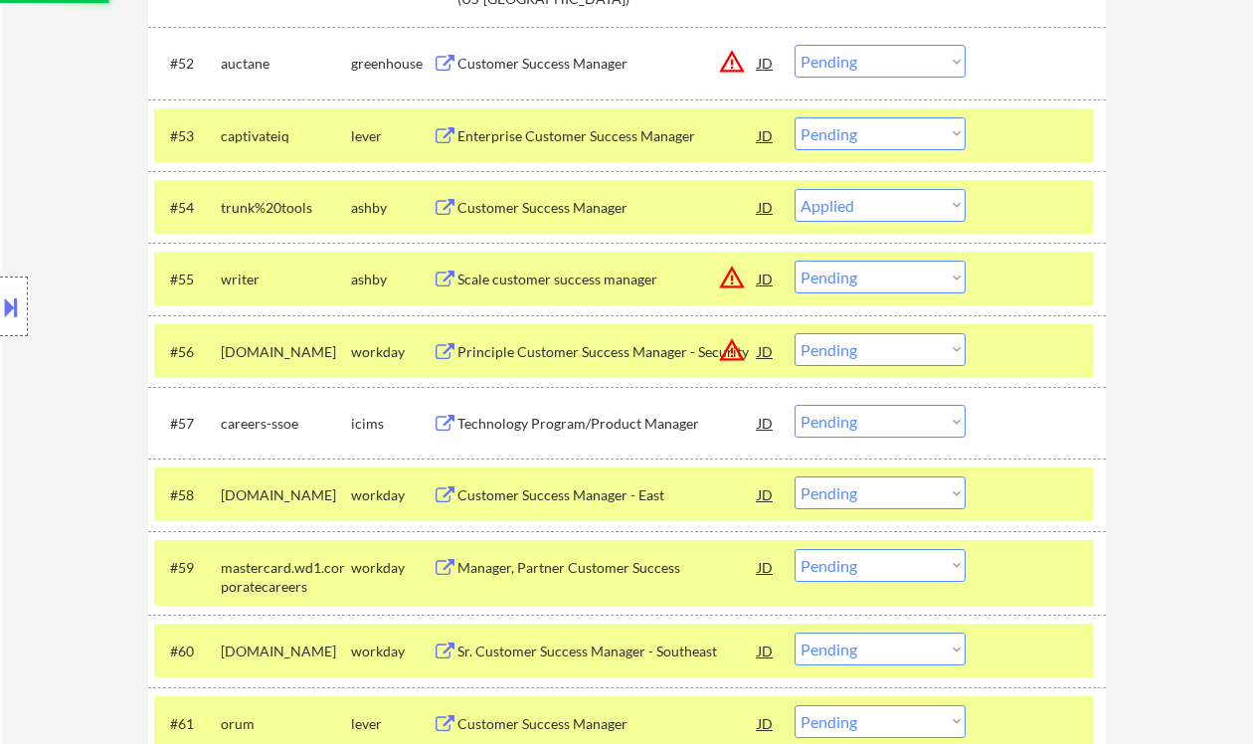
select select ""pending""
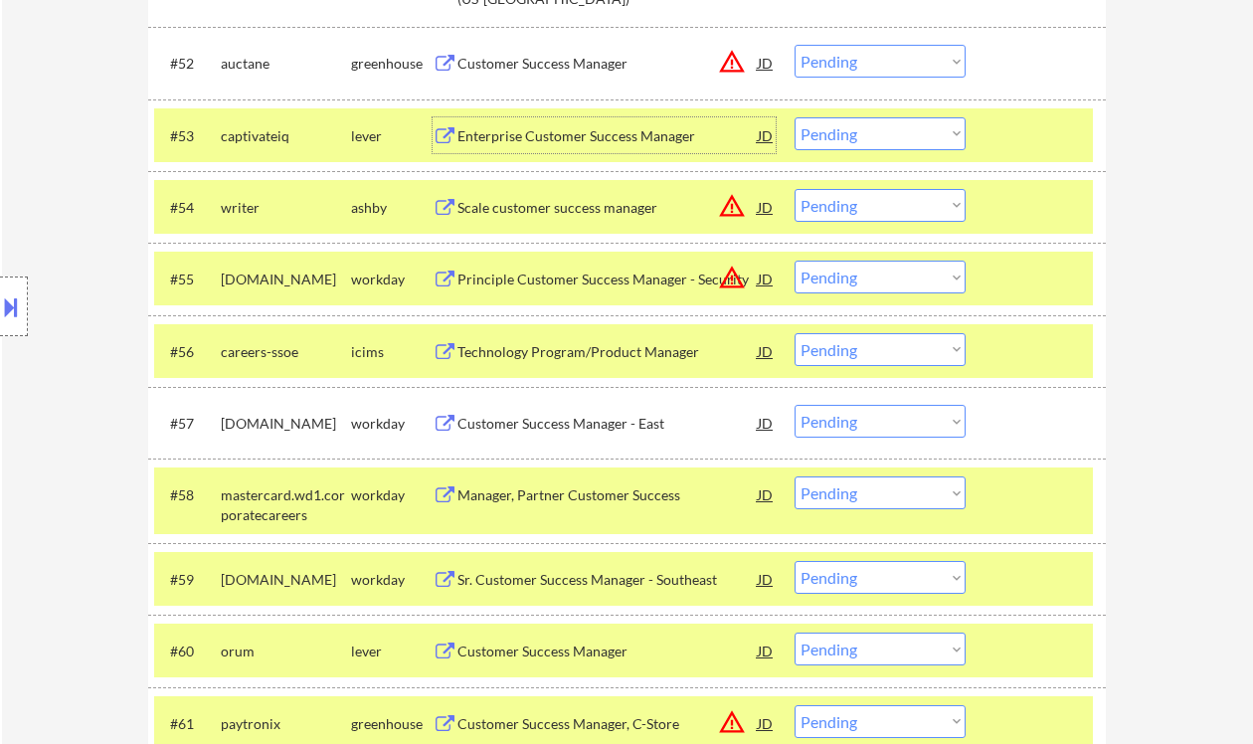
drag, startPoint x: 826, startPoint y: 135, endPoint x: 832, endPoint y: 148, distance: 14.2
click at [826, 135] on select "Choose an option... Pending Applied Excluded (Questions) Excluded (Expired) Exc…" at bounding box center [880, 133] width 171 height 33
click at [795, 117] on select "Choose an option... Pending Applied Excluded (Questions) Excluded (Expired) Exc…" at bounding box center [880, 133] width 171 height 33
select select ""pending""
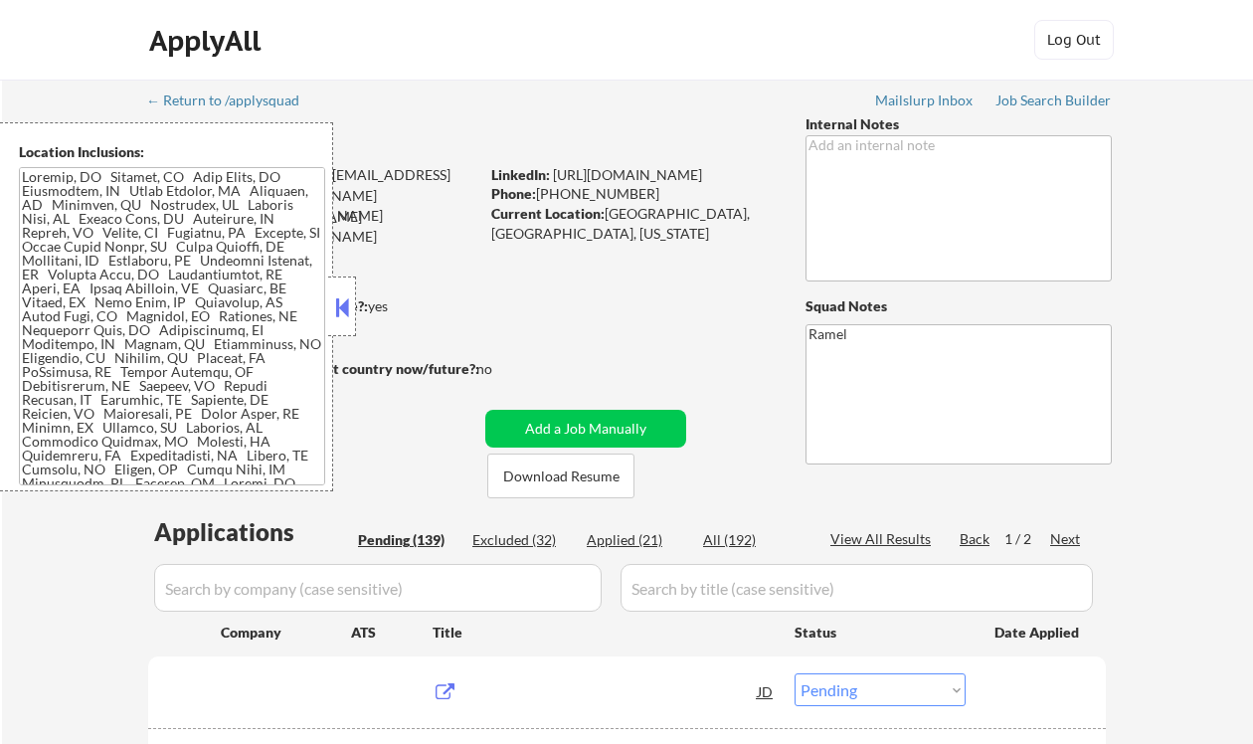
select select ""pending""
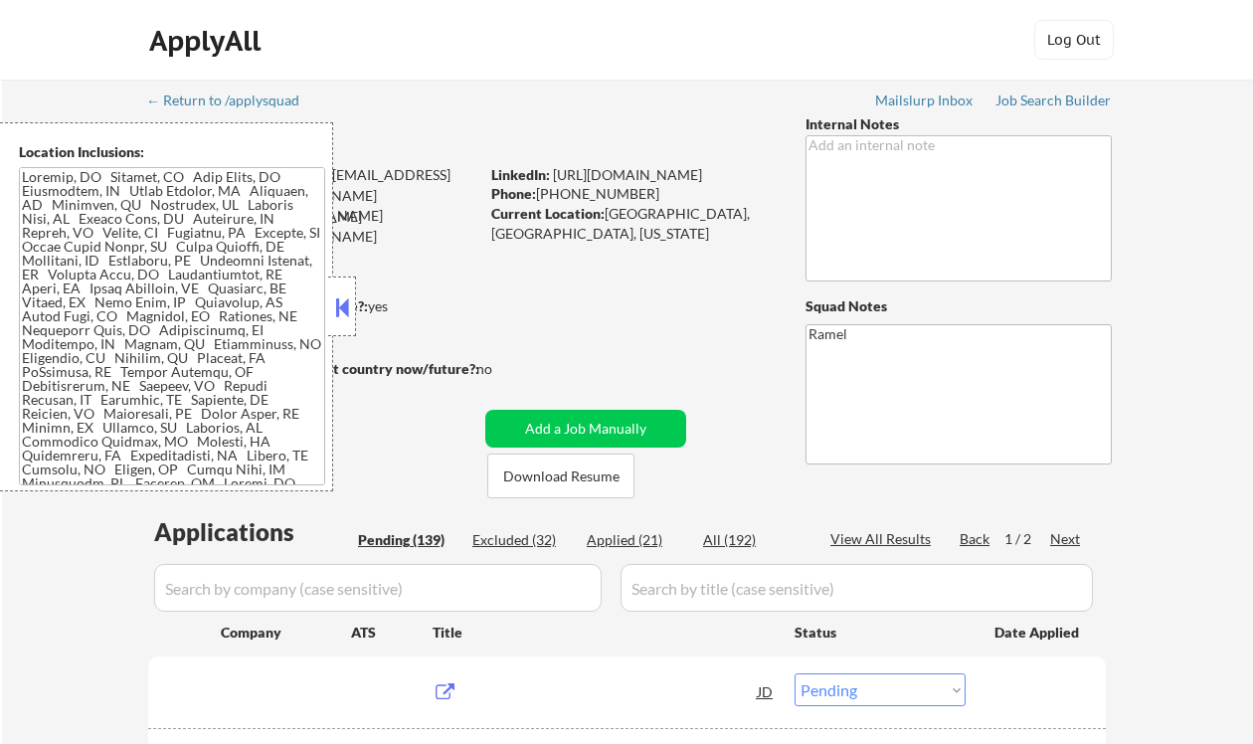
select select ""pending""
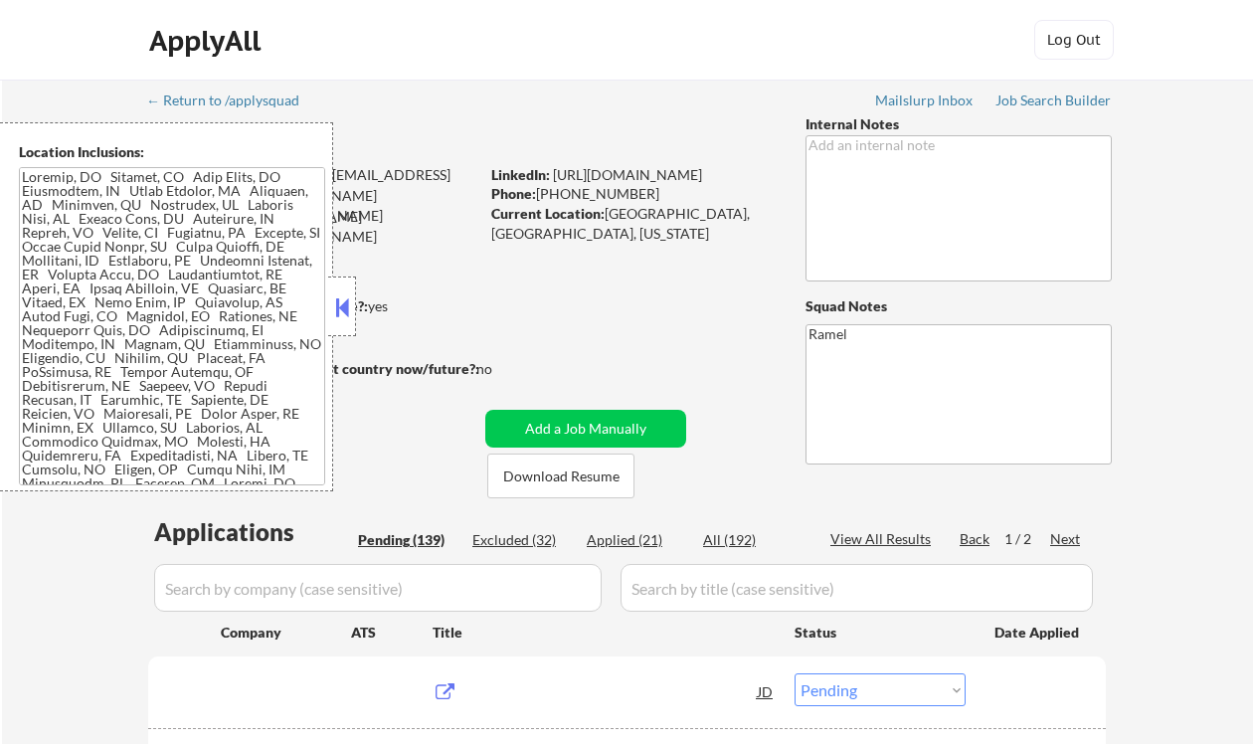
select select ""pending""
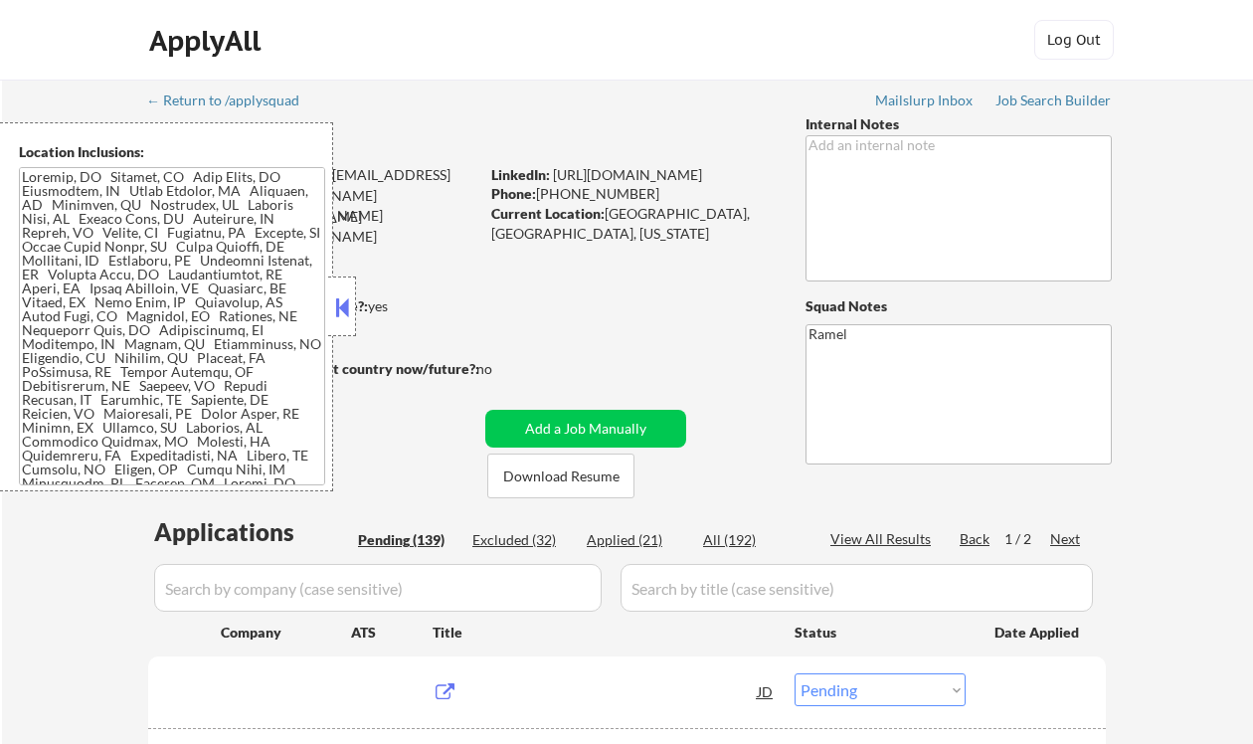
select select ""pending""
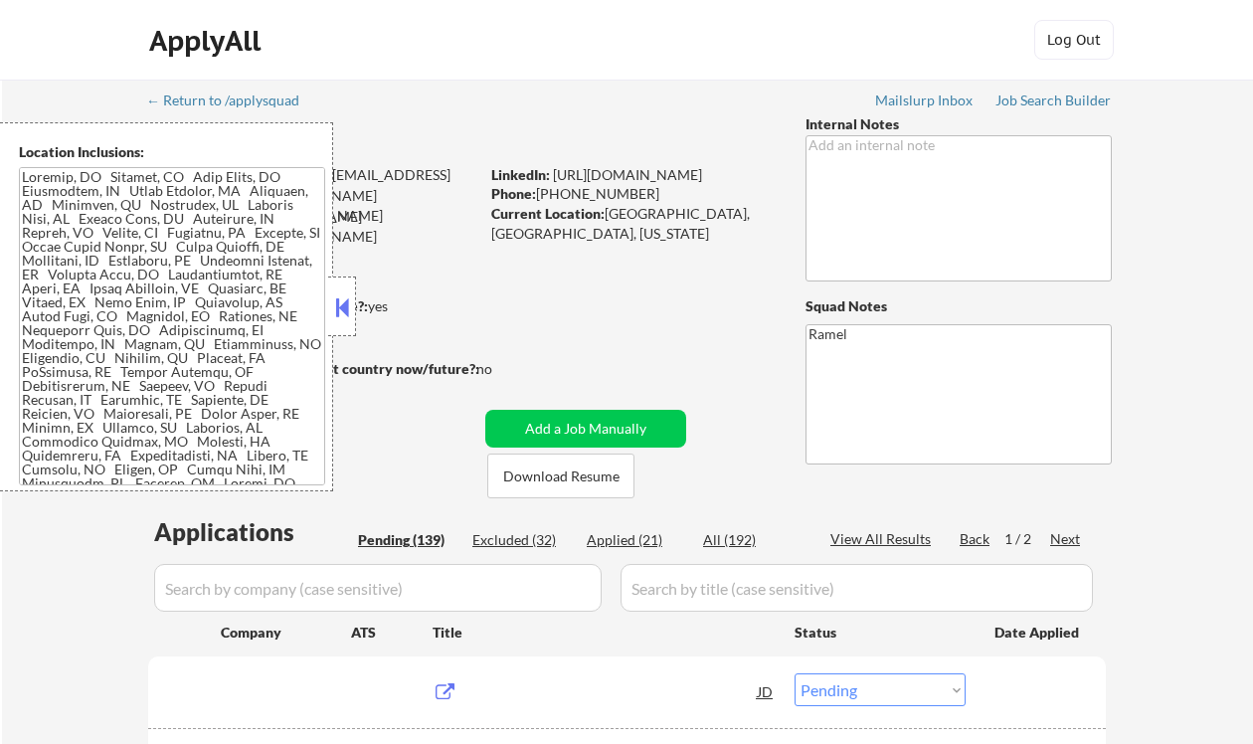
select select ""pending""
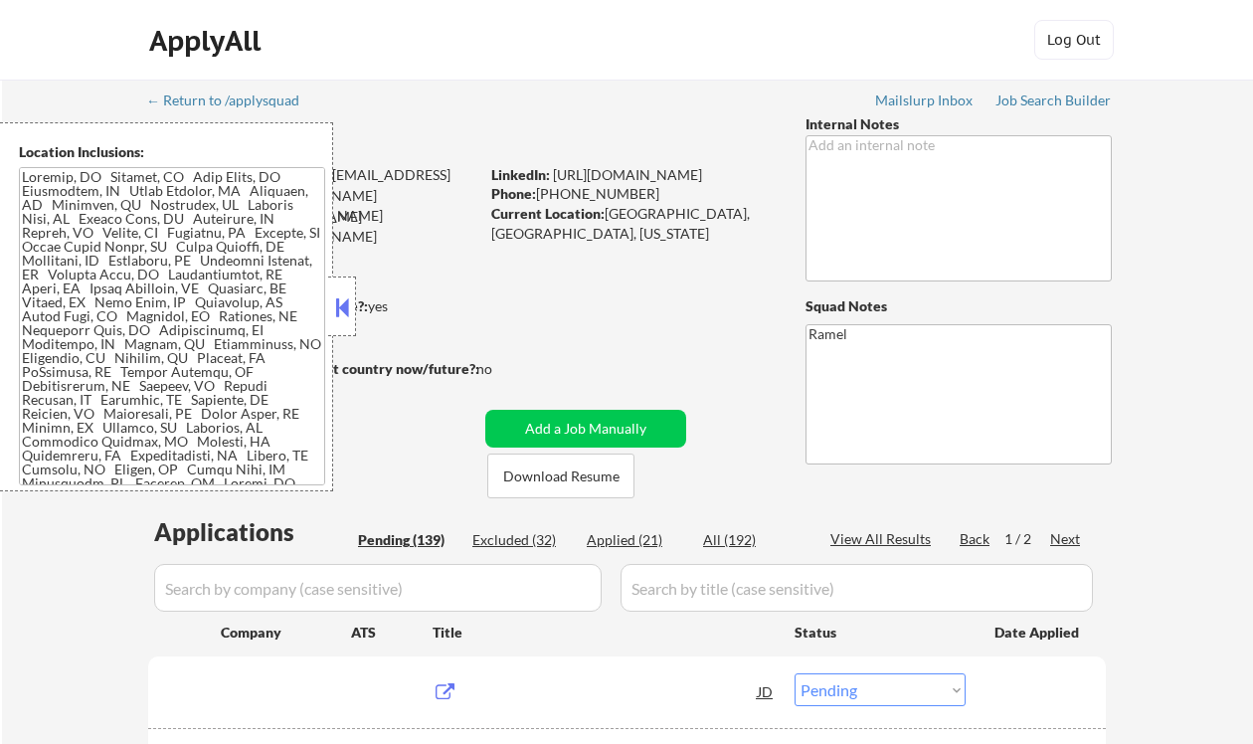
select select ""pending""
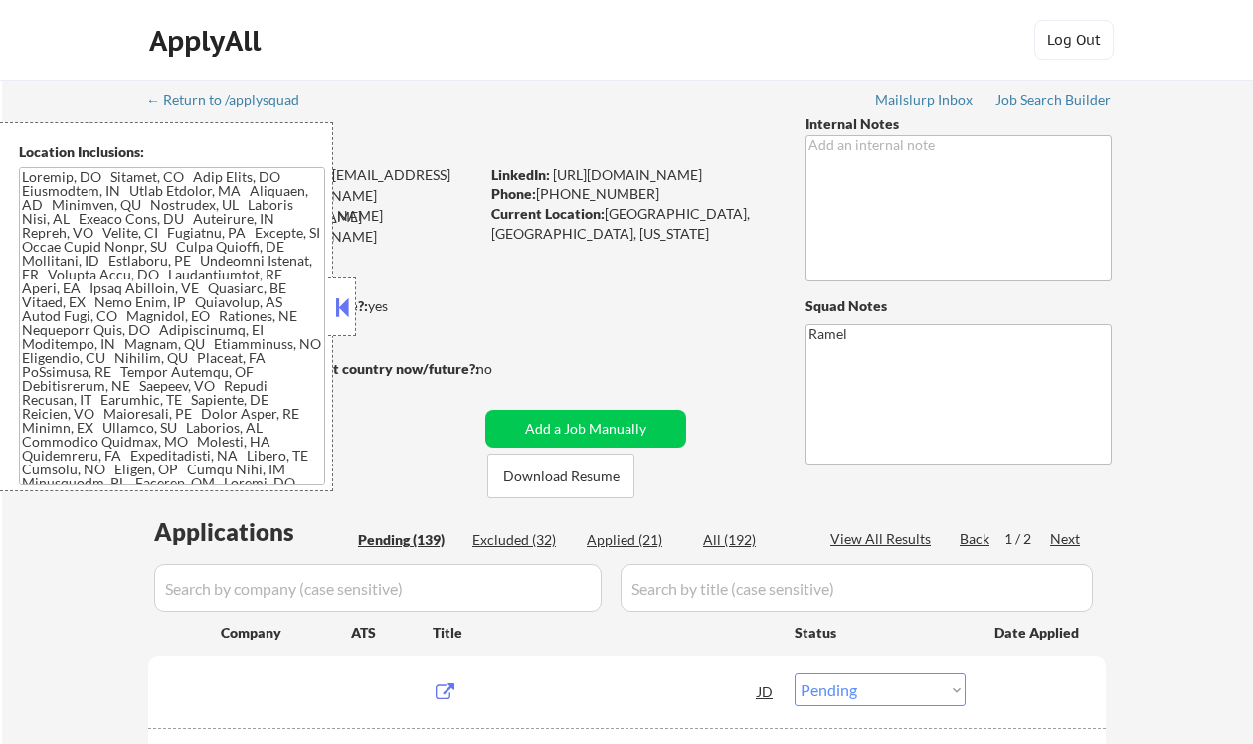
select select ""pending""
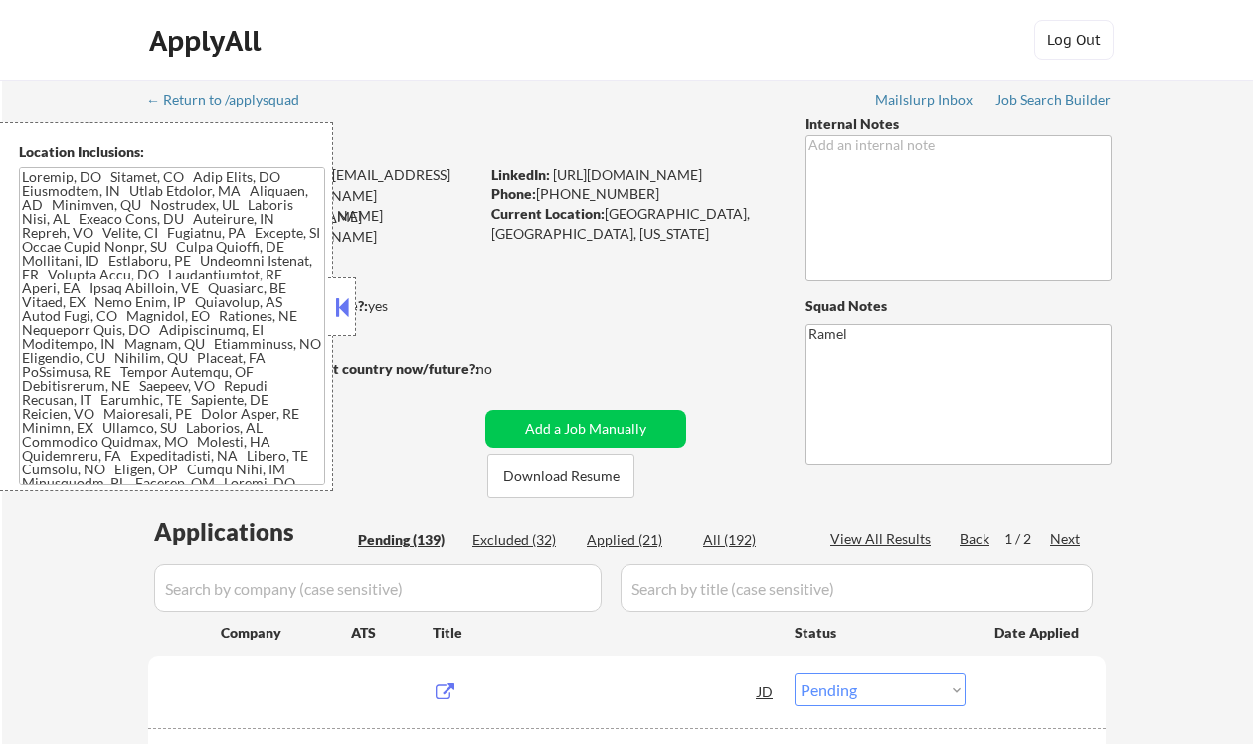
select select ""pending""
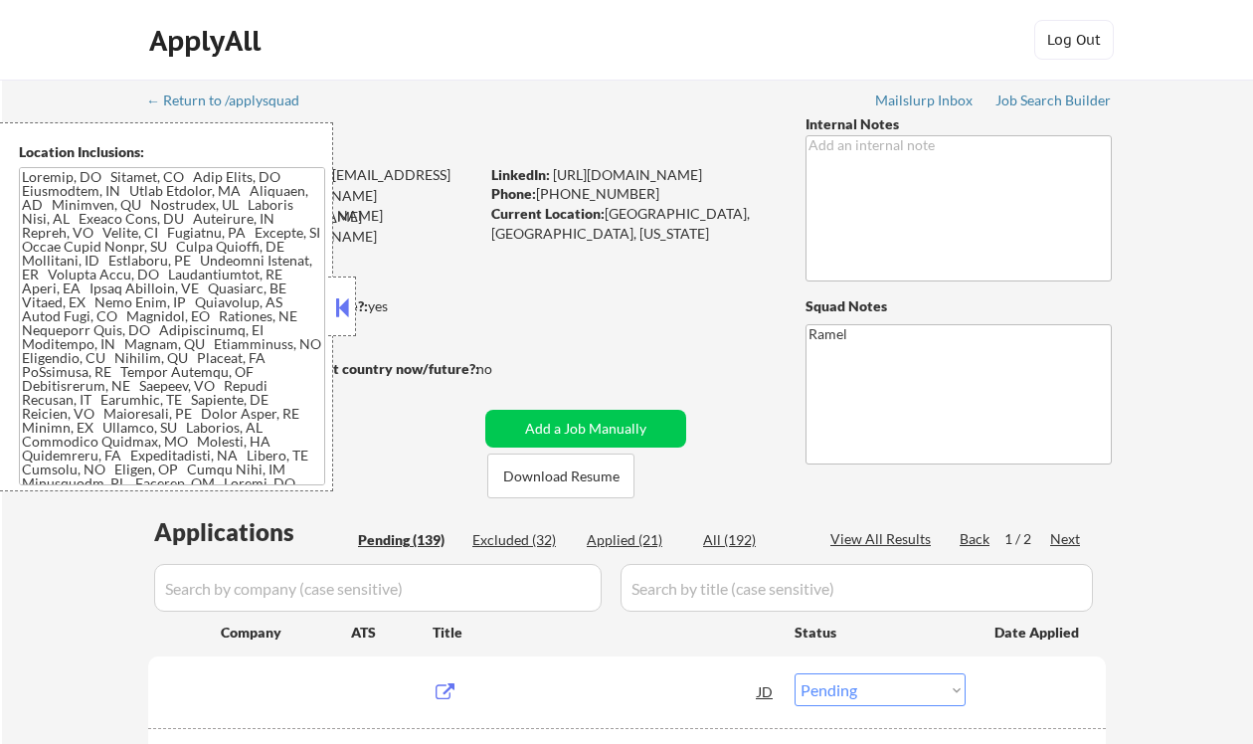
select select ""pending""
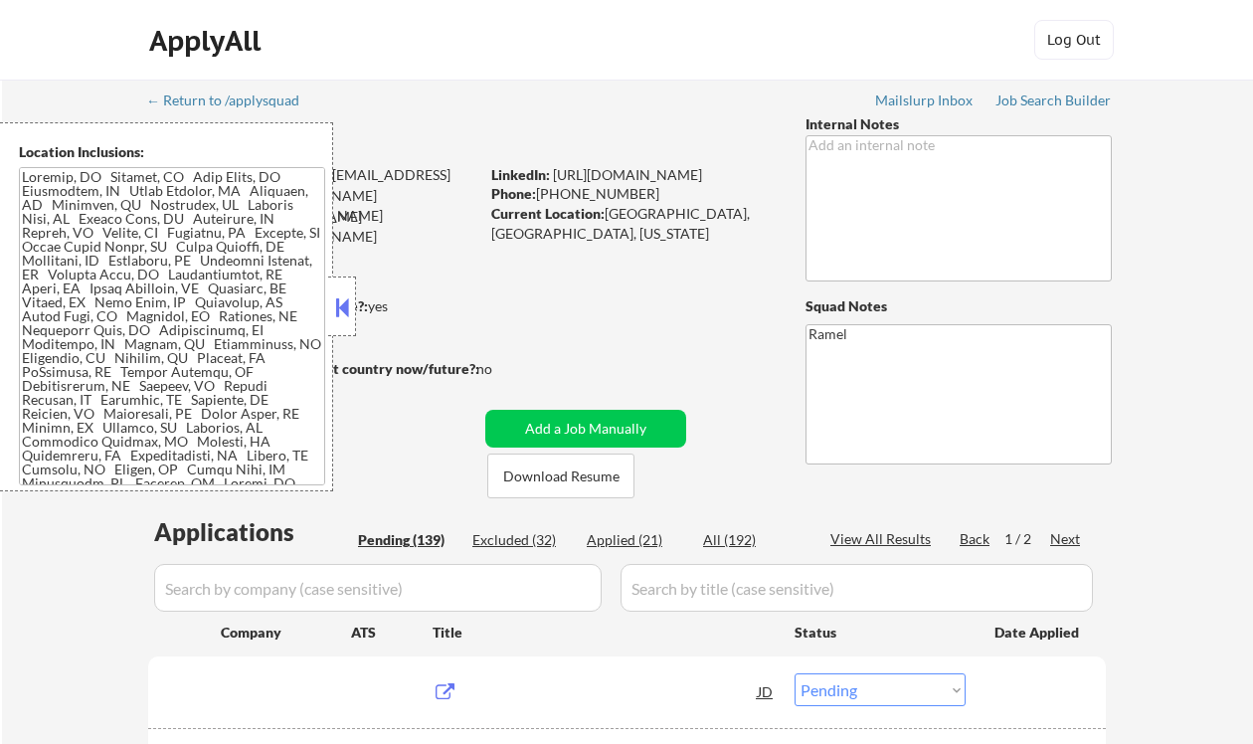
select select ""pending""
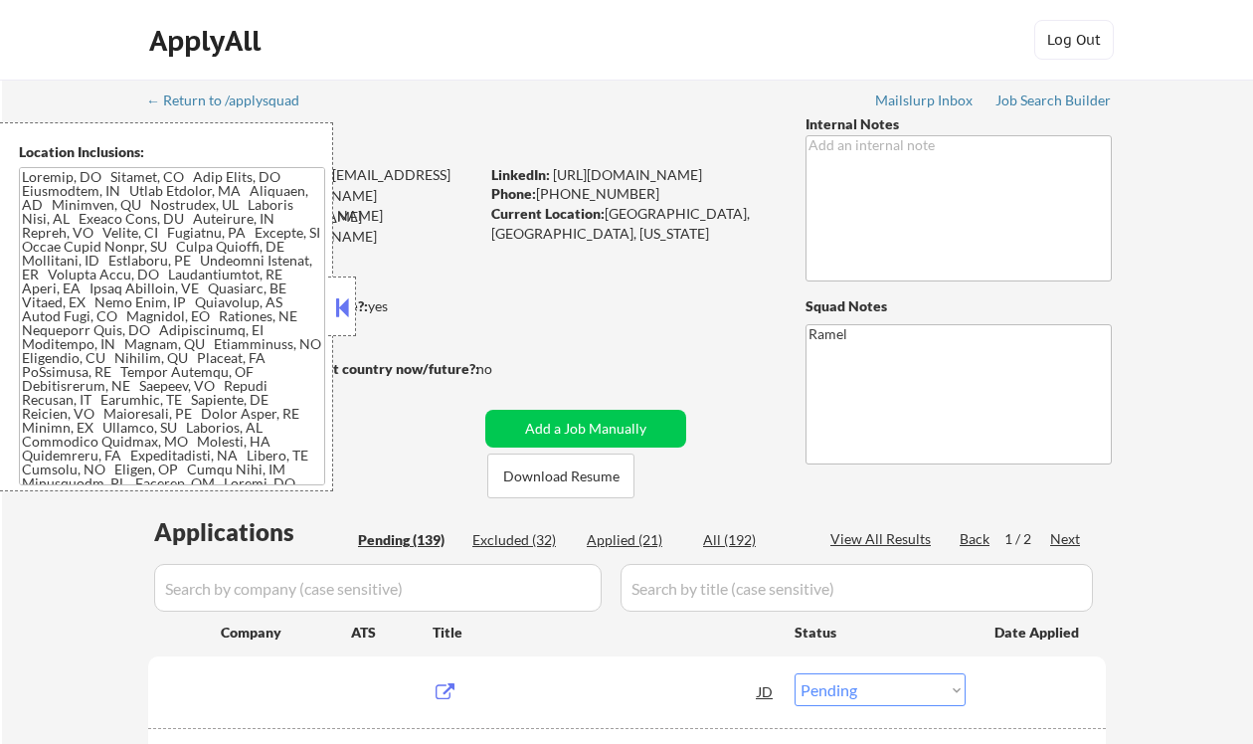
select select ""pending""
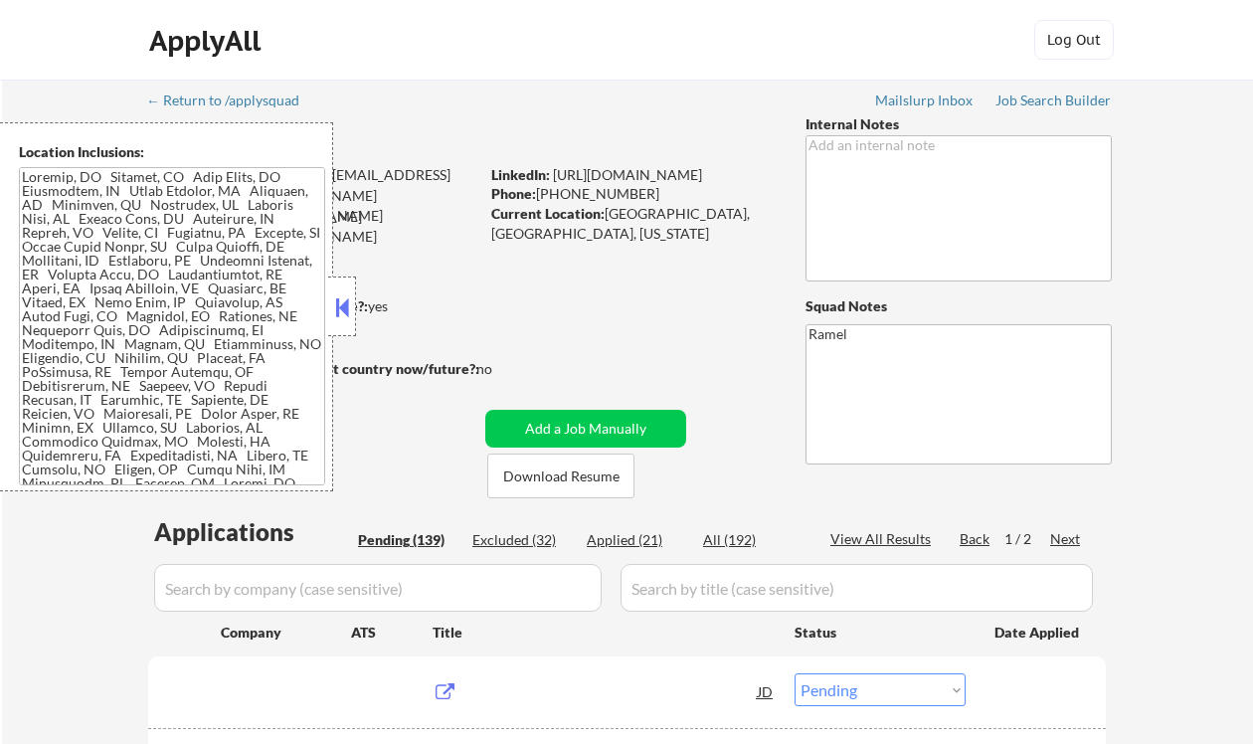
select select ""pending""
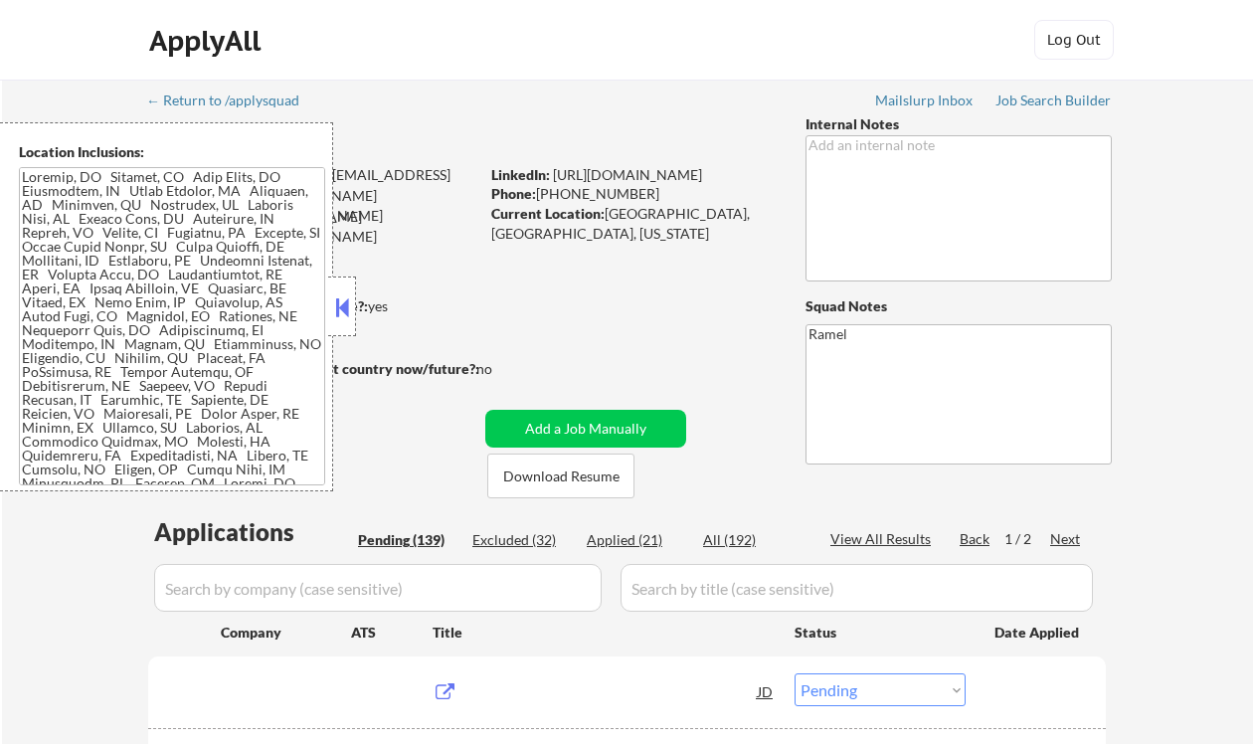
select select ""pending""
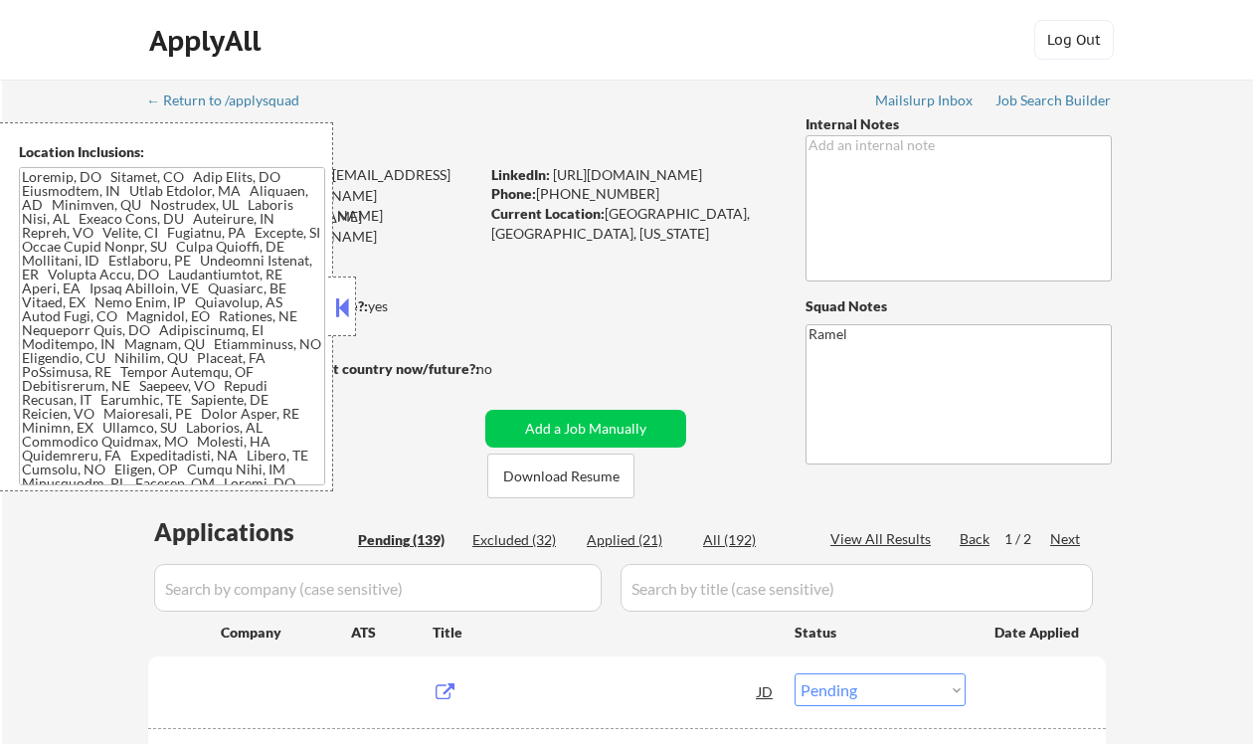
select select ""pending""
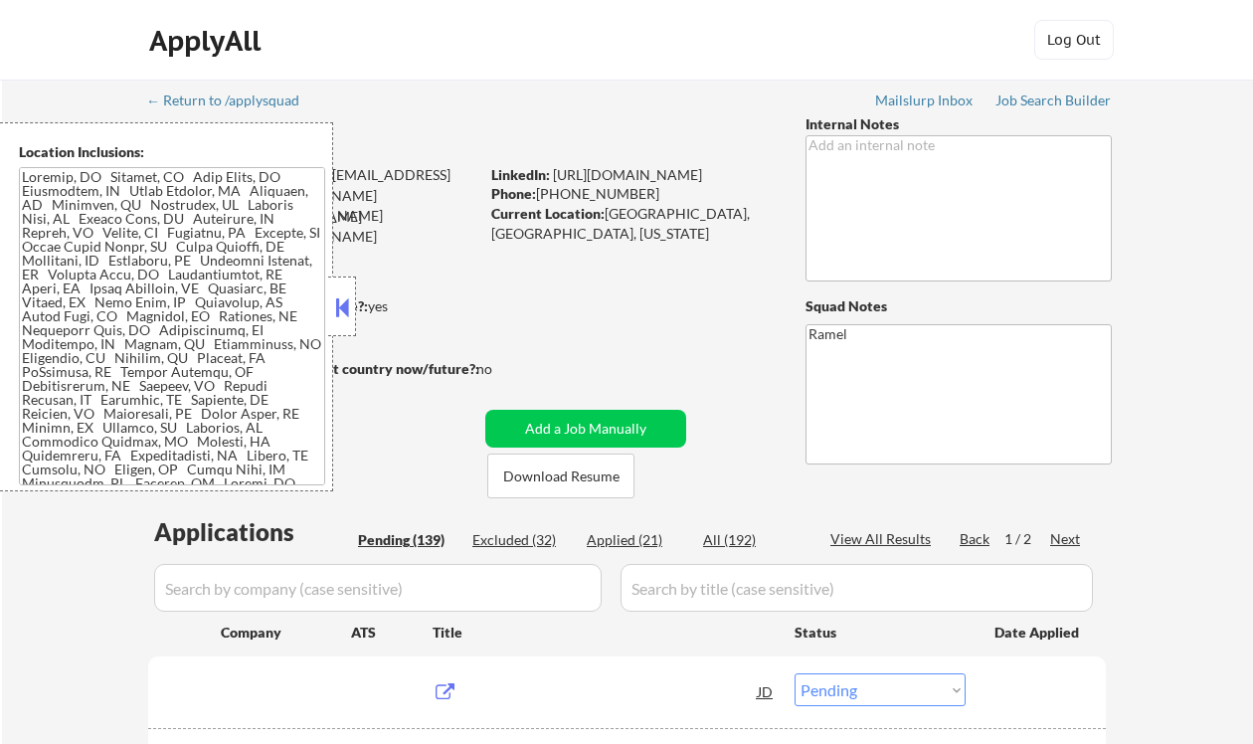
select select ""pending""
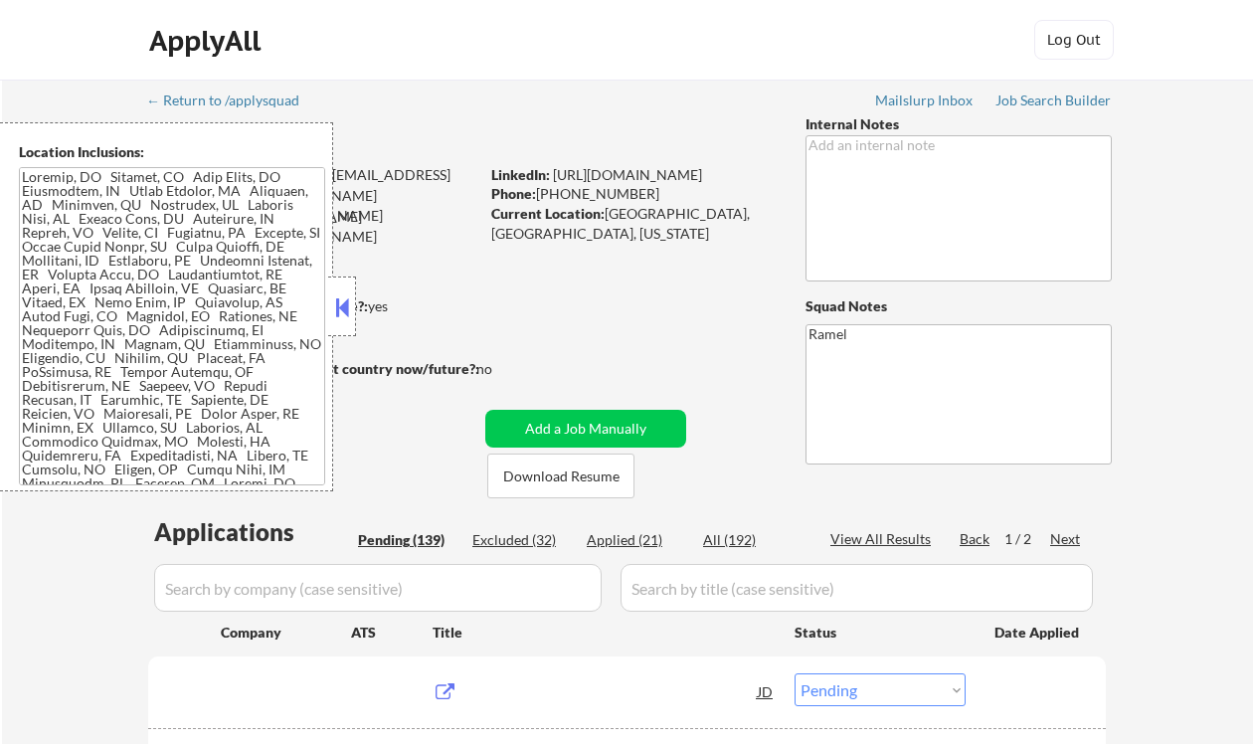
select select ""pending""
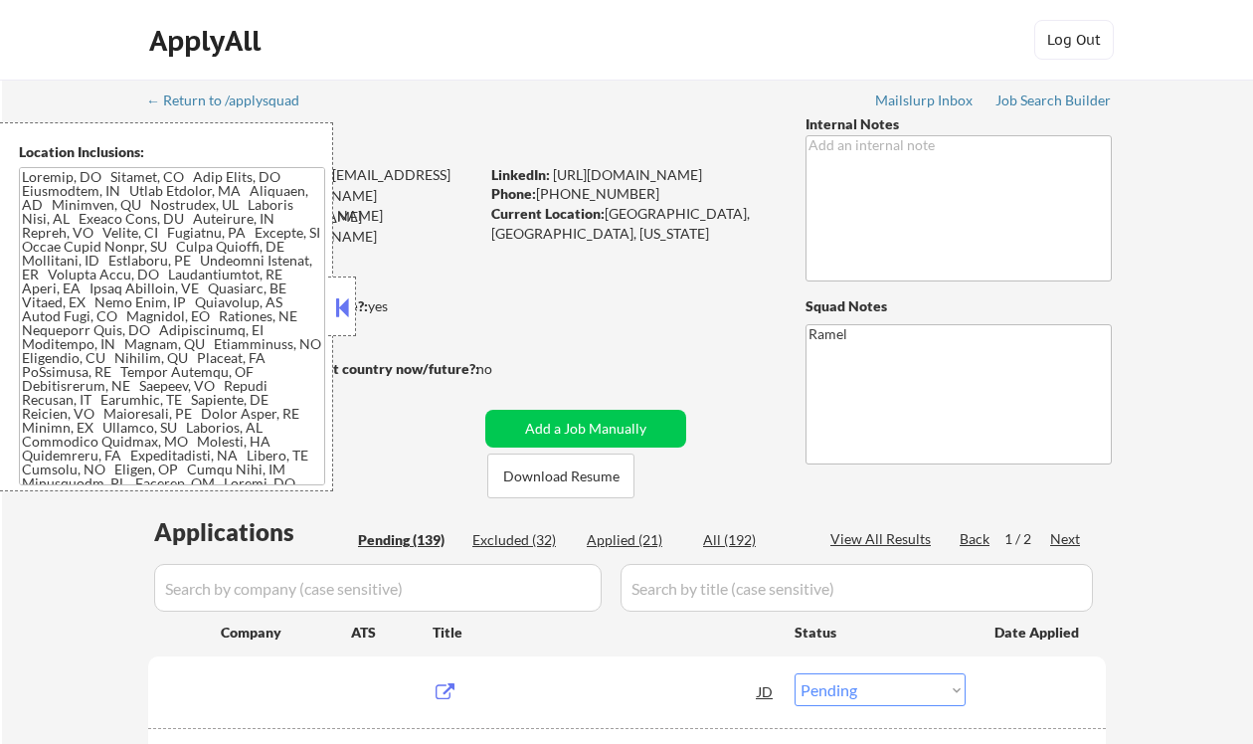
select select ""pending""
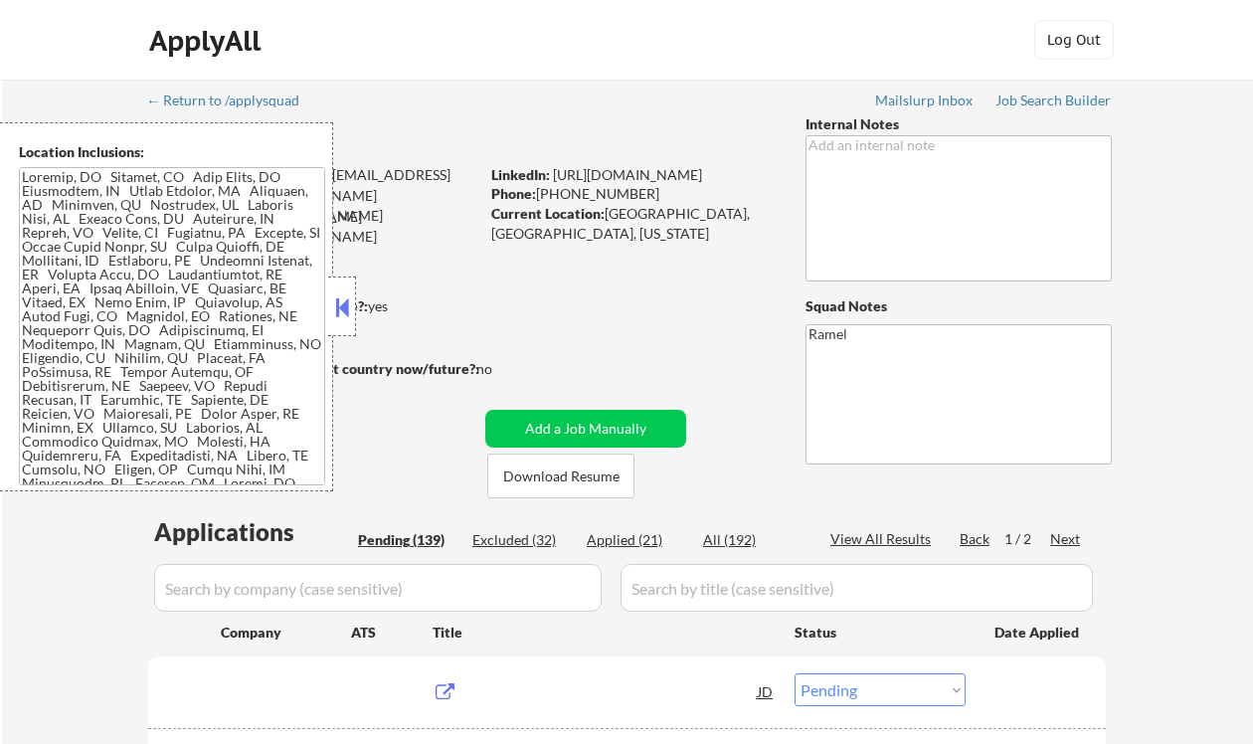
select select ""pending""
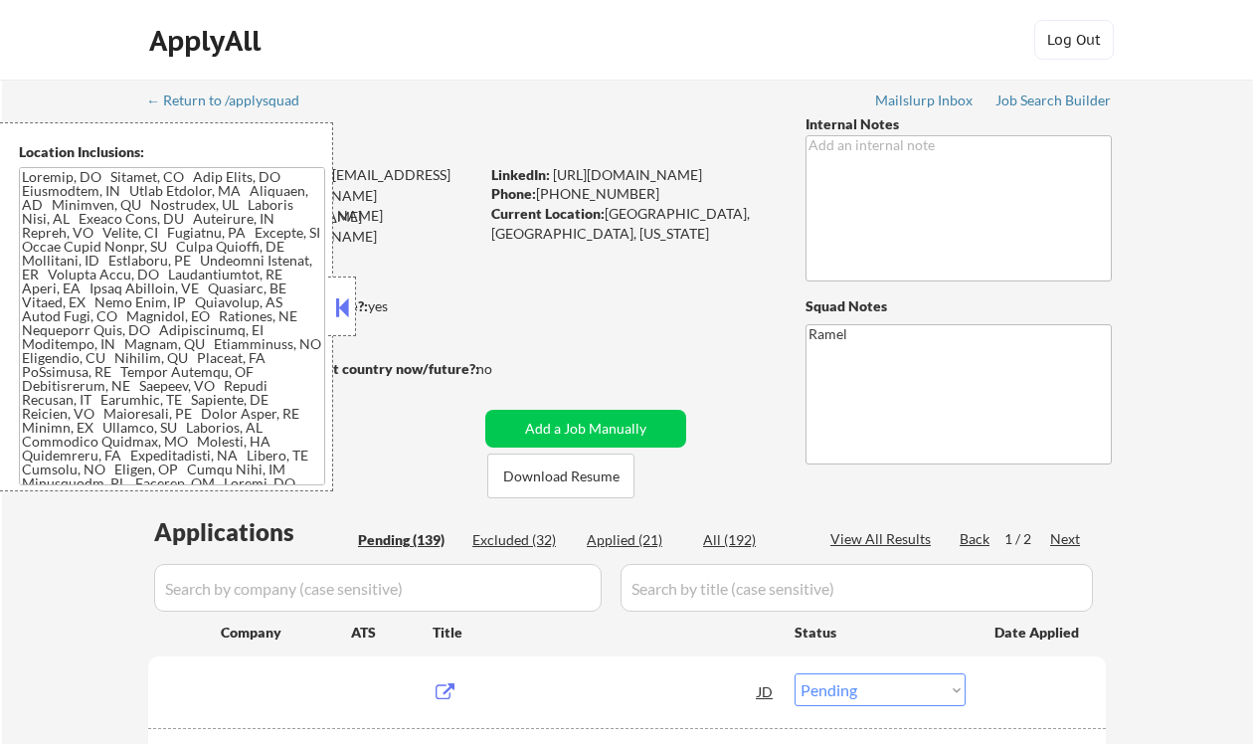
select select ""pending""
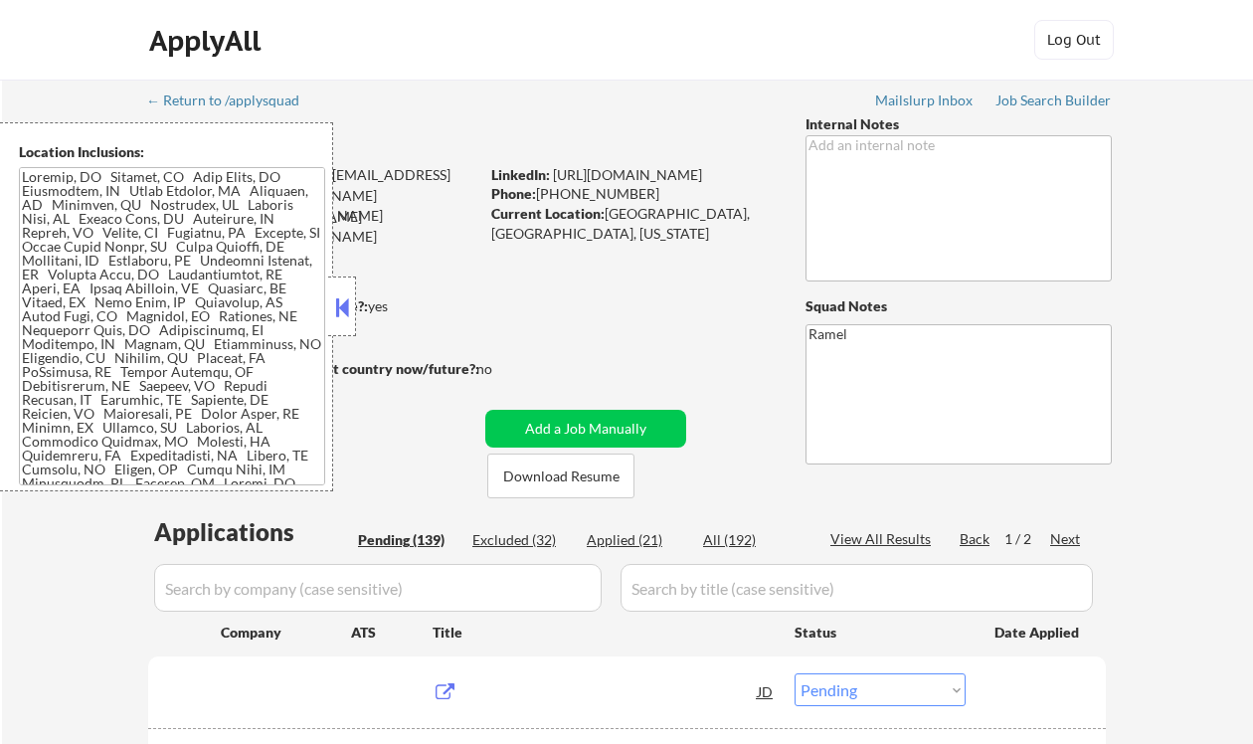
select select ""pending""
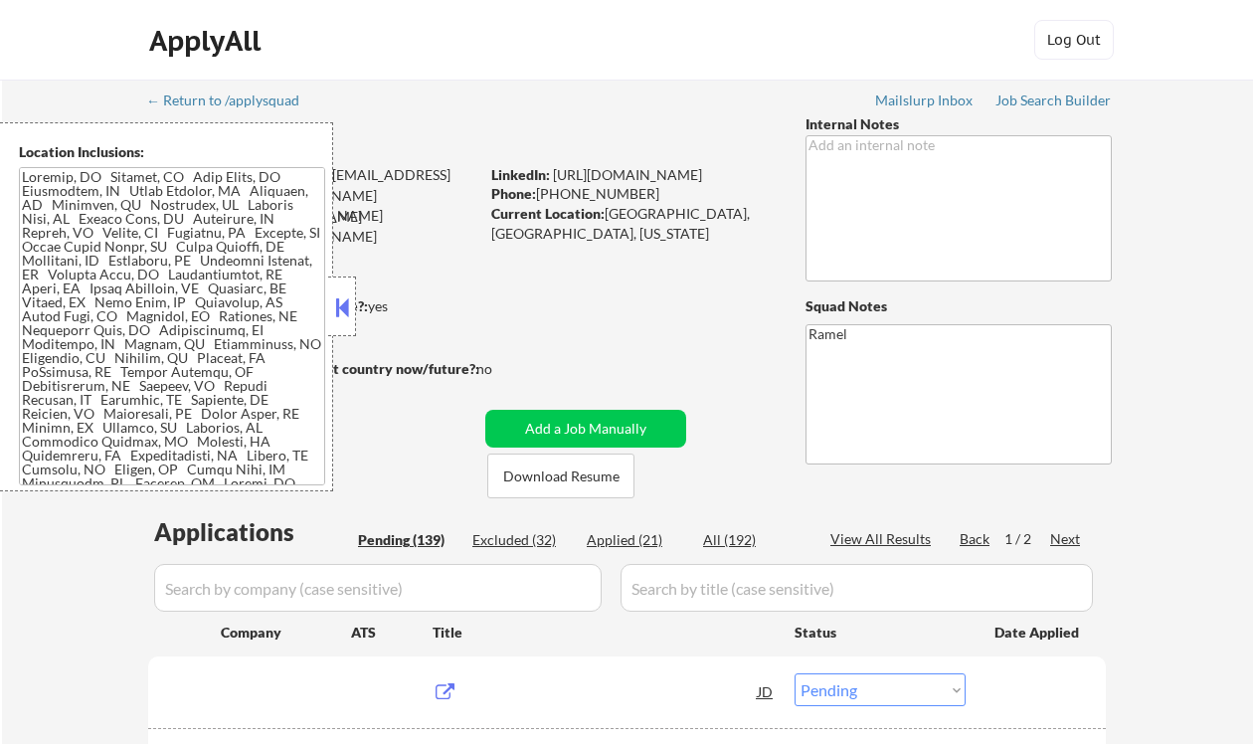
select select ""pending""
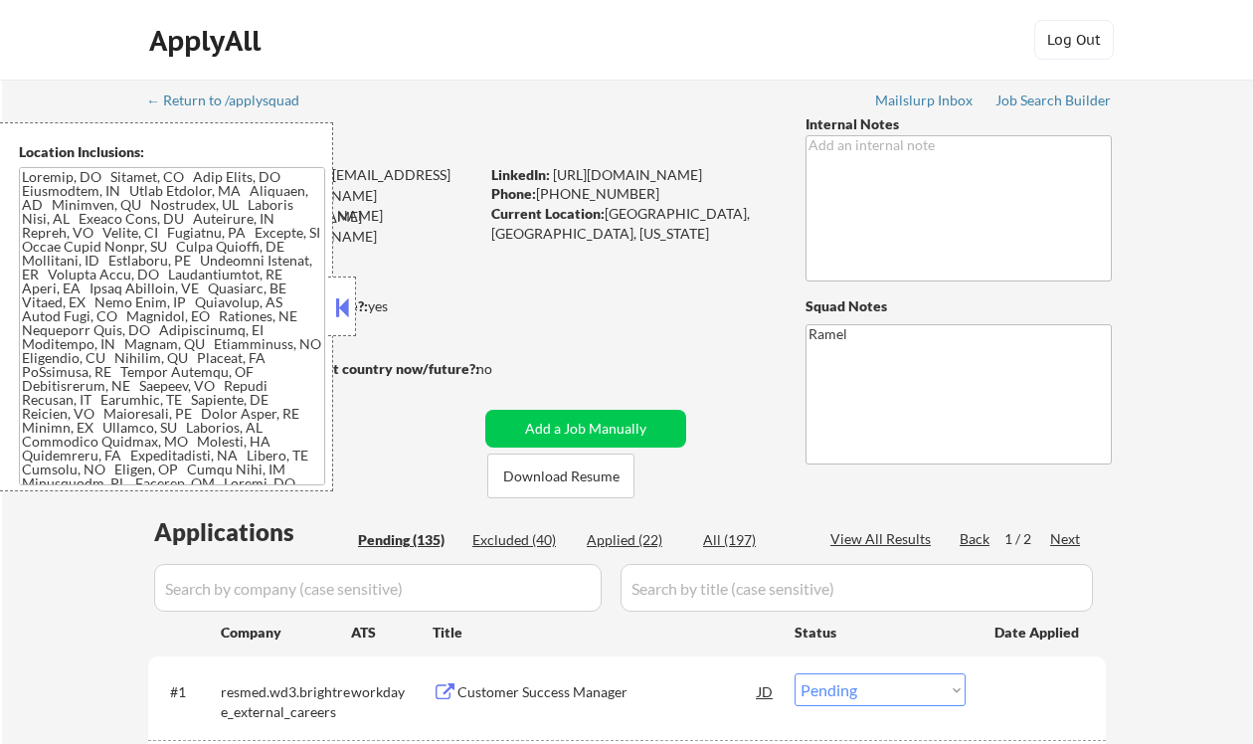
click at [630, 545] on div "Applied (22)" at bounding box center [636, 540] width 99 height 20
select select ""applied""
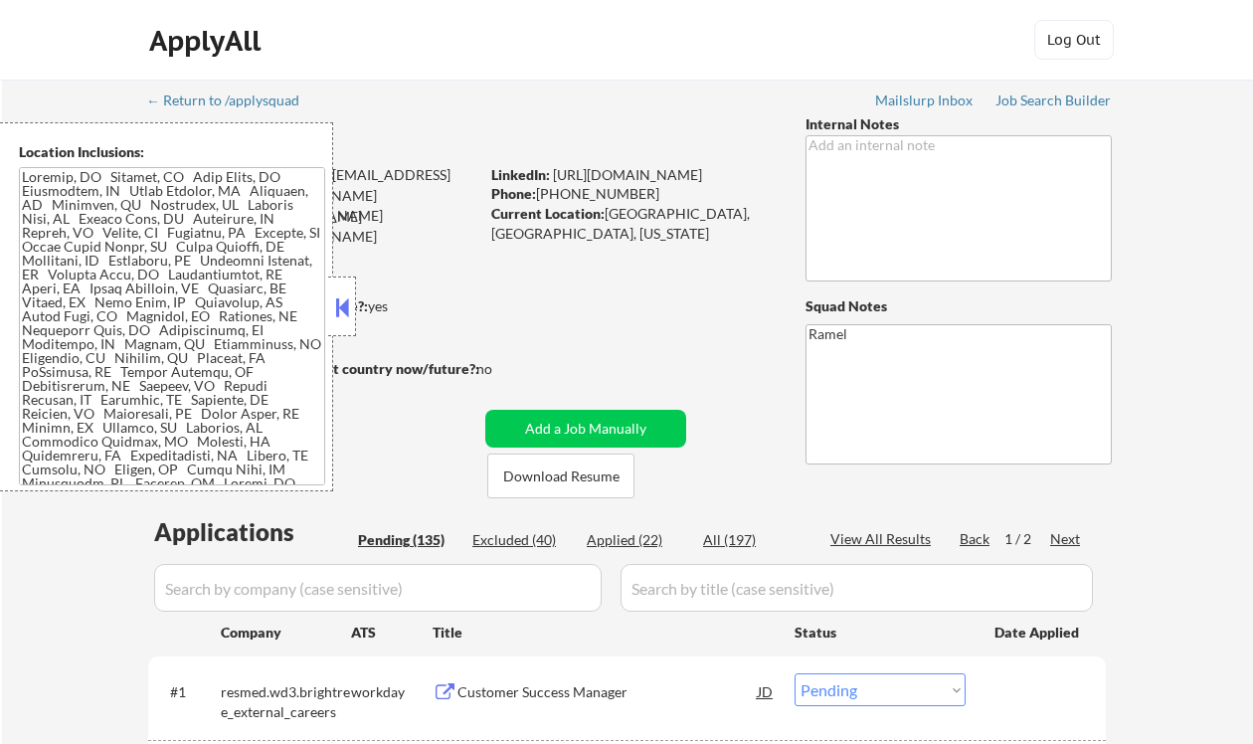
select select ""applied""
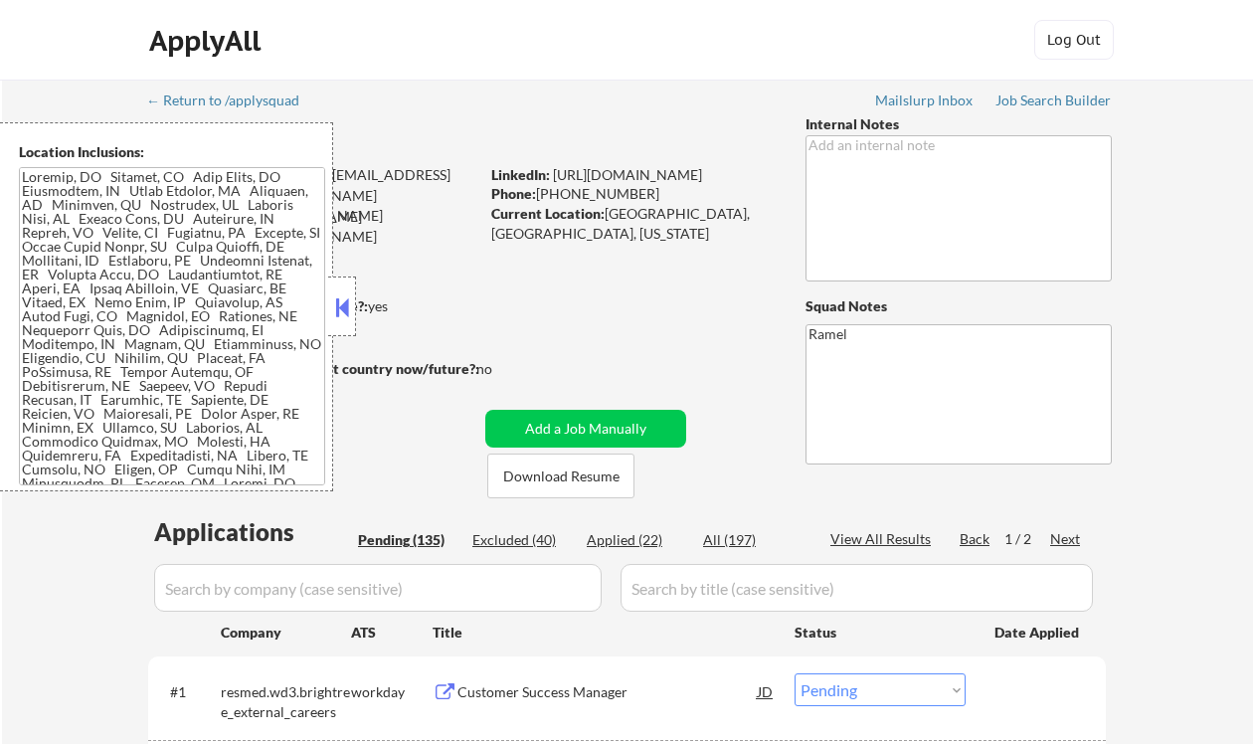
select select ""applied""
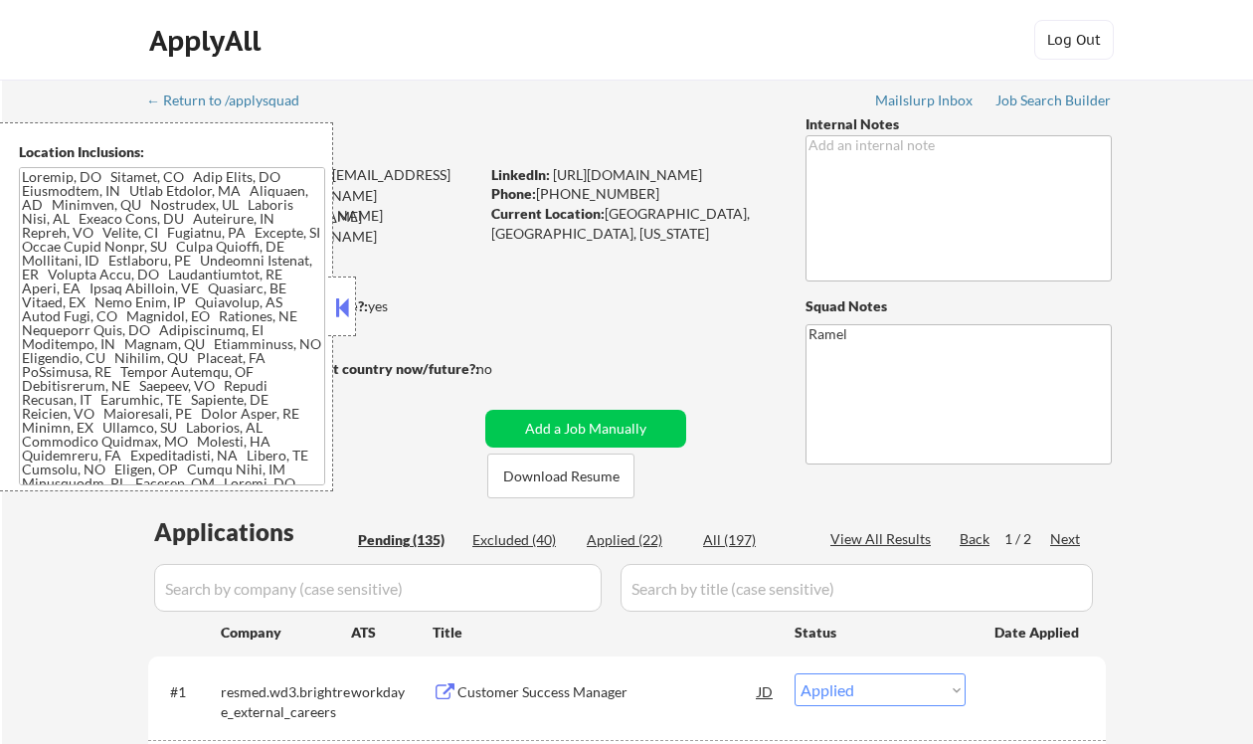
select select ""applied""
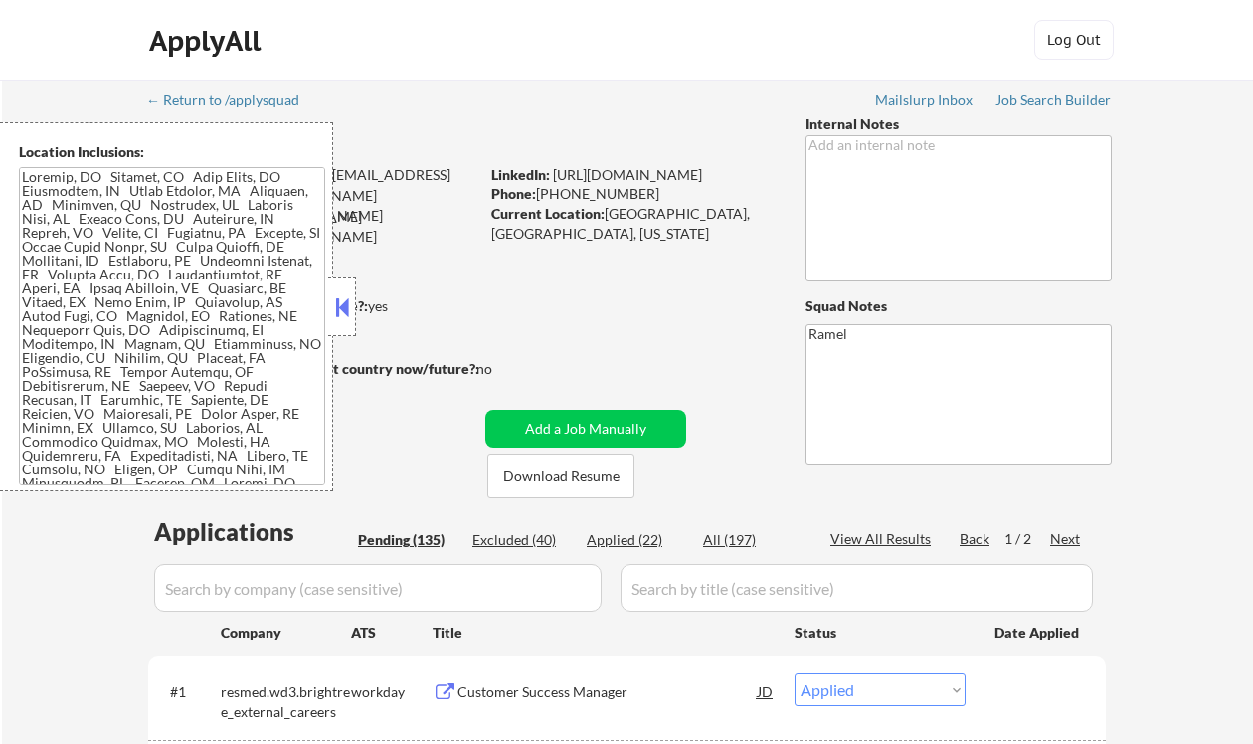
select select ""applied""
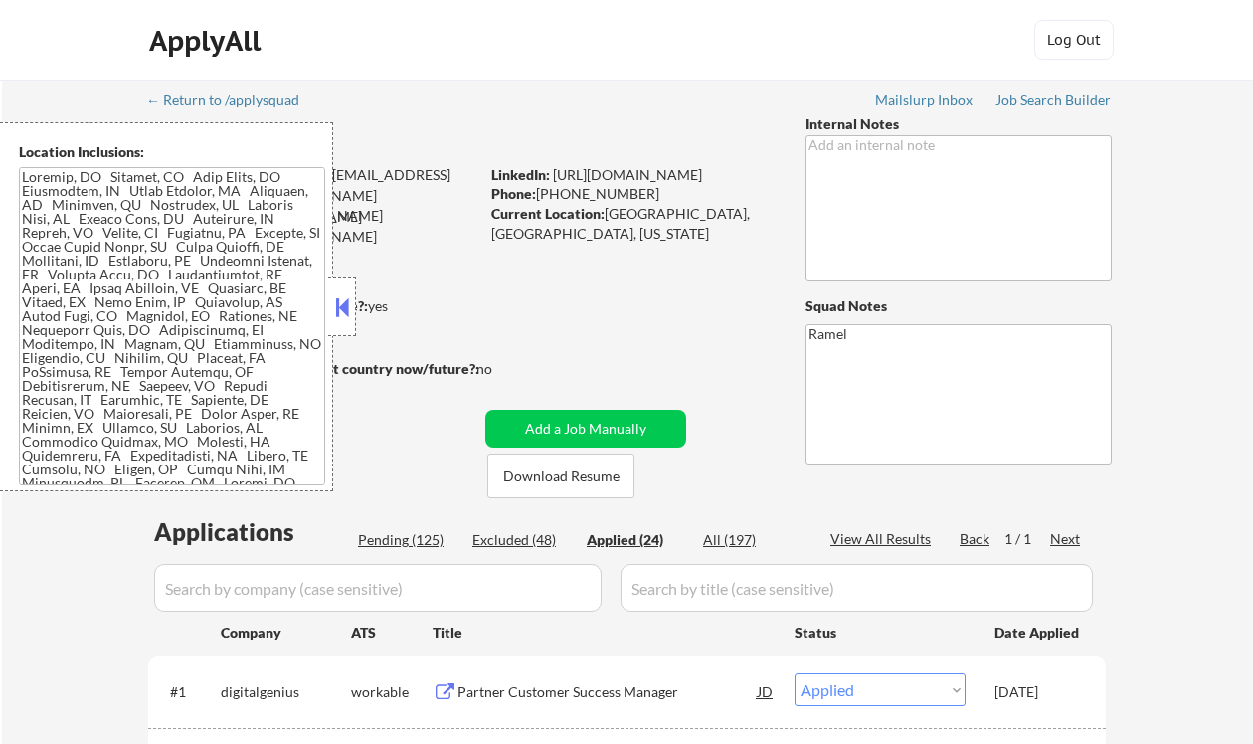
select select ""applied""
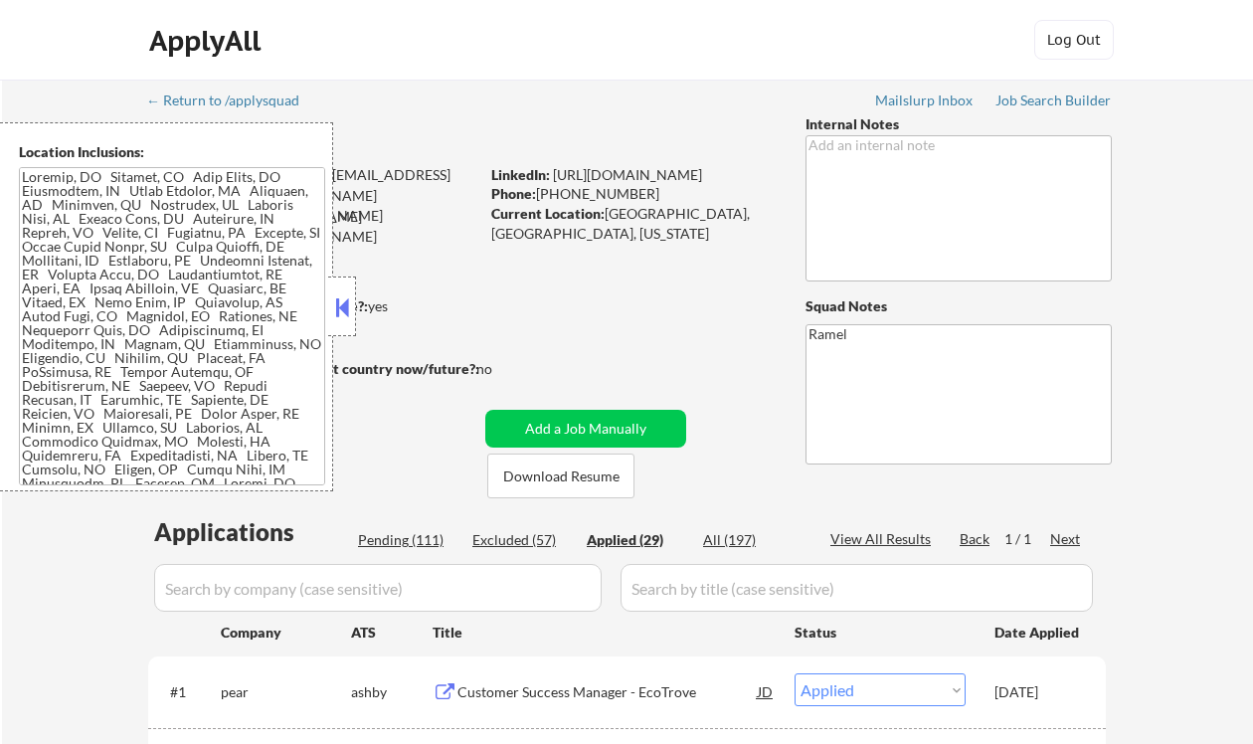
select select ""applied""
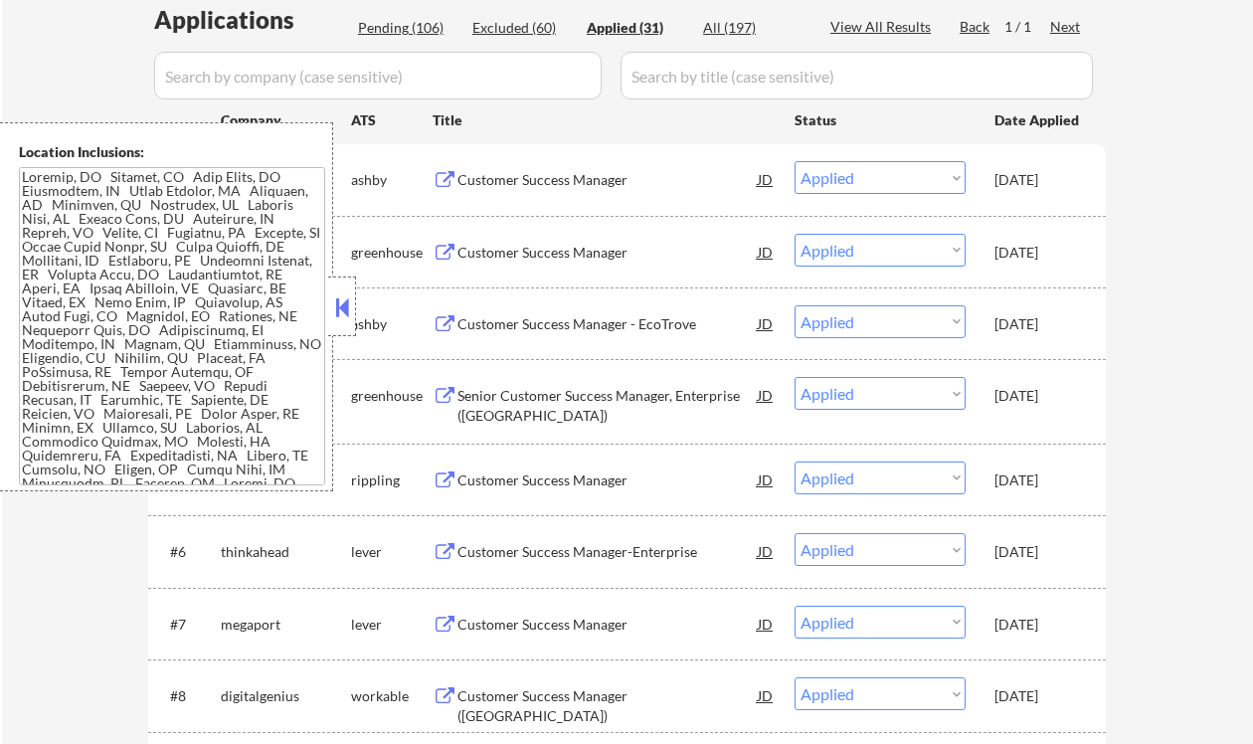
scroll to position [530, 0]
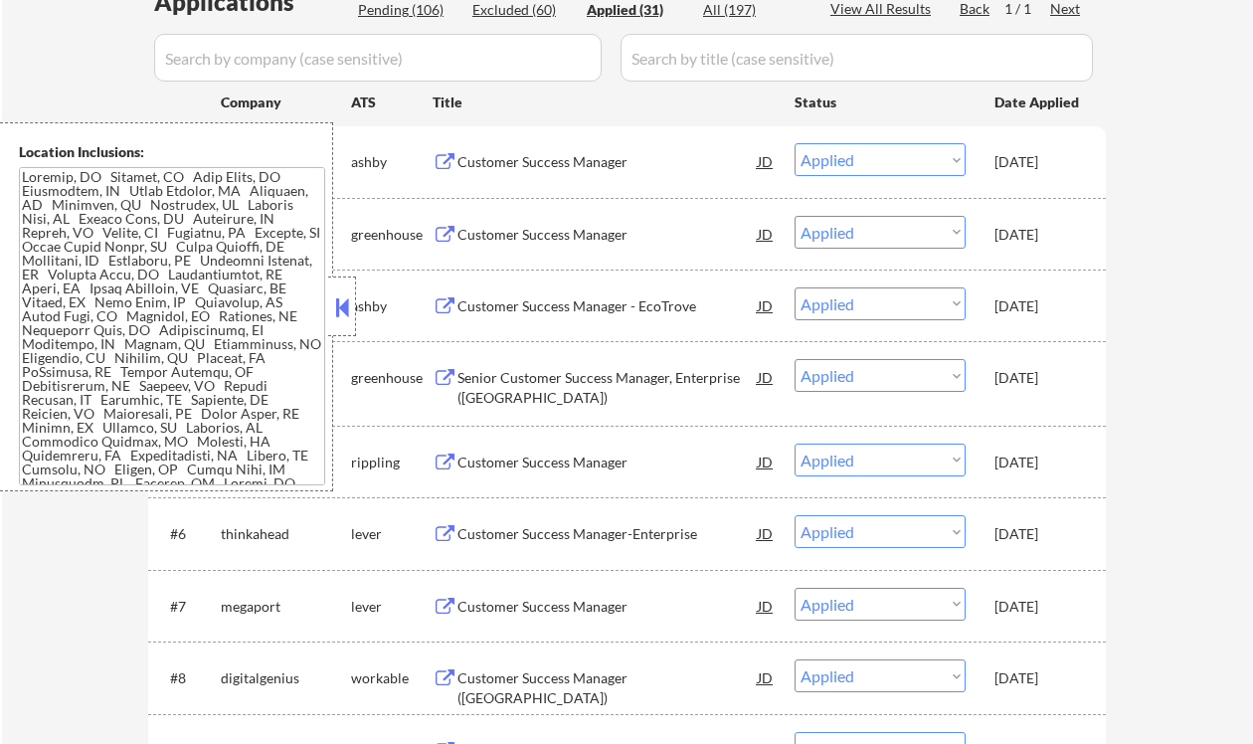
click at [335, 315] on button at bounding box center [342, 307] width 22 height 30
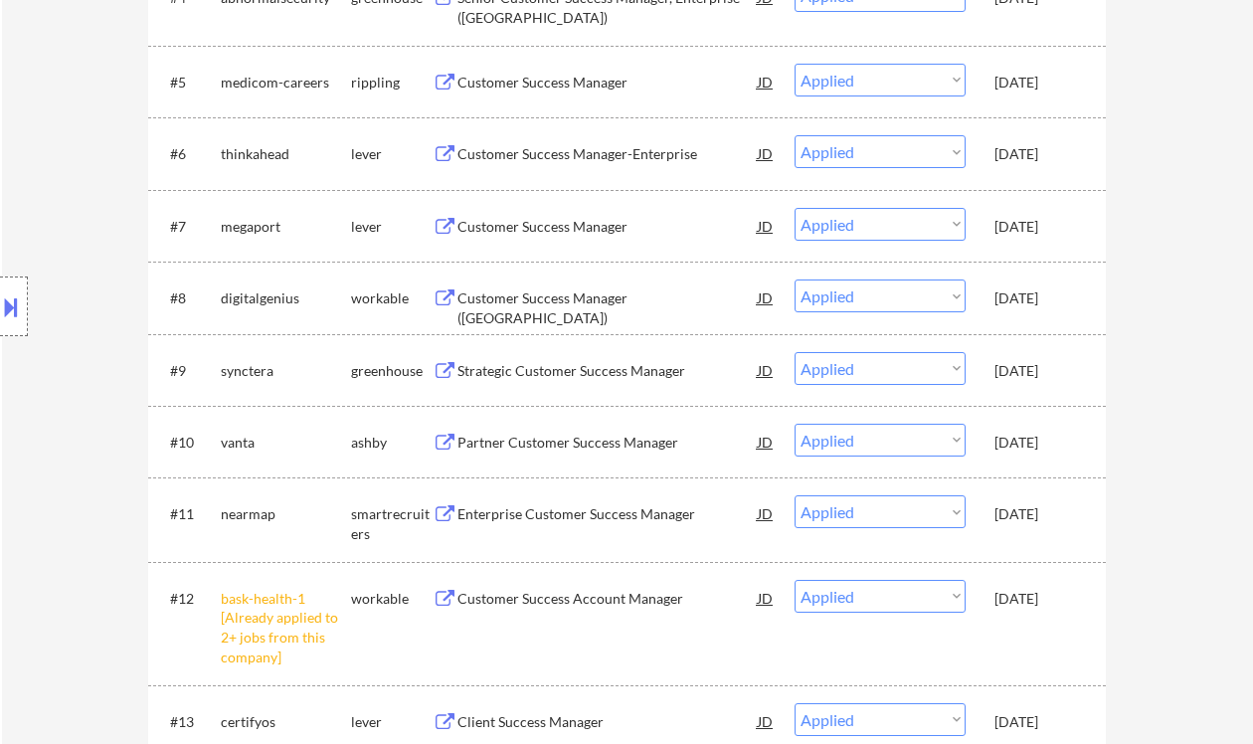
scroll to position [928, 0]
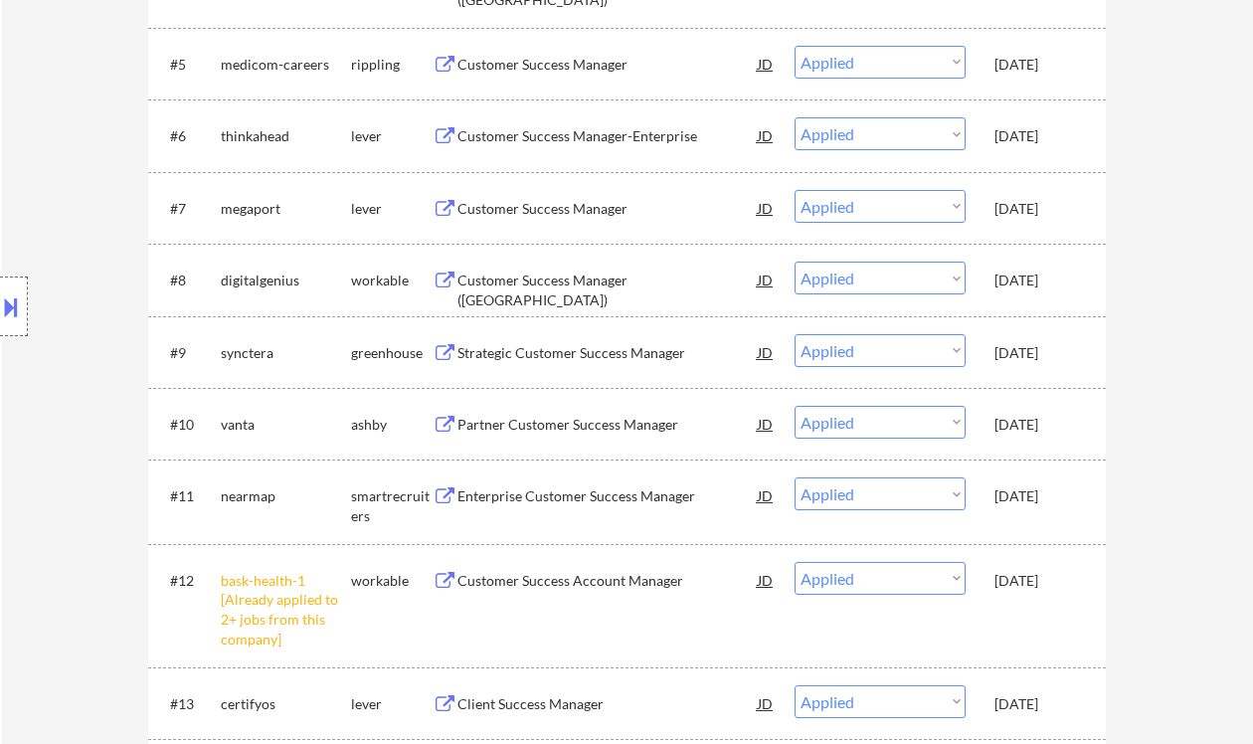
click at [27, 210] on div "Location Inclusions:" at bounding box center [178, 306] width 356 height 369
